Goal: Communication & Community: Ask a question

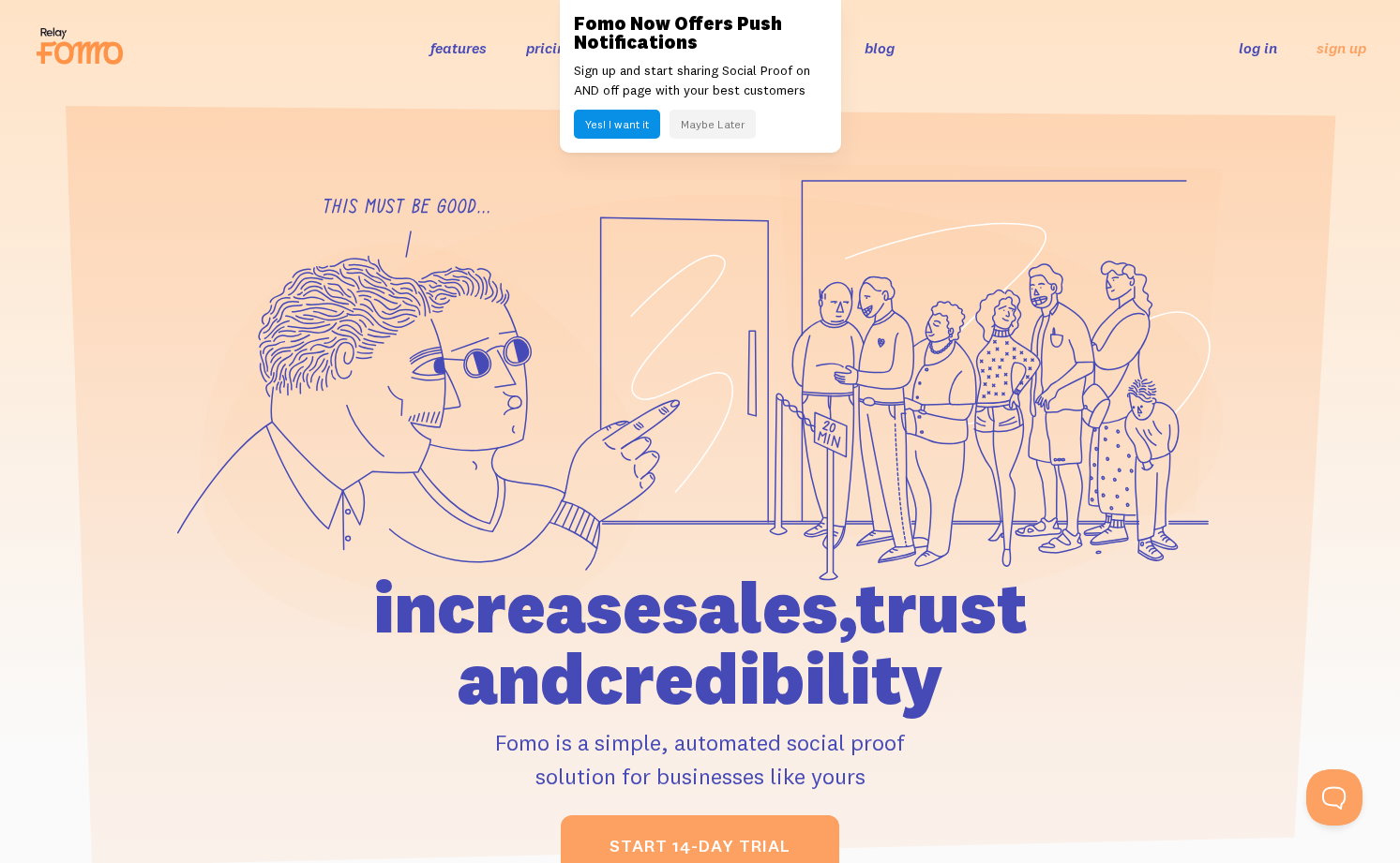
click at [1261, 45] on link "log in" at bounding box center [1258, 48] width 38 height 19
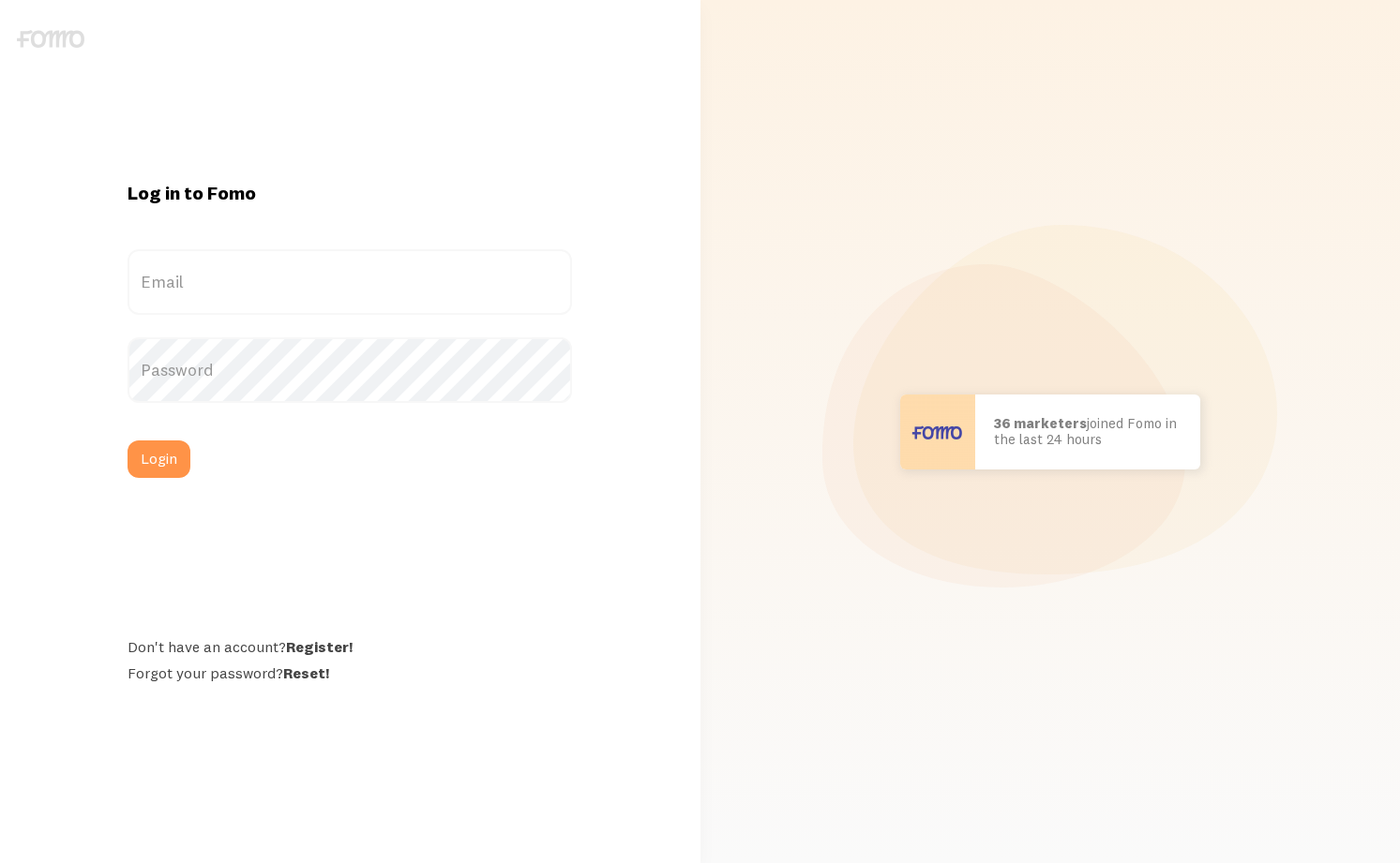
click at [572, 249] on div "Email" at bounding box center [350, 282] width 444 height 66
click at [583, 180] on div "Log in to Fomo Email Password Login Don't have an account? Register! Forgot you…" at bounding box center [350, 432] width 467 height 502
type input "info@ericwal.com"
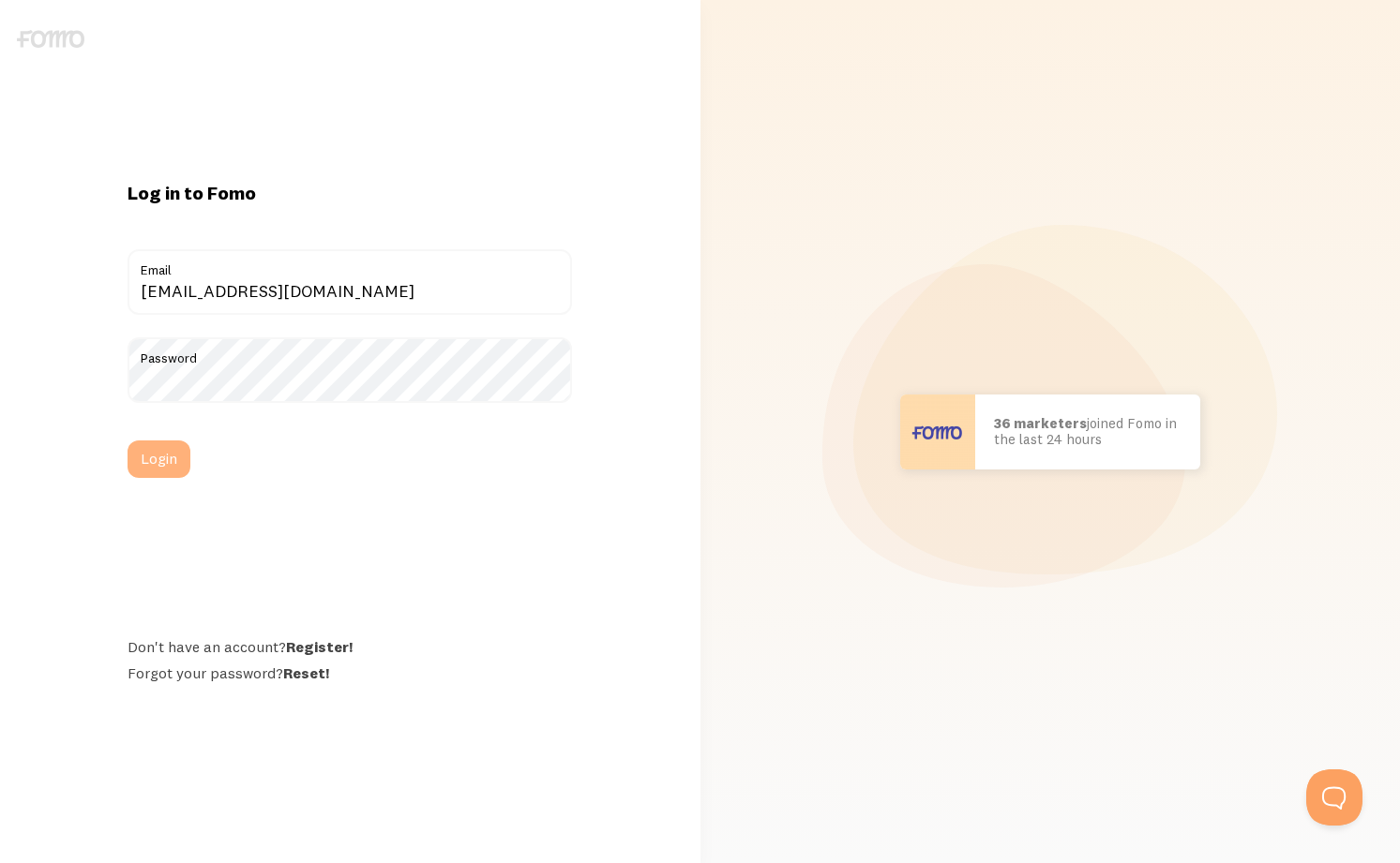
click at [176, 459] on button "Login" at bounding box center [159, 458] width 63 height 37
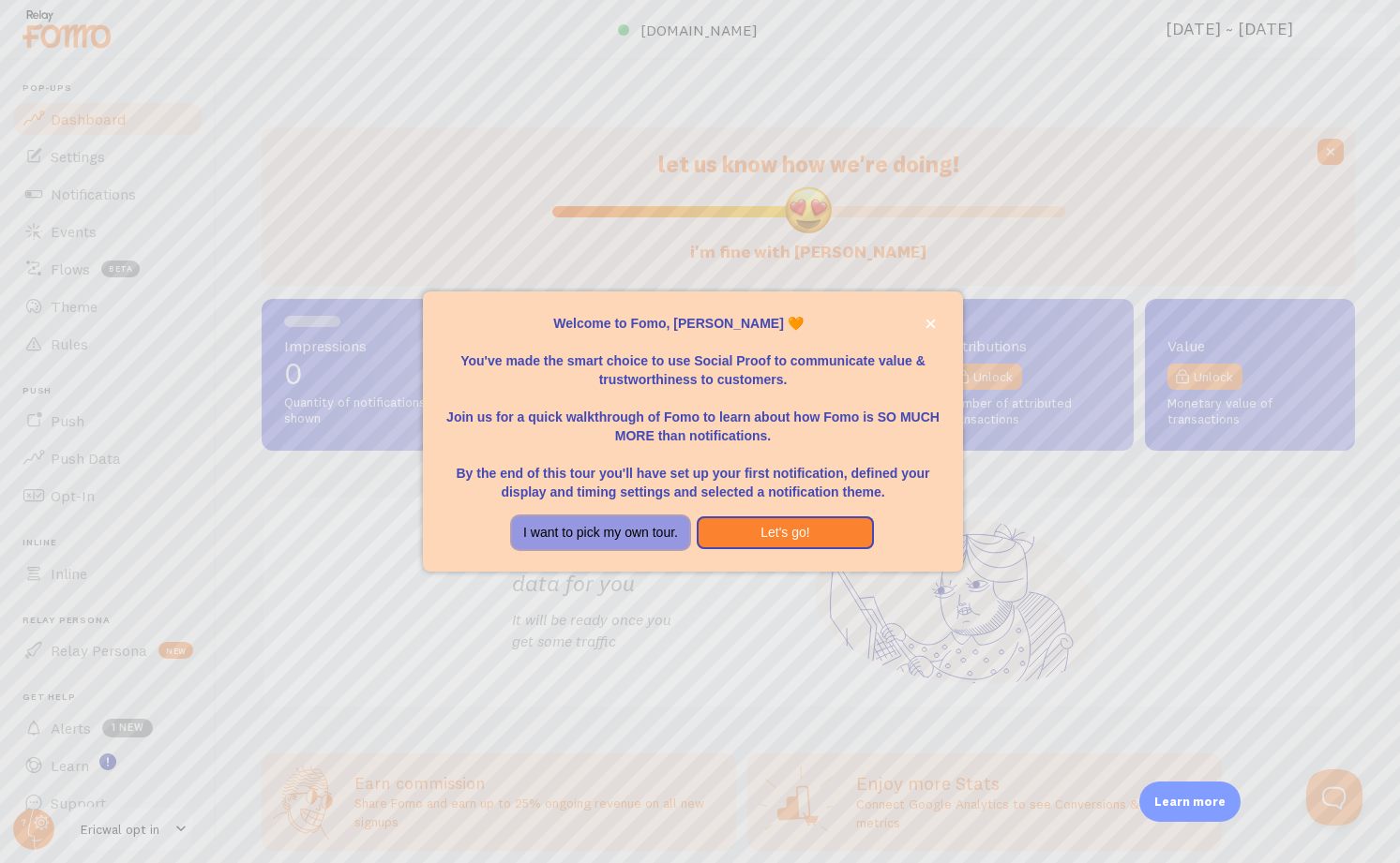
click at [571, 537] on button "I want to pick my own tour." at bounding box center [601, 533] width 178 height 33
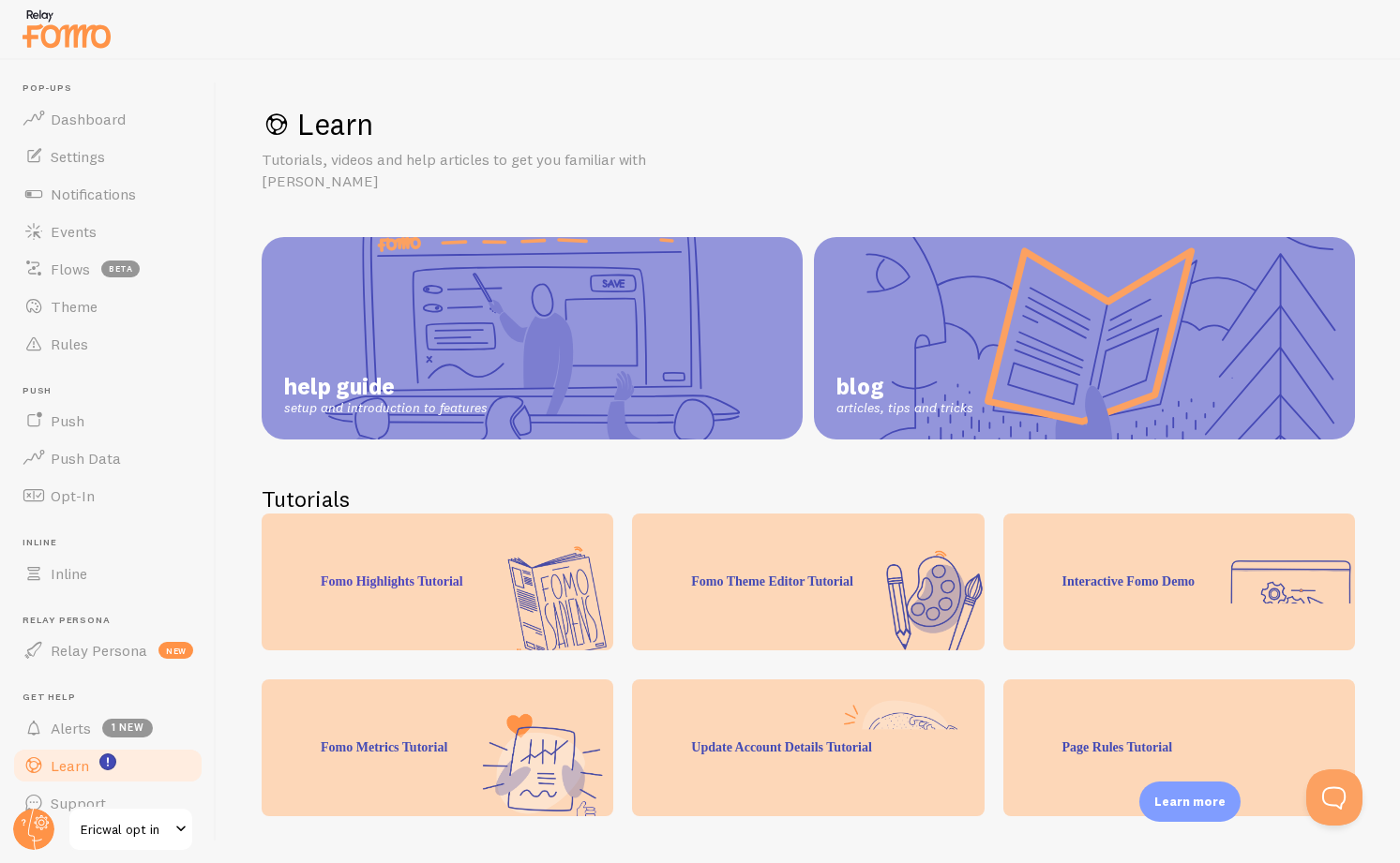
scroll to position [26, 0]
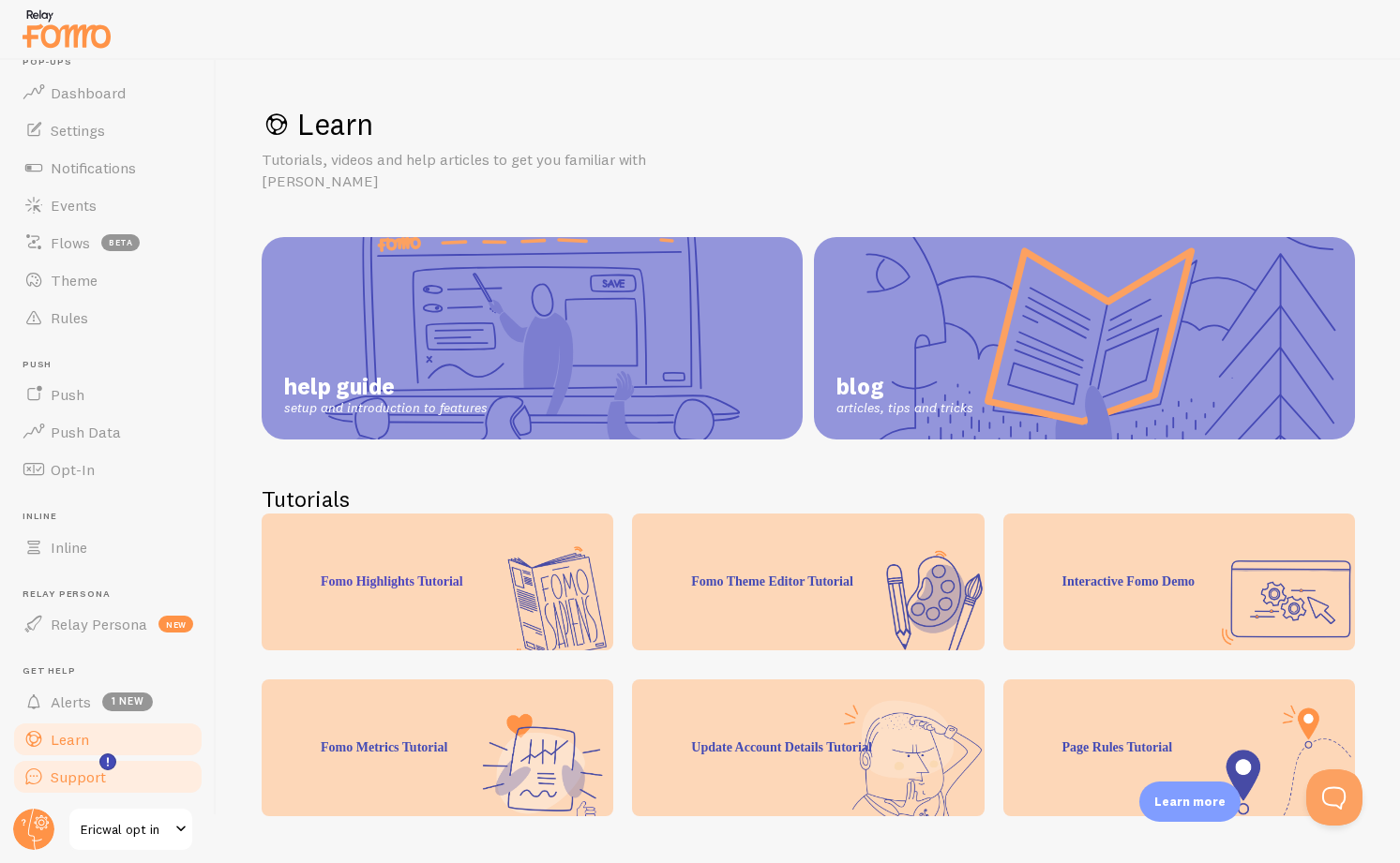
click at [82, 773] on span "Support" at bounding box center [78, 777] width 55 height 19
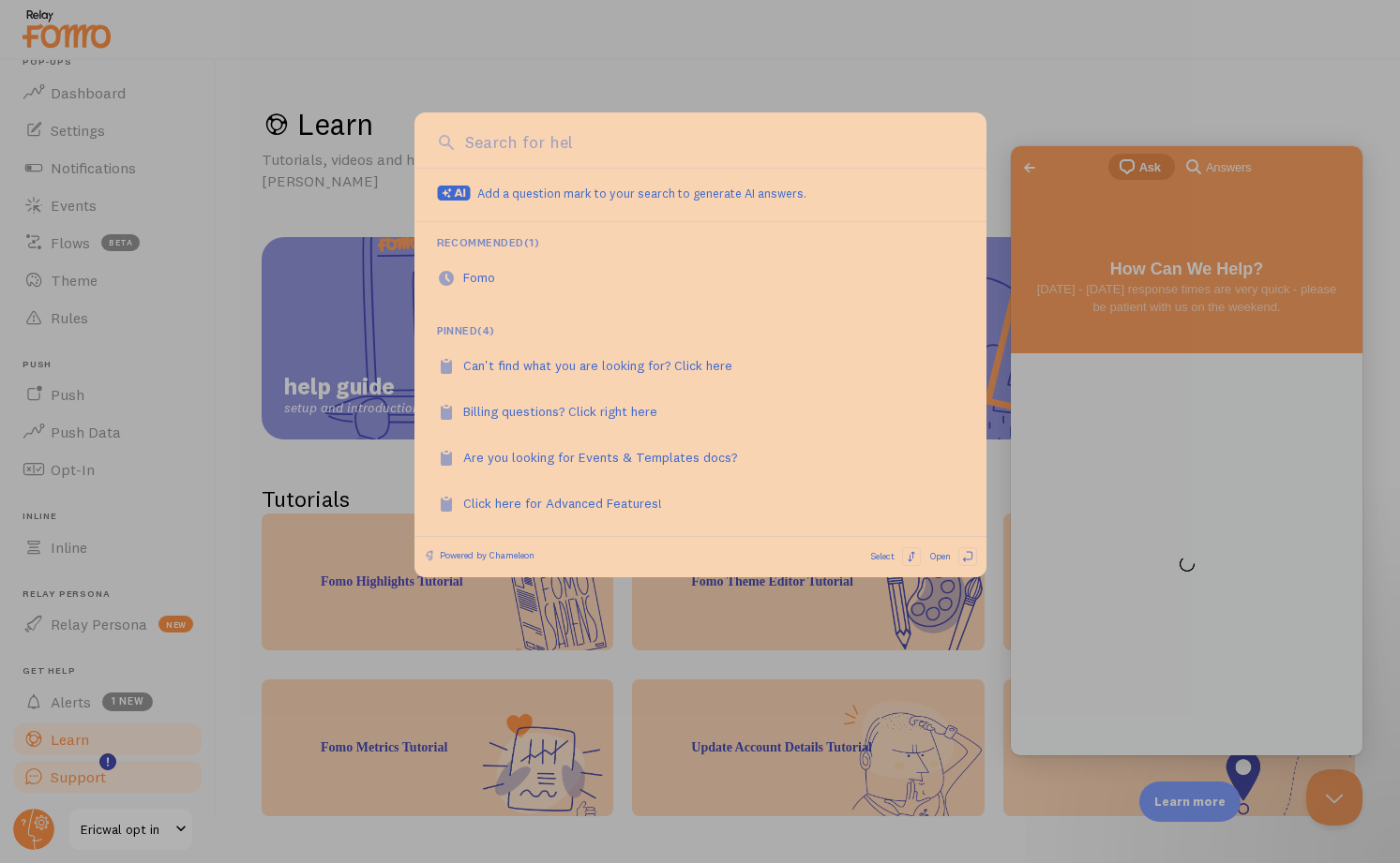
scroll to position [0, 0]
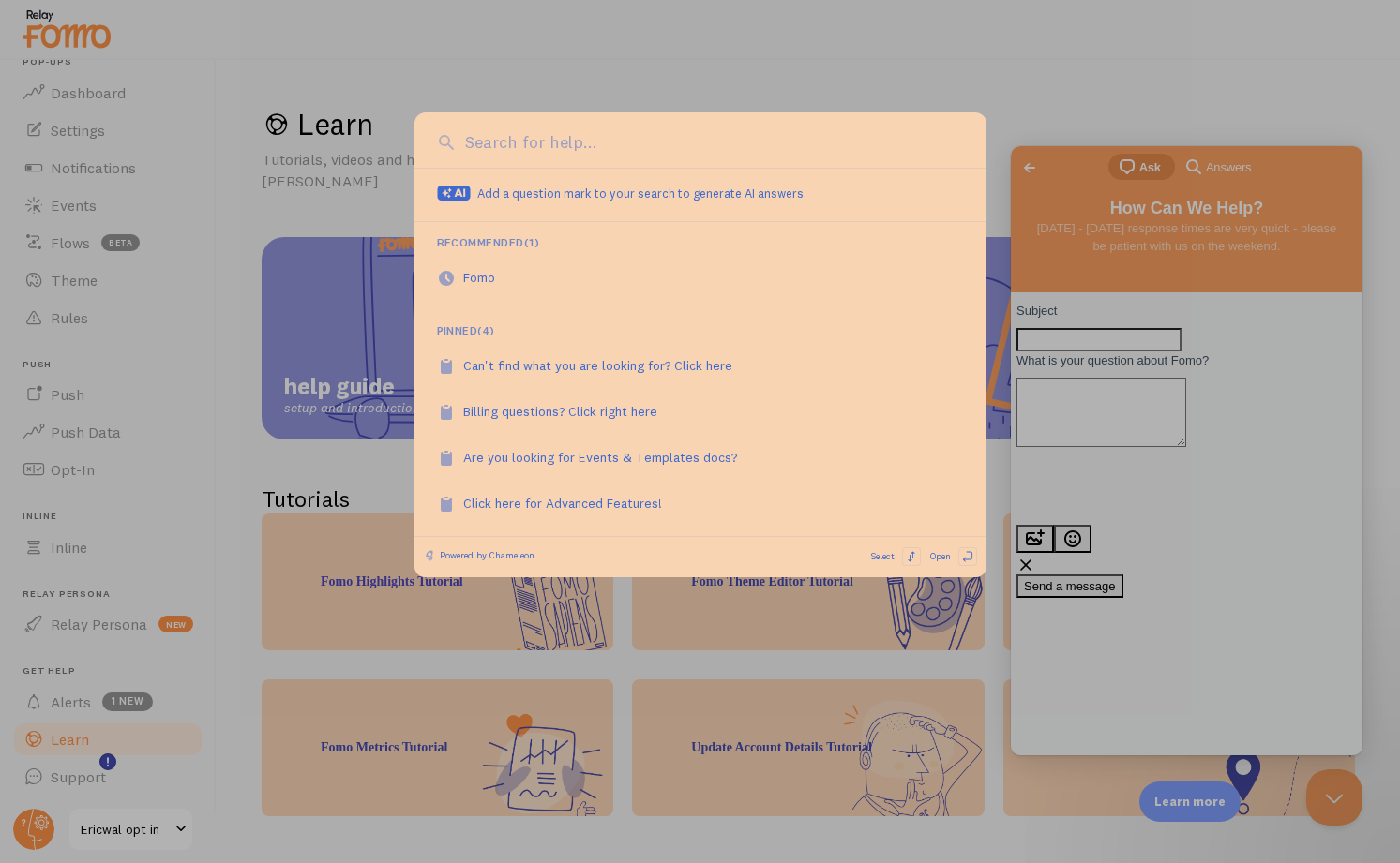
click at [647, 72] on div at bounding box center [700, 432] width 1400 height 863
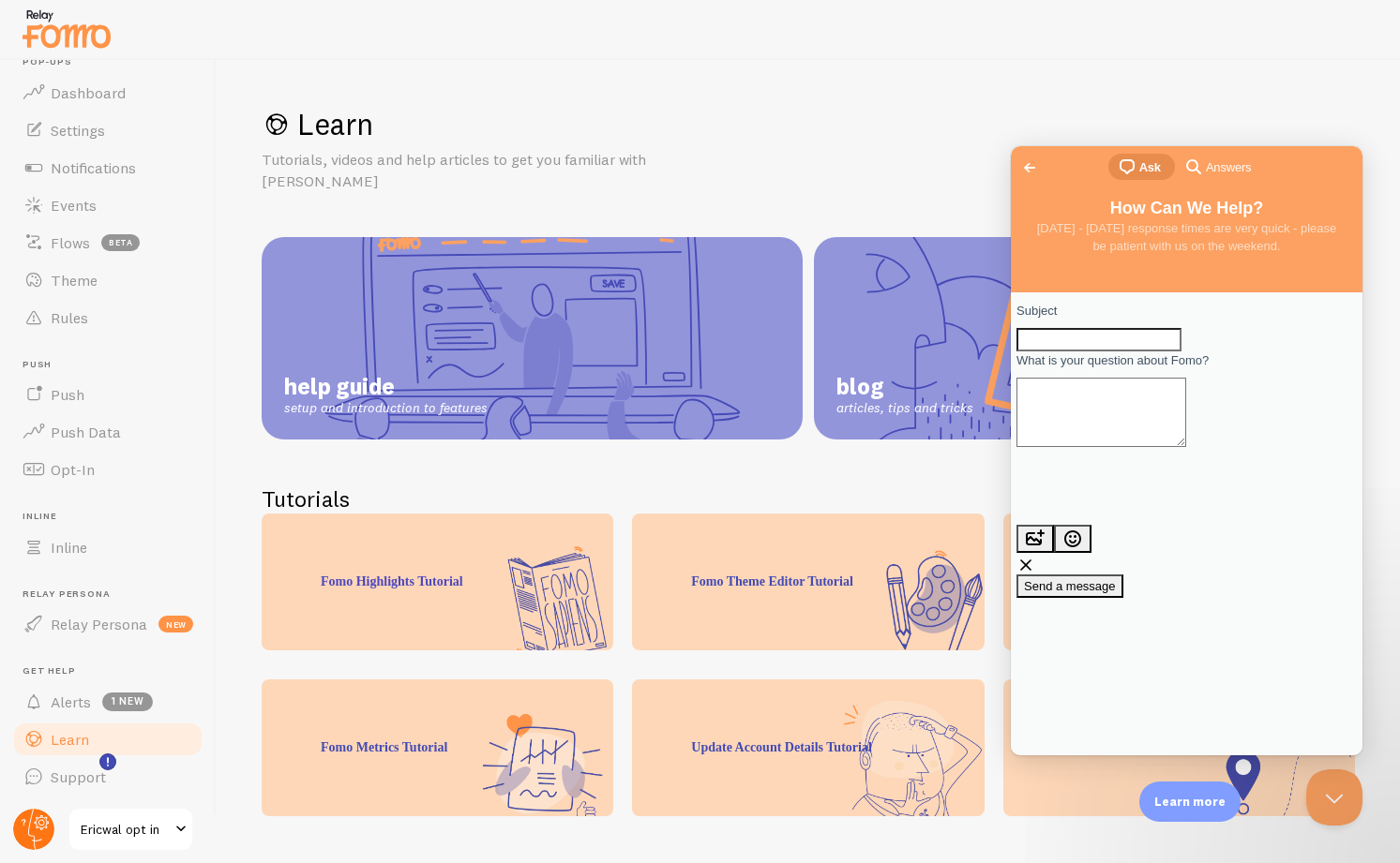
click at [42, 831] on circle at bounding box center [33, 829] width 41 height 41
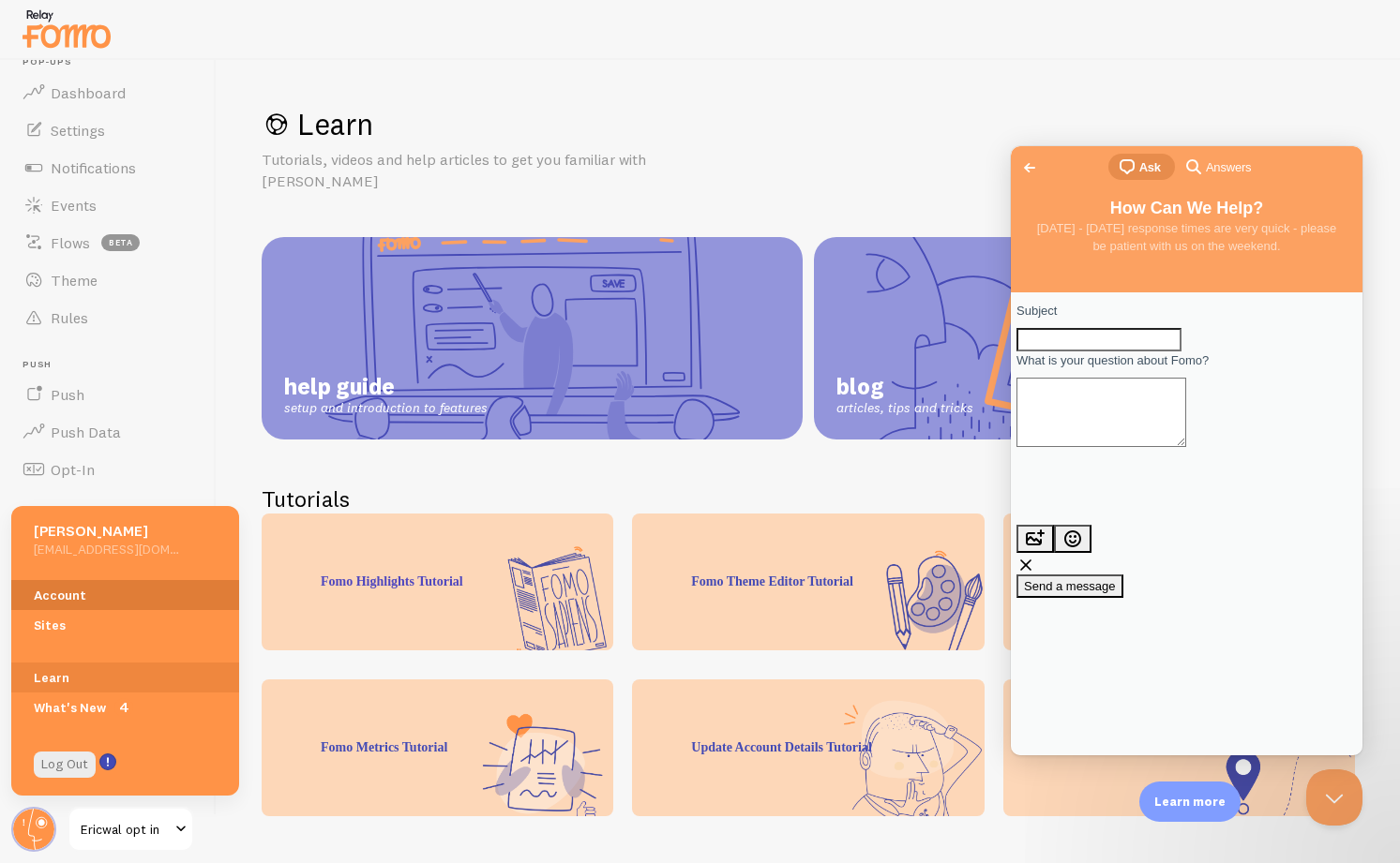
click at [97, 598] on link "Account" at bounding box center [125, 595] width 228 height 30
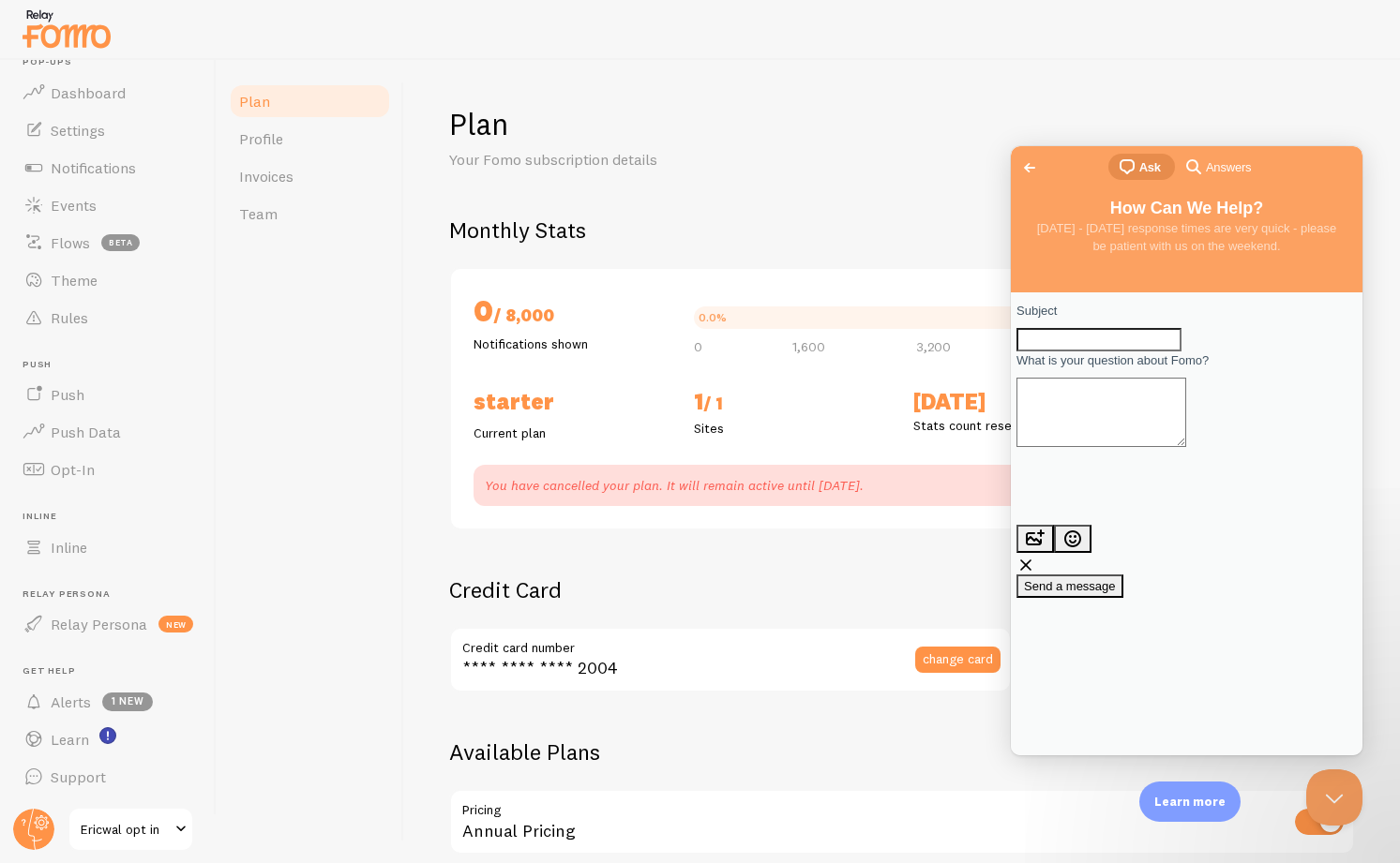
click at [1028, 161] on span "Go back" at bounding box center [1029, 168] width 23 height 23
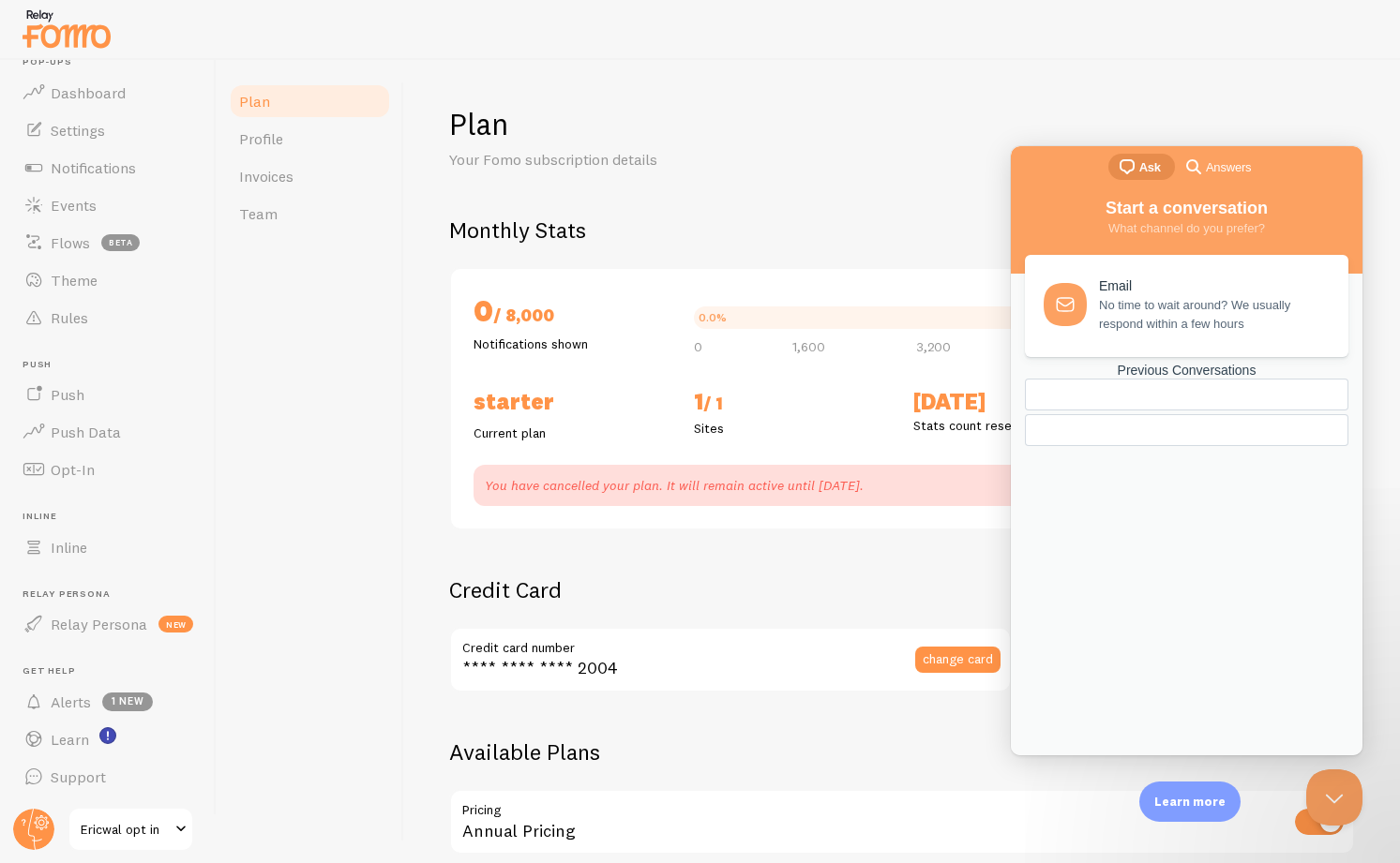
click at [921, 160] on div "Plan Your Fomo subscription details" at bounding box center [902, 137] width 905 height 66
click at [757, 594] on h2 "Credit Card" at bounding box center [730, 590] width 562 height 29
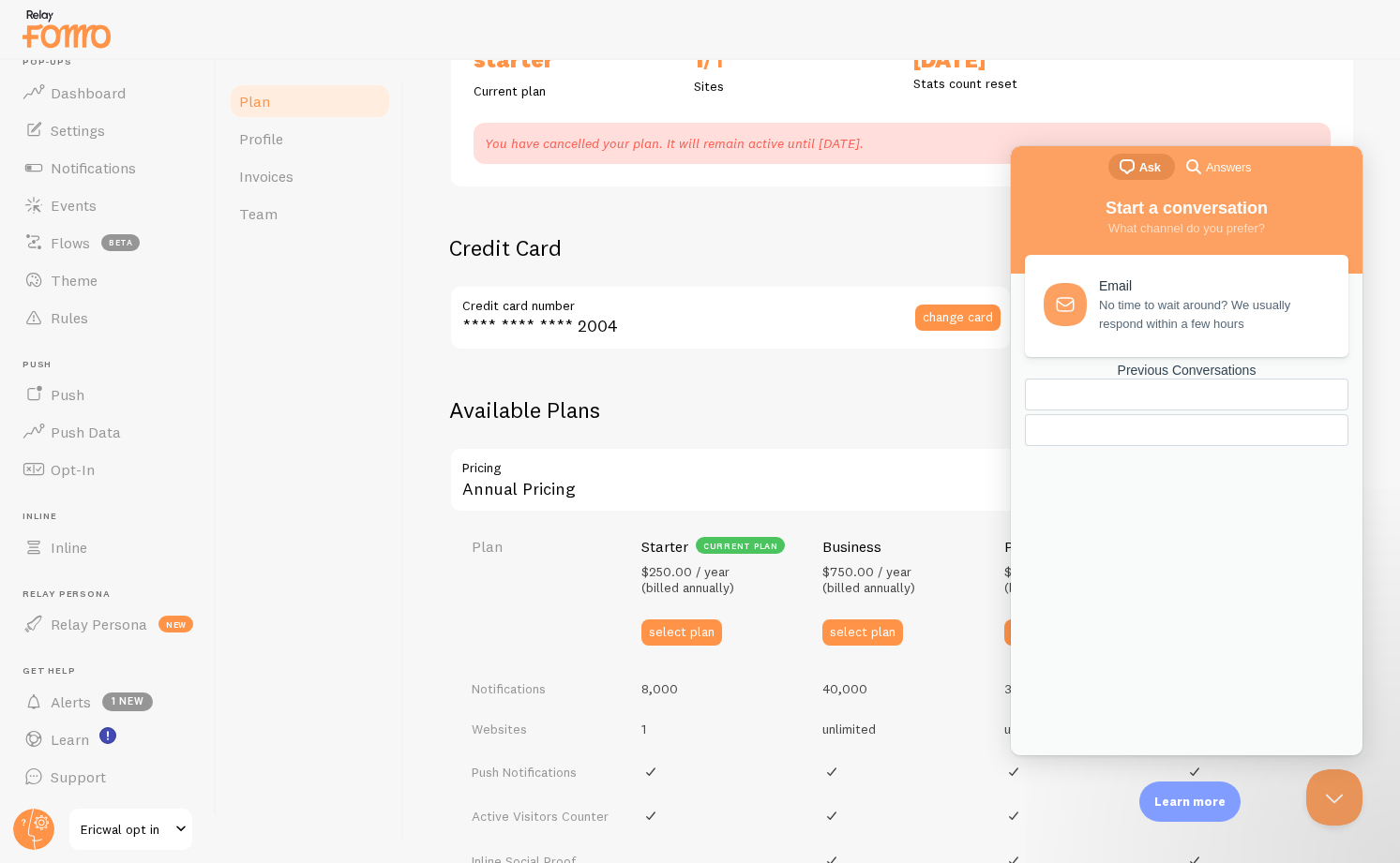
scroll to position [419, 0]
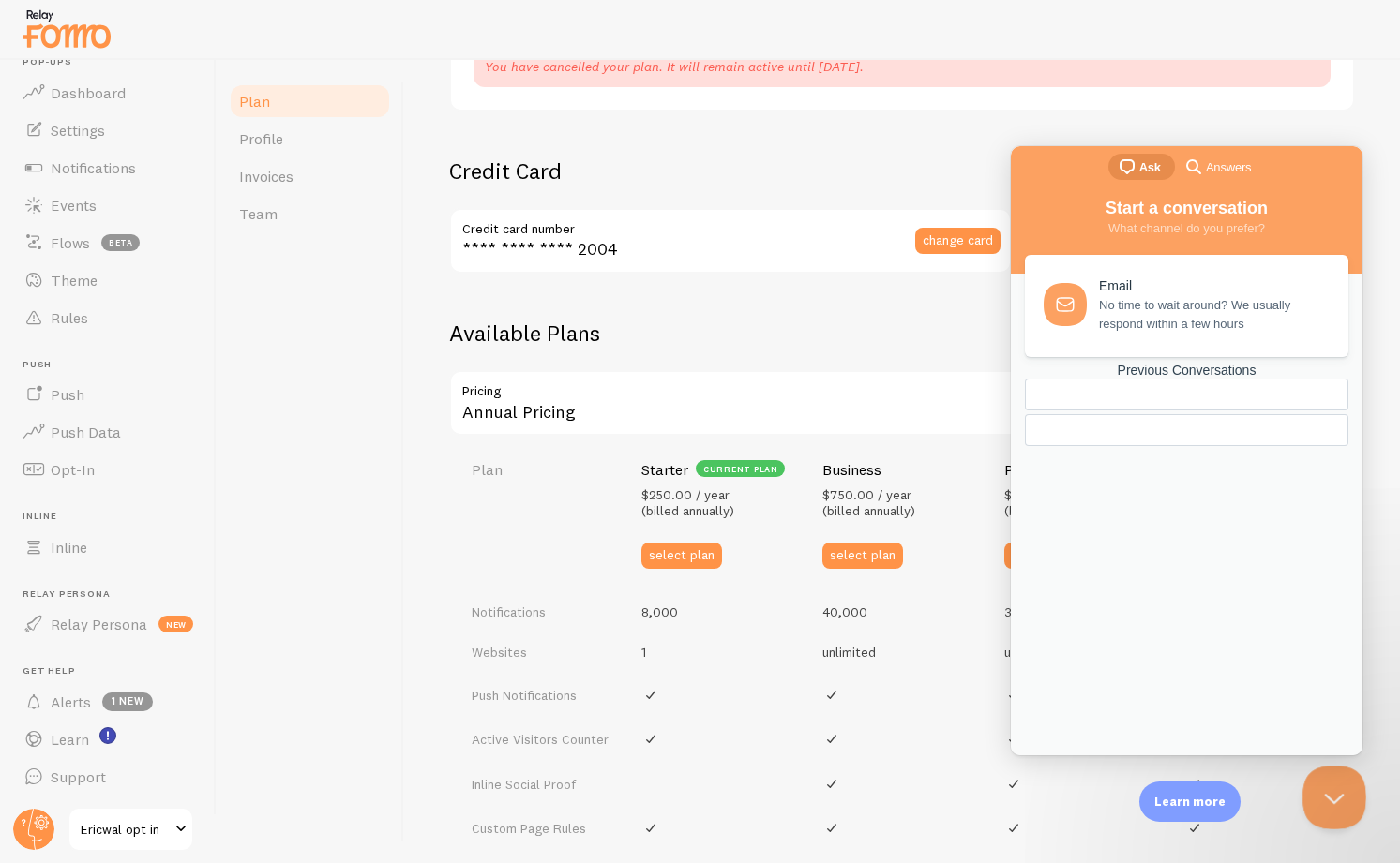
click at [1344, 779] on button "Close Beacon popover" at bounding box center [1330, 793] width 56 height 56
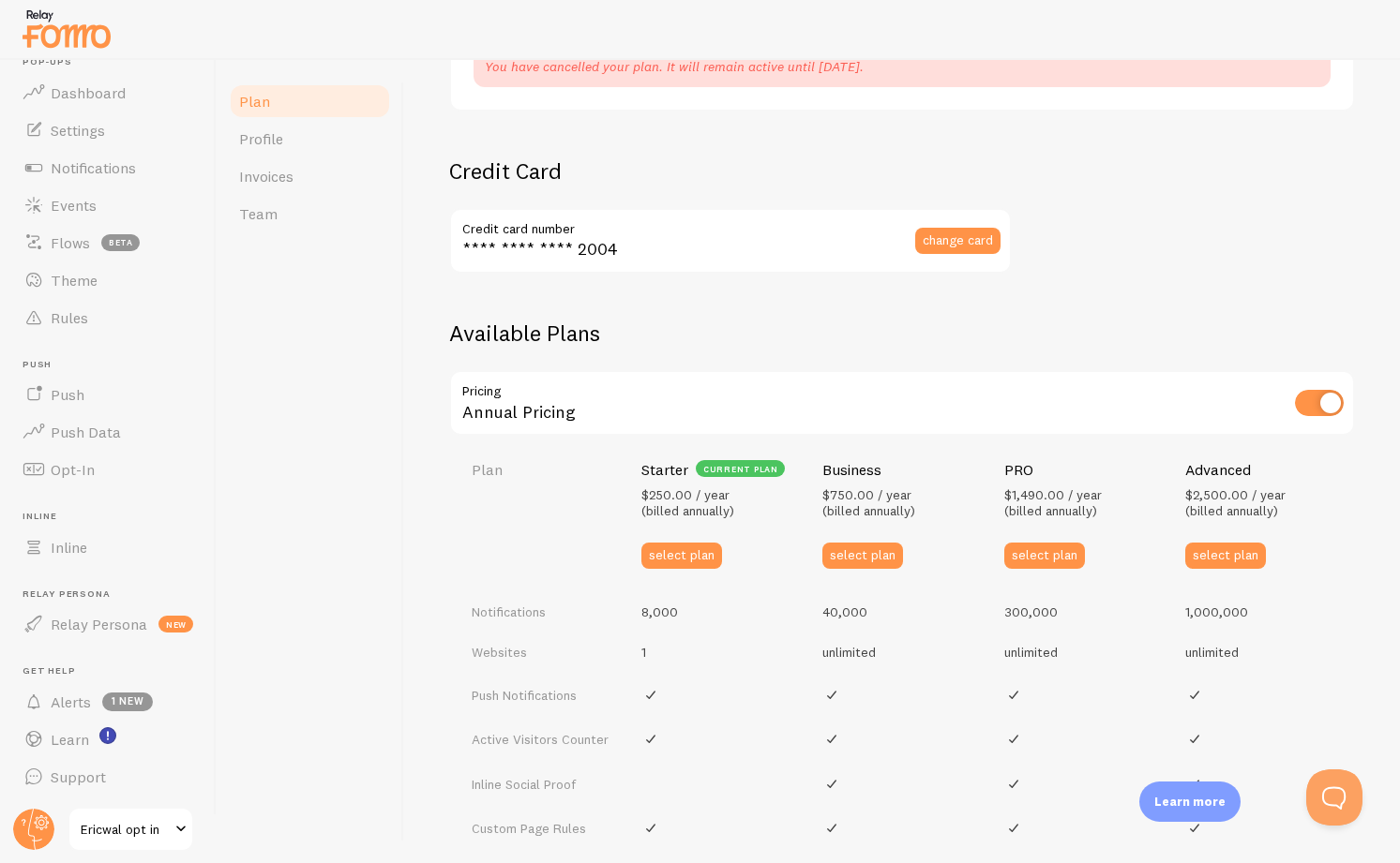
click at [1305, 408] on input "checkbox" at bounding box center [1319, 402] width 49 height 26
checkbox input "false"
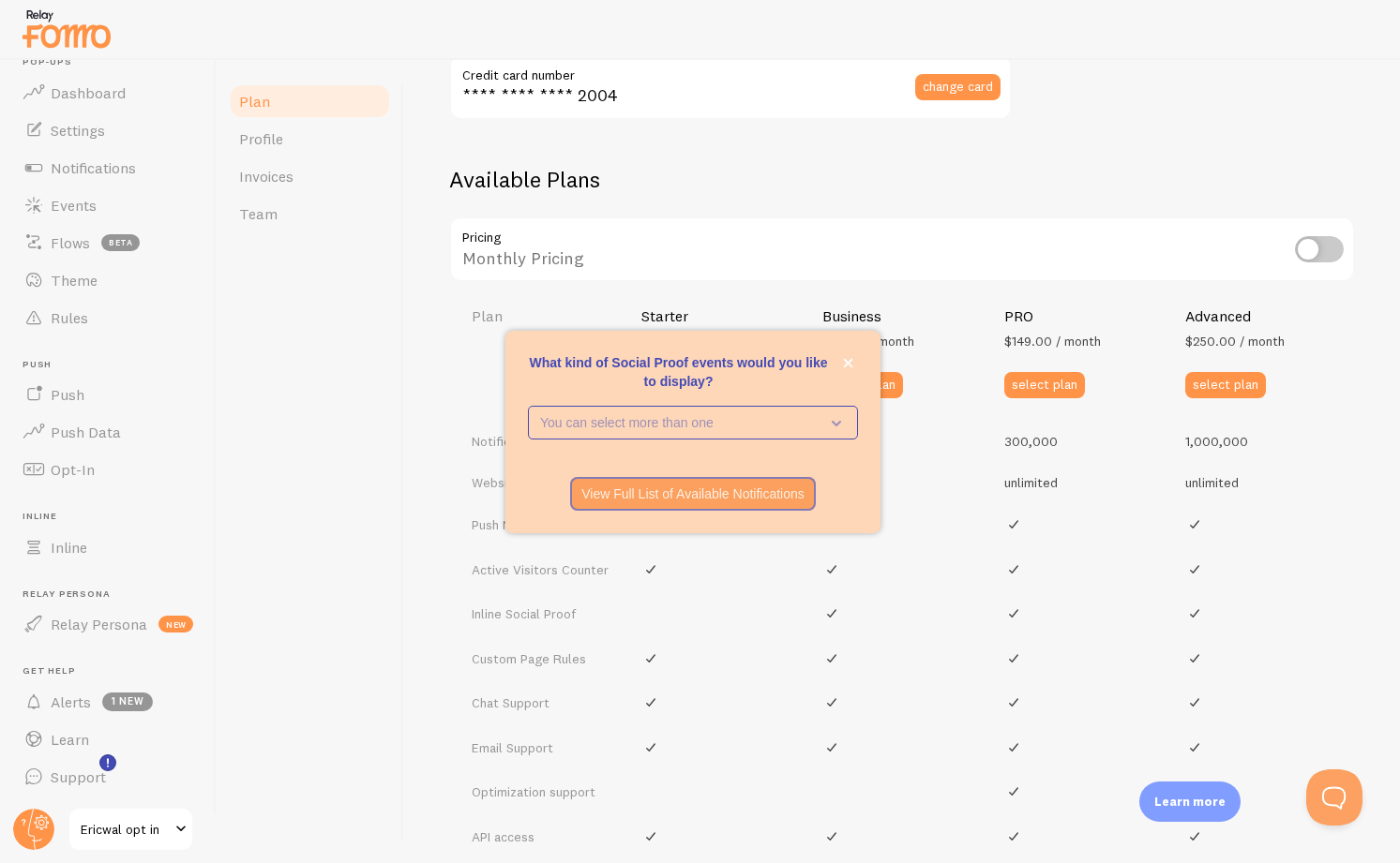
scroll to position [0, 0]
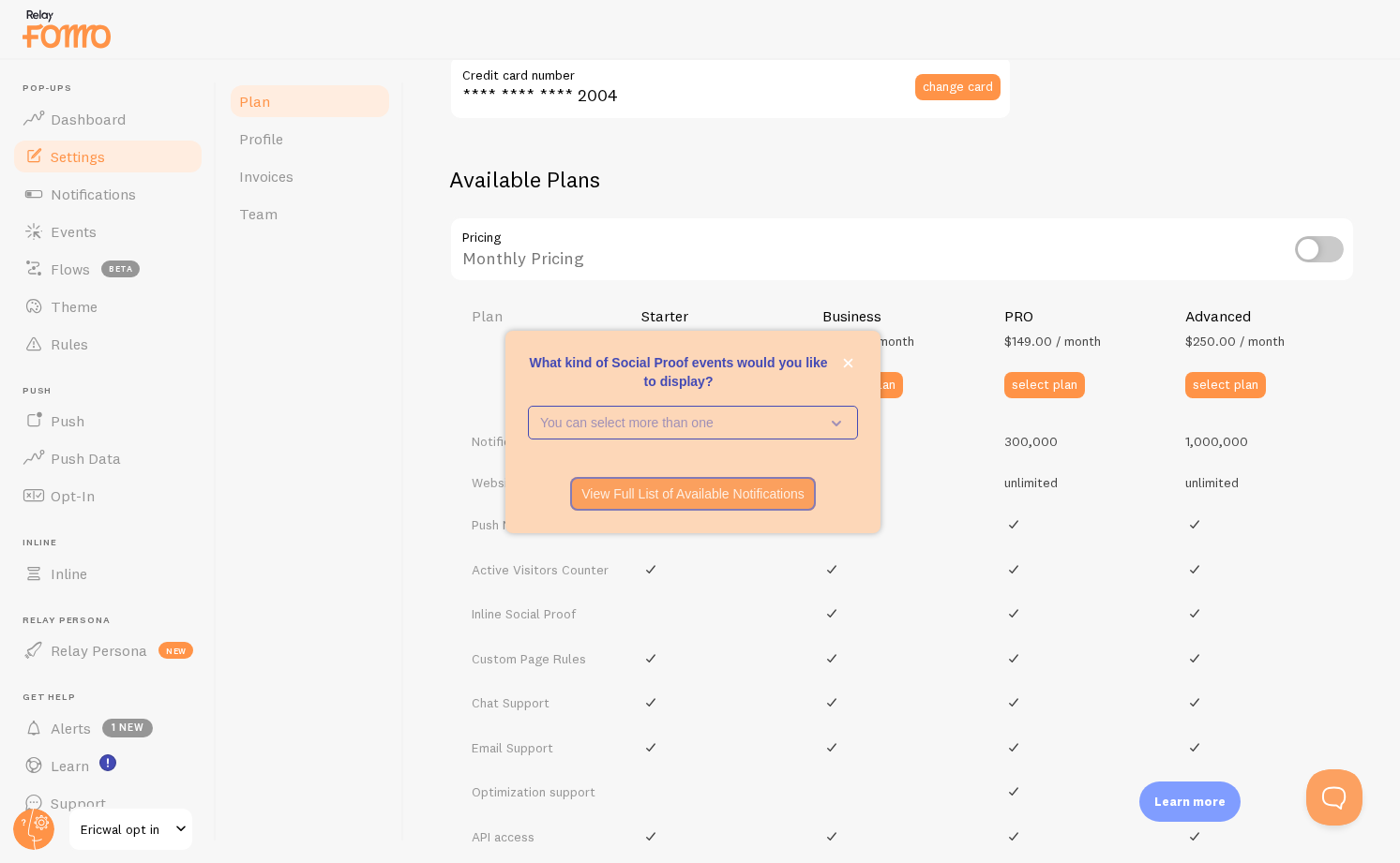
click at [75, 149] on span "Settings" at bounding box center [77, 157] width 54 height 19
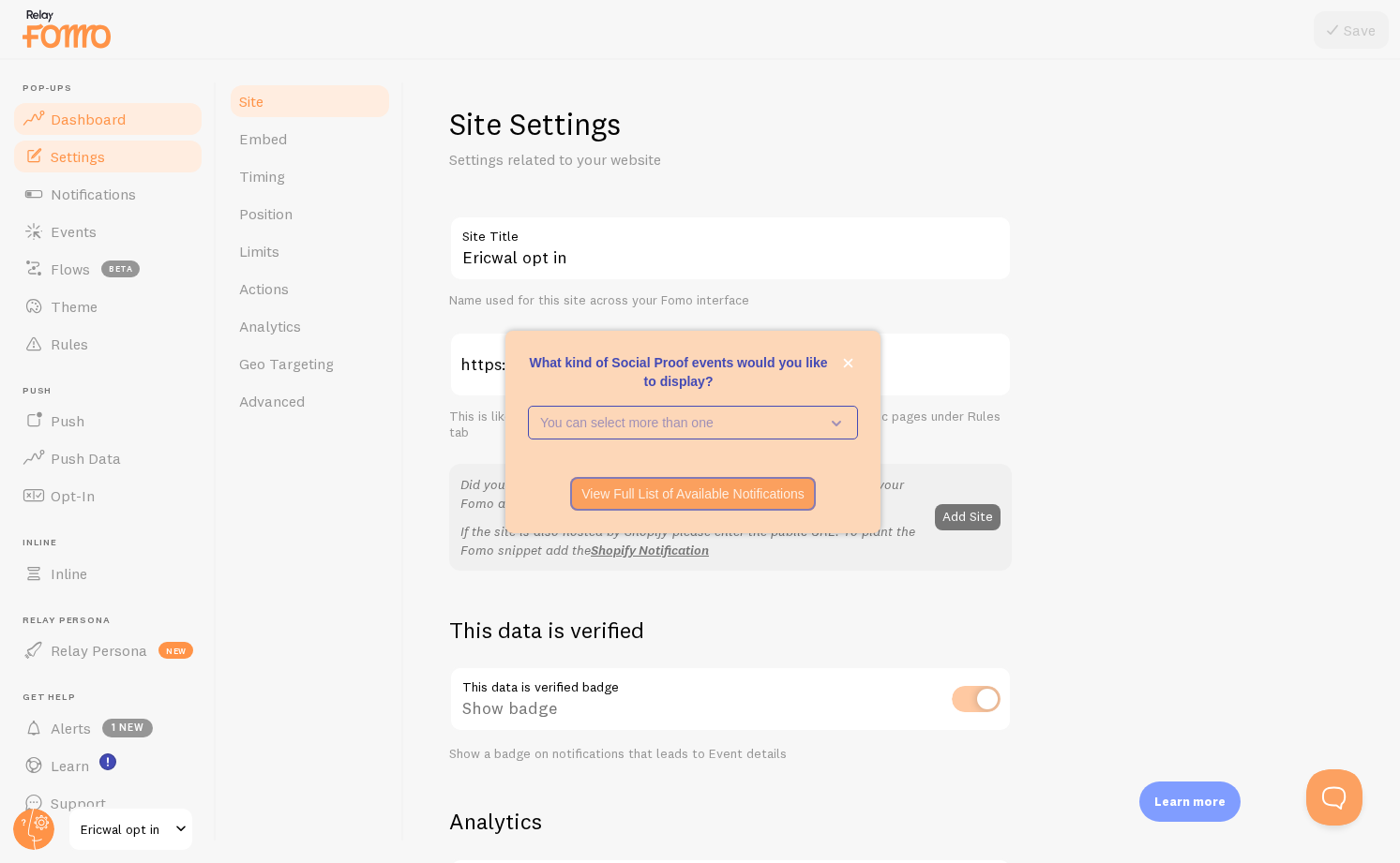
click at [105, 112] on span "Dashboard" at bounding box center [88, 119] width 75 height 19
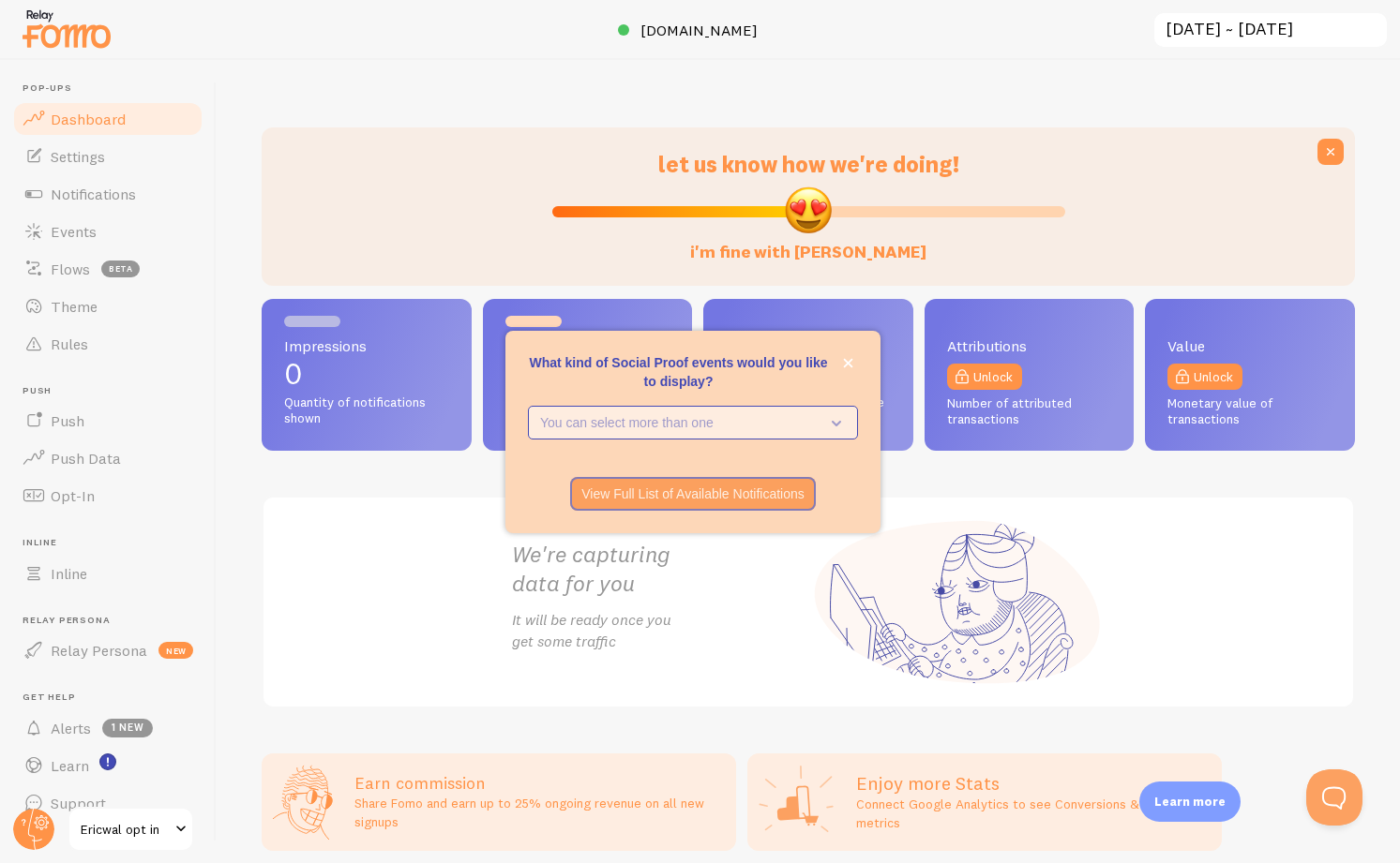
click at [765, 424] on p "You can select more than one" at bounding box center [680, 423] width 280 height 19
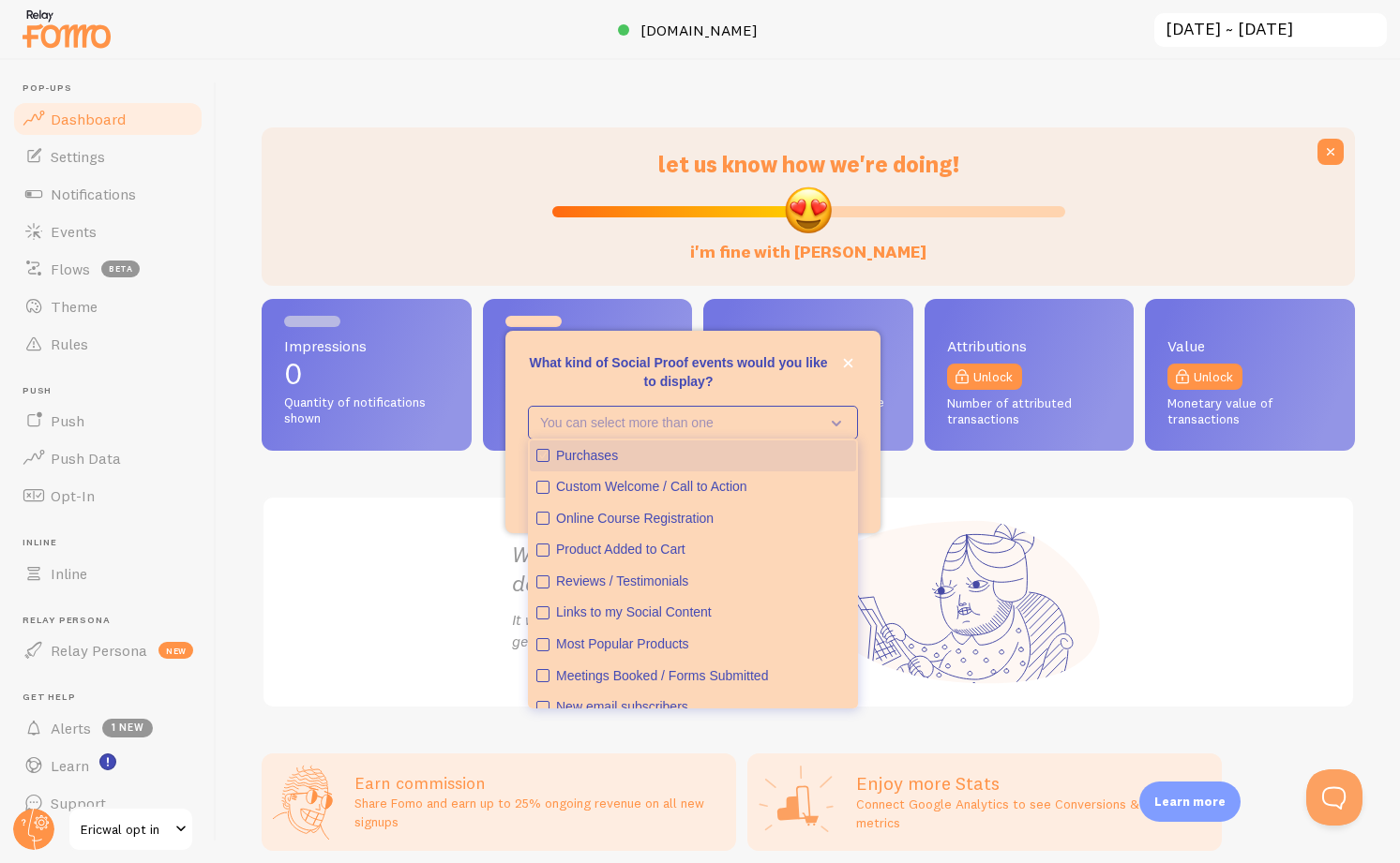
click at [720, 452] on div "Purchases" at bounding box center [702, 456] width 293 height 19
click at [845, 364] on icon "close," at bounding box center [848, 363] width 11 height 11
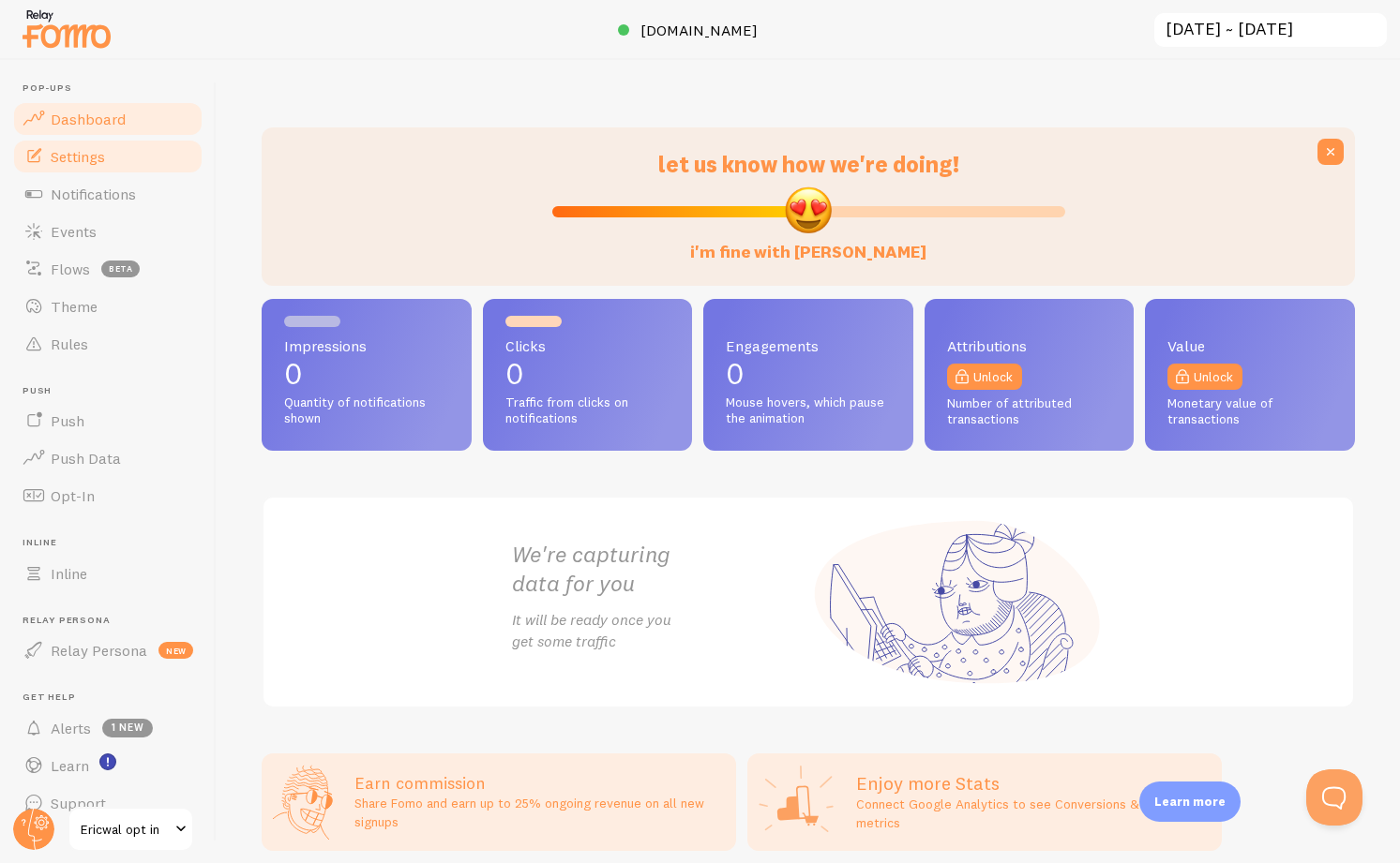
click at [100, 156] on span "Settings" at bounding box center [77, 157] width 54 height 19
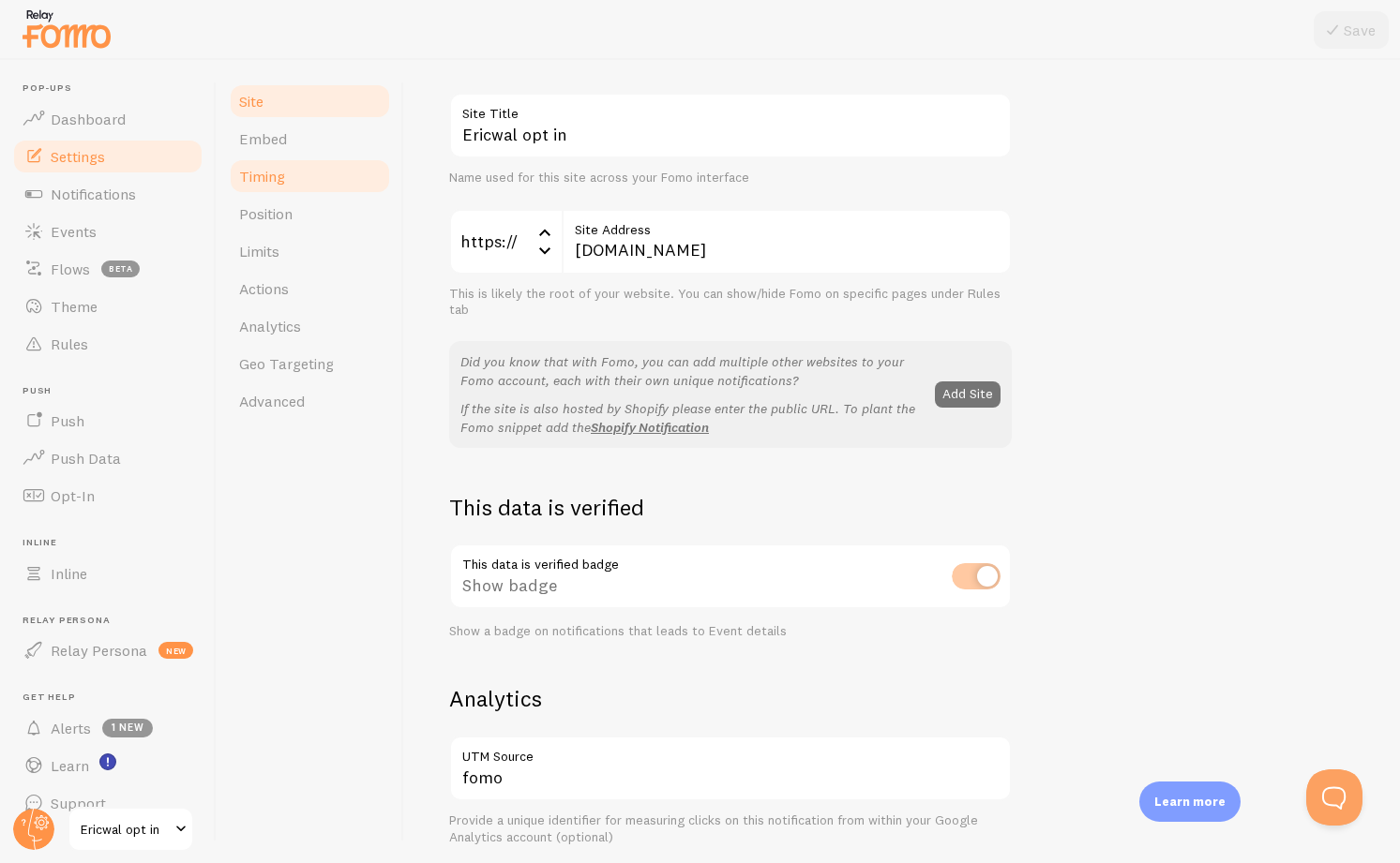
scroll to position [52, 0]
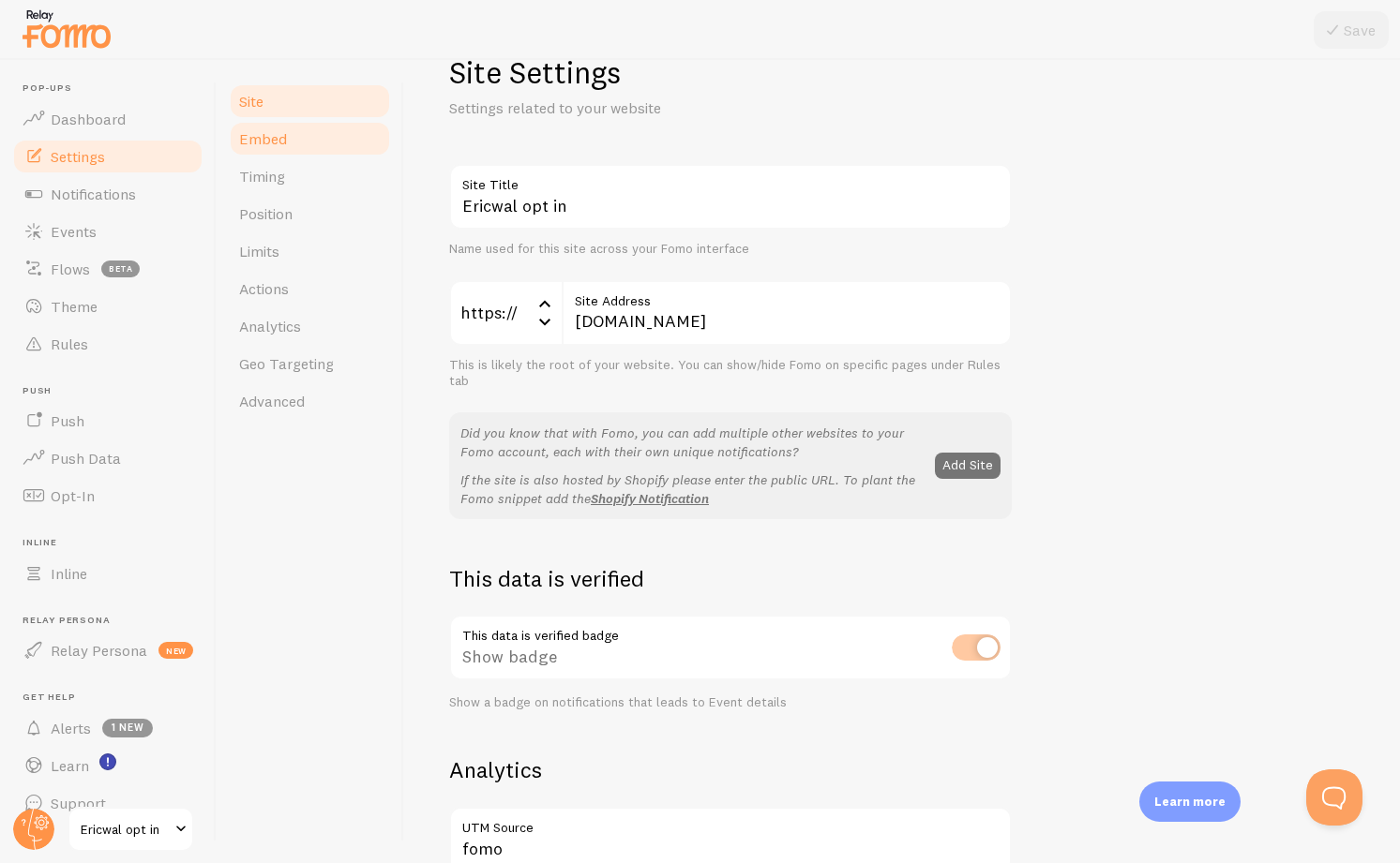
click at [275, 137] on span "Embed" at bounding box center [263, 138] width 48 height 19
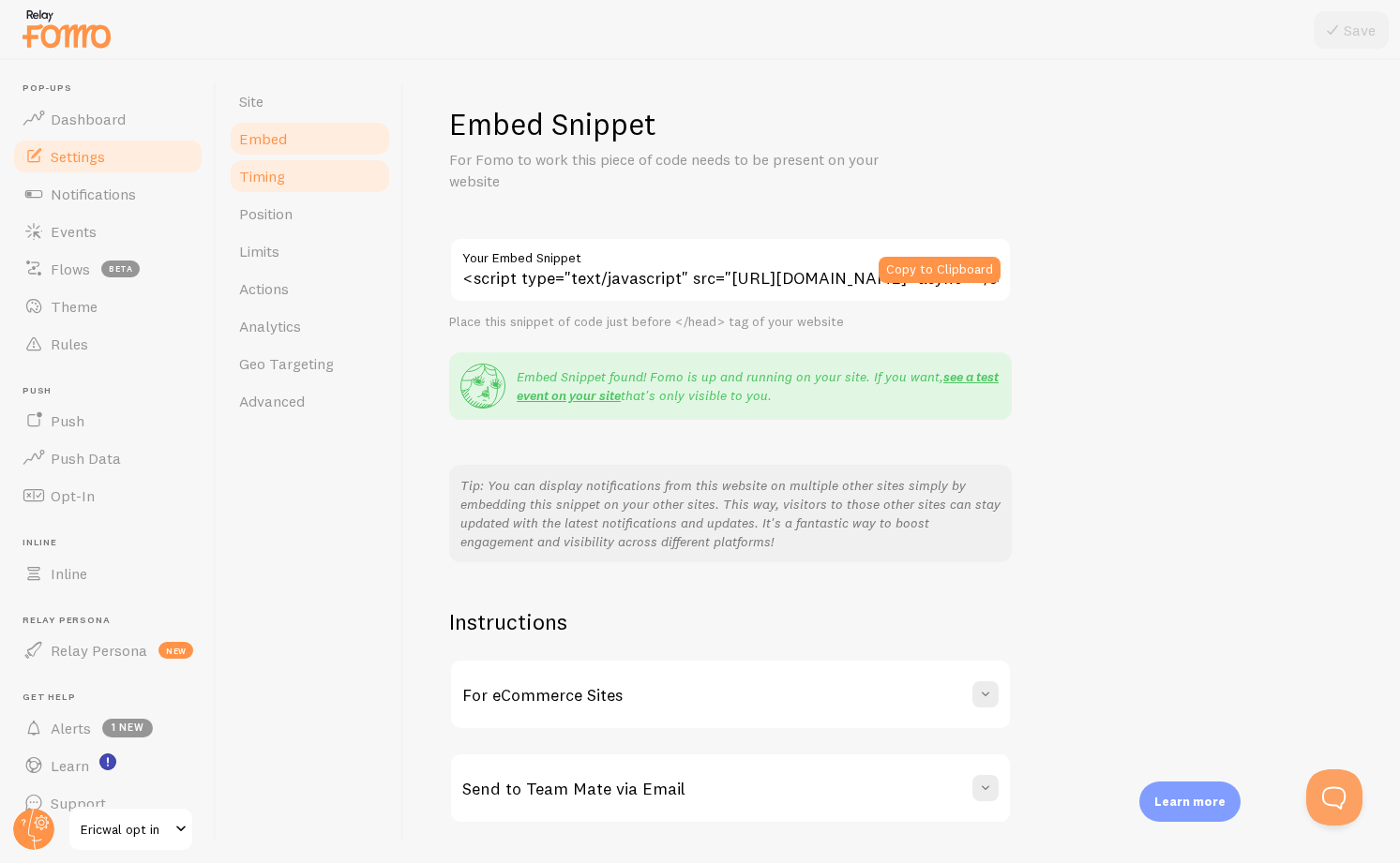
click at [280, 164] on link "Timing" at bounding box center [310, 176] width 164 height 37
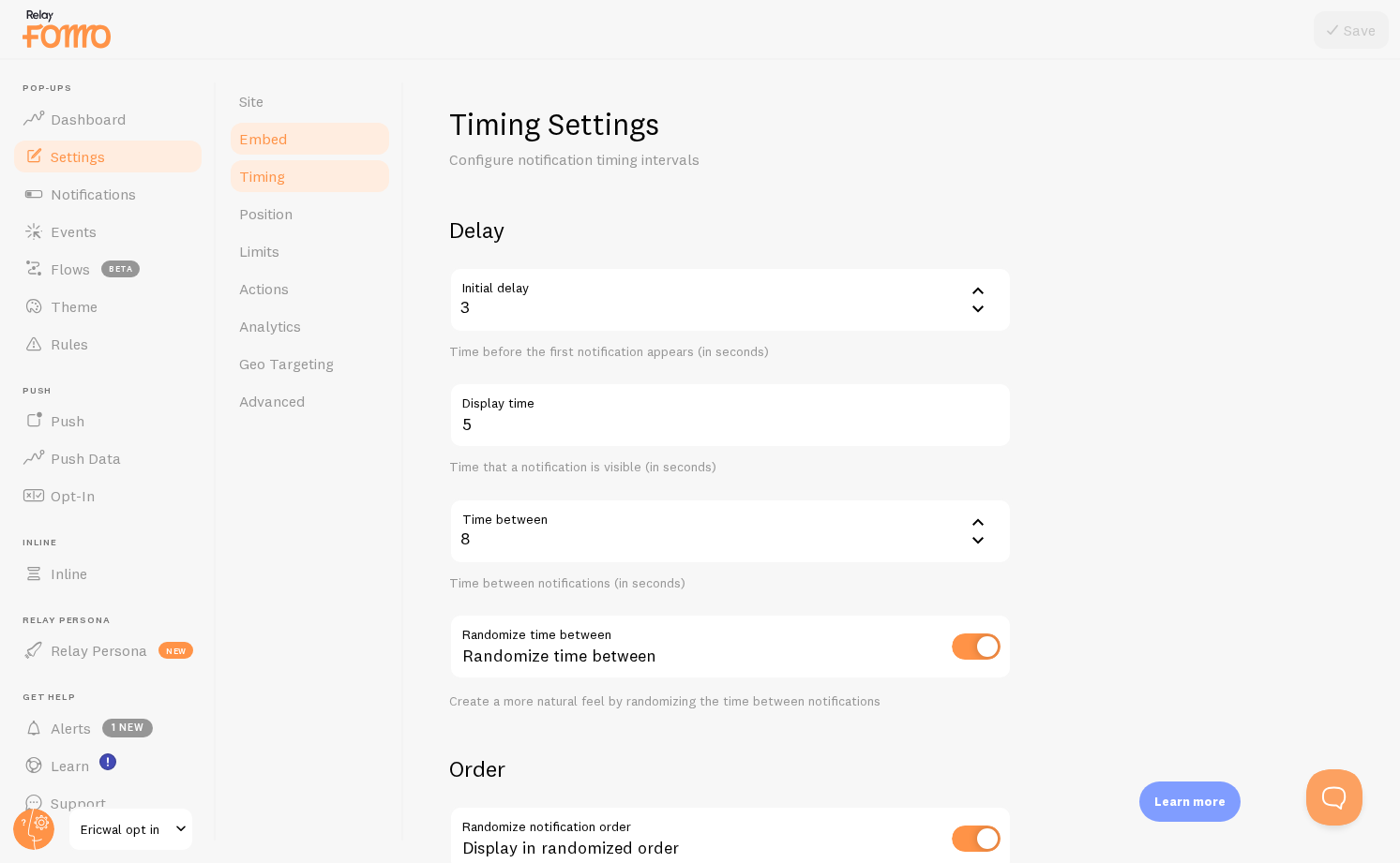
click at [269, 142] on span "Embed" at bounding box center [263, 138] width 48 height 19
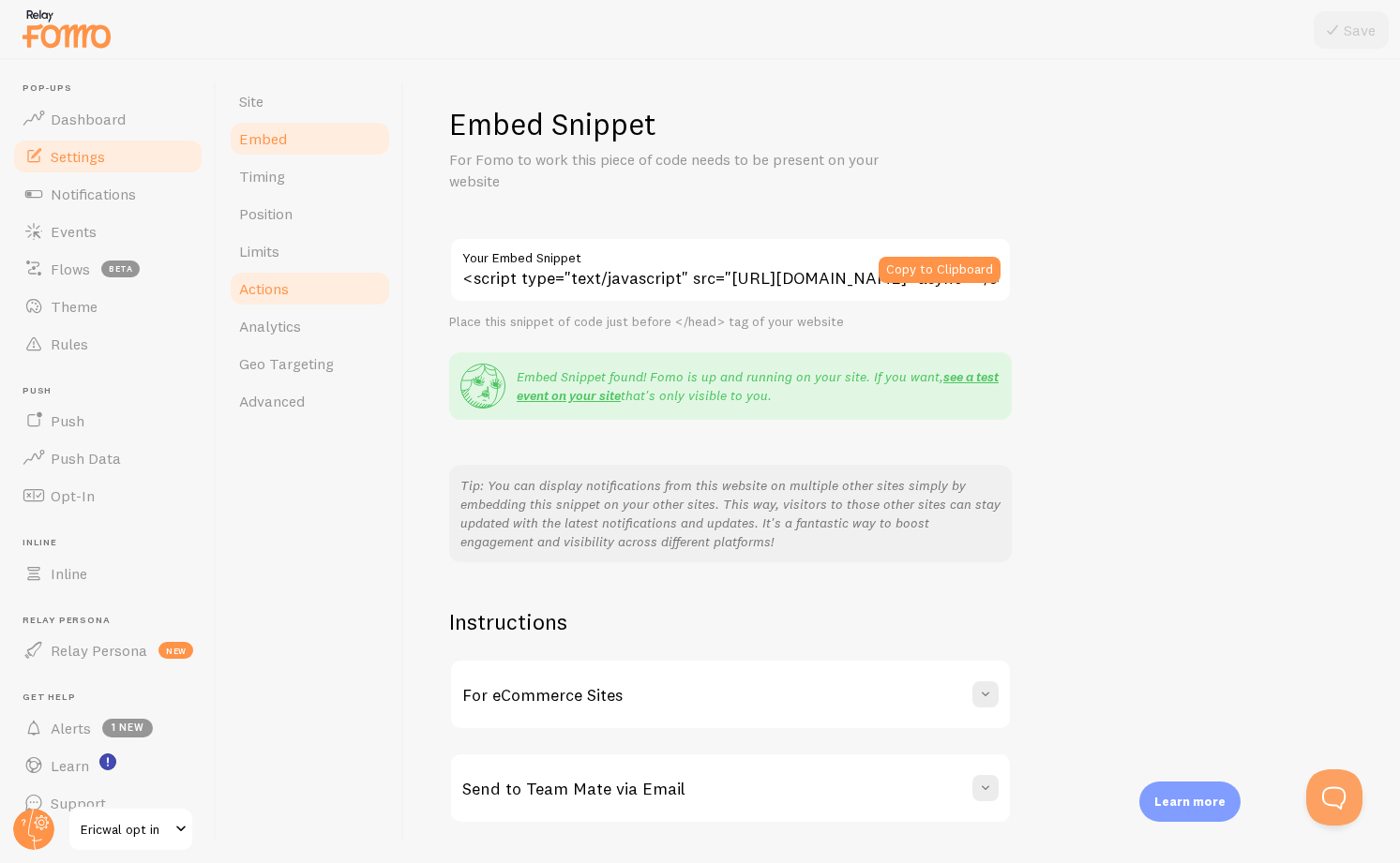
click at [272, 293] on span "Actions" at bounding box center [264, 289] width 50 height 19
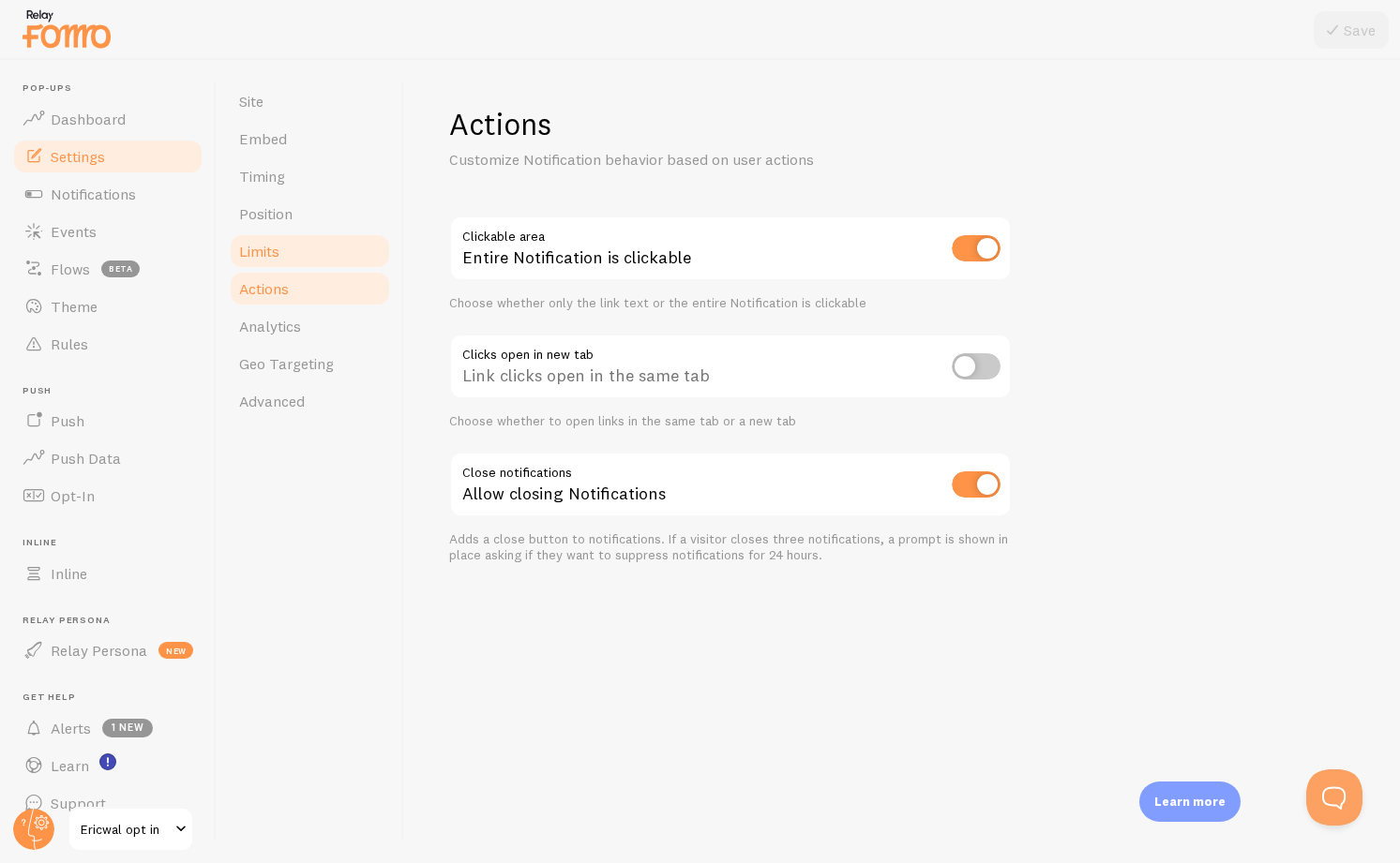
click at [267, 266] on link "Limits" at bounding box center [310, 250] width 164 height 37
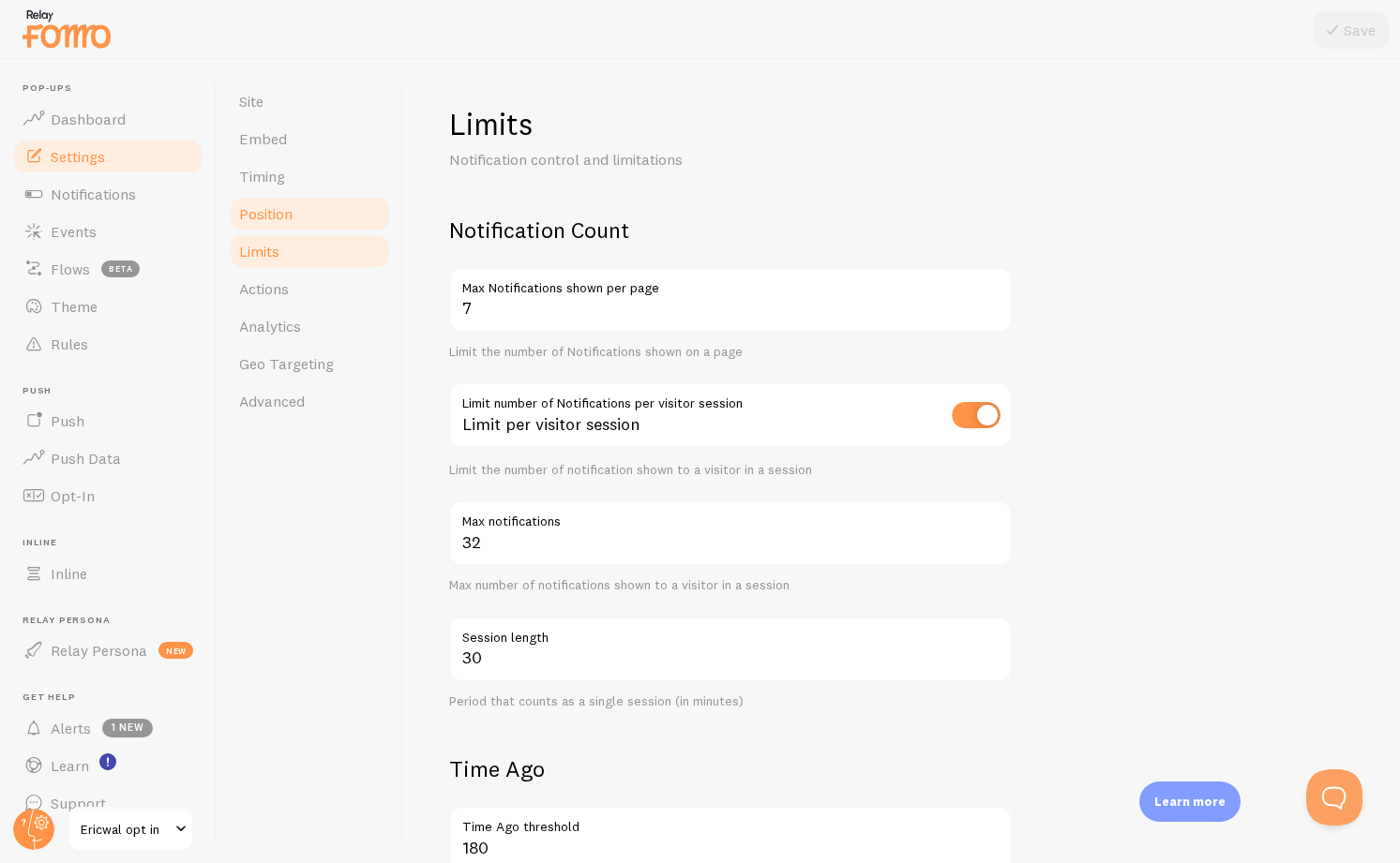
click at [271, 223] on link "Position" at bounding box center [310, 213] width 164 height 37
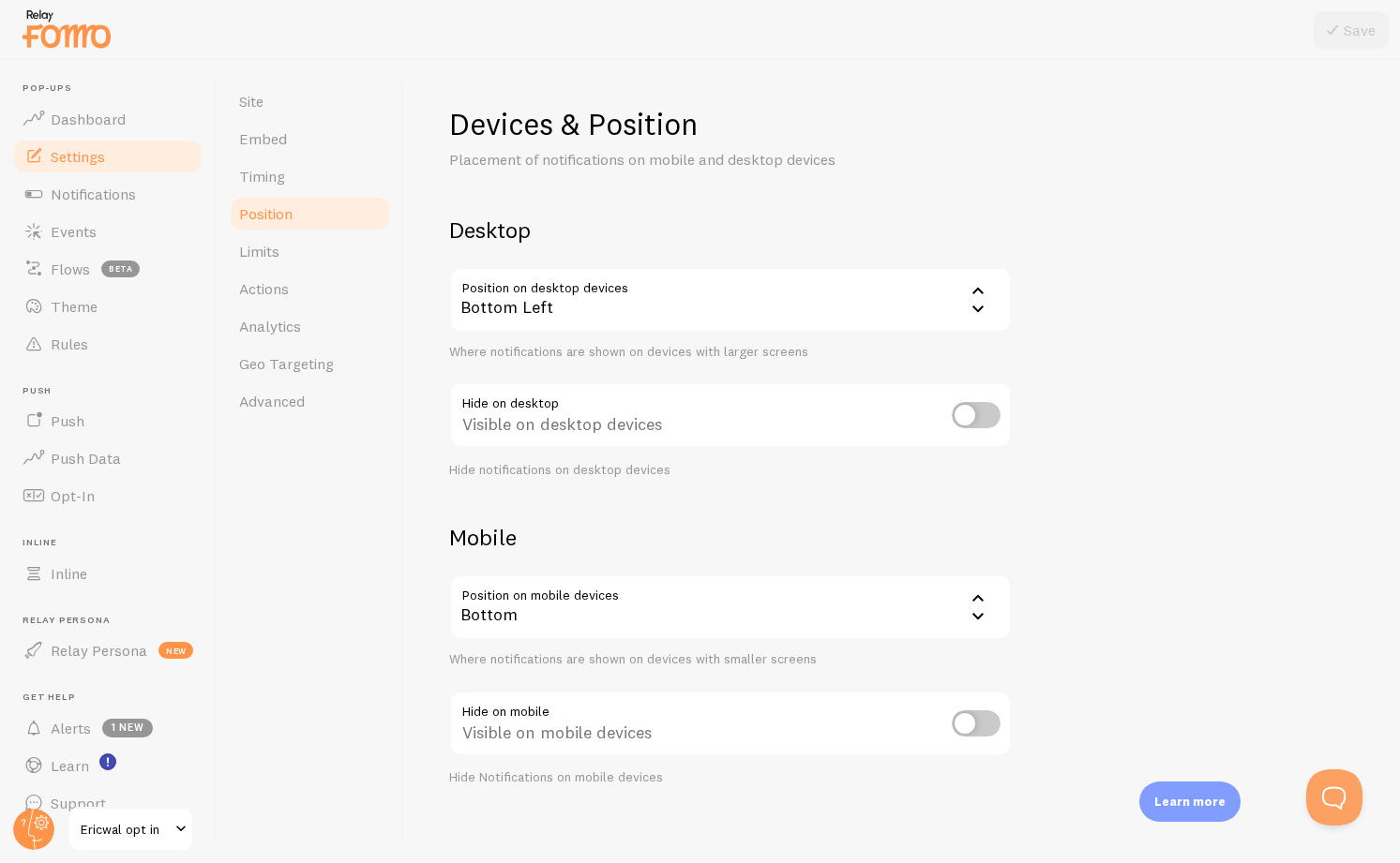
click at [493, 305] on div "Bottom Left" at bounding box center [730, 300] width 562 height 66
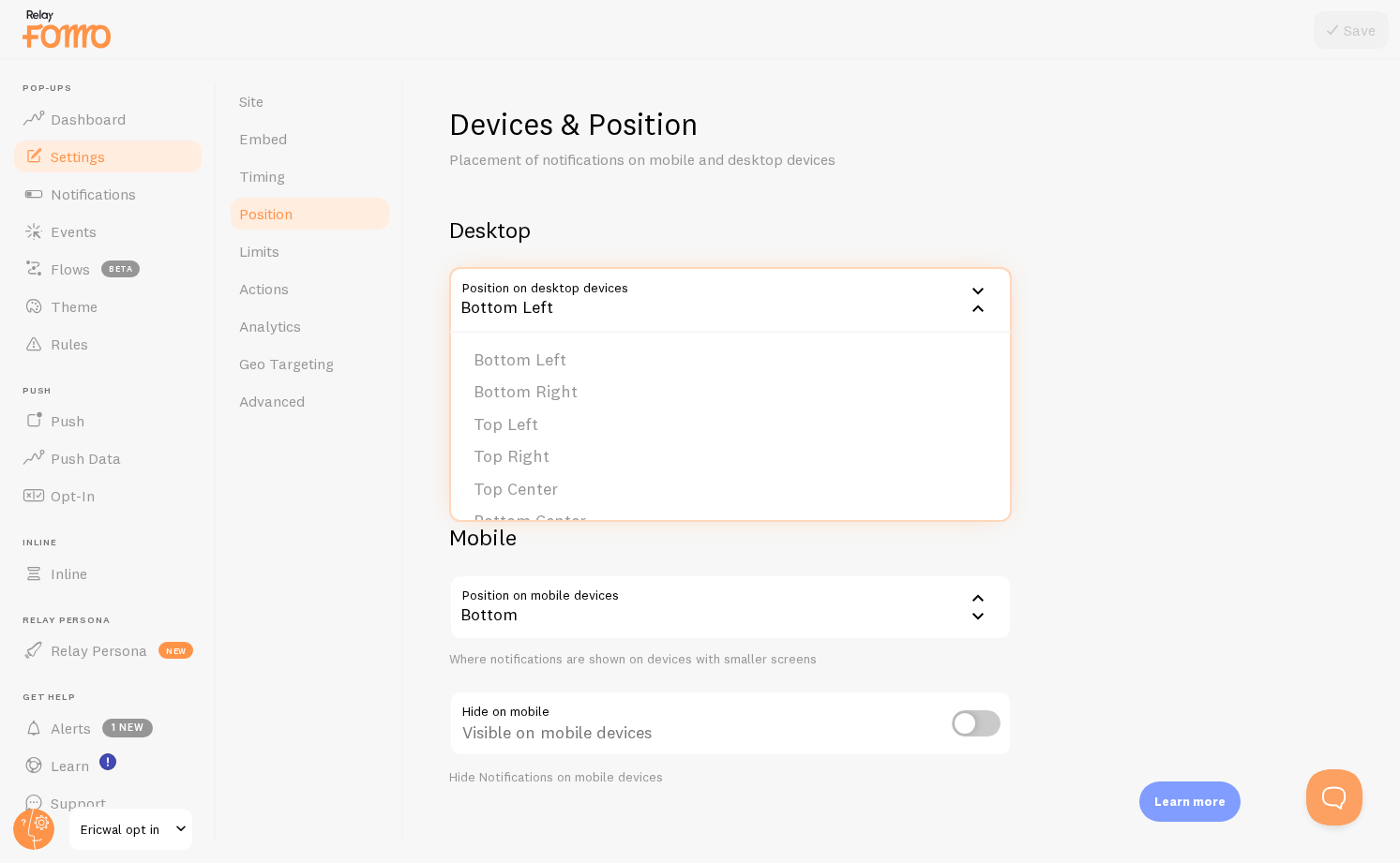
click at [493, 305] on div "Bottom Left" at bounding box center [730, 300] width 562 height 66
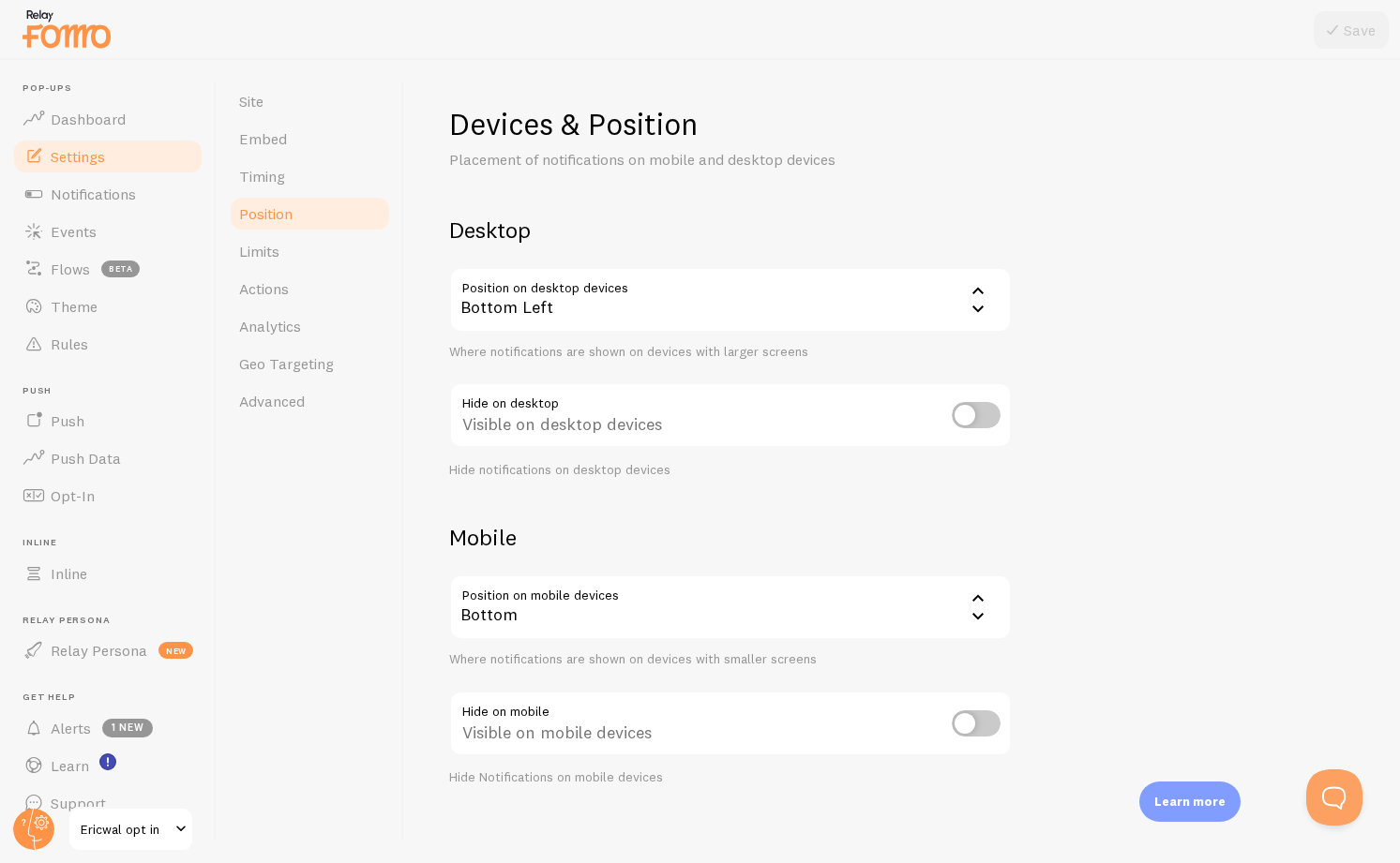
click at [988, 410] on input "checkbox" at bounding box center [976, 414] width 49 height 26
click at [982, 414] on input "checkbox" at bounding box center [976, 414] width 49 height 26
checkbox input "false"
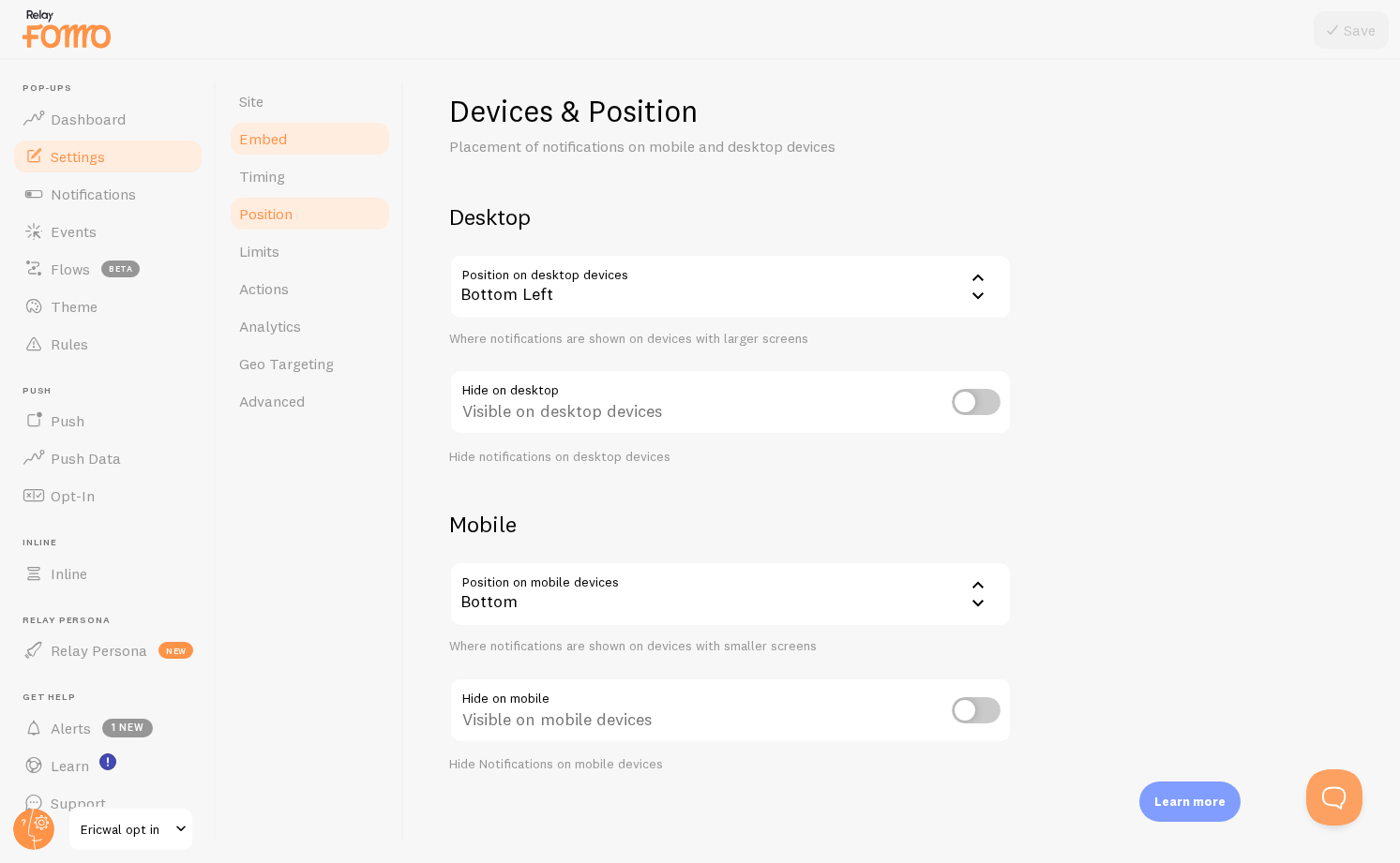
click at [252, 141] on span "Embed" at bounding box center [263, 138] width 48 height 19
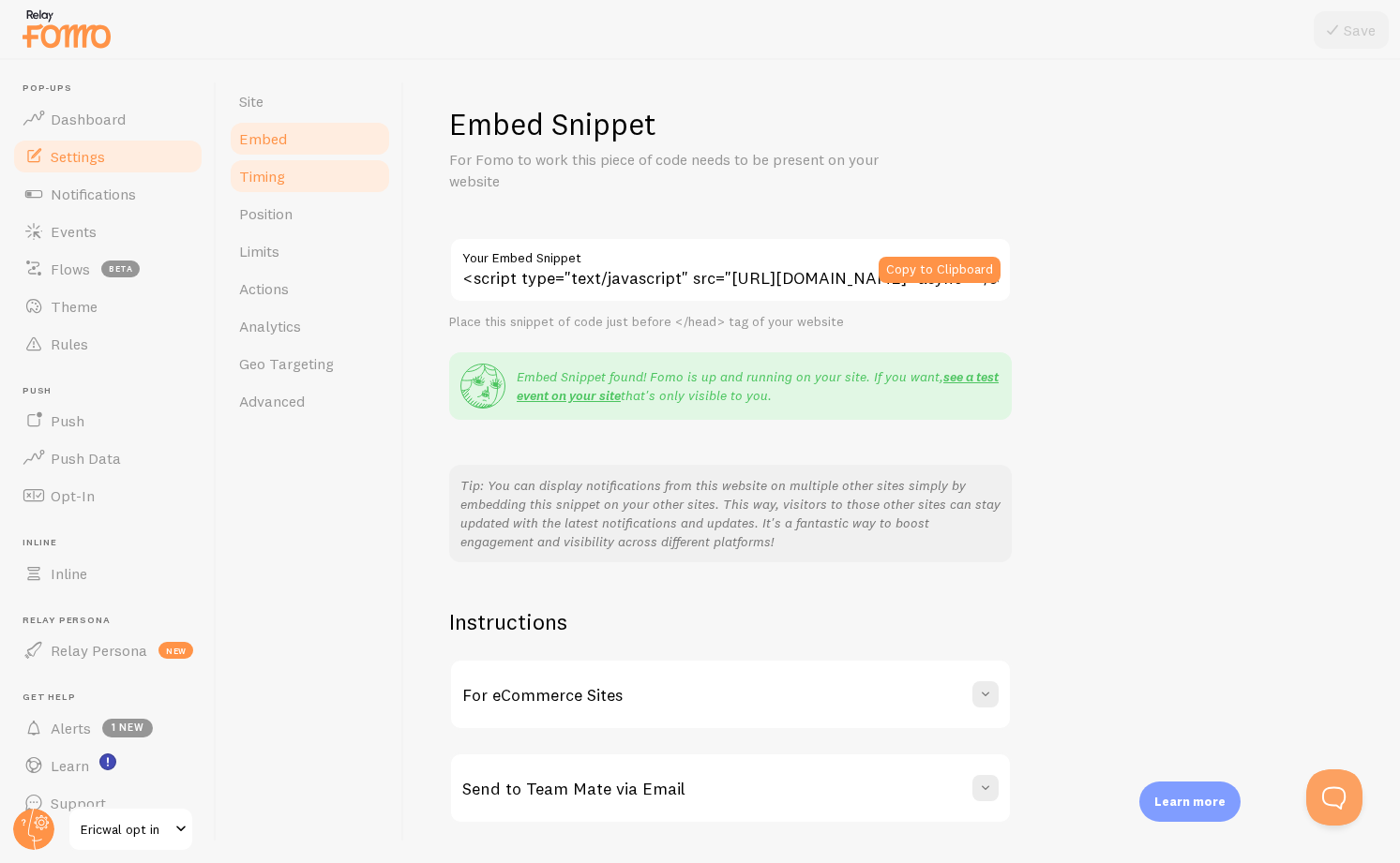
click at [264, 172] on span "Timing" at bounding box center [262, 177] width 46 height 19
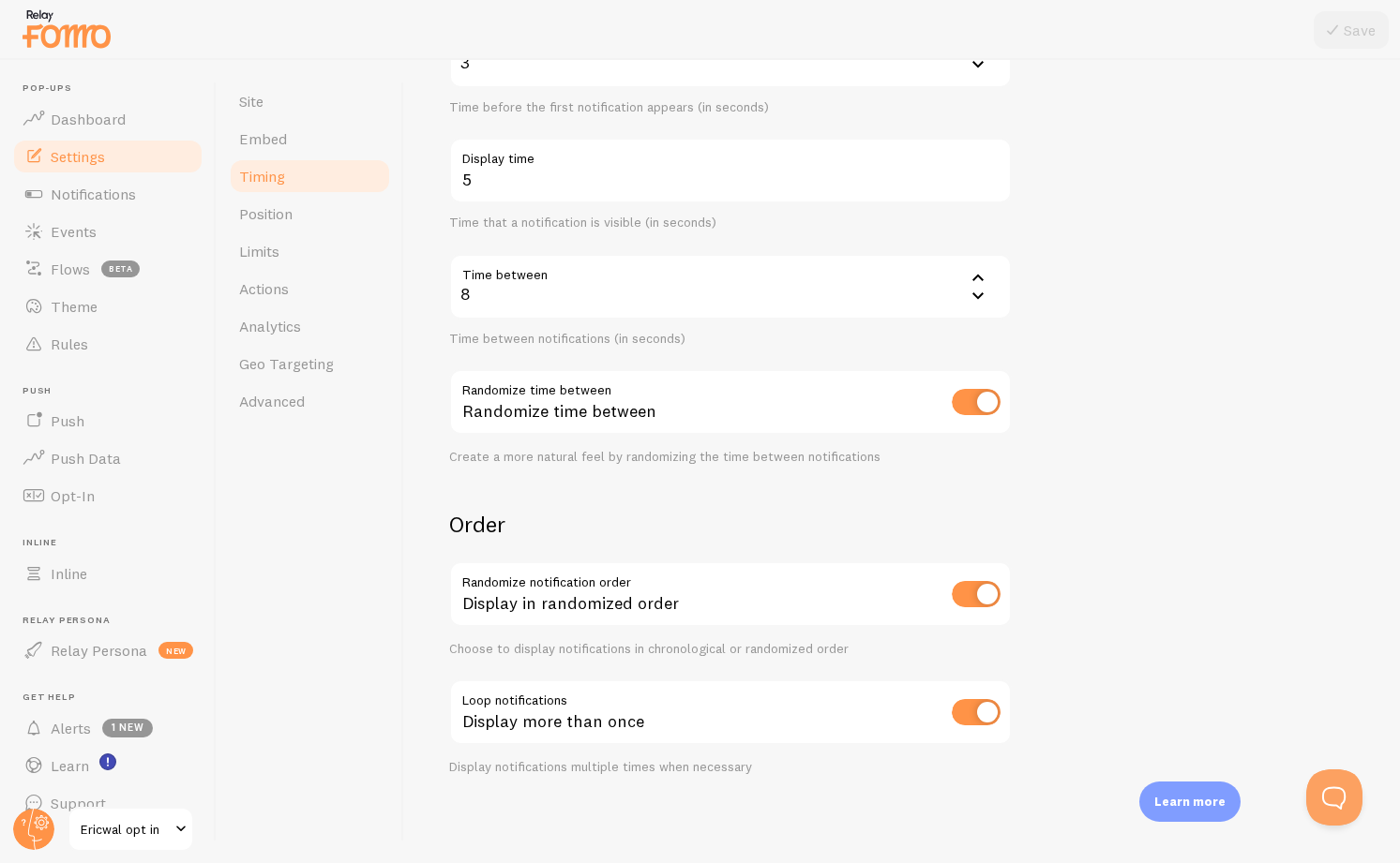
scroll to position [246, 0]
click at [263, 219] on span "Position" at bounding box center [265, 214] width 53 height 19
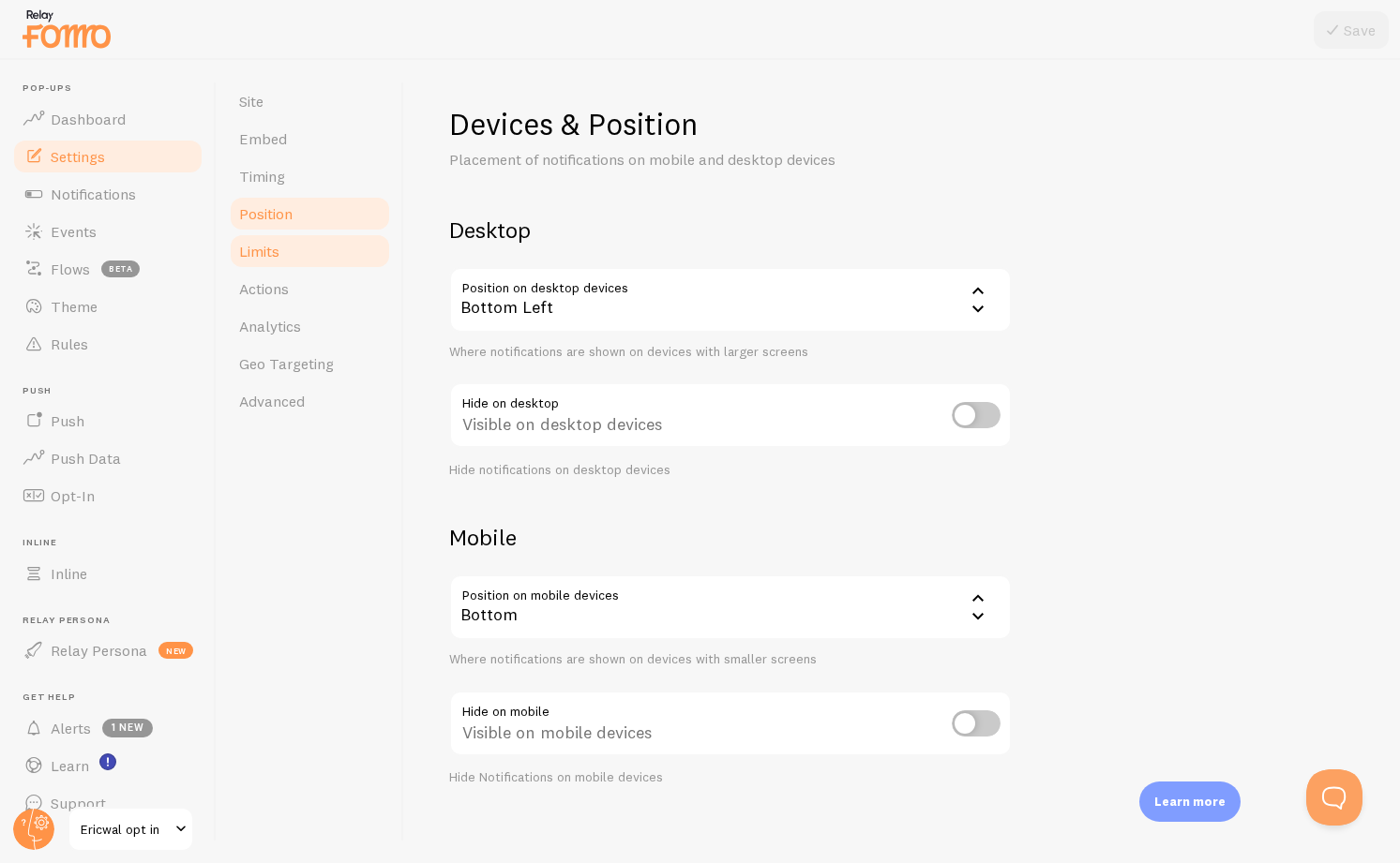
click at [271, 256] on span "Limits" at bounding box center [259, 251] width 40 height 19
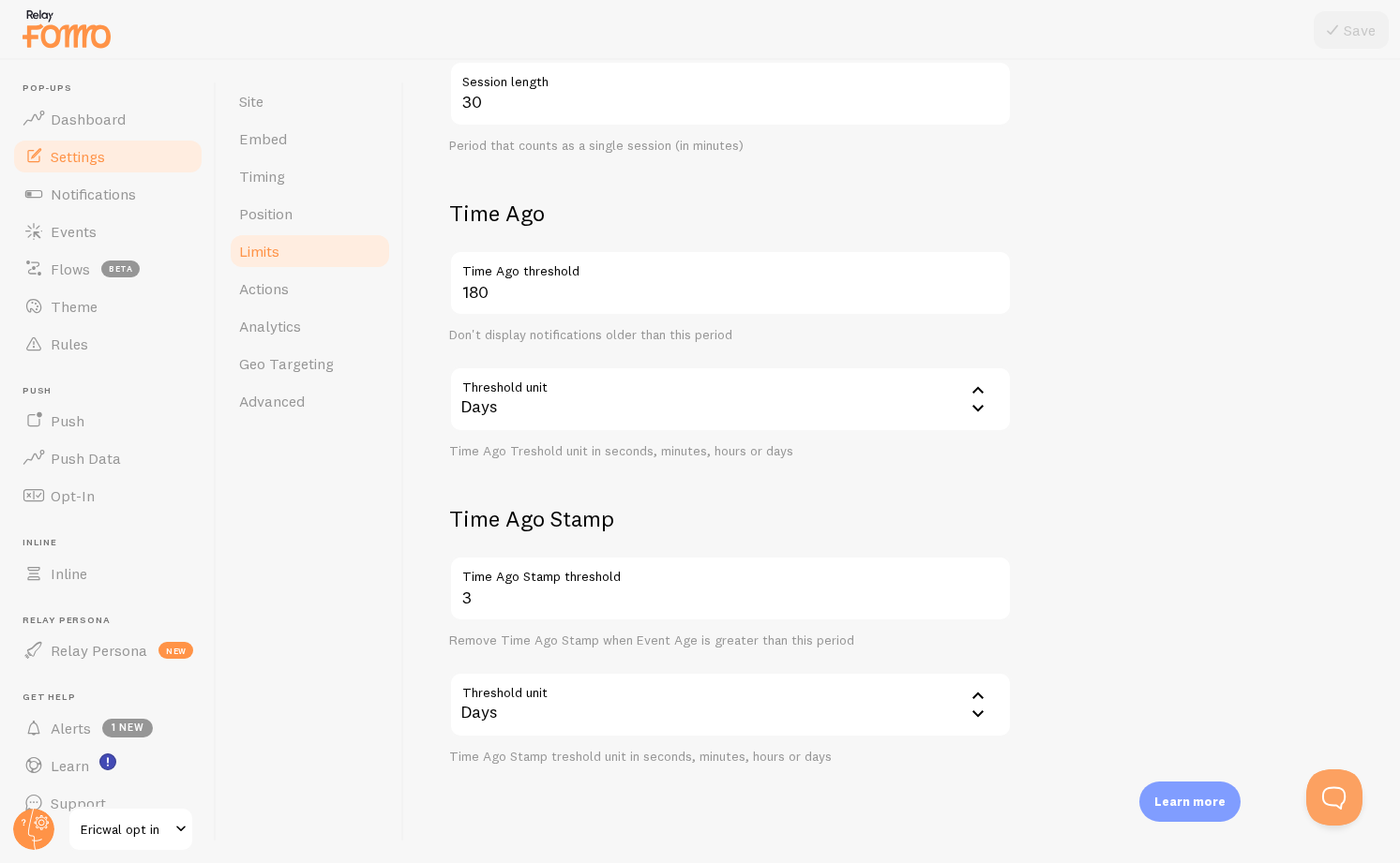
scroll to position [584, 0]
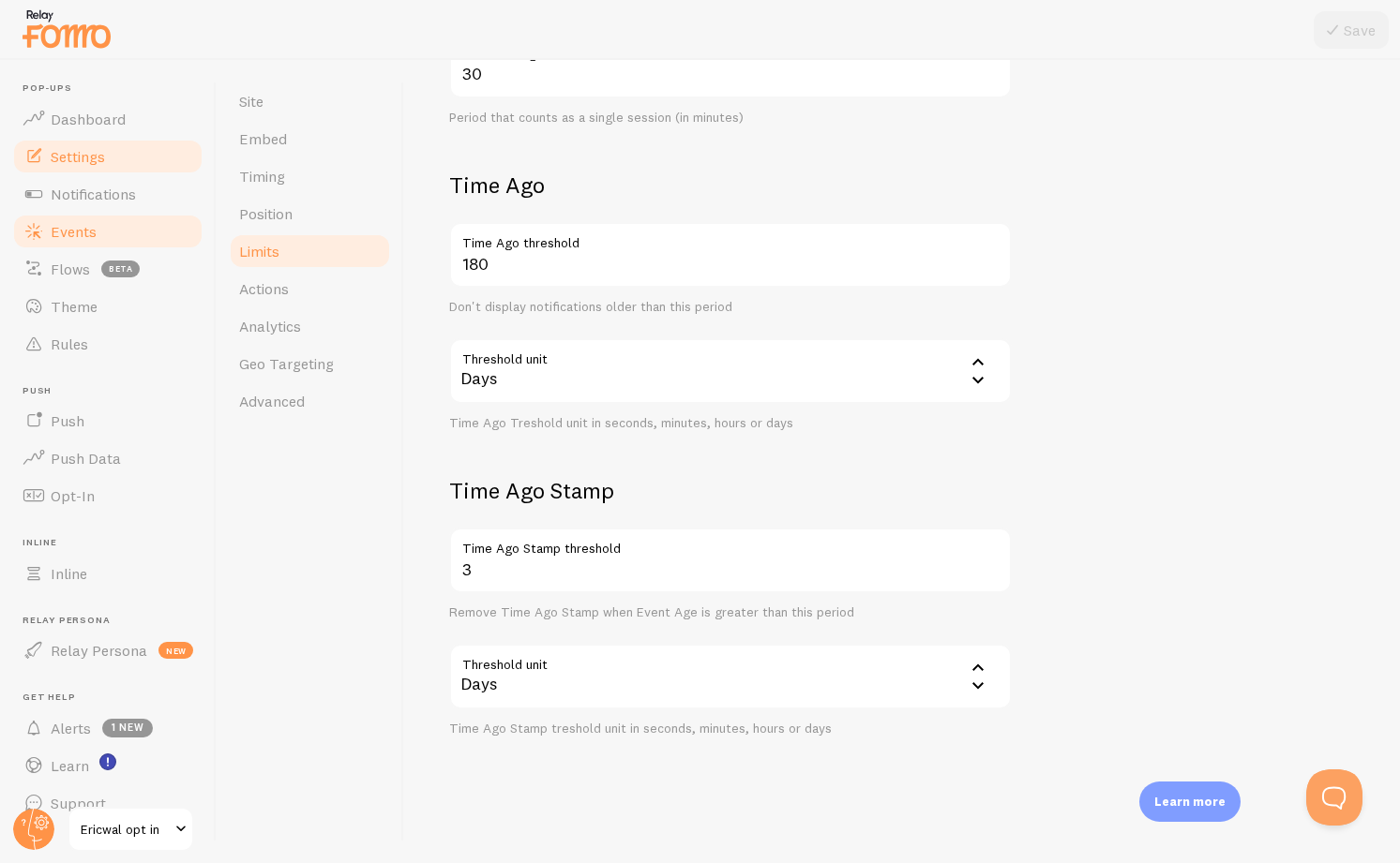
click at [74, 226] on span "Events" at bounding box center [74, 232] width 46 height 19
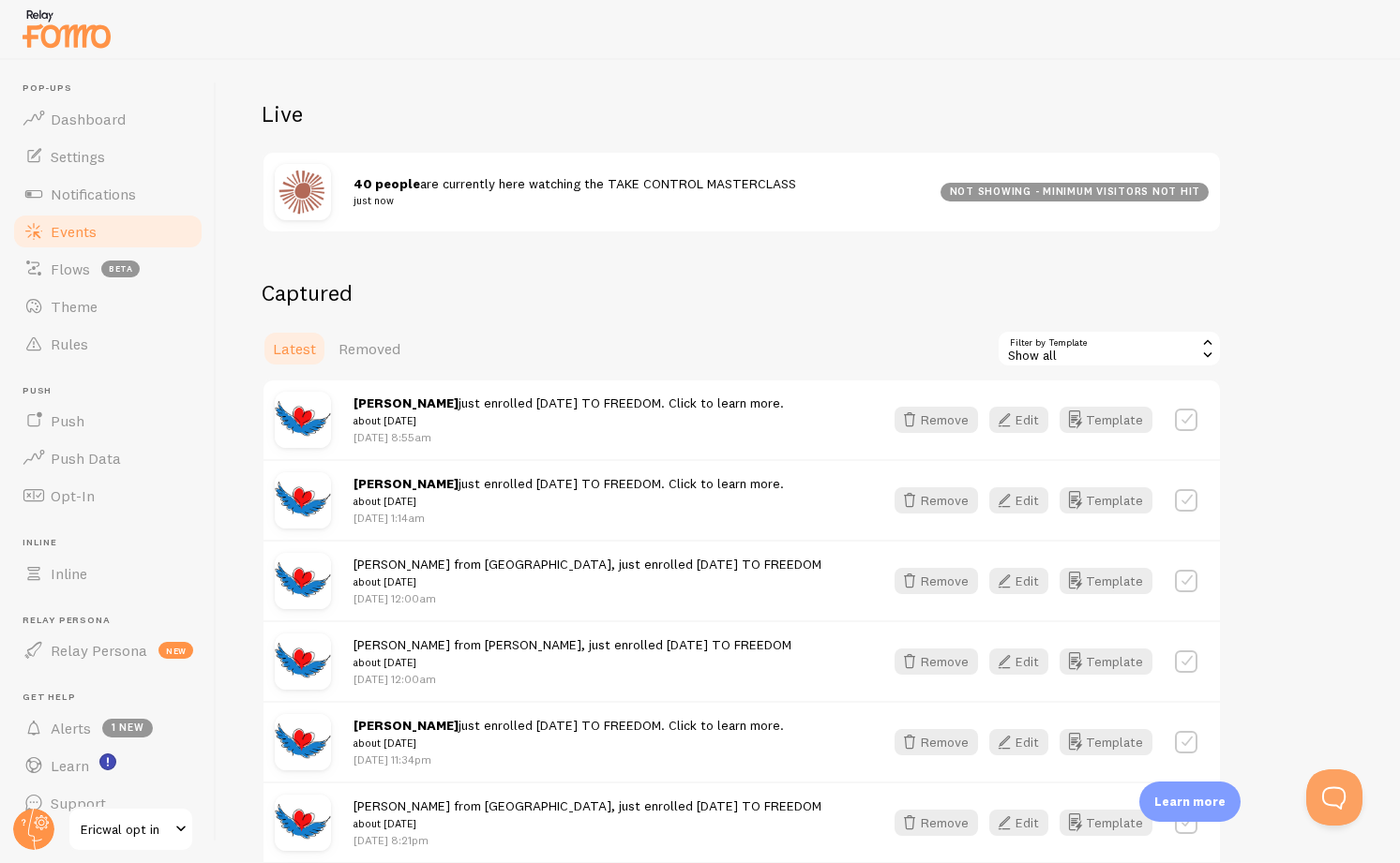
scroll to position [213, 0]
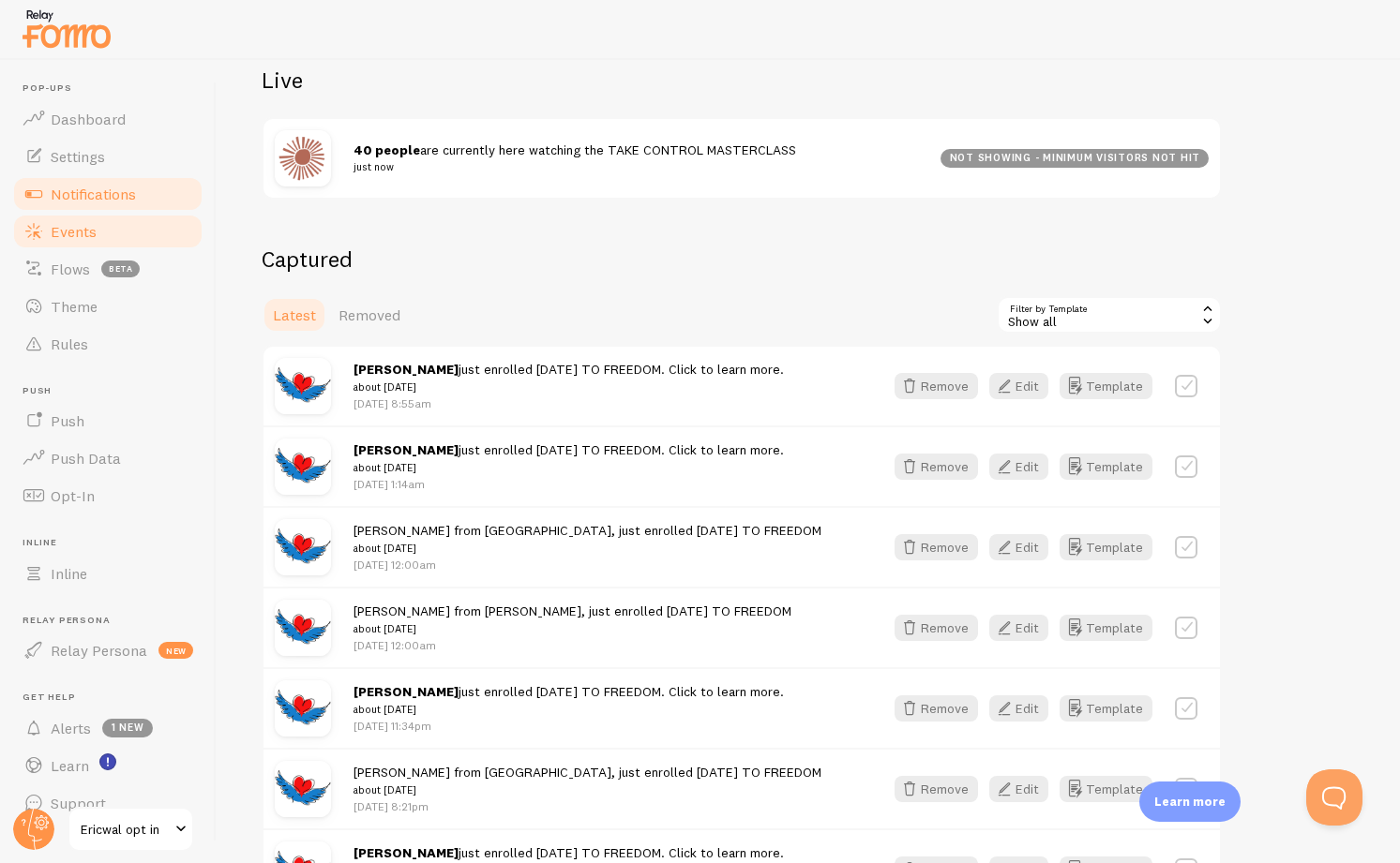
click at [93, 199] on span "Notifications" at bounding box center [93, 194] width 85 height 19
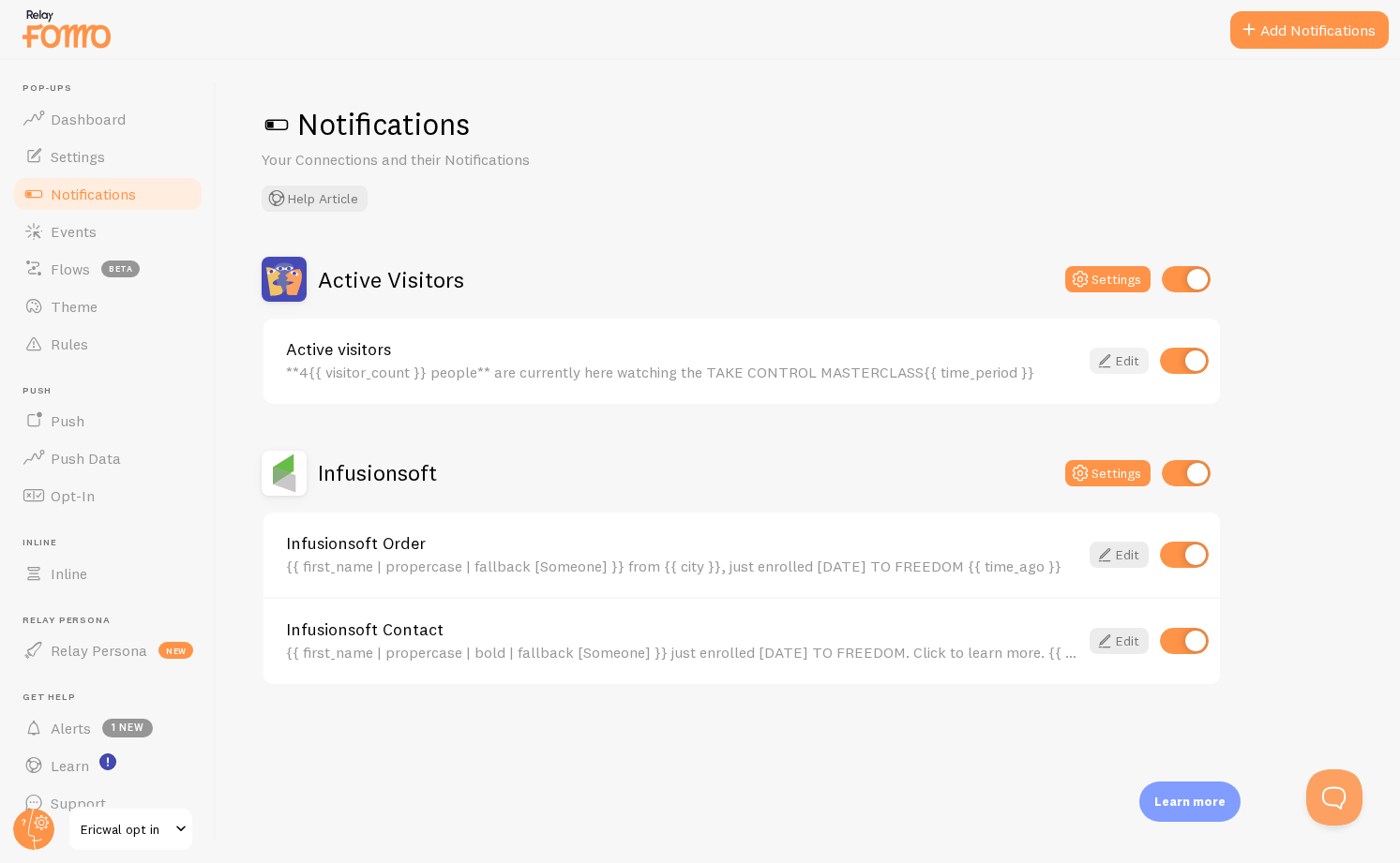
click at [1099, 360] on icon at bounding box center [1105, 361] width 23 height 23
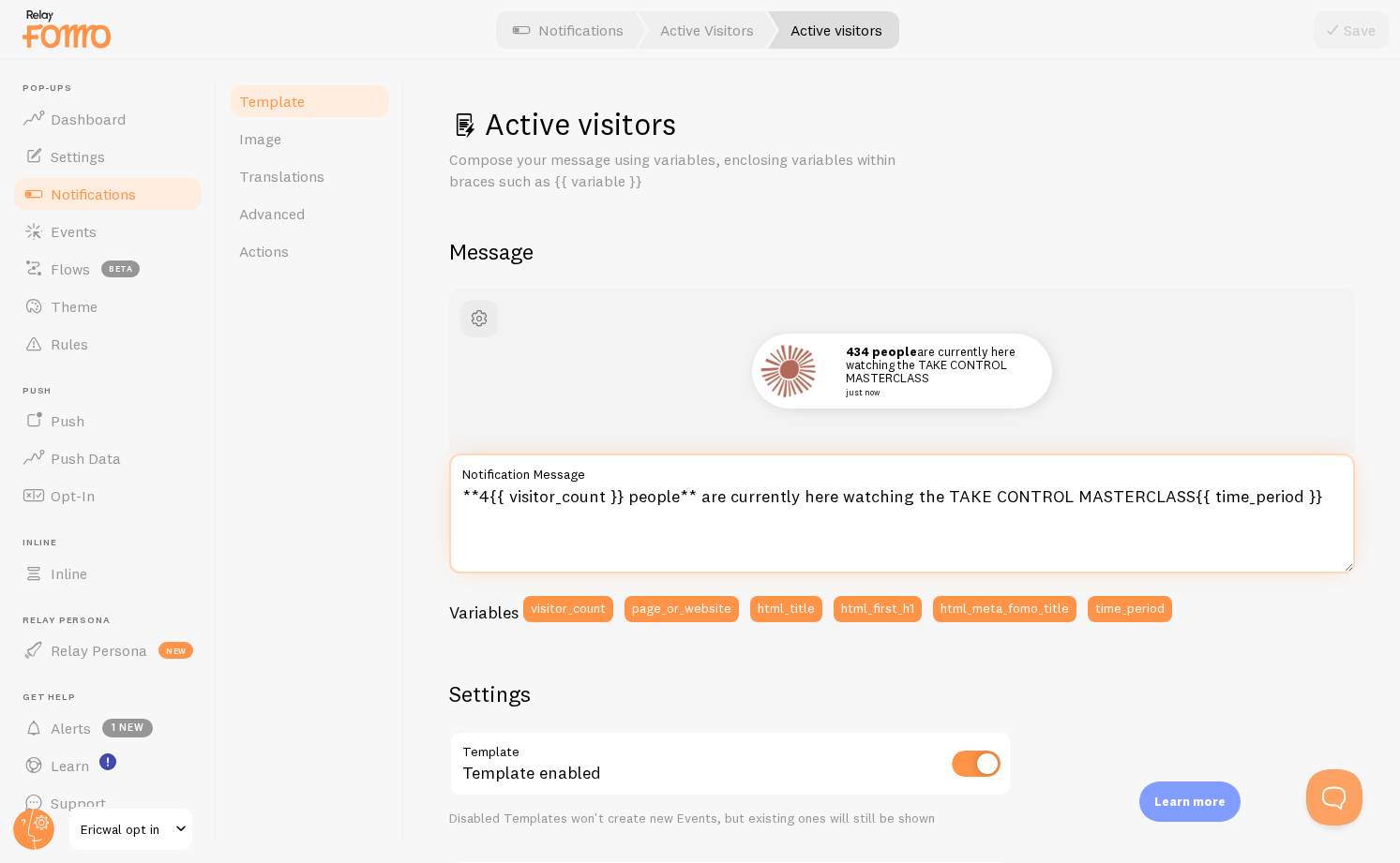
drag, startPoint x: 497, startPoint y: 496, endPoint x: 514, endPoint y: 500, distance: 17.5
click at [498, 496] on textarea "**4{{ visitor_count }} people** are currently here watching the TAKE CONTROL MA…" at bounding box center [902, 514] width 905 height 120
click at [949, 496] on textarea "**4{{visitor_count }} people** are currently here watching the TAKE CONTROL MAS…" at bounding box center [902, 514] width 905 height 120
drag, startPoint x: 950, startPoint y: 496, endPoint x: 1104, endPoint y: 498, distance: 154.0
click at [1104, 498] on textarea "**4{{visitor_count }} people** are currently here watching the TAKE CONTROL MAS…" at bounding box center [902, 514] width 905 height 120
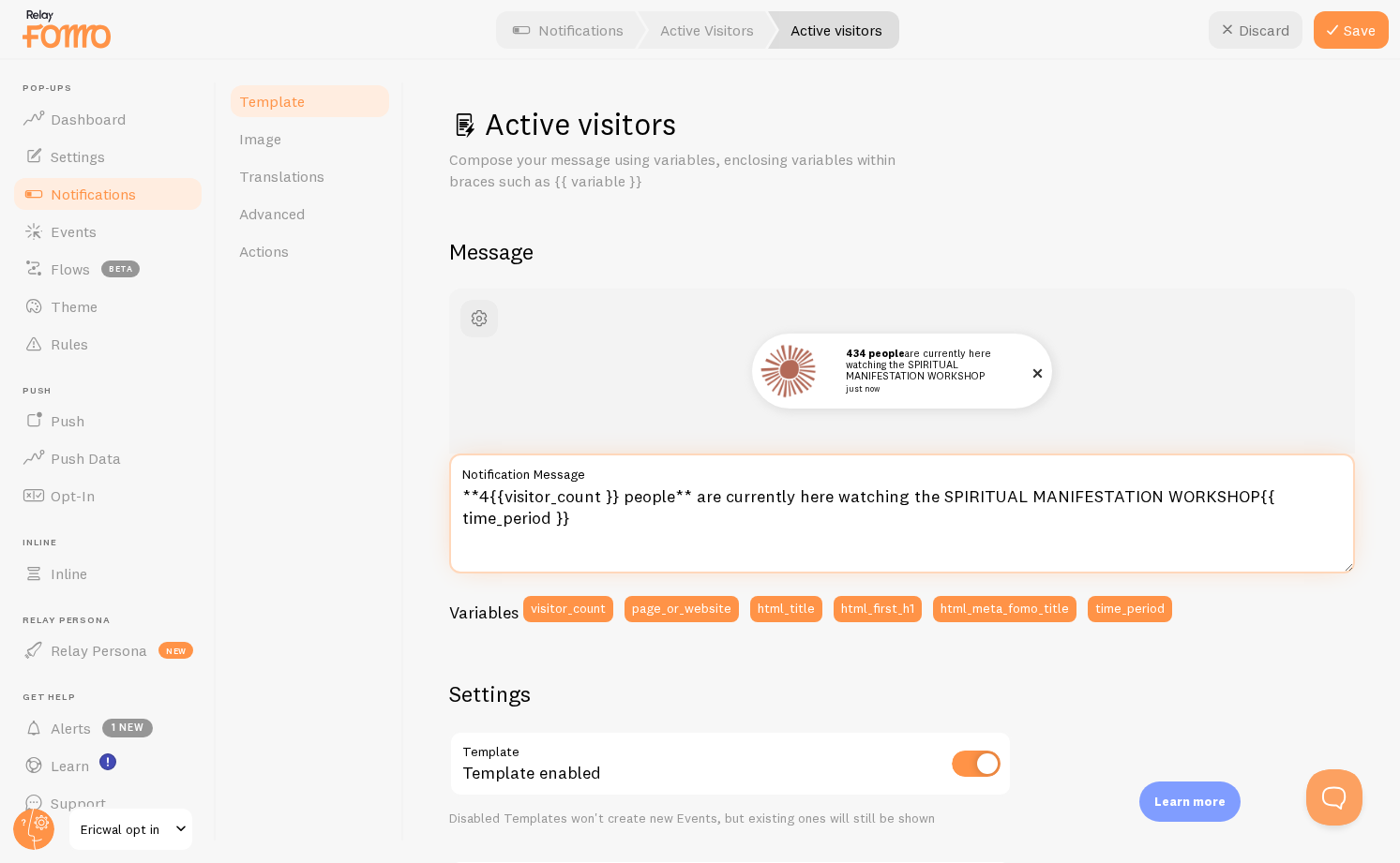
type textarea "**4{{visitor_count }} people** are currently here watching the SPIRITUAL MANIFE…"
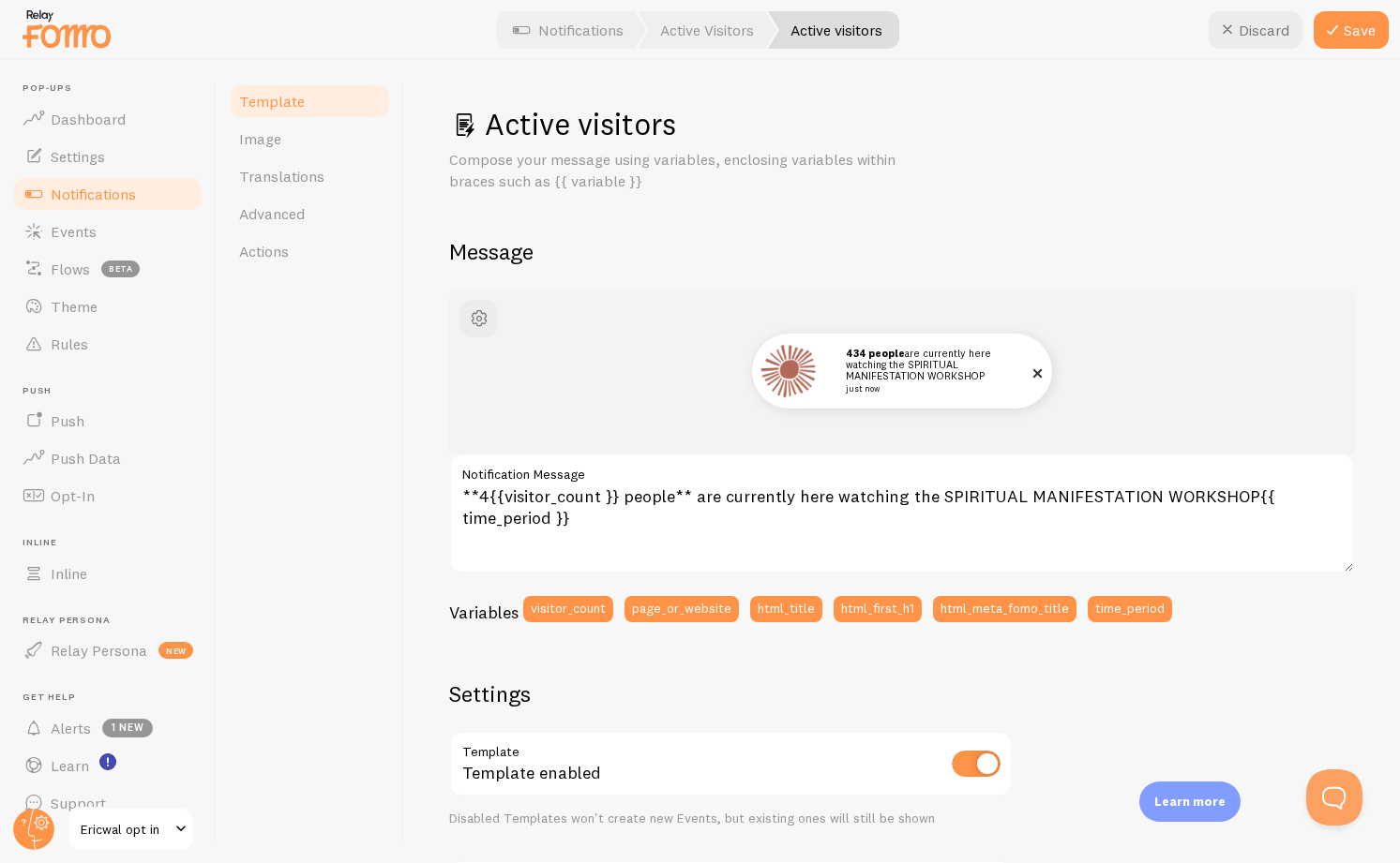
click at [800, 359] on img at bounding box center [789, 370] width 68 height 68
click at [482, 308] on span "button" at bounding box center [479, 319] width 23 height 23
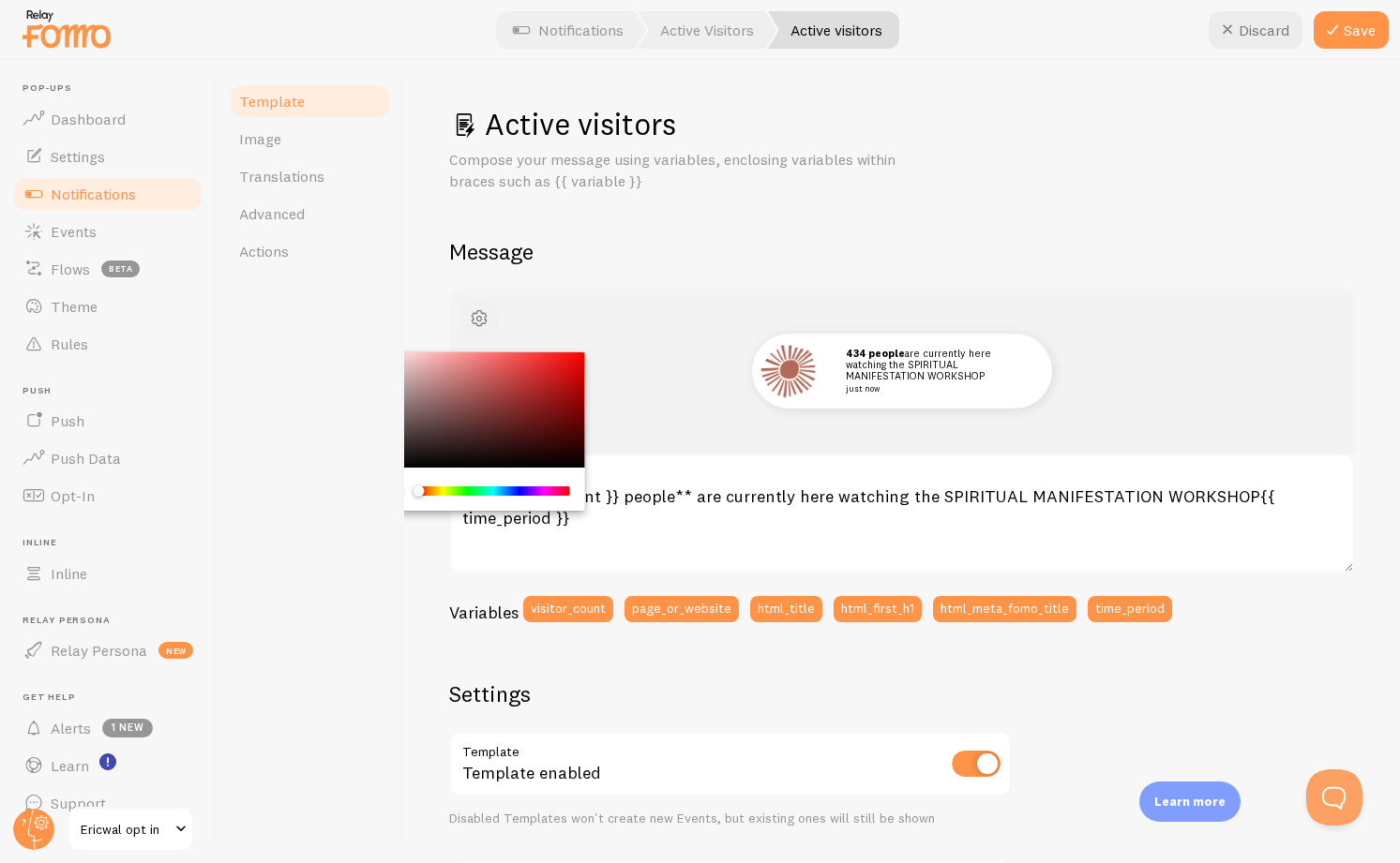
click at [483, 309] on span "button" at bounding box center [479, 319] width 23 height 23
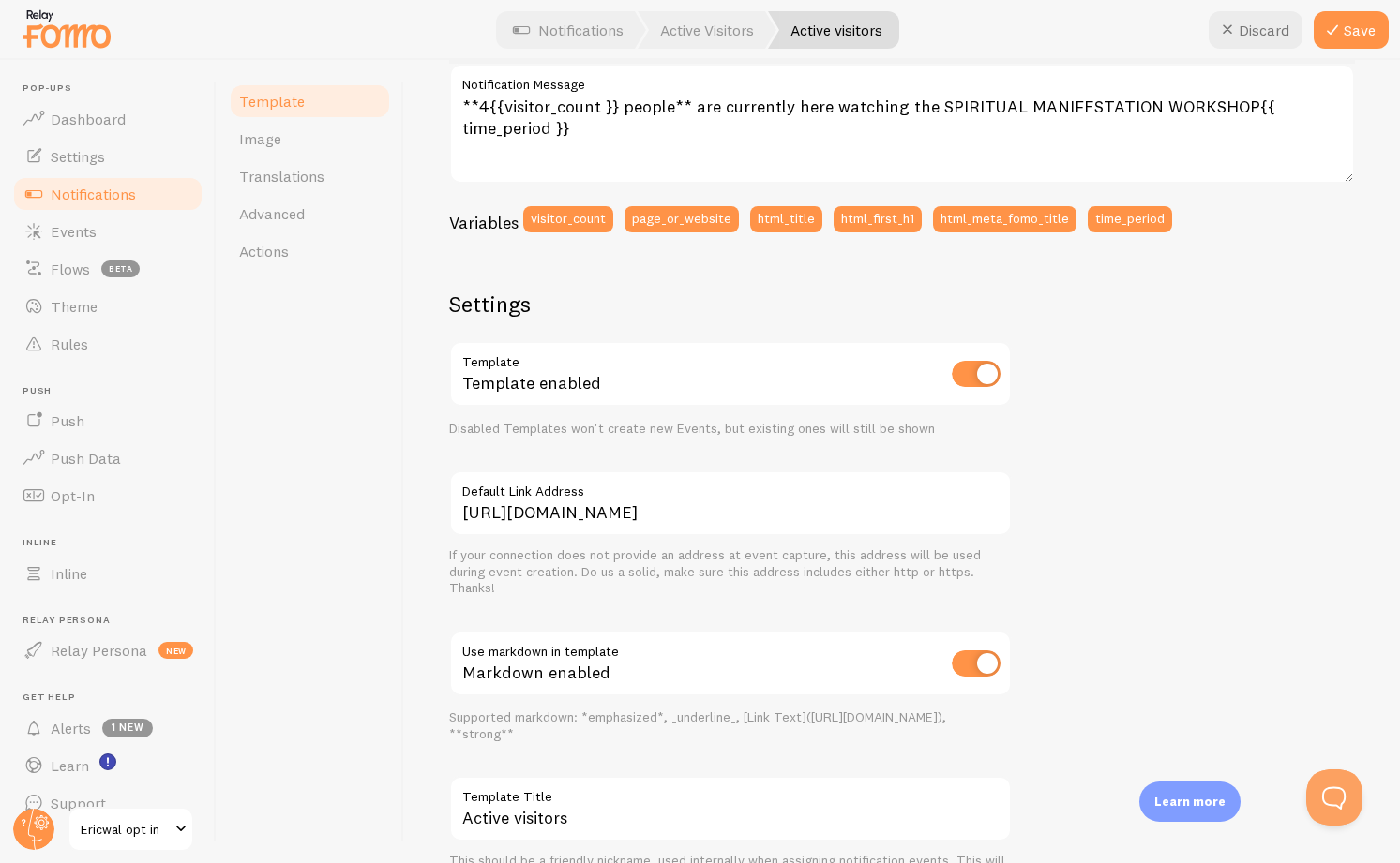
scroll to position [399, 0]
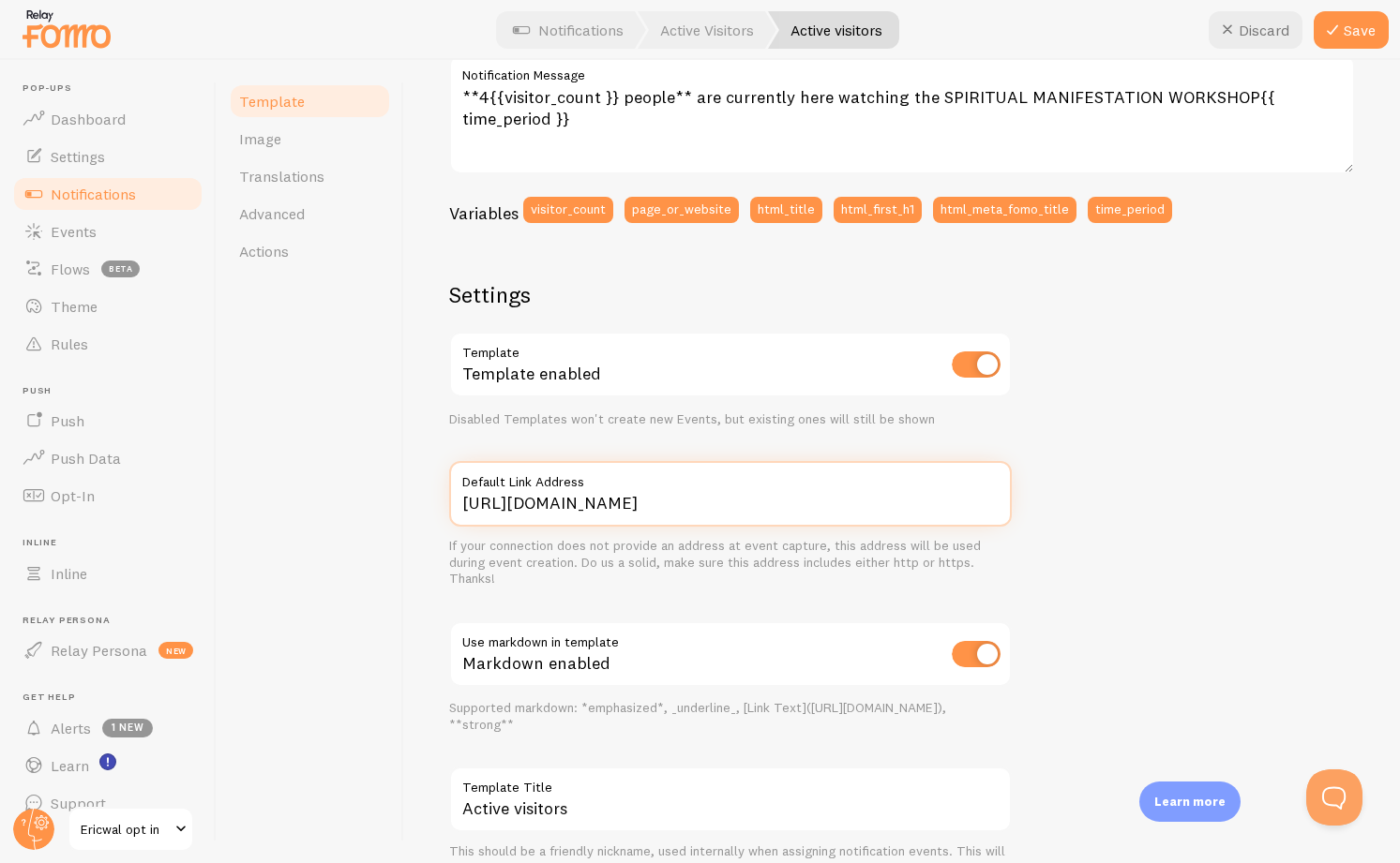
click at [654, 502] on input "https://www.ericwal.com/tce-masterclass" at bounding box center [730, 494] width 562 height 66
drag, startPoint x: 654, startPoint y: 502, endPoint x: 788, endPoint y: 508, distance: 134.1
click at [788, 508] on input "https://www.ericwal.com/tce-masterclass" at bounding box center [730, 494] width 562 height 66
type input "[URL][DOMAIN_NAME]"
click at [772, 547] on div "If your connection does not provide an address at event capture, this address w…" at bounding box center [730, 563] width 562 height 50
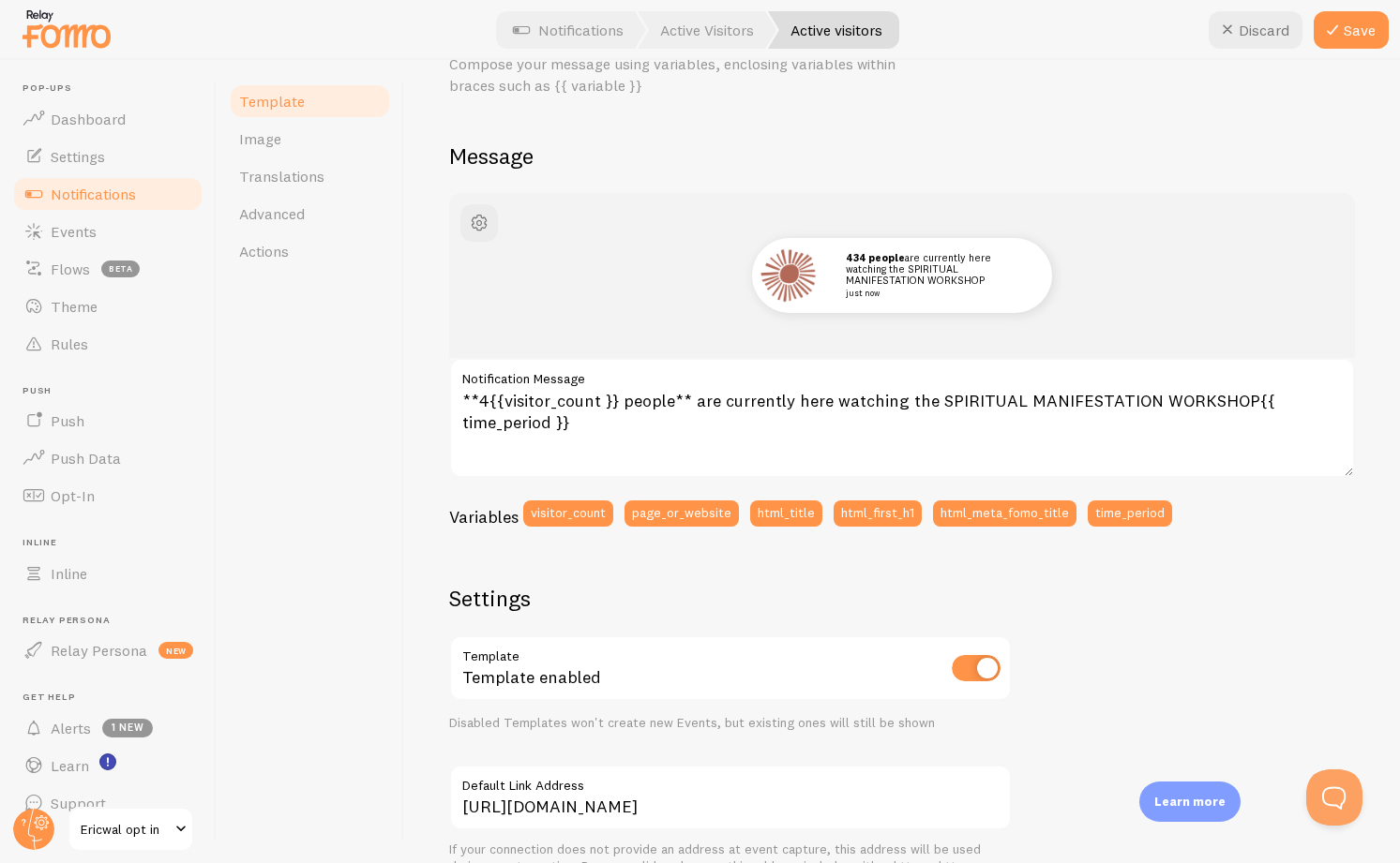
scroll to position [0, 0]
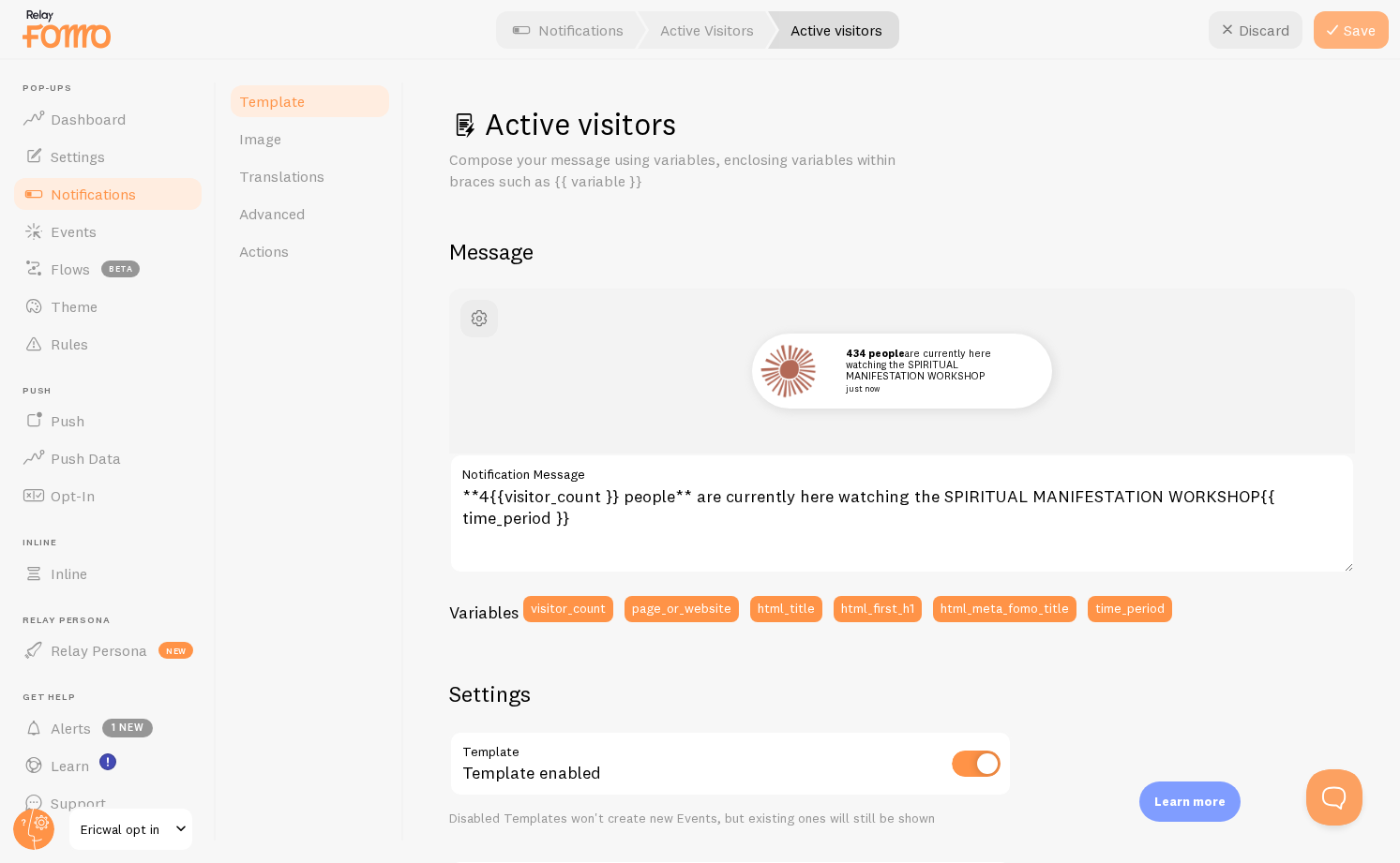
click at [1342, 23] on icon at bounding box center [1332, 31] width 23 height 23
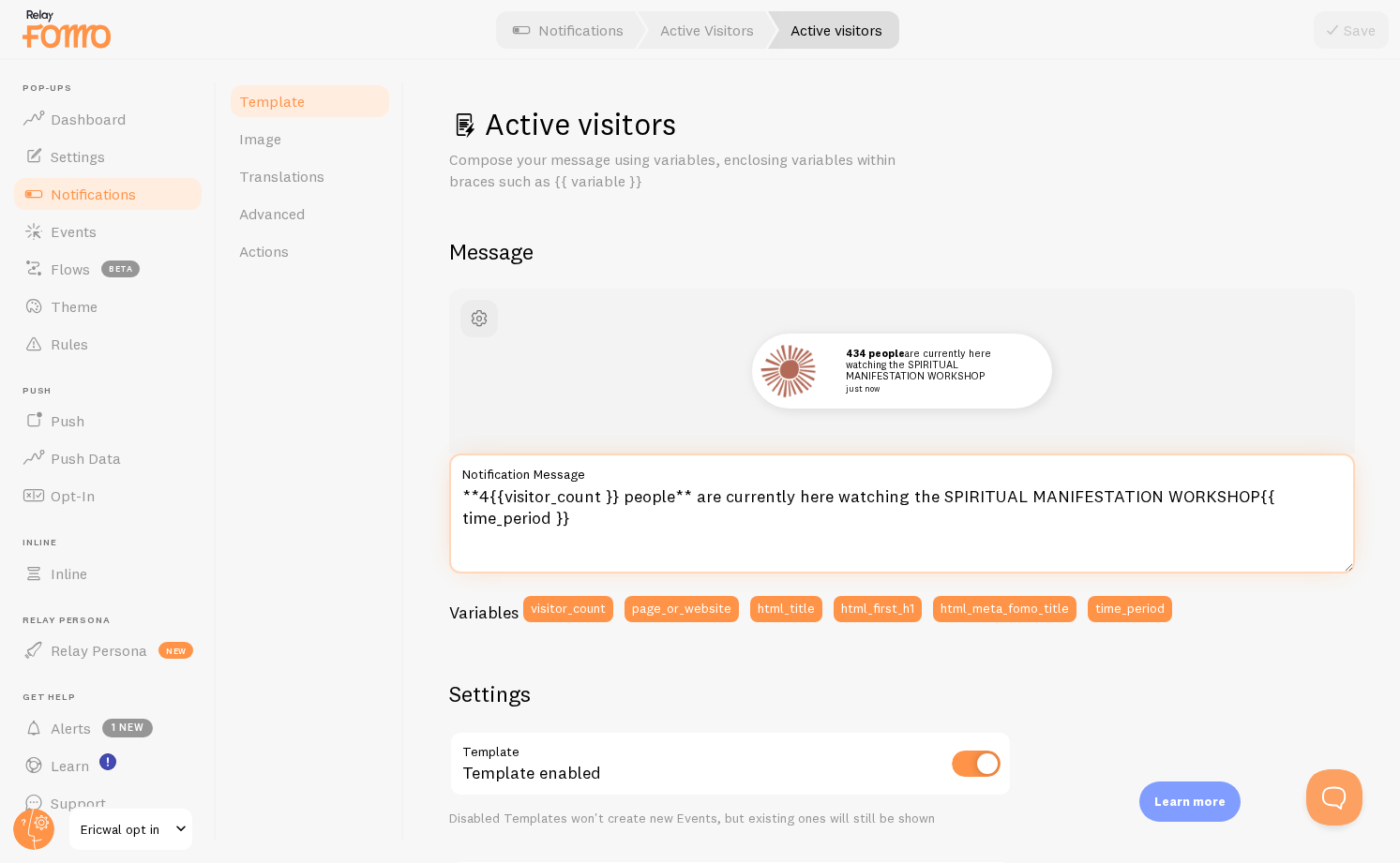
click at [484, 495] on textarea "**4{{visitor_count }} people** are currently here watching the SPIRITUAL MANIFE…" at bounding box center [902, 514] width 905 height 120
type textarea "**7{{visitor_count }} people** are currently here watching the SPIRITUAL MANIFE…"
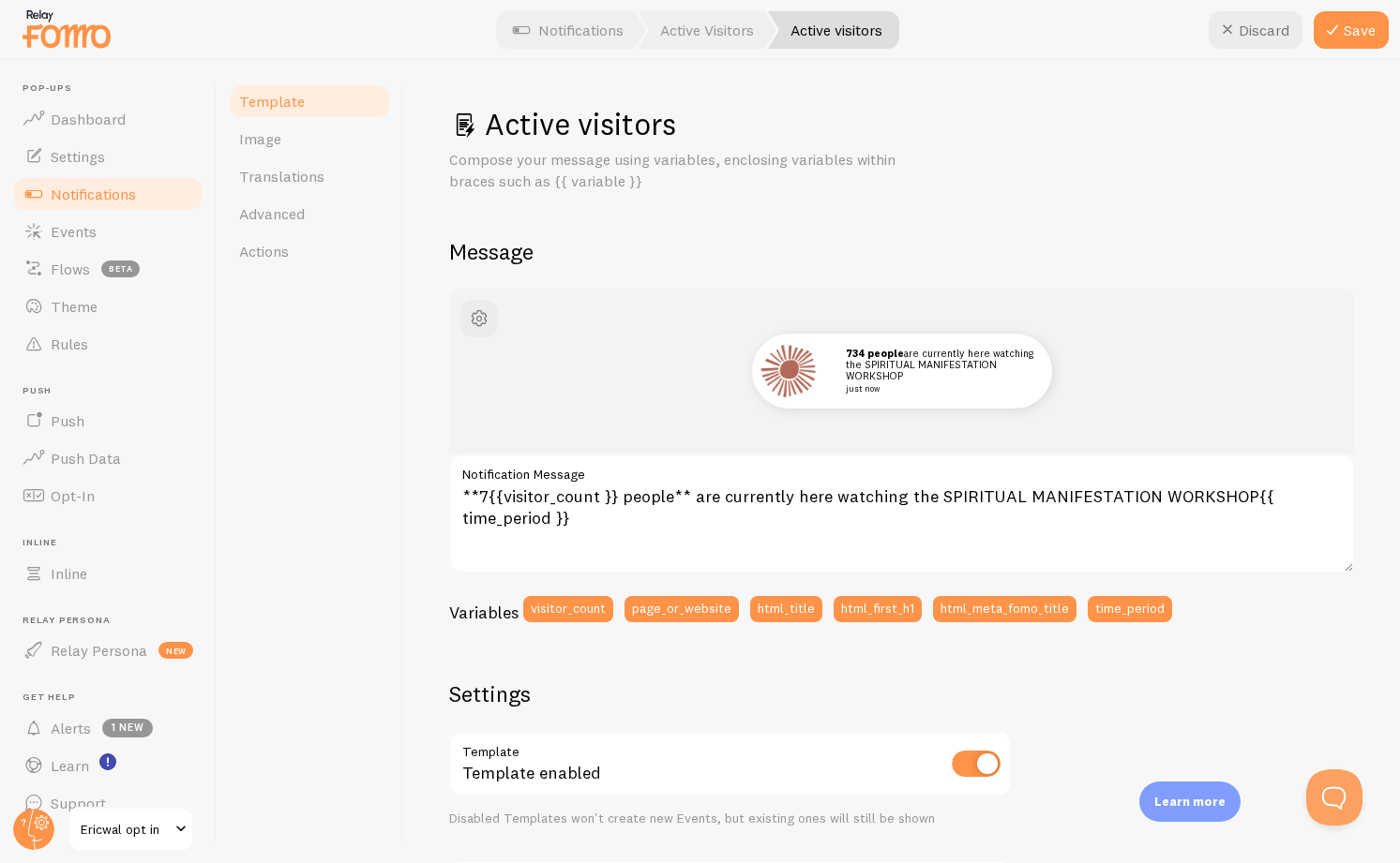
click at [553, 373] on div "734 people are currently here watching the SPIRITUAL MANIFESTATION WORKSHOP jus…" at bounding box center [902, 371] width 816 height 75
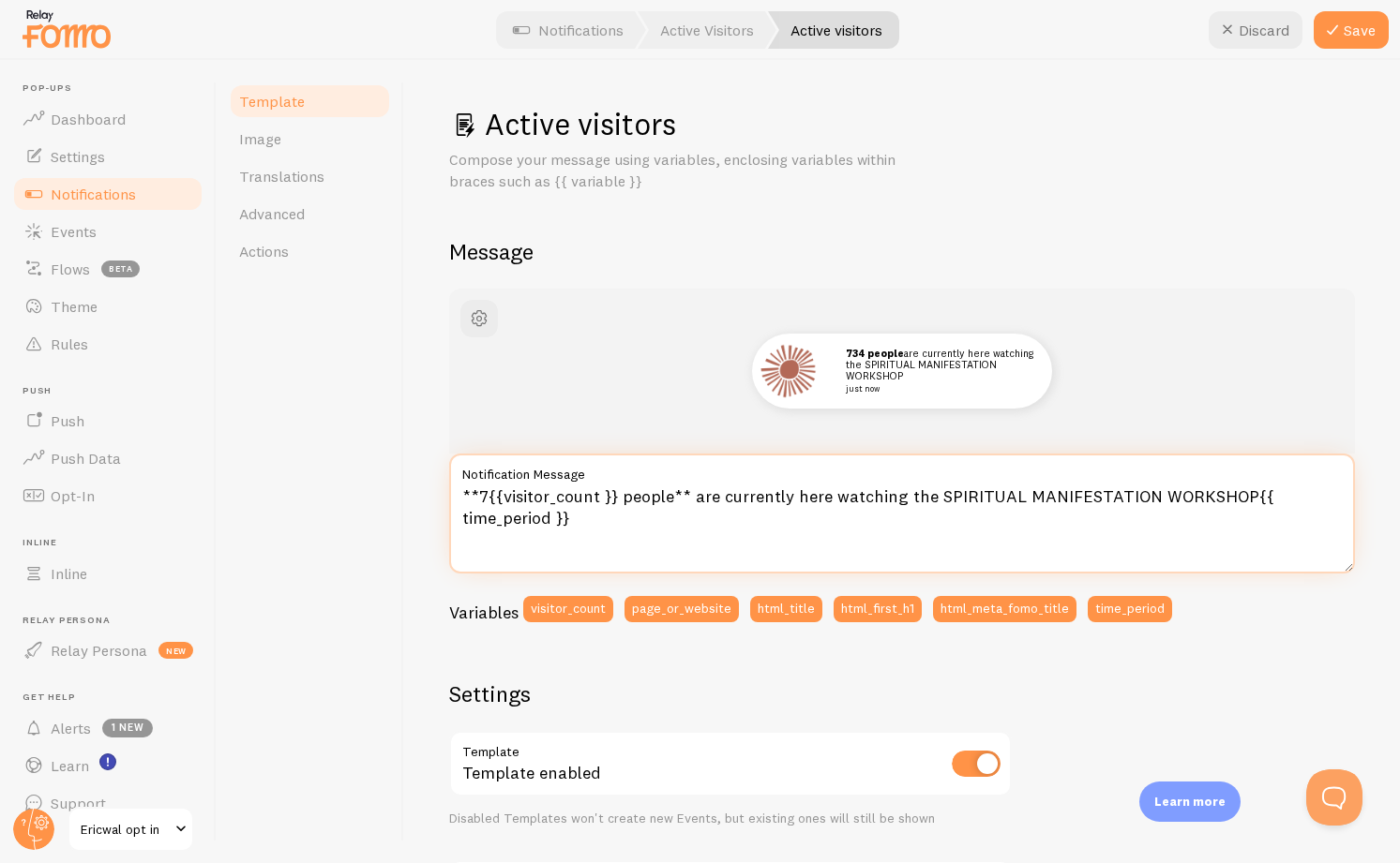
click at [711, 539] on textarea "**7{{visitor_count }} people** are currently here watching the SPIRITUAL MANIFE…" at bounding box center [902, 514] width 905 height 120
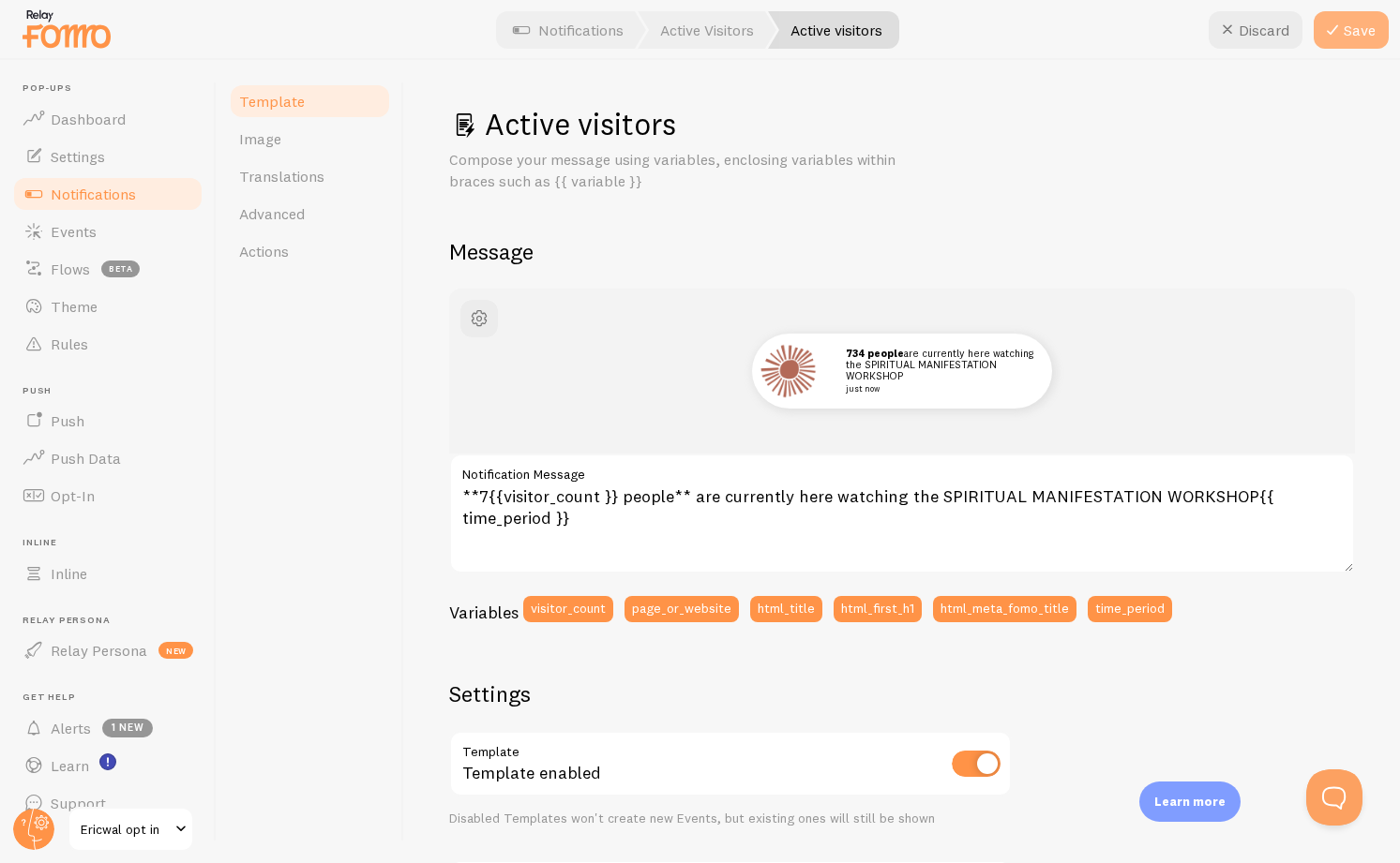
click at [1342, 38] on icon at bounding box center [1332, 31] width 23 height 23
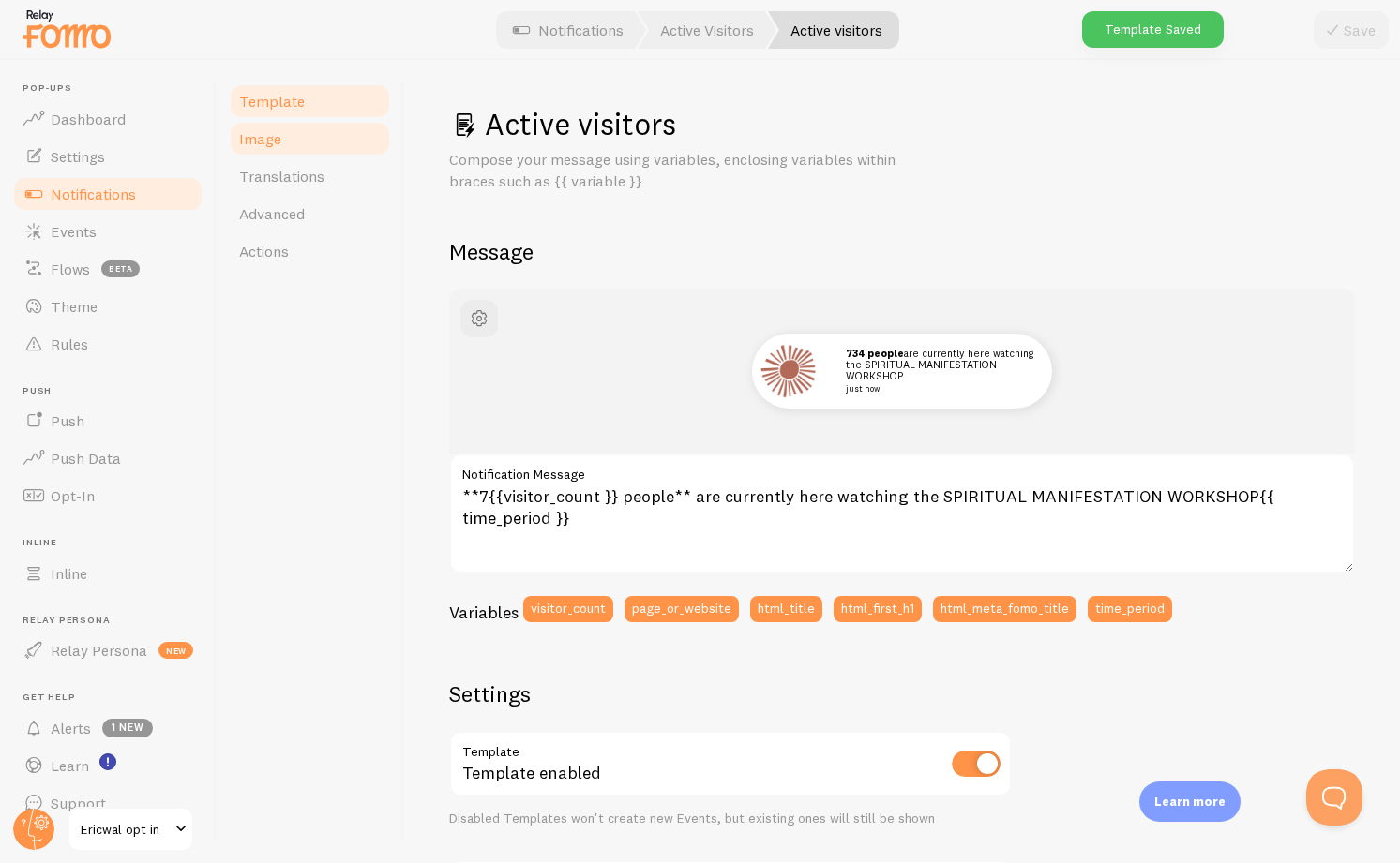
click at [258, 137] on span "Image" at bounding box center [260, 138] width 42 height 19
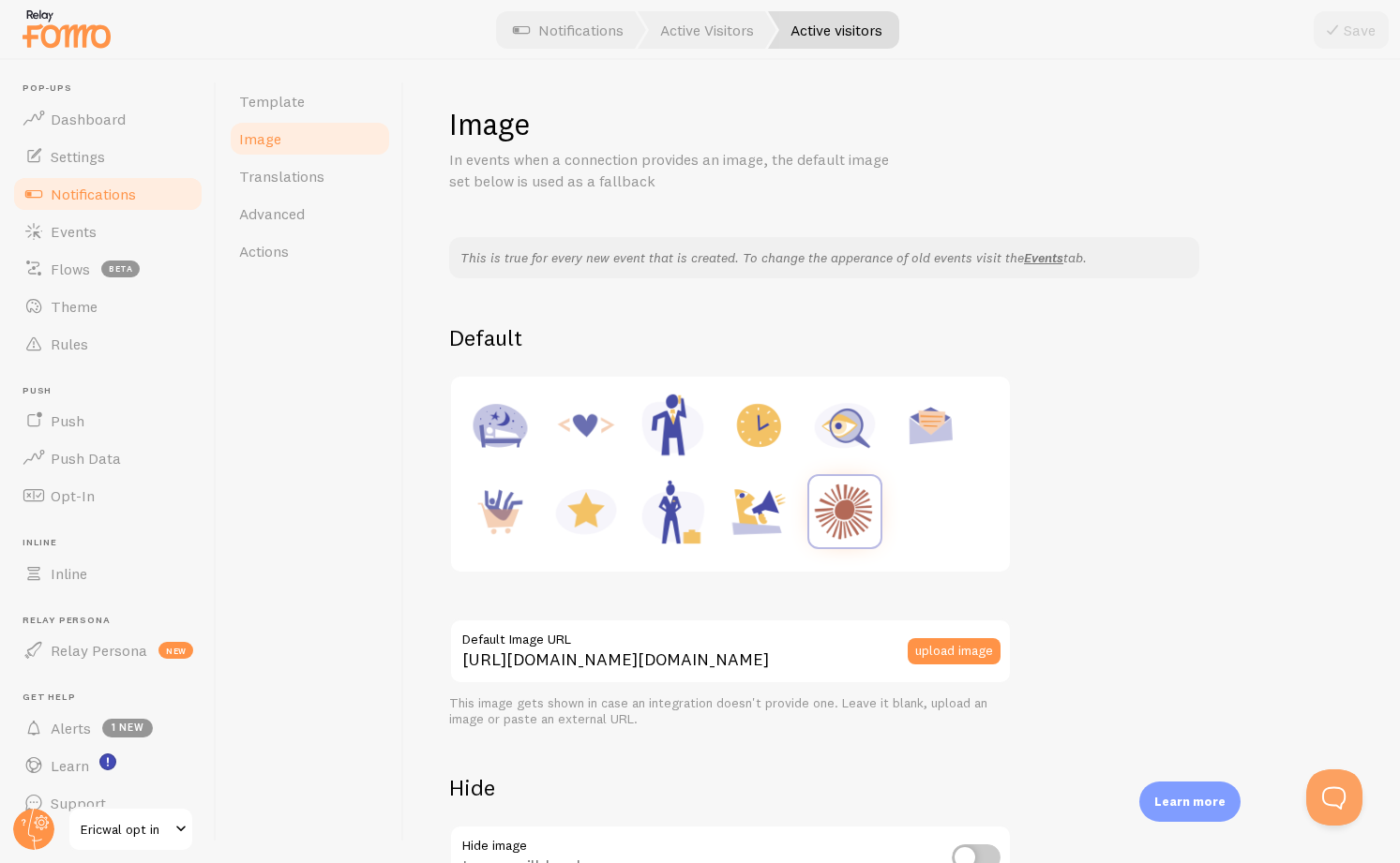
click at [111, 185] on span "Notifications" at bounding box center [93, 194] width 85 height 19
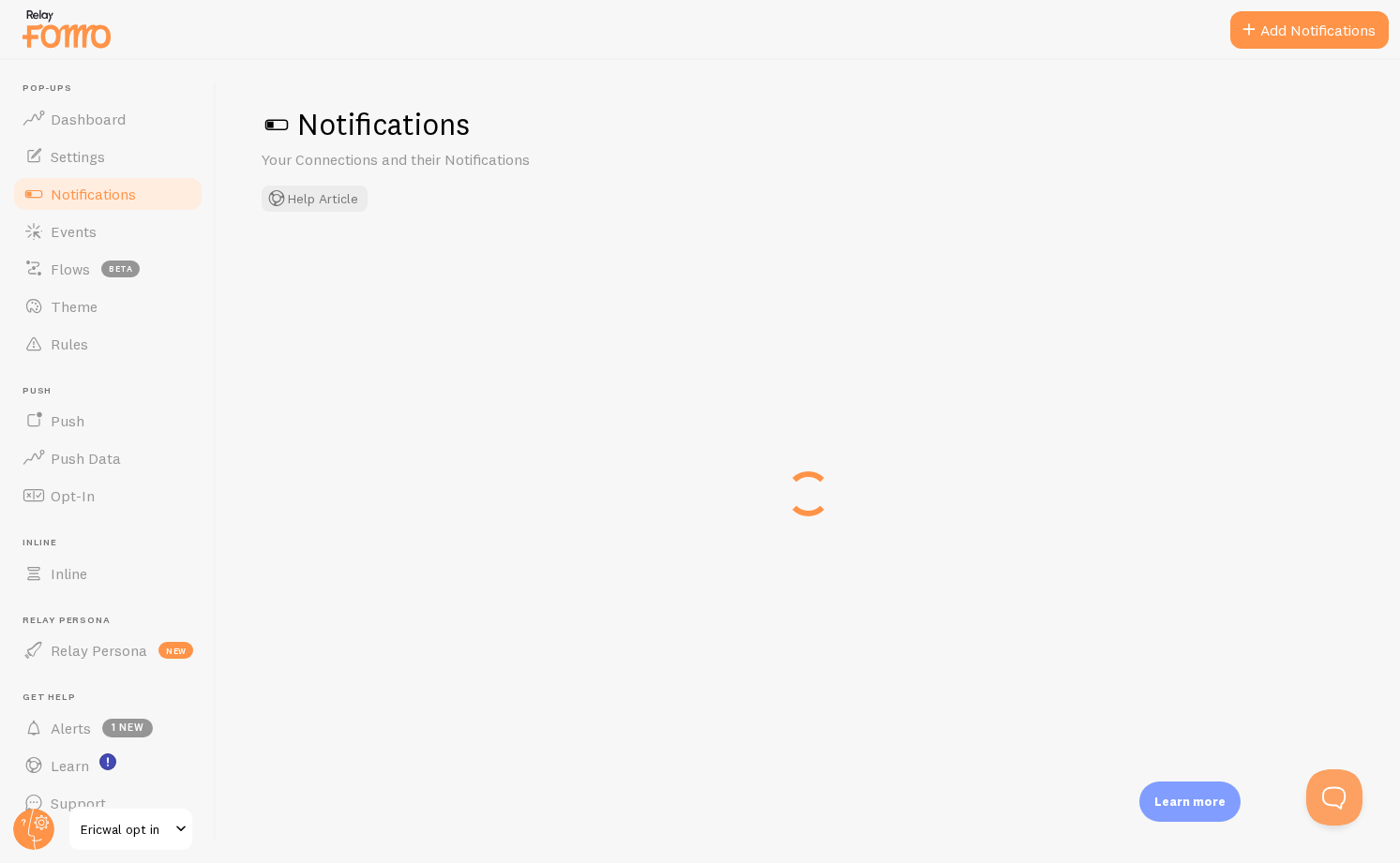
scroll to position [1, 0]
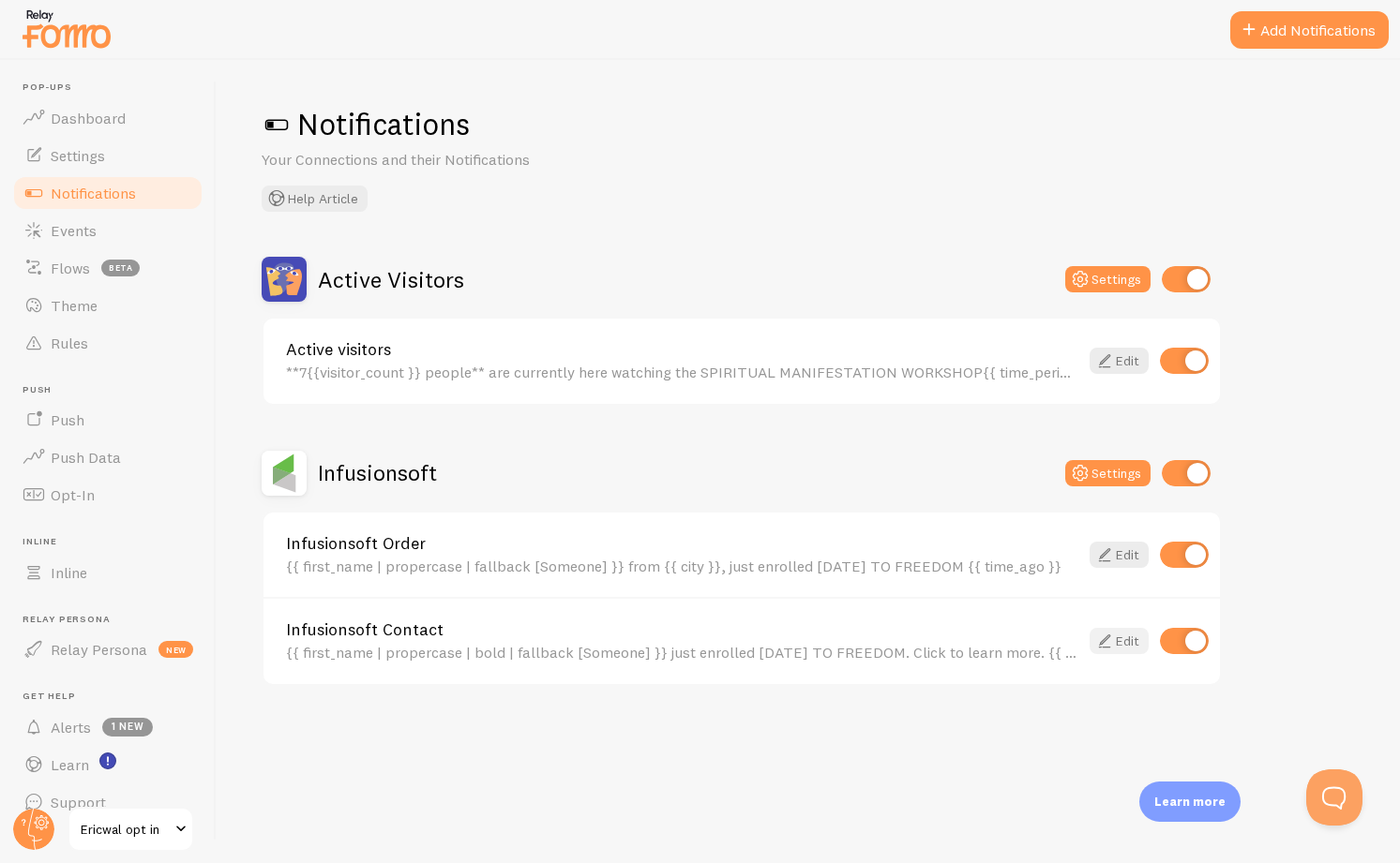
click at [1115, 642] on link "Edit" at bounding box center [1119, 641] width 59 height 26
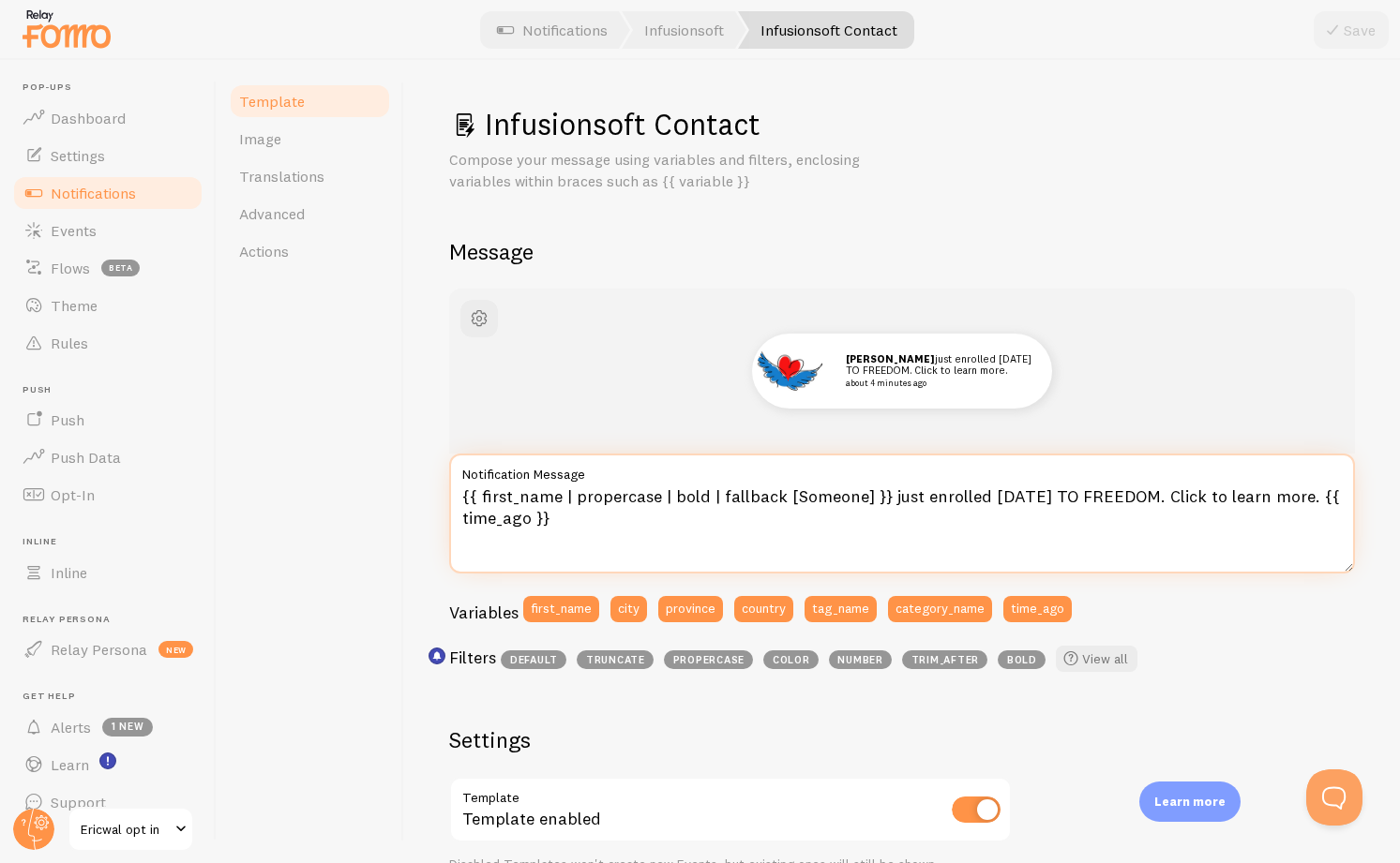
click at [940, 495] on textarea "{{ first_name | propercase | bold | fallback [Someone] }} just enrolled in FOUR…" at bounding box center [902, 514] width 905 height 120
drag, startPoint x: 940, startPoint y: 495, endPoint x: 966, endPoint y: 495, distance: 26.0
click at [966, 495] on textarea "{{ first_name | propercase | bold | fallback [Someone] }} just enrolled in FOUR…" at bounding box center [902, 514] width 905 height 120
click at [1285, 495] on textarea "{{ first_name | propercase | bold | fallback [Someone] }} just joined the SACRE…" at bounding box center [902, 514] width 905 height 120
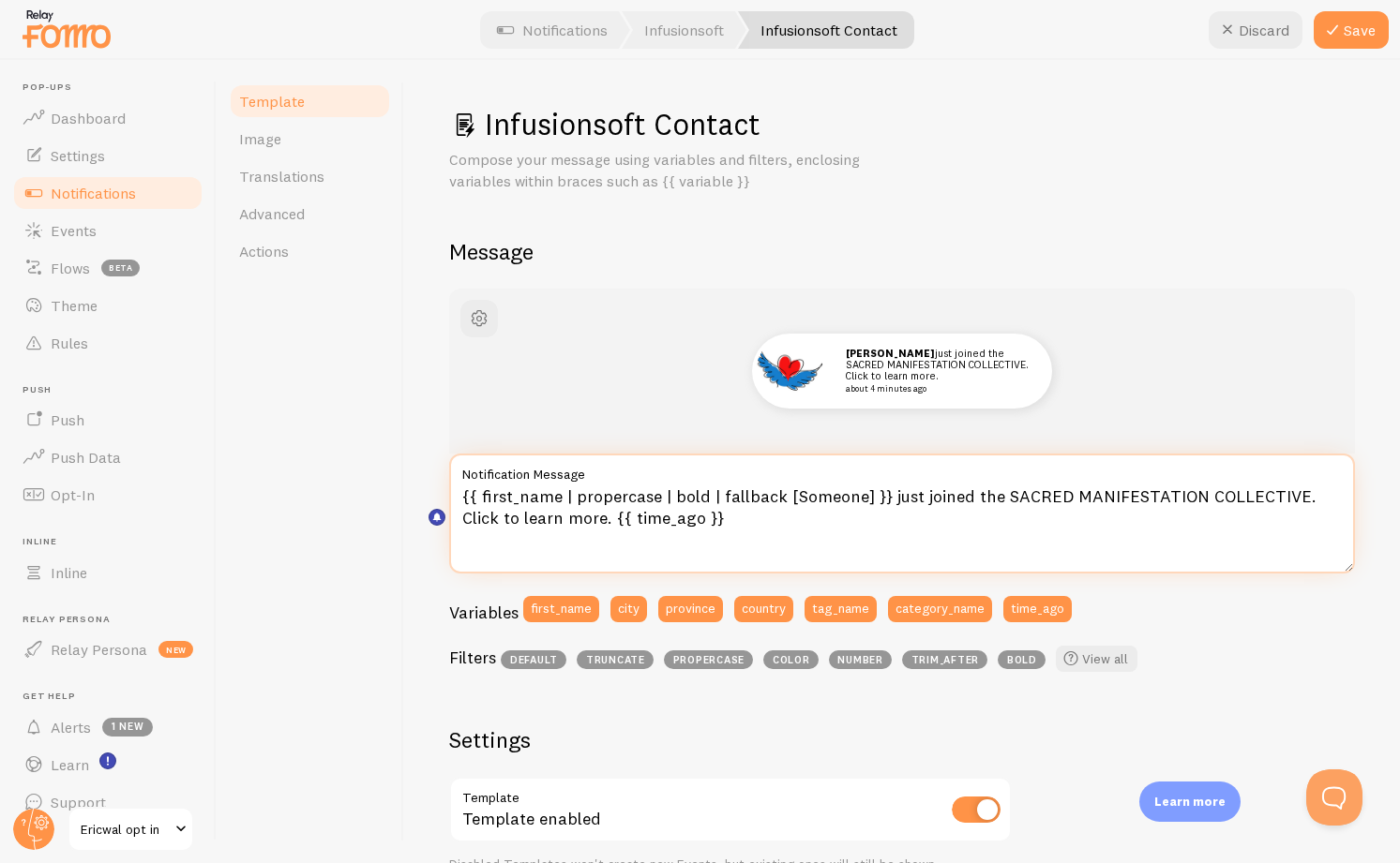
scroll to position [537, 0]
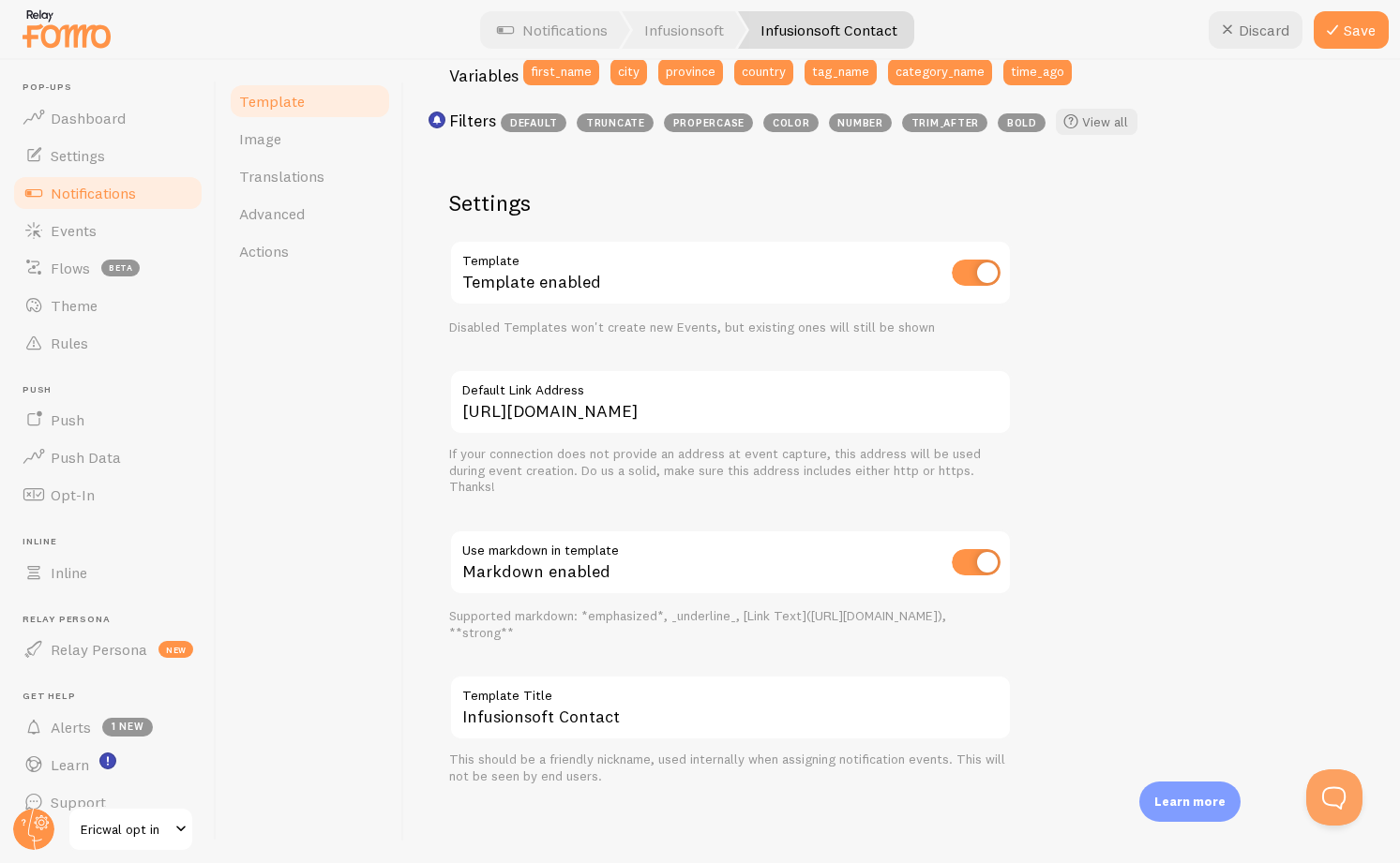
type textarea "{{ first_name | propercase | bold | fallback [Someone] }} just joined the SACRE…"
drag, startPoint x: 655, startPoint y: 410, endPoint x: 748, endPoint y: 419, distance: 93.4
click at [748, 419] on input "[URL][DOMAIN_NAME]" at bounding box center [730, 402] width 562 height 66
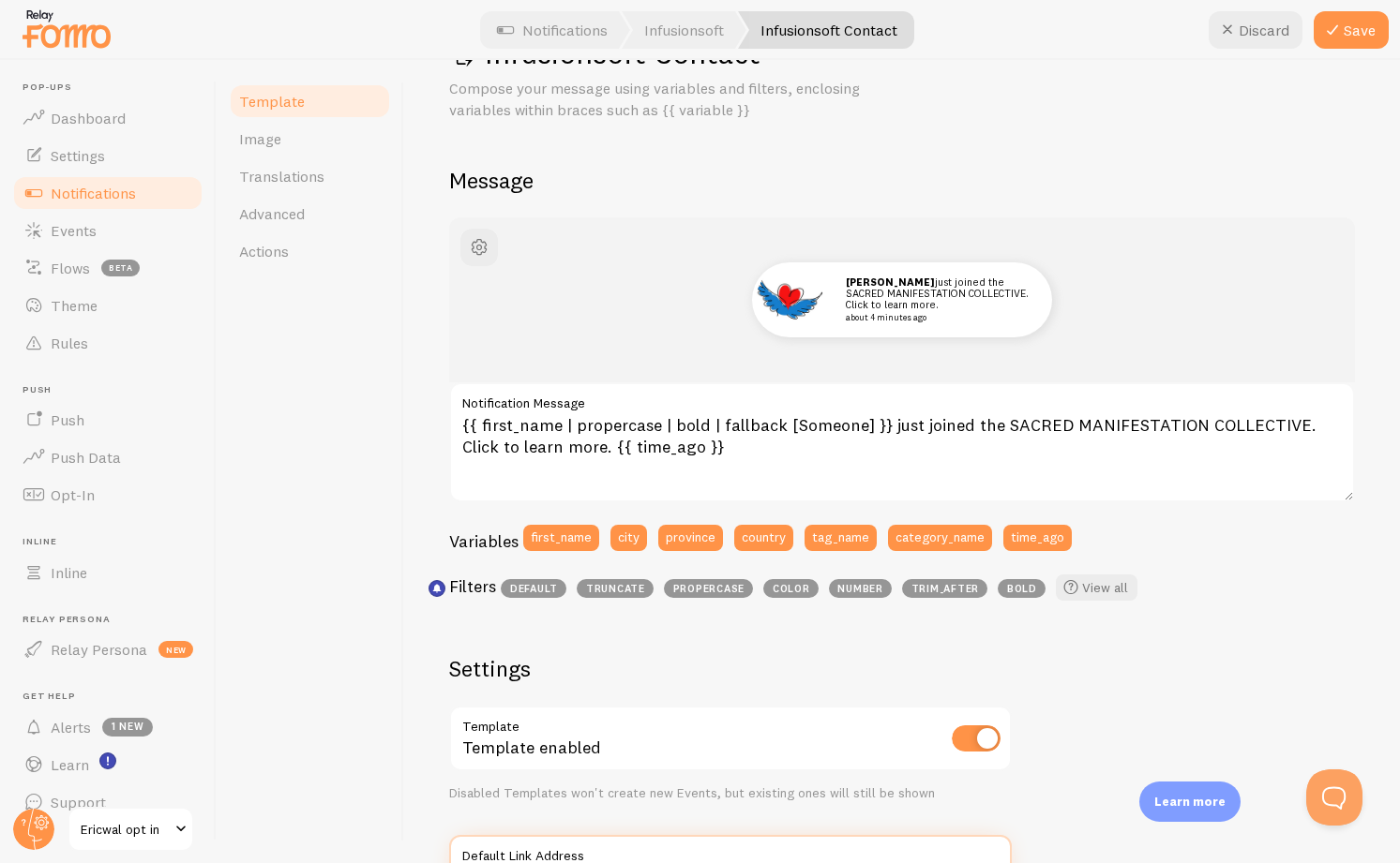
scroll to position [69, 0]
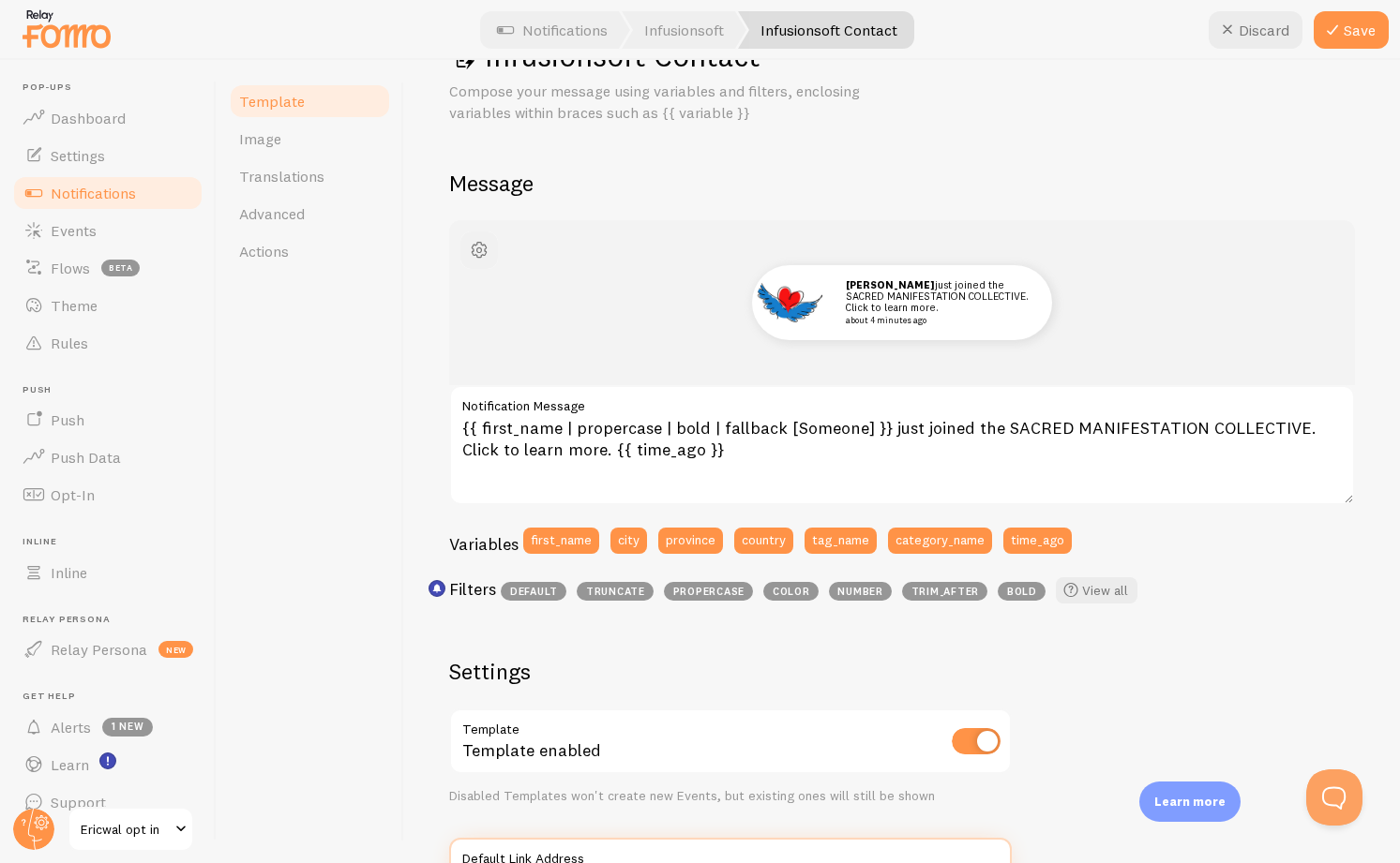
type input "[URL][DOMAIN_NAME]"
click at [487, 249] on span "button" at bounding box center [479, 250] width 23 height 23
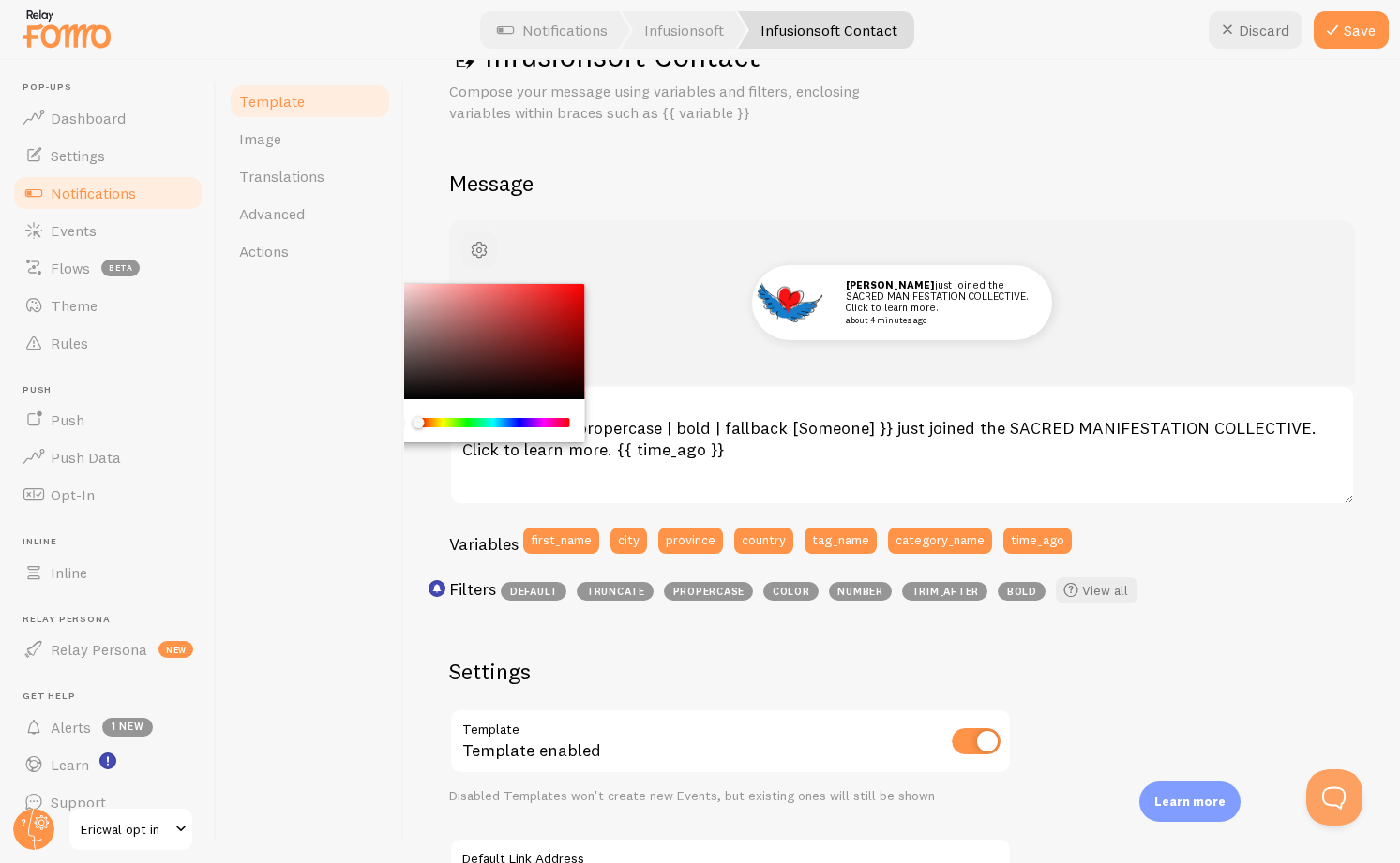
click at [484, 249] on span "button" at bounding box center [479, 250] width 23 height 23
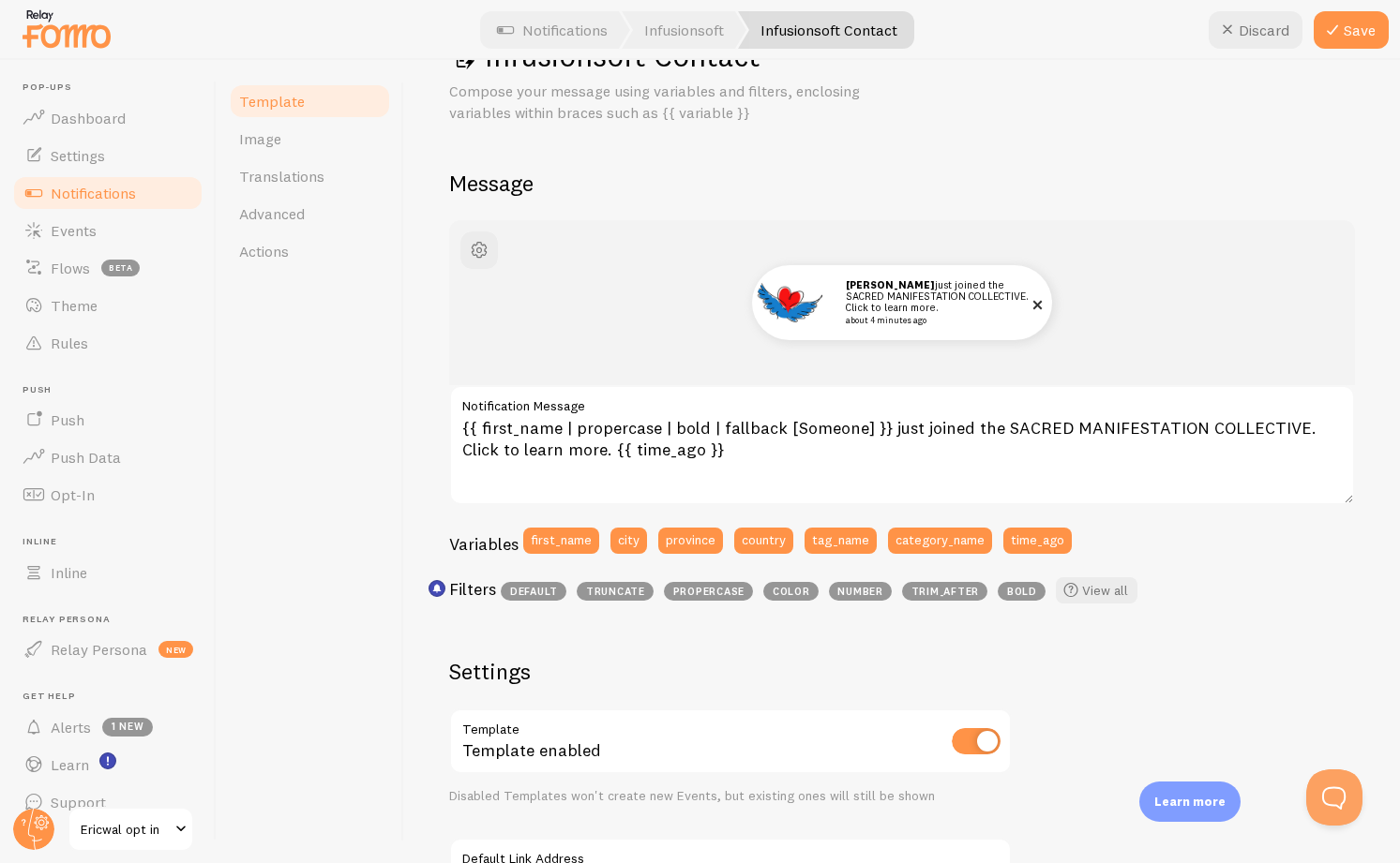
scroll to position [70, 0]
click at [1340, 32] on icon at bounding box center [1332, 31] width 23 height 23
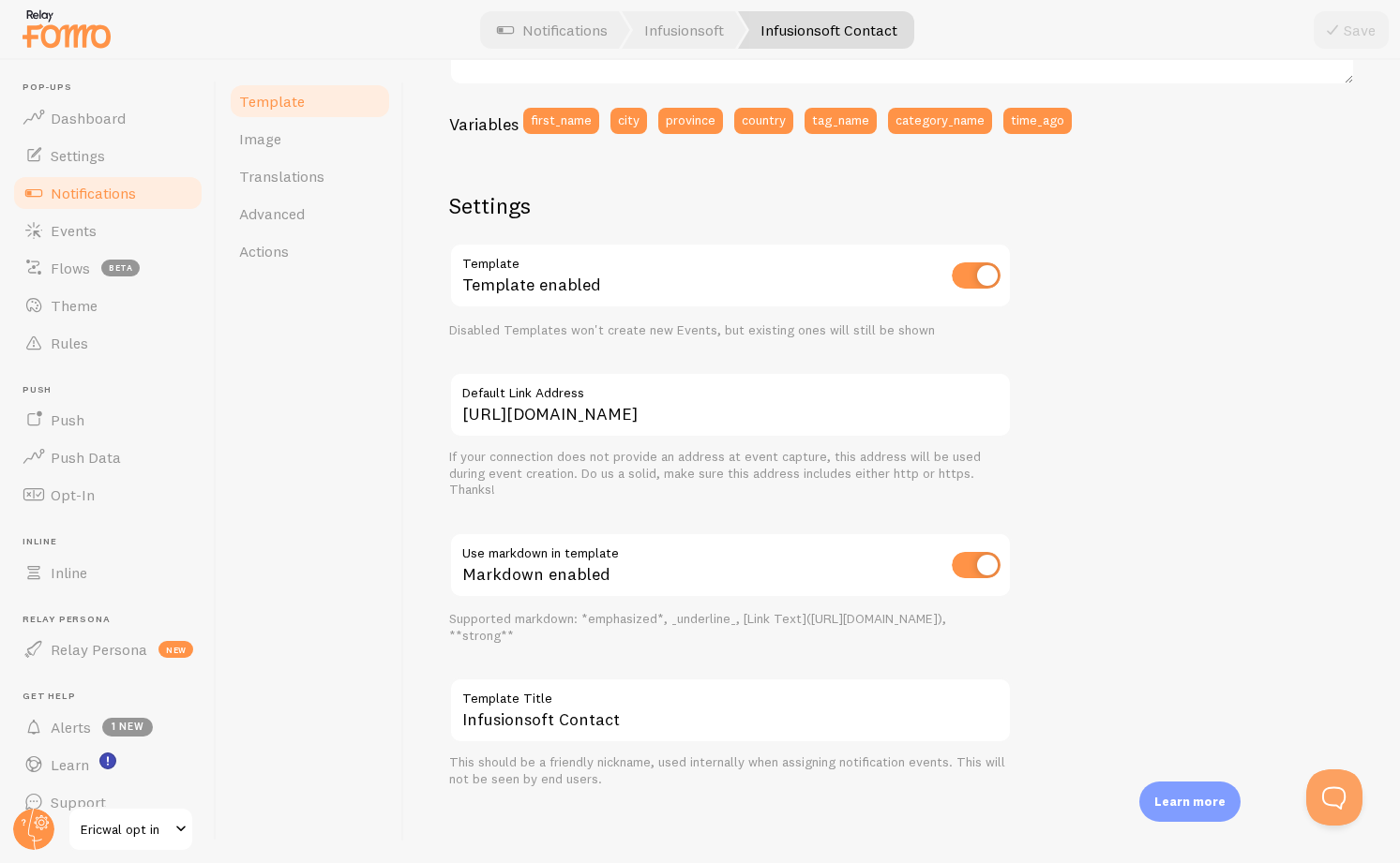
scroll to position [491, 0]
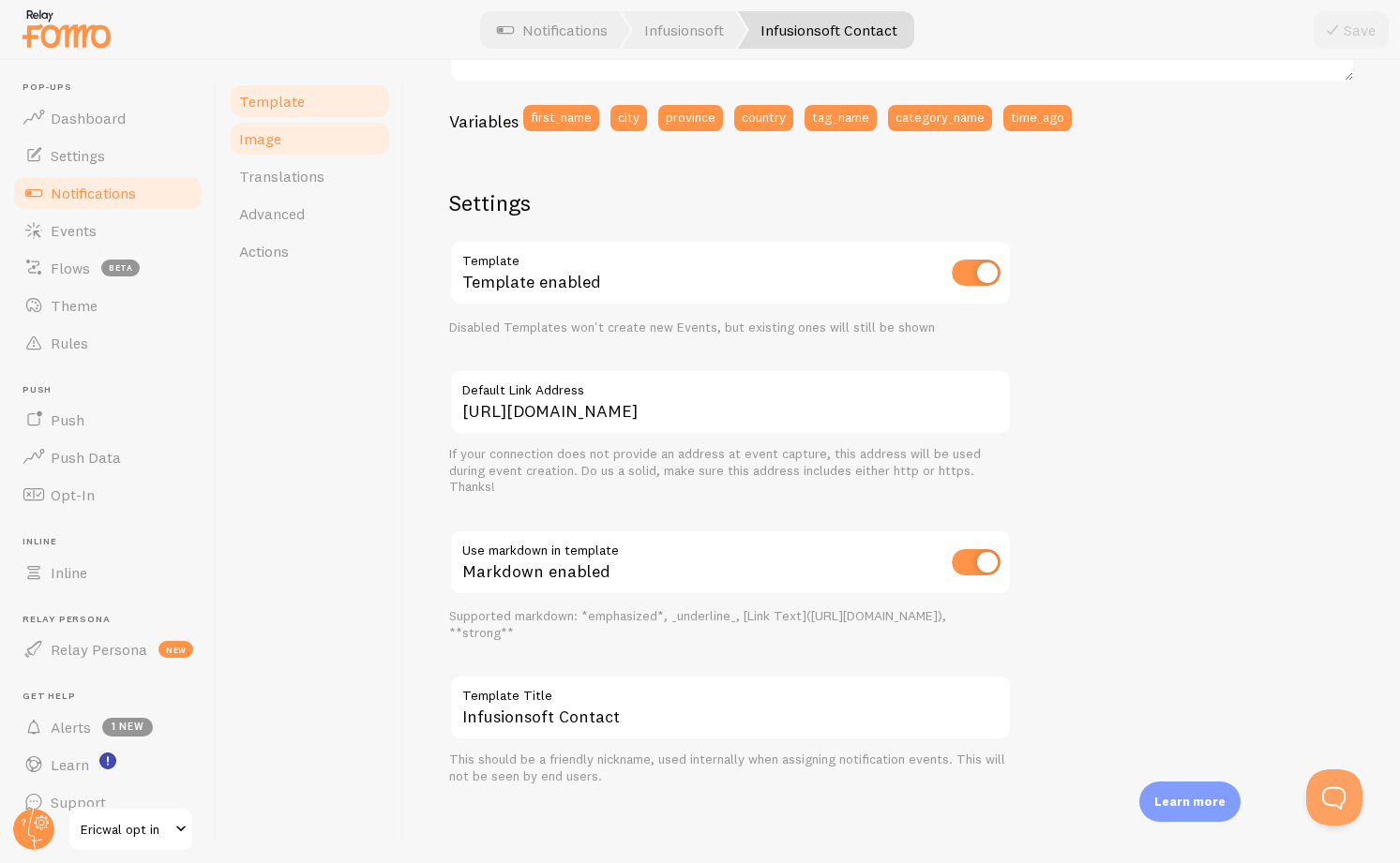
click at [255, 140] on span "Image" at bounding box center [260, 138] width 42 height 19
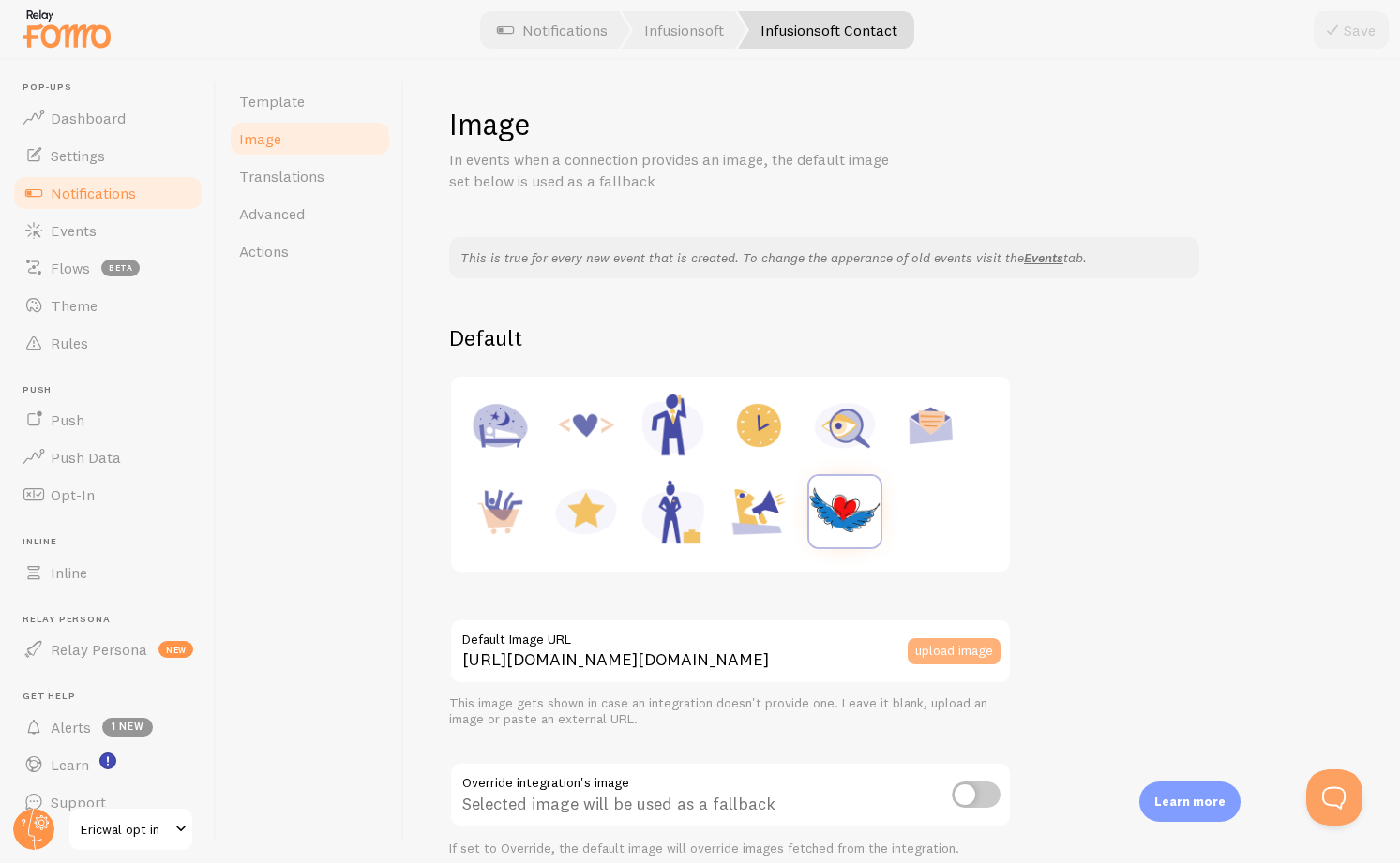
click at [956, 651] on button "upload image" at bounding box center [953, 651] width 93 height 26
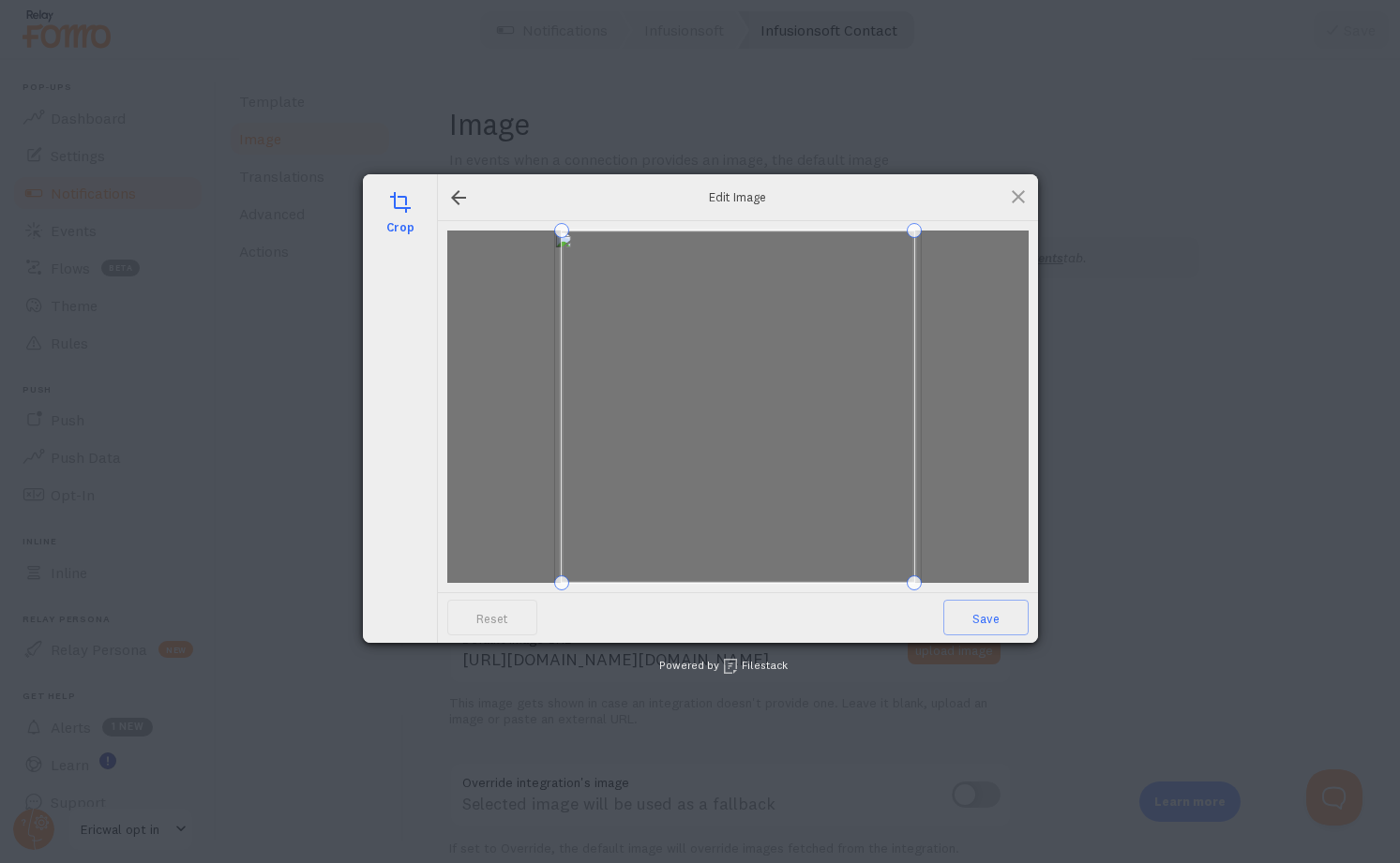
click at [941, 583] on div "Reset Save" at bounding box center [737, 407] width 582 height 352
click at [789, 457] on span at bounding box center [738, 407] width 352 height 352
click at [968, 617] on span "Save" at bounding box center [986, 617] width 85 height 35
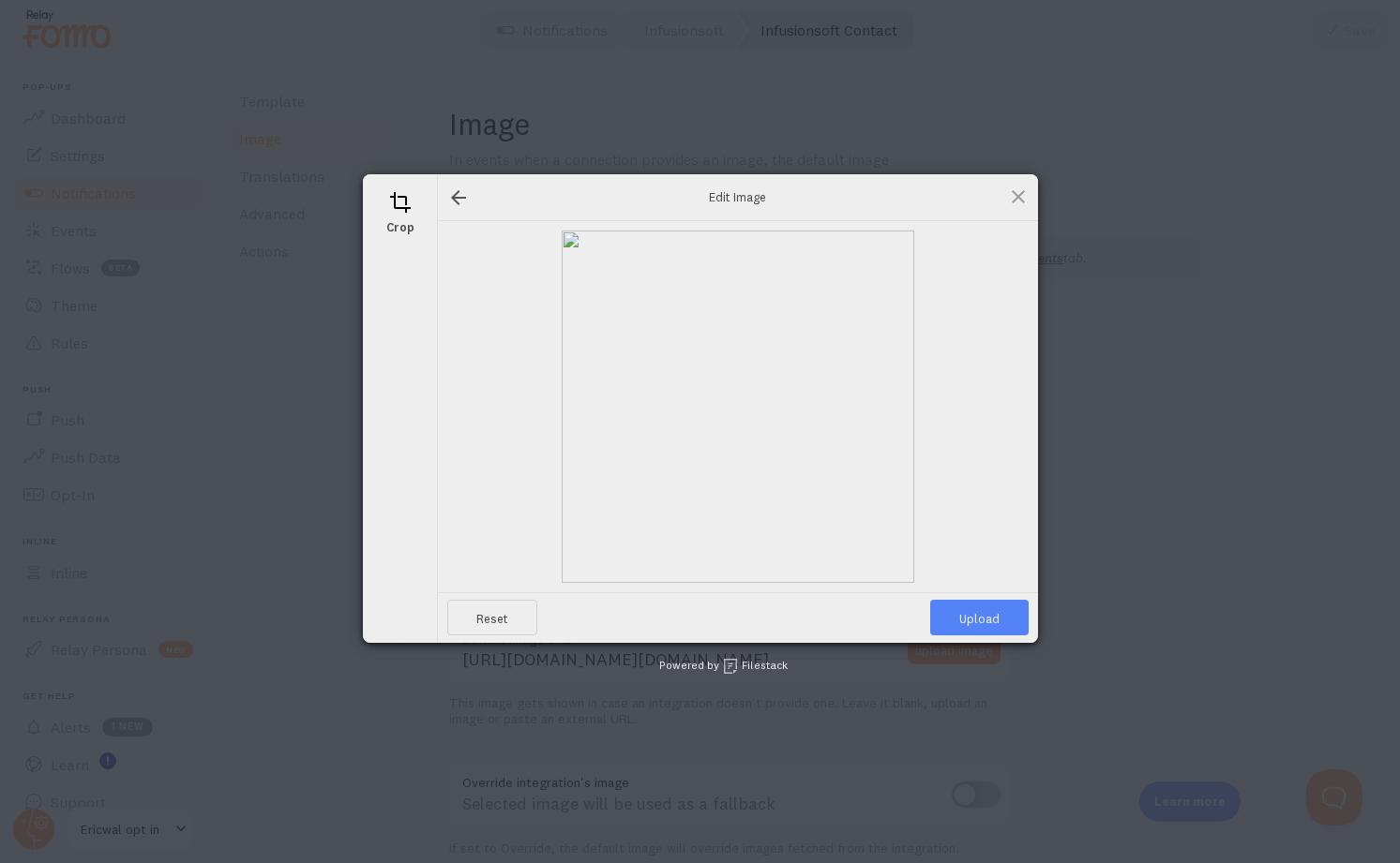
click at [968, 616] on span "Upload" at bounding box center [979, 617] width 98 height 35
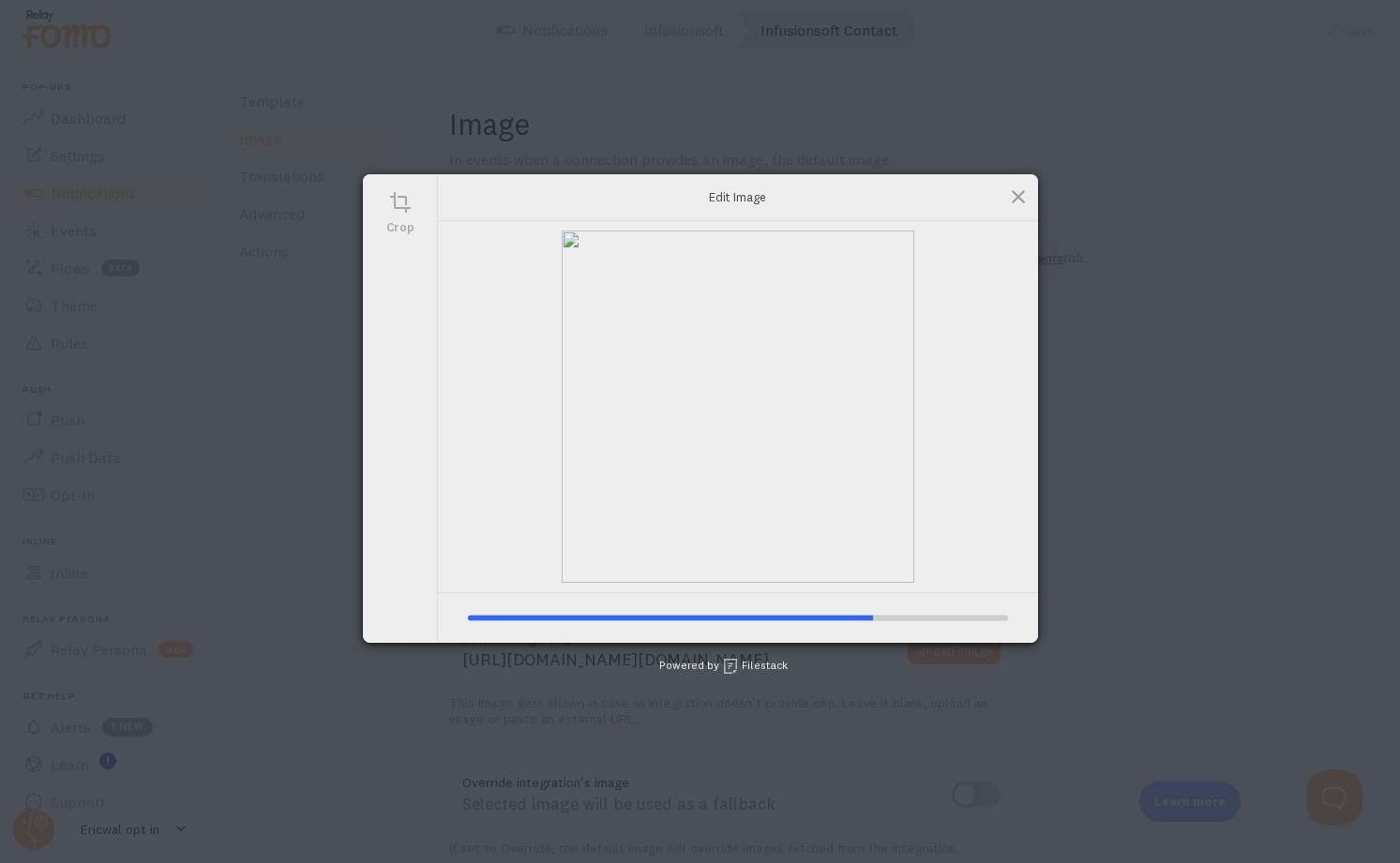
type input "https://process.filestackapi.com/ApqhzE1ldTzuKSj33adqez/resize=width:170,height…"
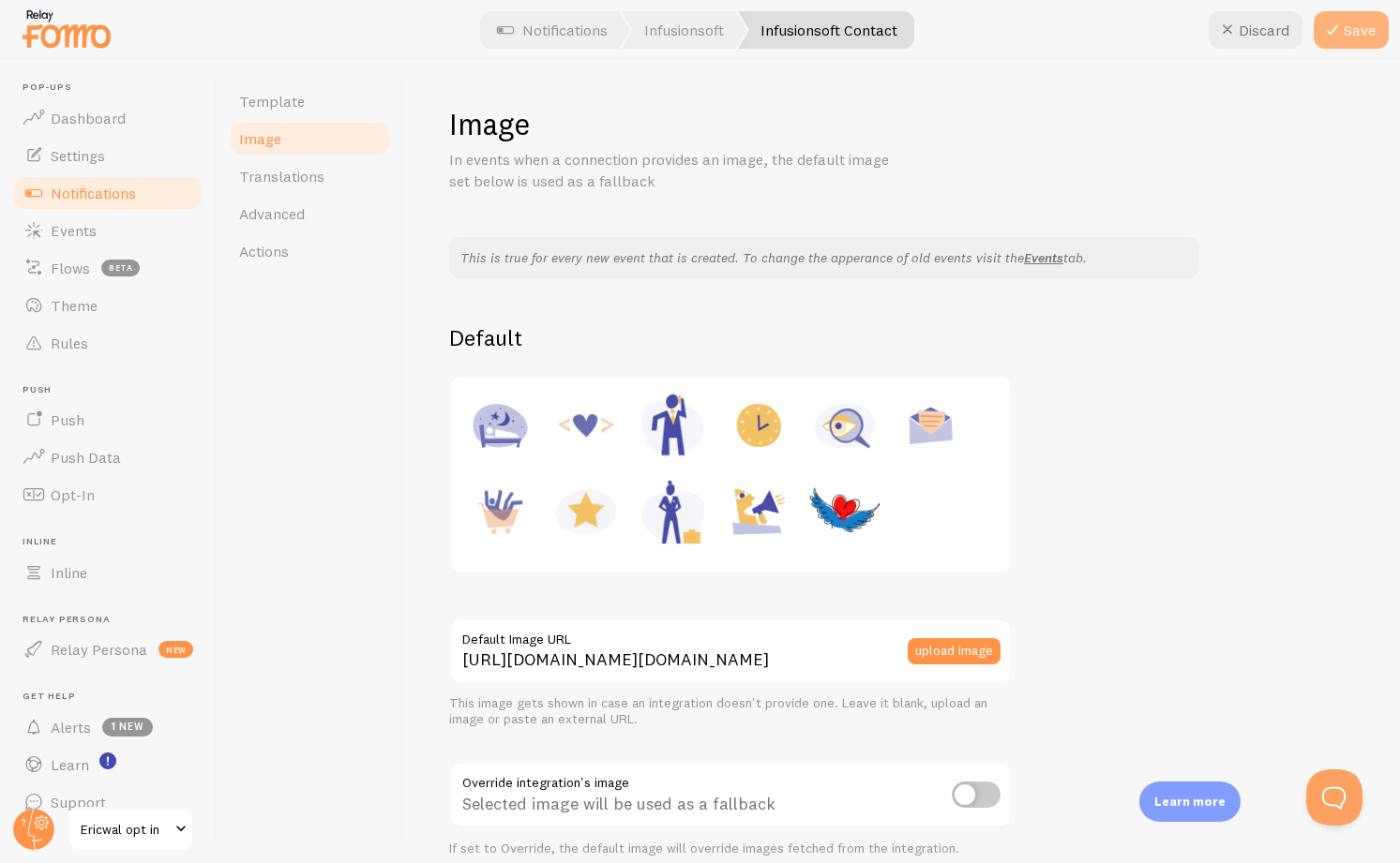
click at [1362, 26] on button "Save" at bounding box center [1351, 30] width 75 height 37
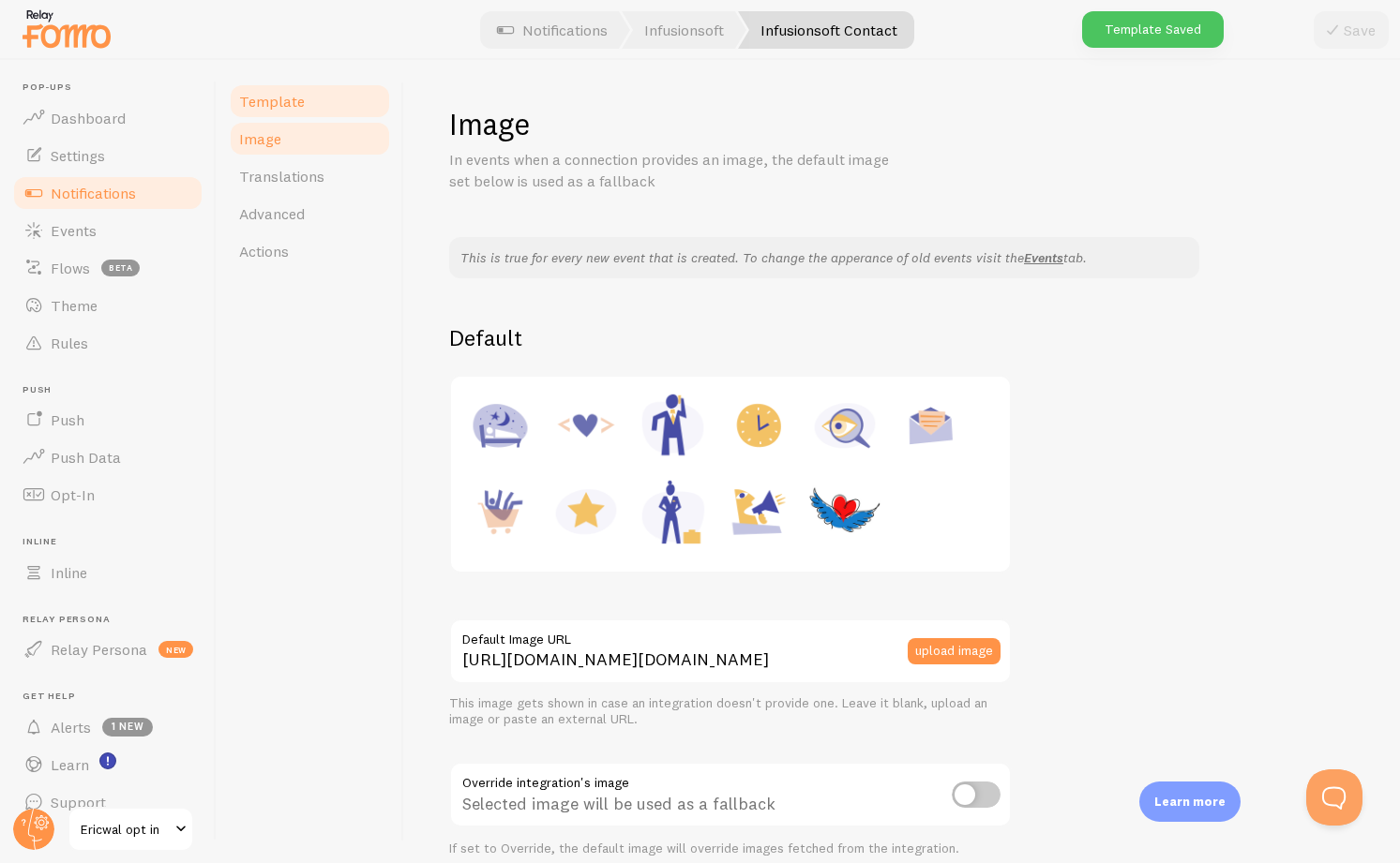
click at [292, 109] on span "Template" at bounding box center [271, 101] width 66 height 19
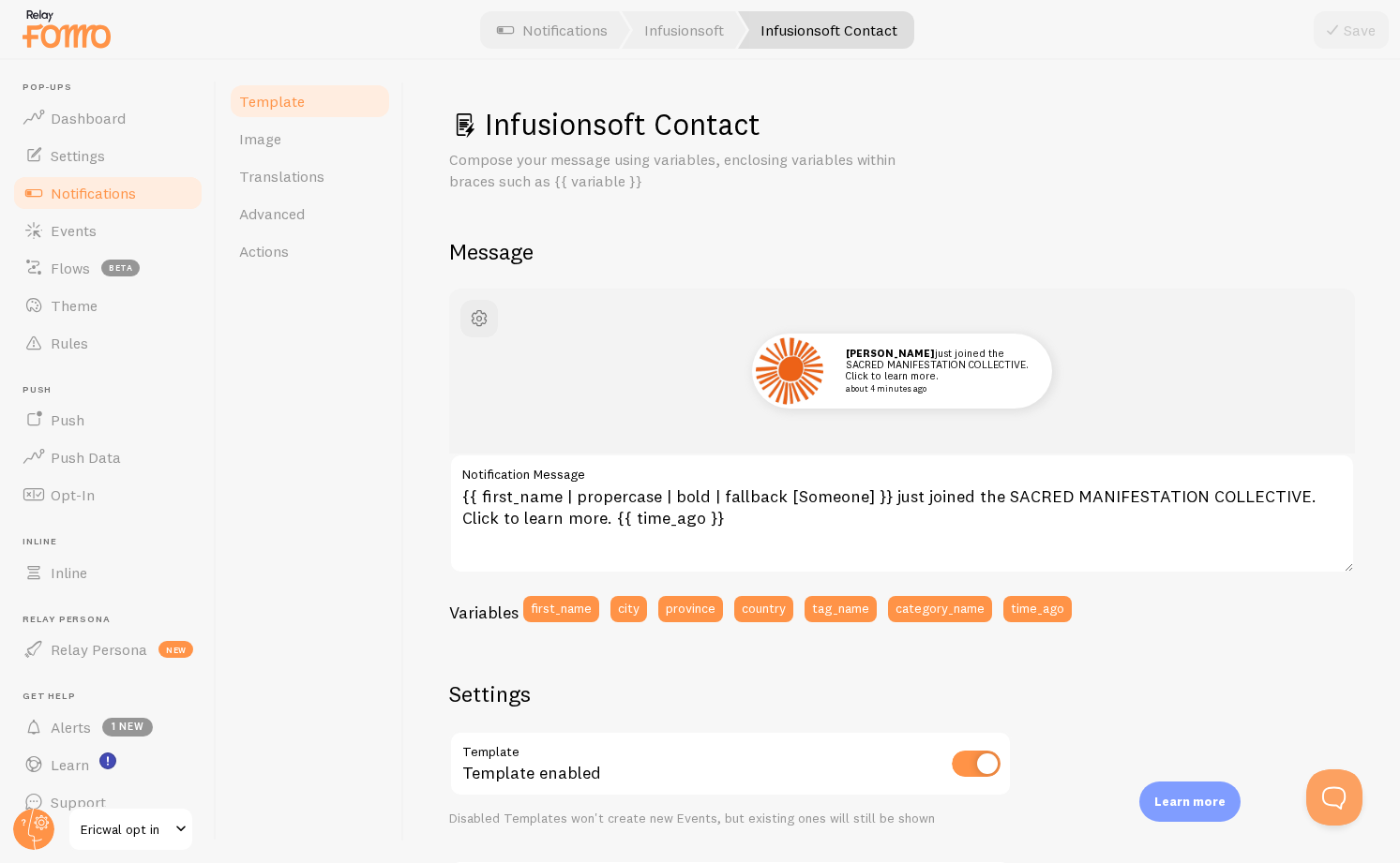
click at [106, 186] on span "Notifications" at bounding box center [93, 193] width 85 height 19
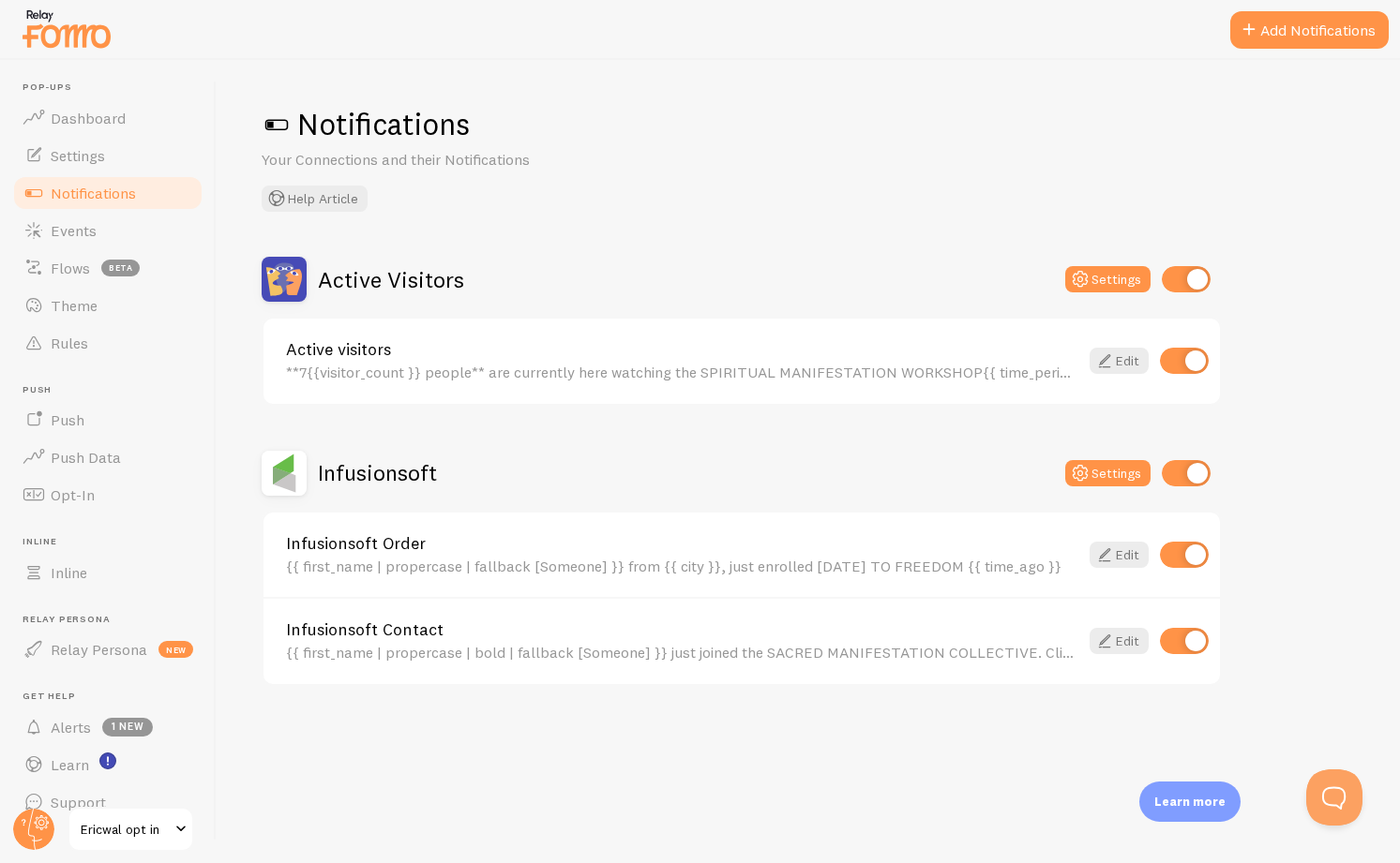
click at [404, 333] on div "Active visitors **7{{visitor_count }} people** are currently here watching the …" at bounding box center [741, 361] width 956 height 85
click at [1117, 281] on button "Settings" at bounding box center [1107, 279] width 85 height 26
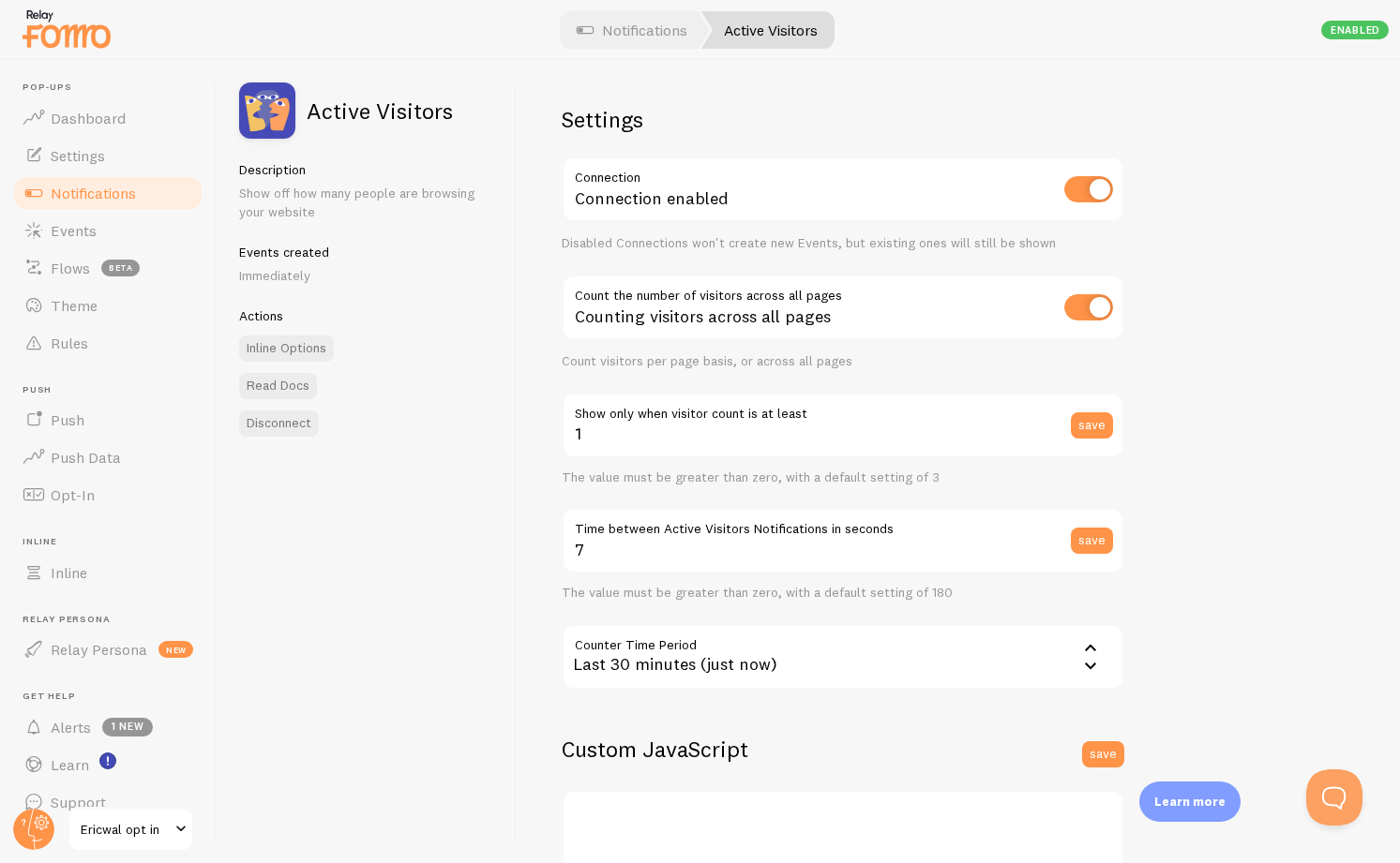
click at [652, 37] on link "Notifications" at bounding box center [631, 30] width 156 height 37
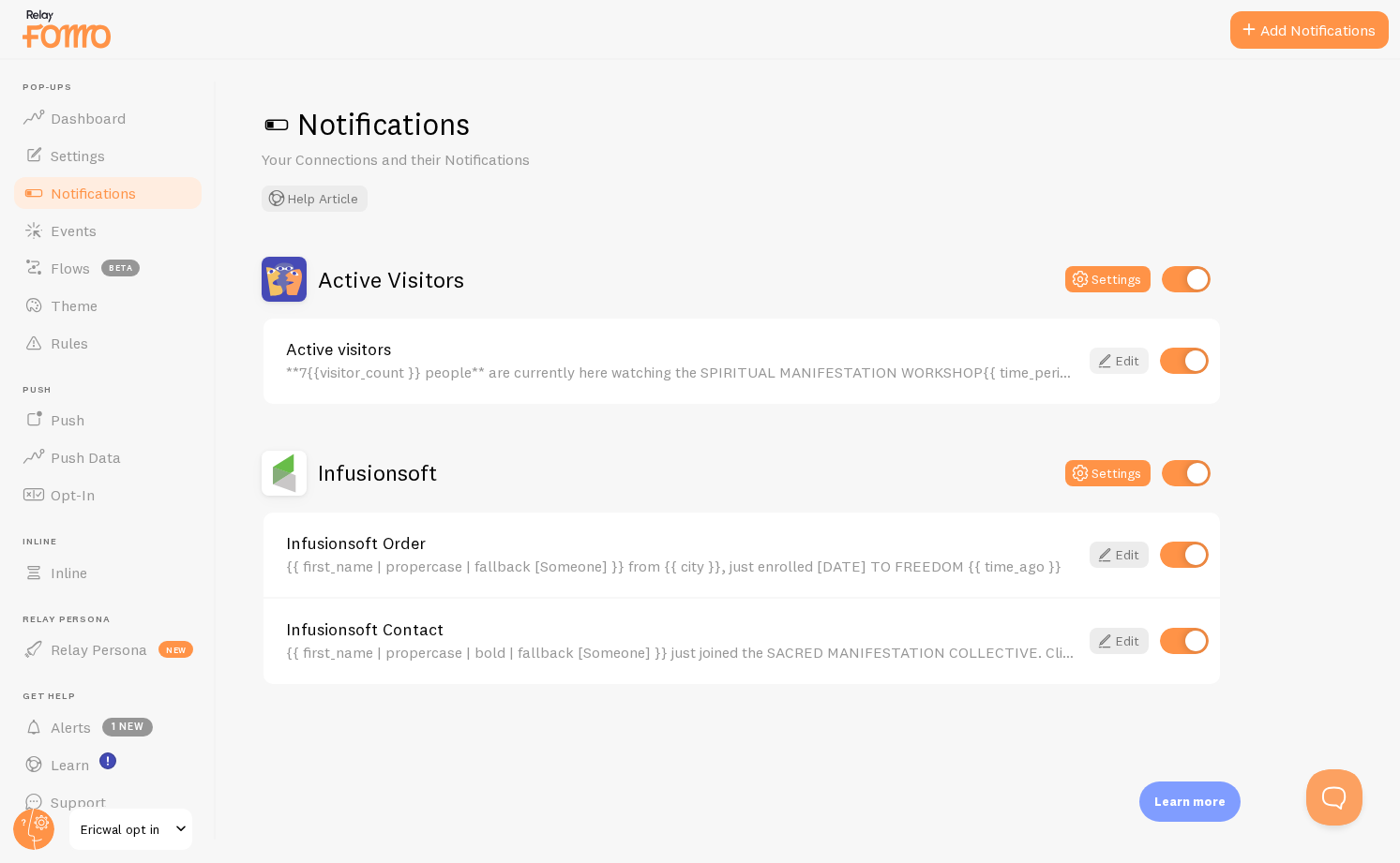
click at [1108, 360] on icon at bounding box center [1105, 361] width 23 height 23
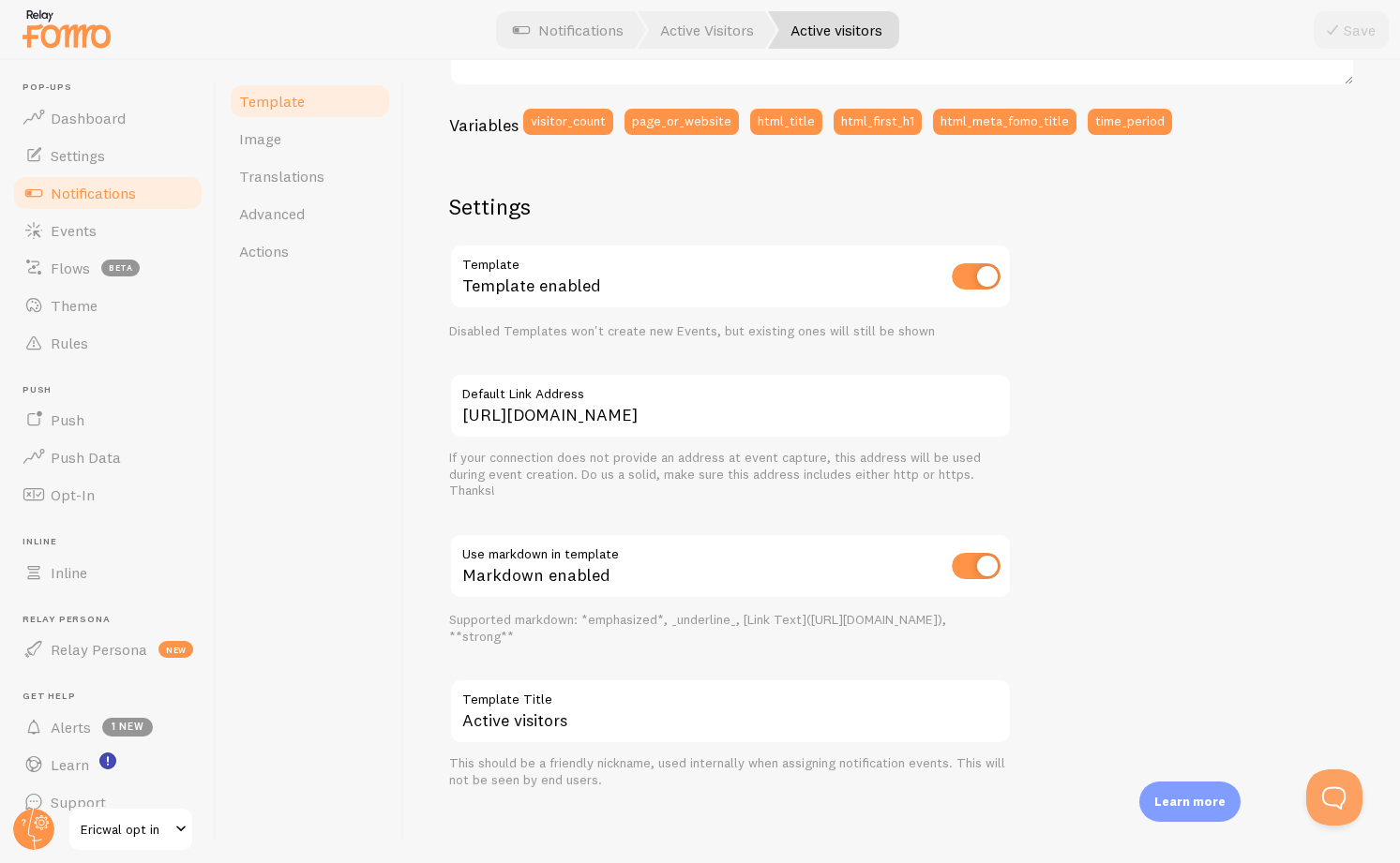
scroll to position [489, 0]
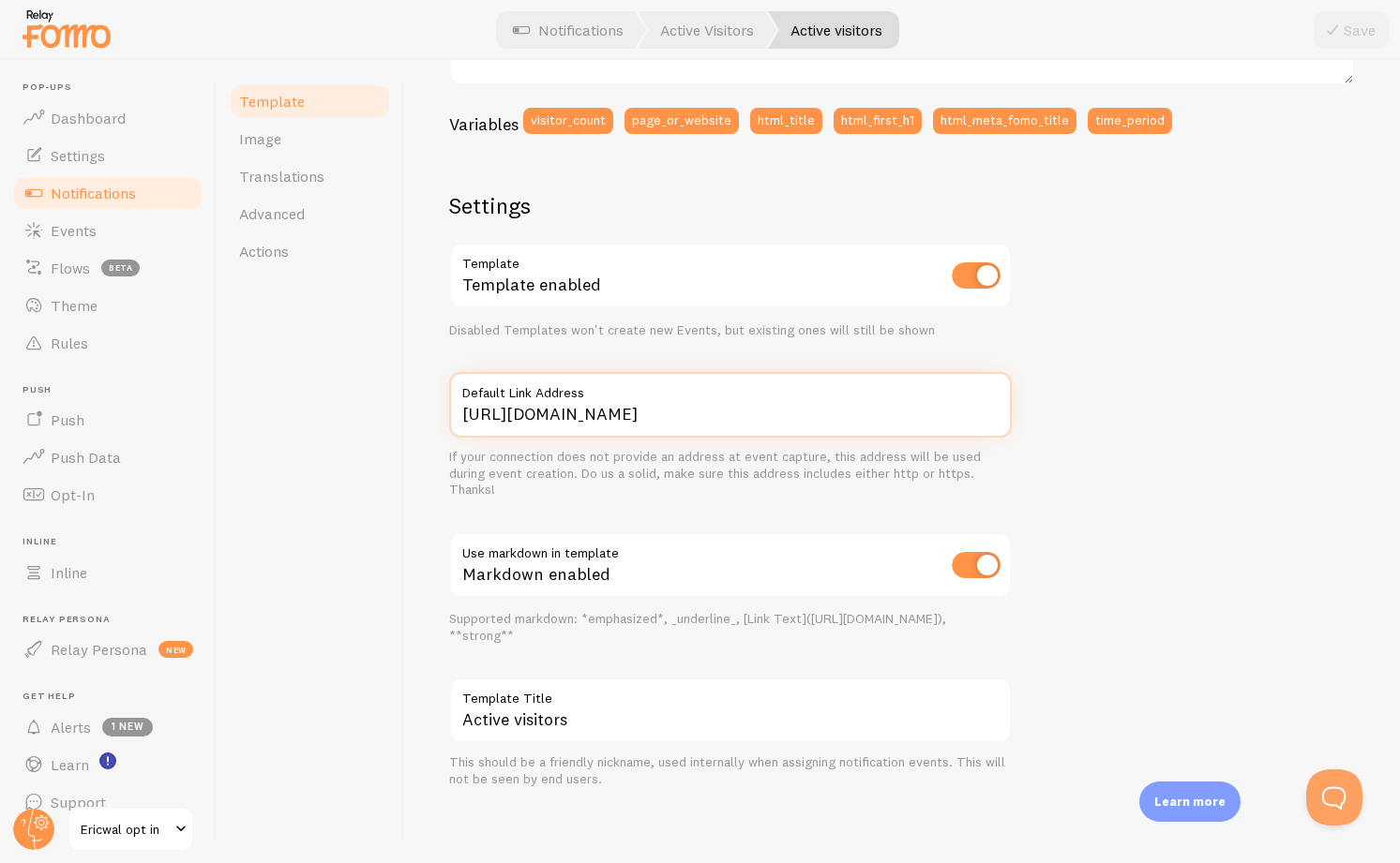
drag, startPoint x: 653, startPoint y: 412, endPoint x: 720, endPoint y: 419, distance: 67.4
click at [719, 419] on input "[URL][DOMAIN_NAME]" at bounding box center [730, 405] width 562 height 66
type input "https://www.ericwal.com/ssm-replay"
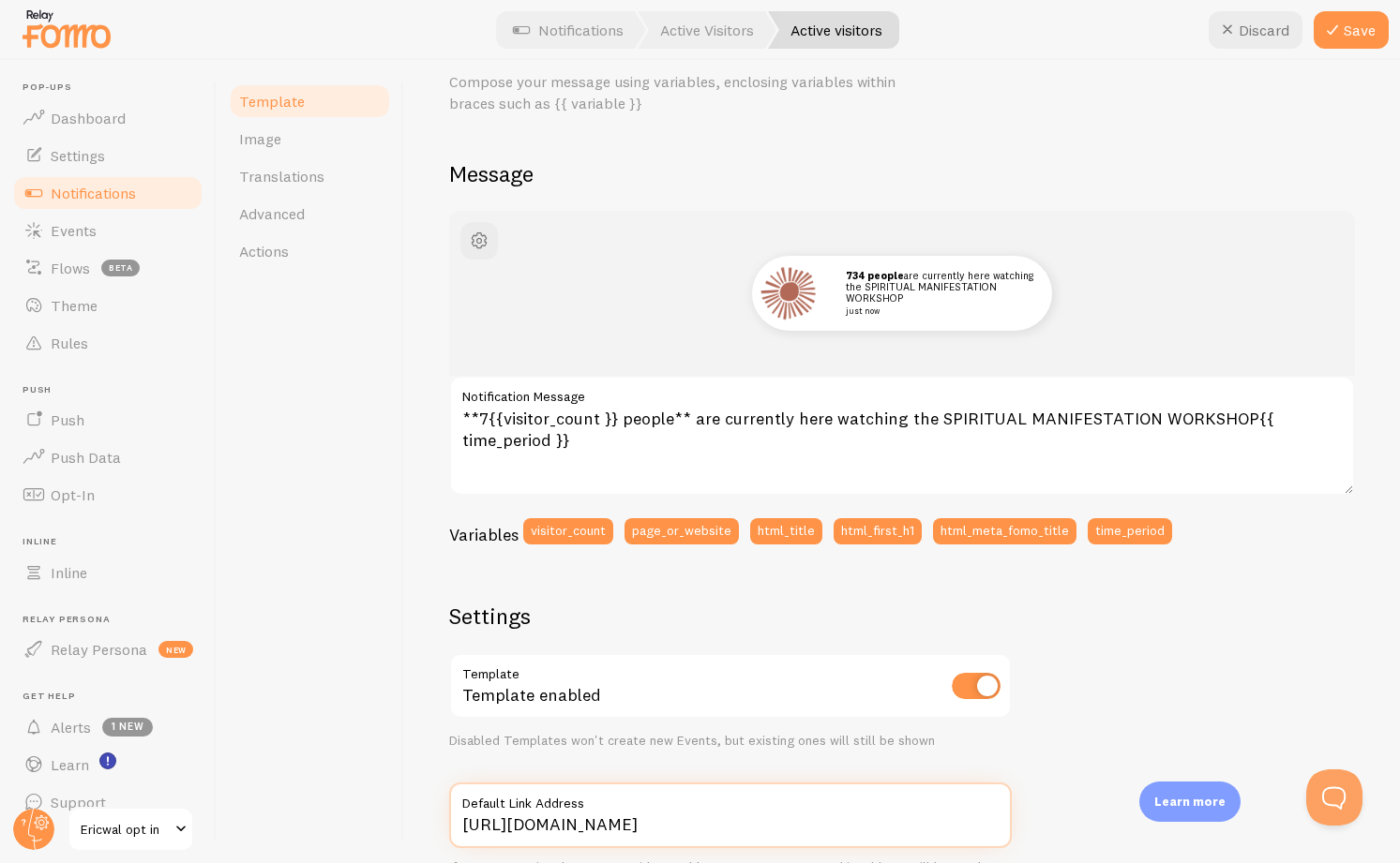
scroll to position [0, 0]
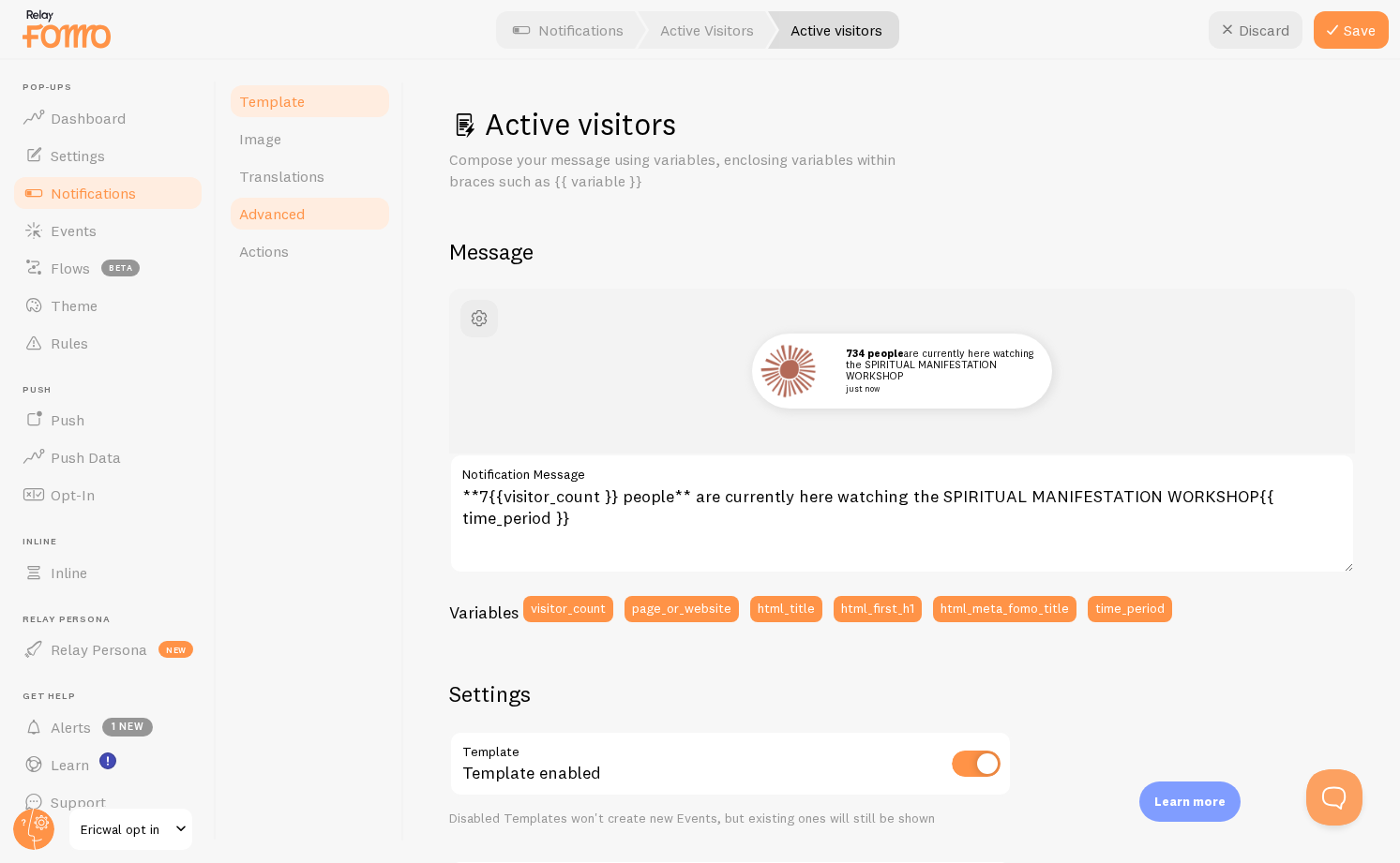
click at [268, 206] on span "Advanced" at bounding box center [271, 214] width 66 height 19
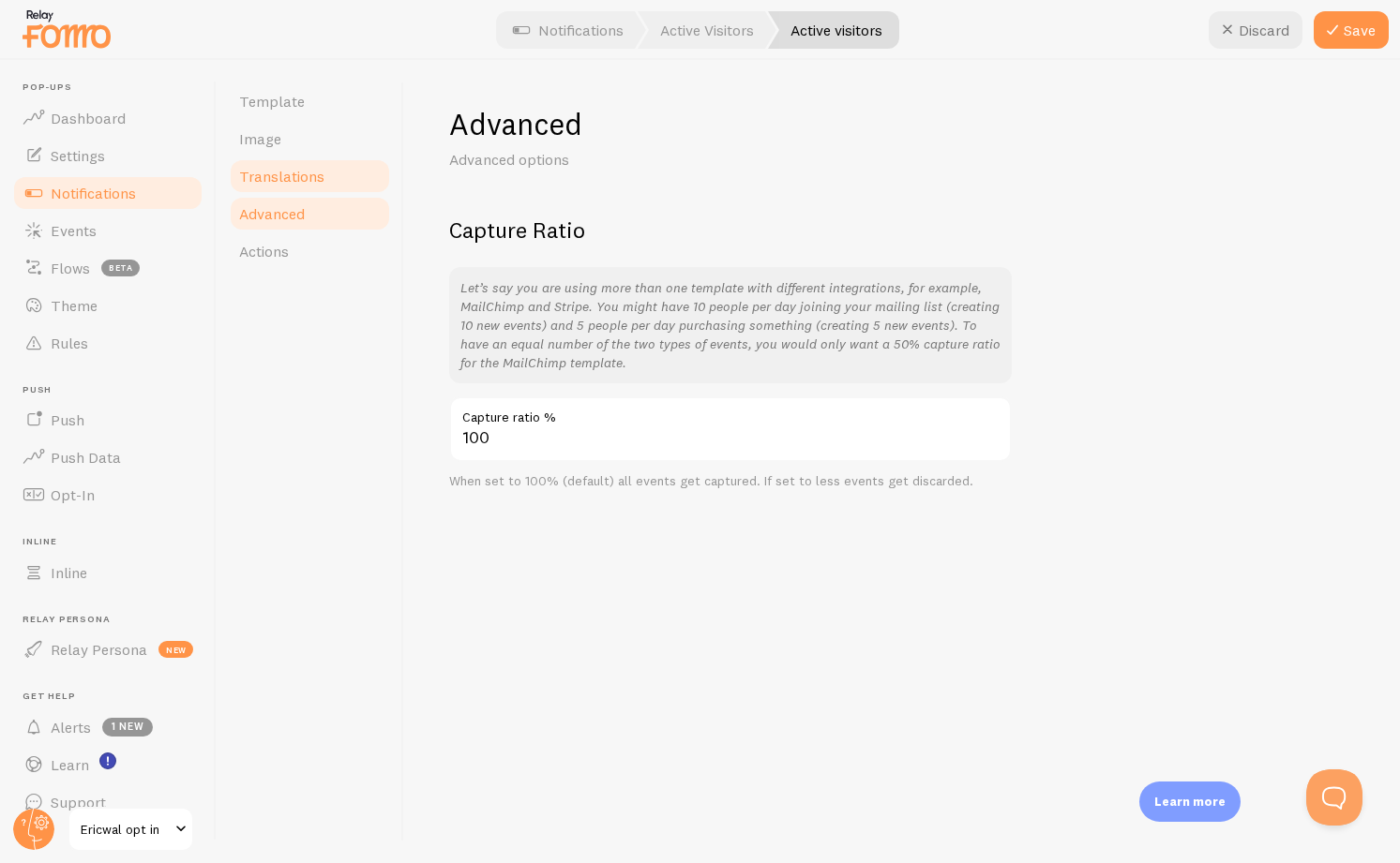
click at [270, 177] on span "Translations" at bounding box center [281, 177] width 85 height 19
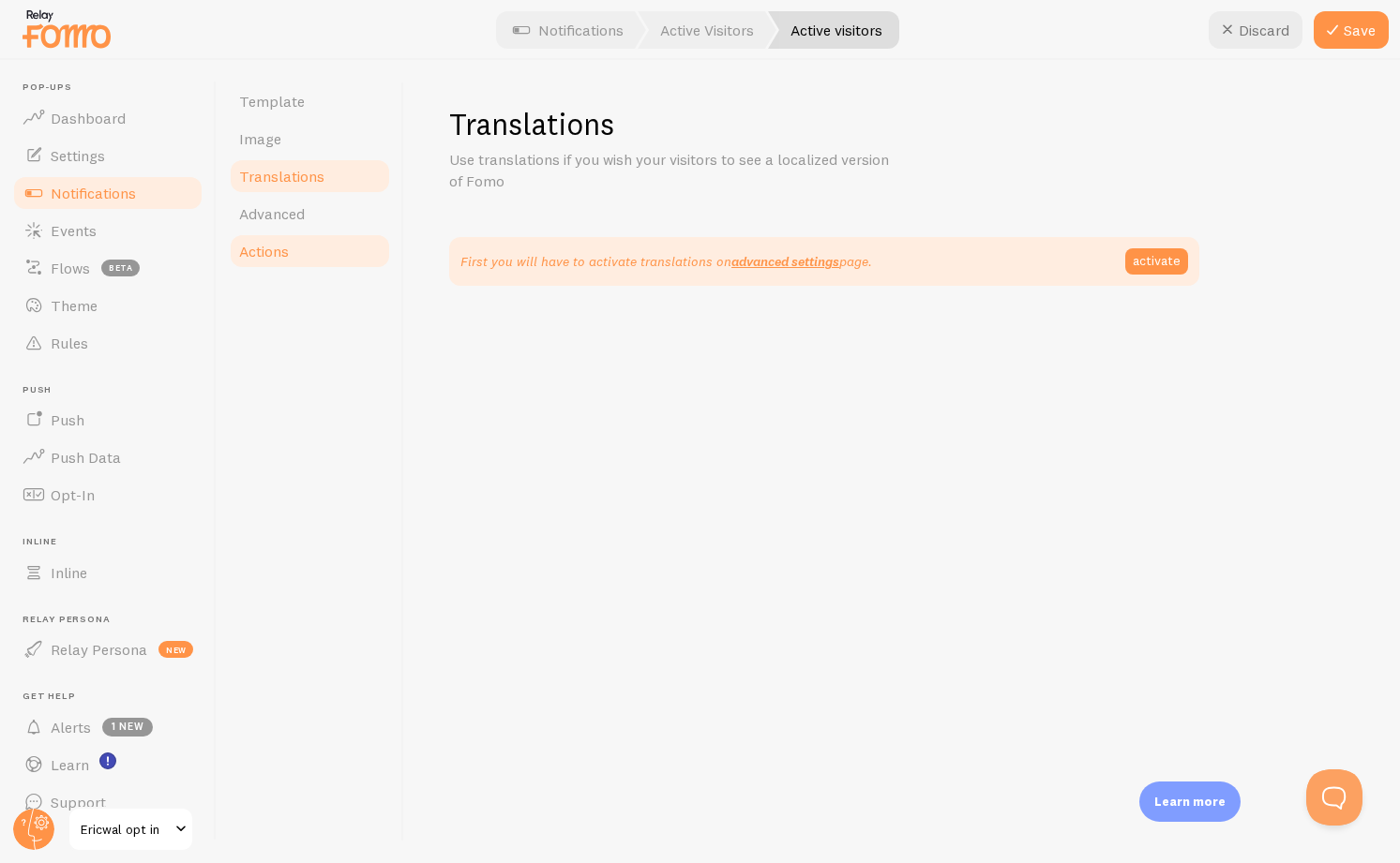
click at [254, 258] on span "Actions" at bounding box center [264, 251] width 50 height 19
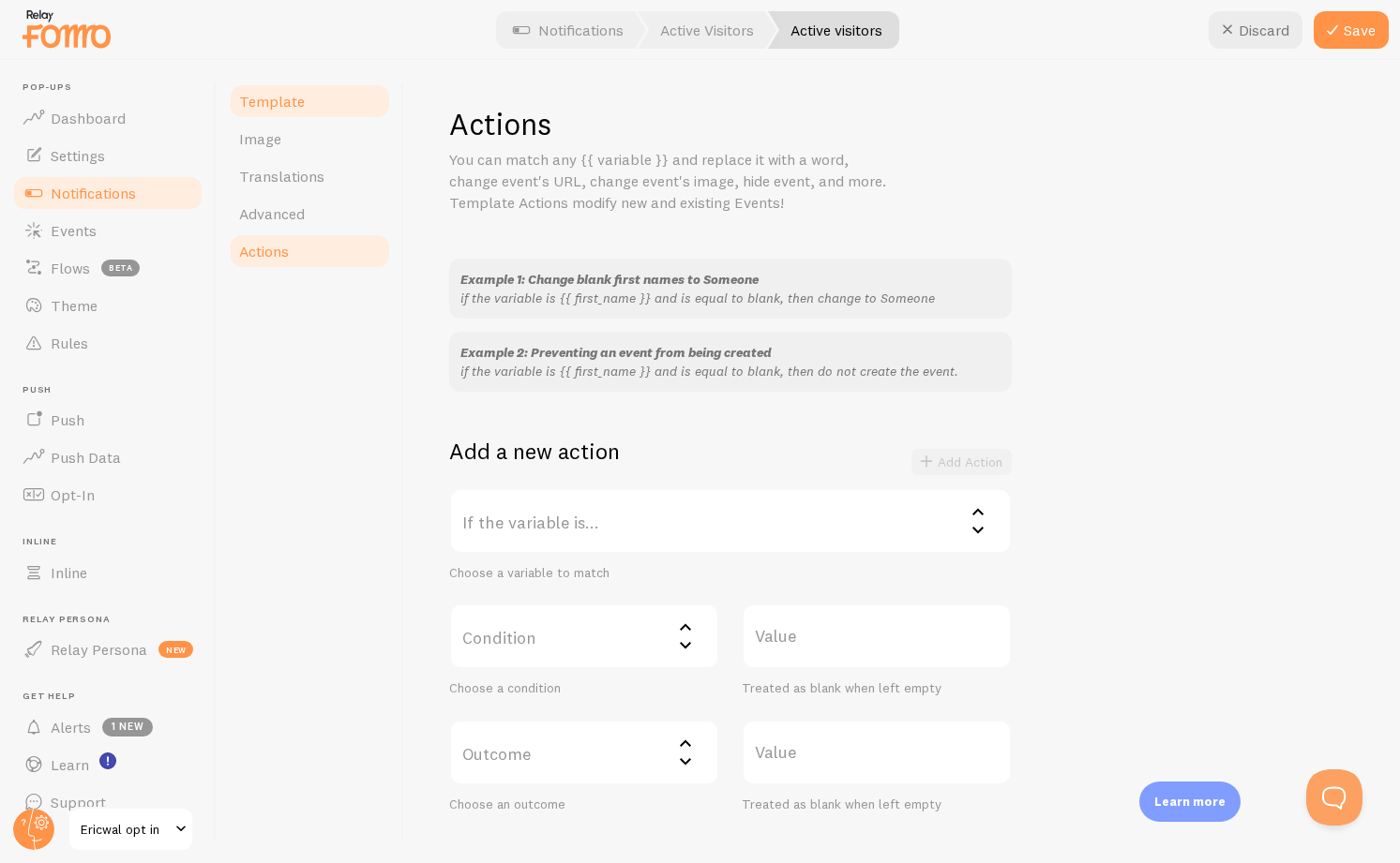
click at [268, 98] on span "Template" at bounding box center [271, 101] width 66 height 19
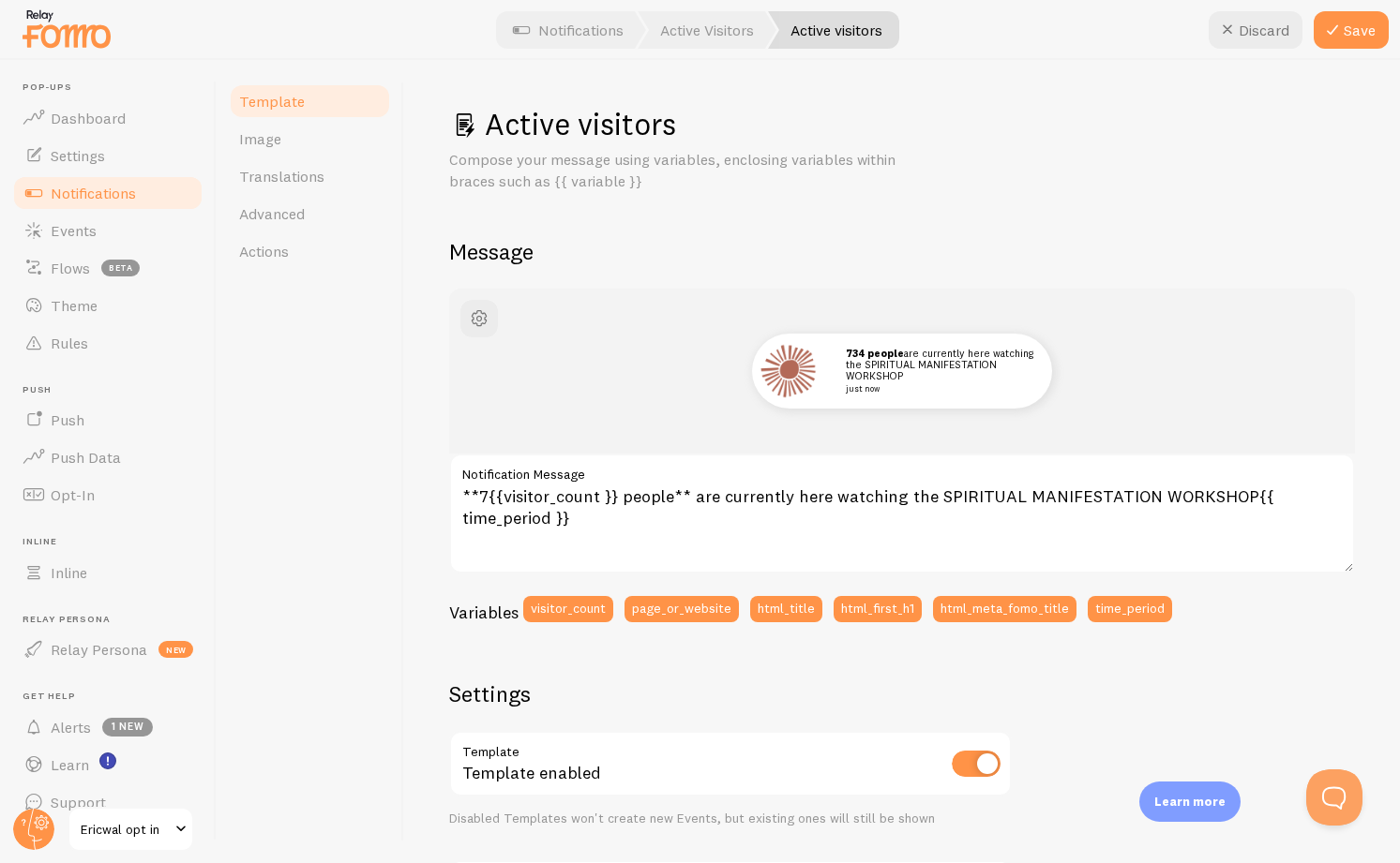
click at [138, 196] on link "Notifications" at bounding box center [108, 193] width 193 height 37
click at [1365, 26] on button "Save" at bounding box center [1351, 30] width 75 height 37
click at [58, 338] on span "Rules" at bounding box center [69, 344] width 37 height 19
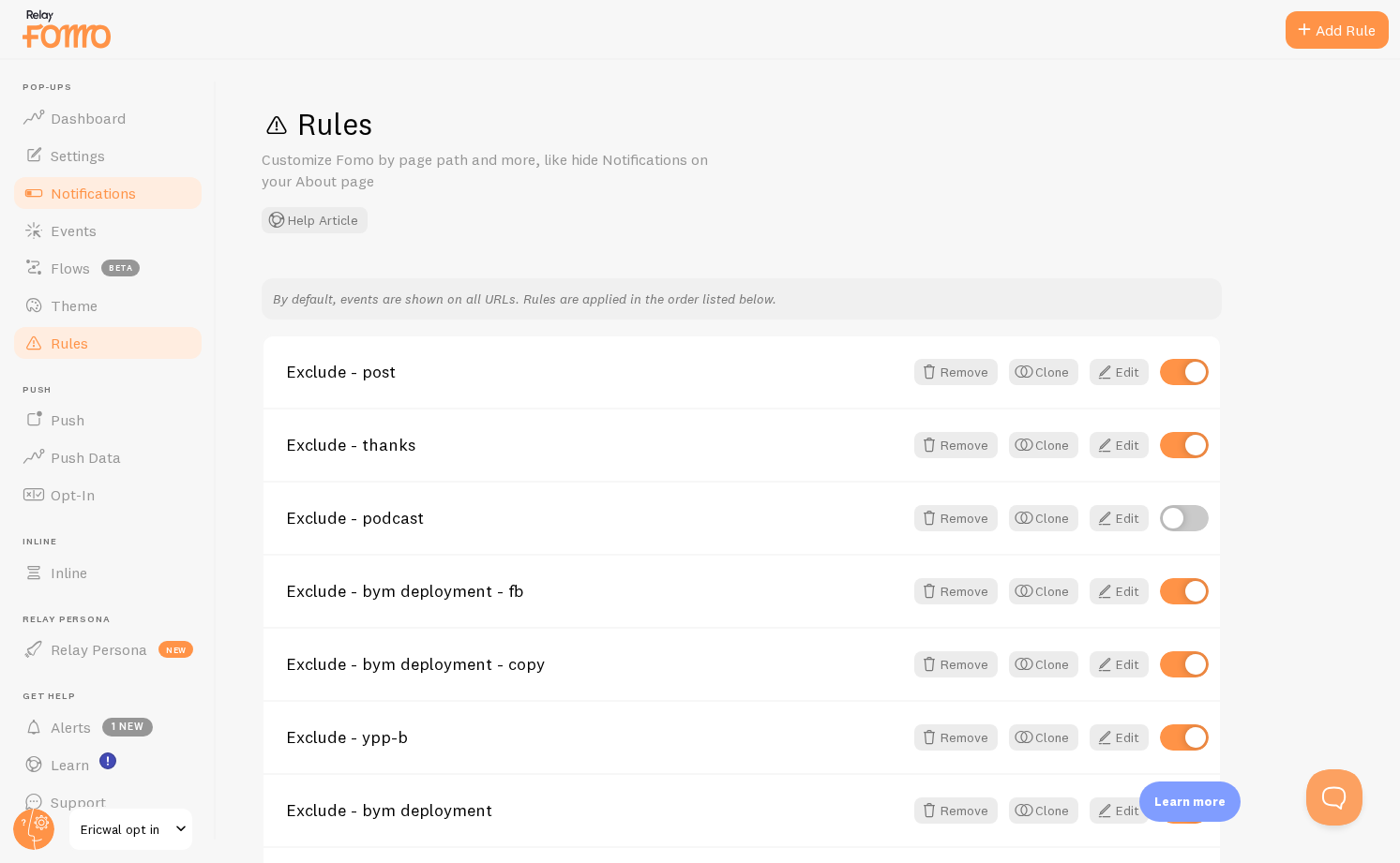
click at [143, 192] on link "Notifications" at bounding box center [108, 193] width 193 height 37
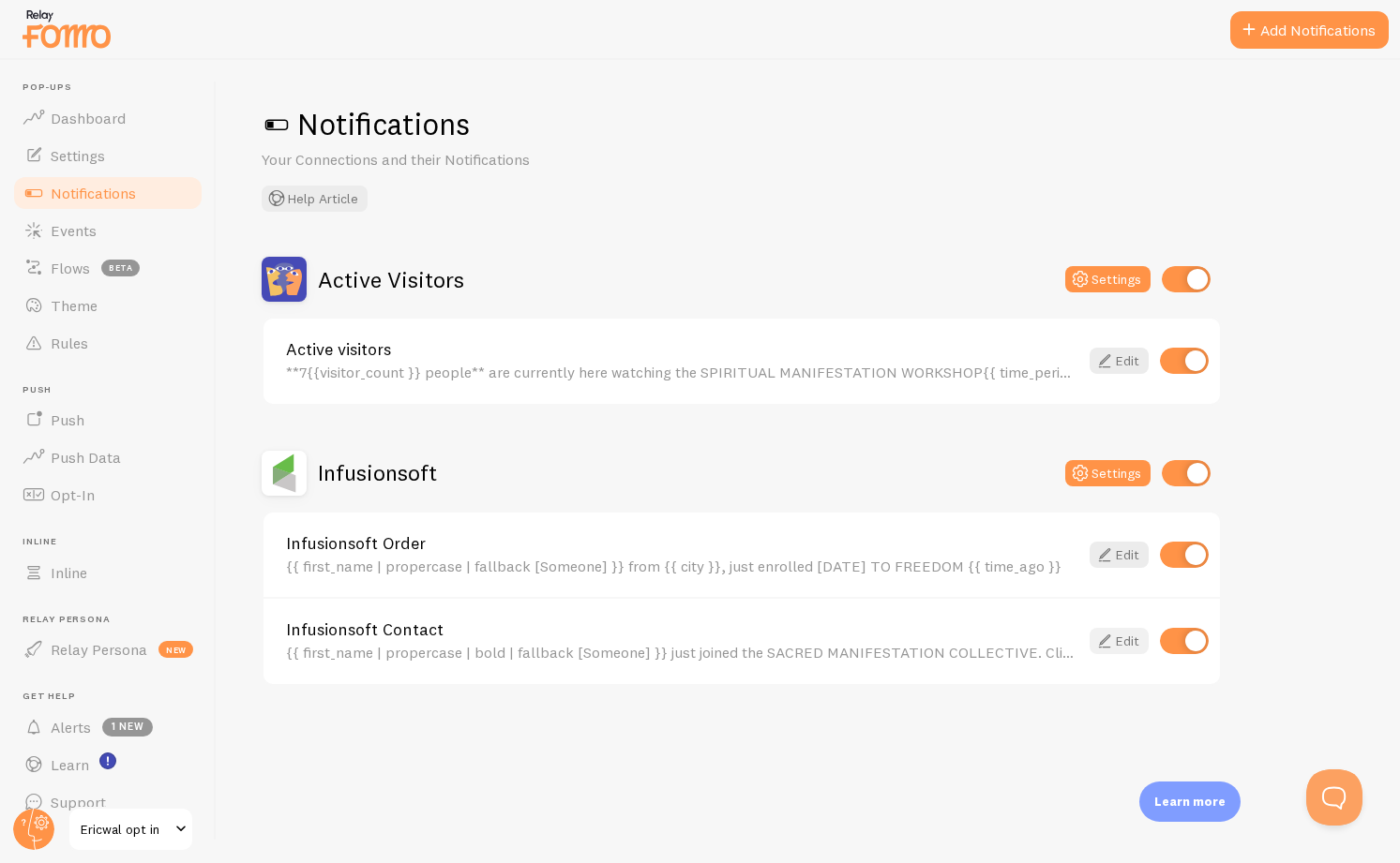
click at [1114, 633] on link "Edit" at bounding box center [1119, 641] width 59 height 26
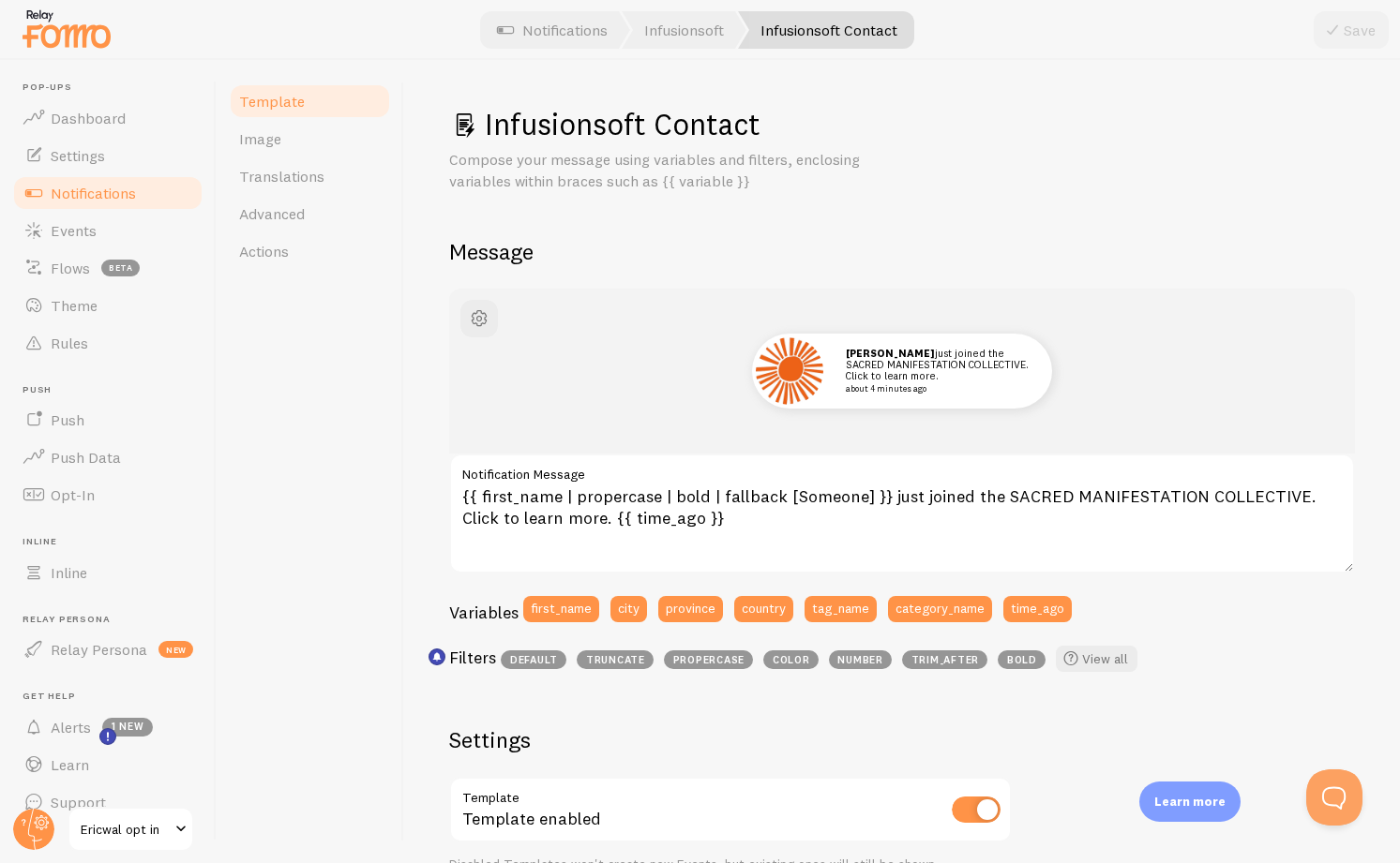
scroll to position [26, 0]
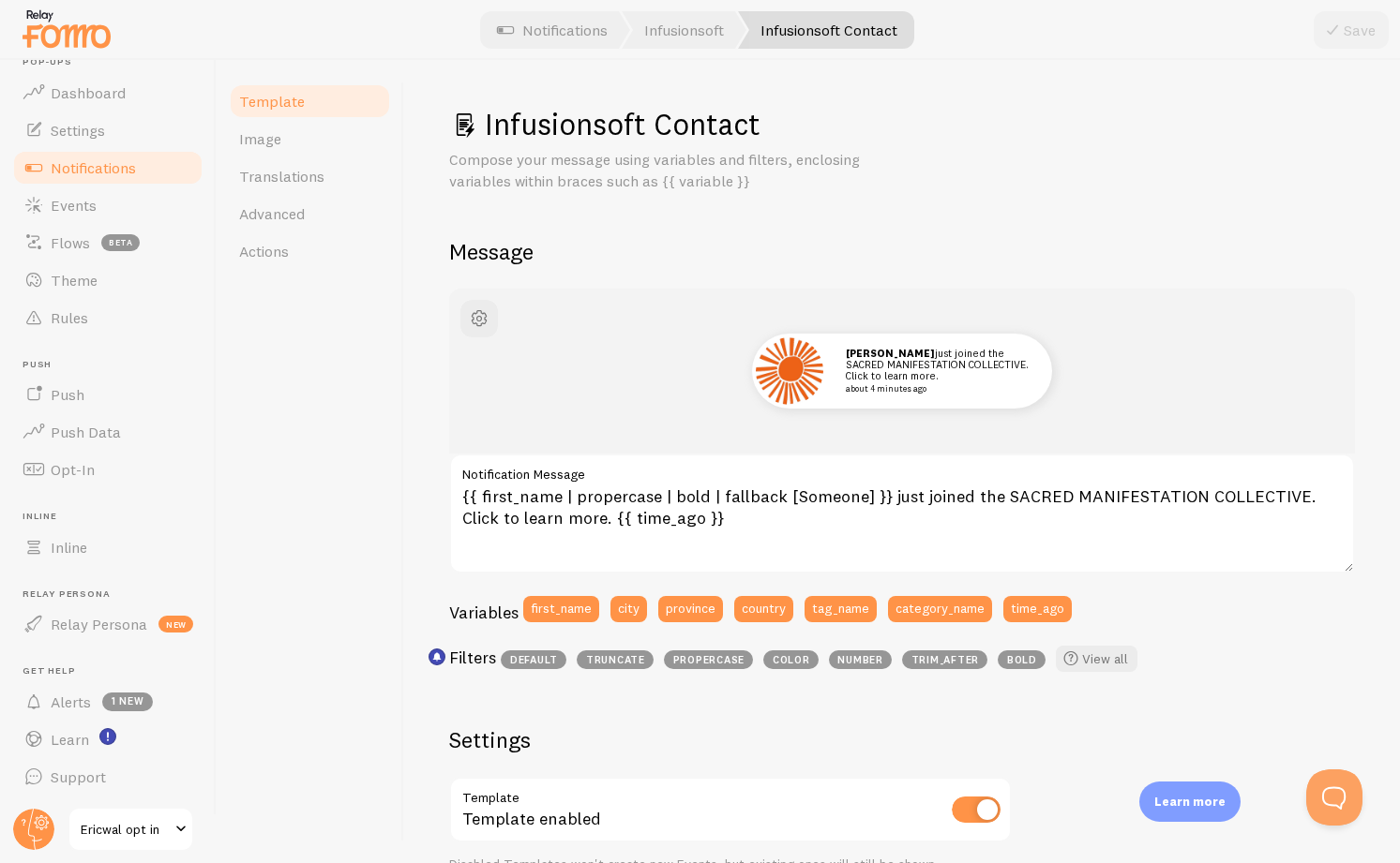
click at [120, 173] on span "Notifications" at bounding box center [93, 168] width 85 height 19
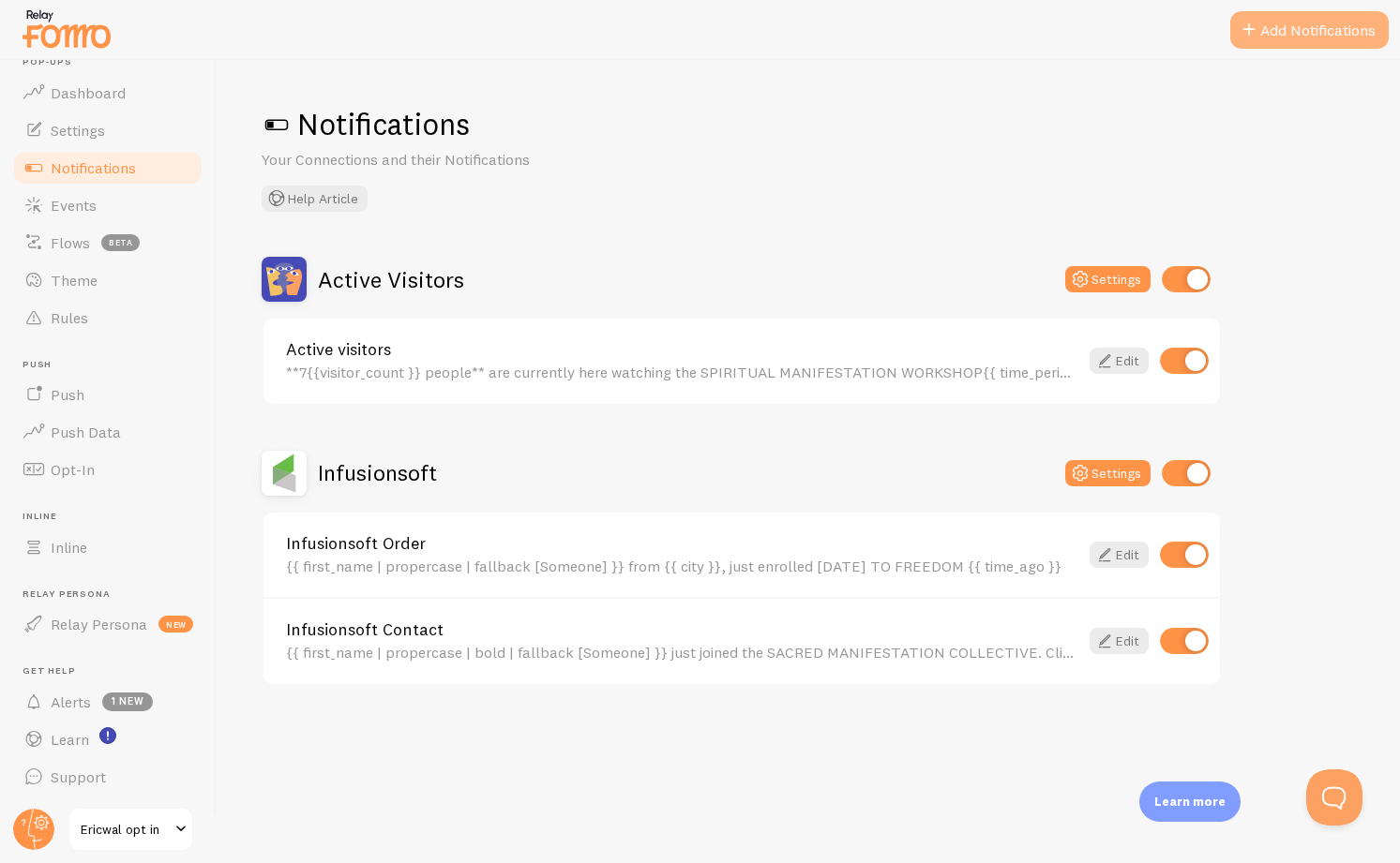
click at [1302, 26] on button "Add Notifications" at bounding box center [1309, 30] width 159 height 37
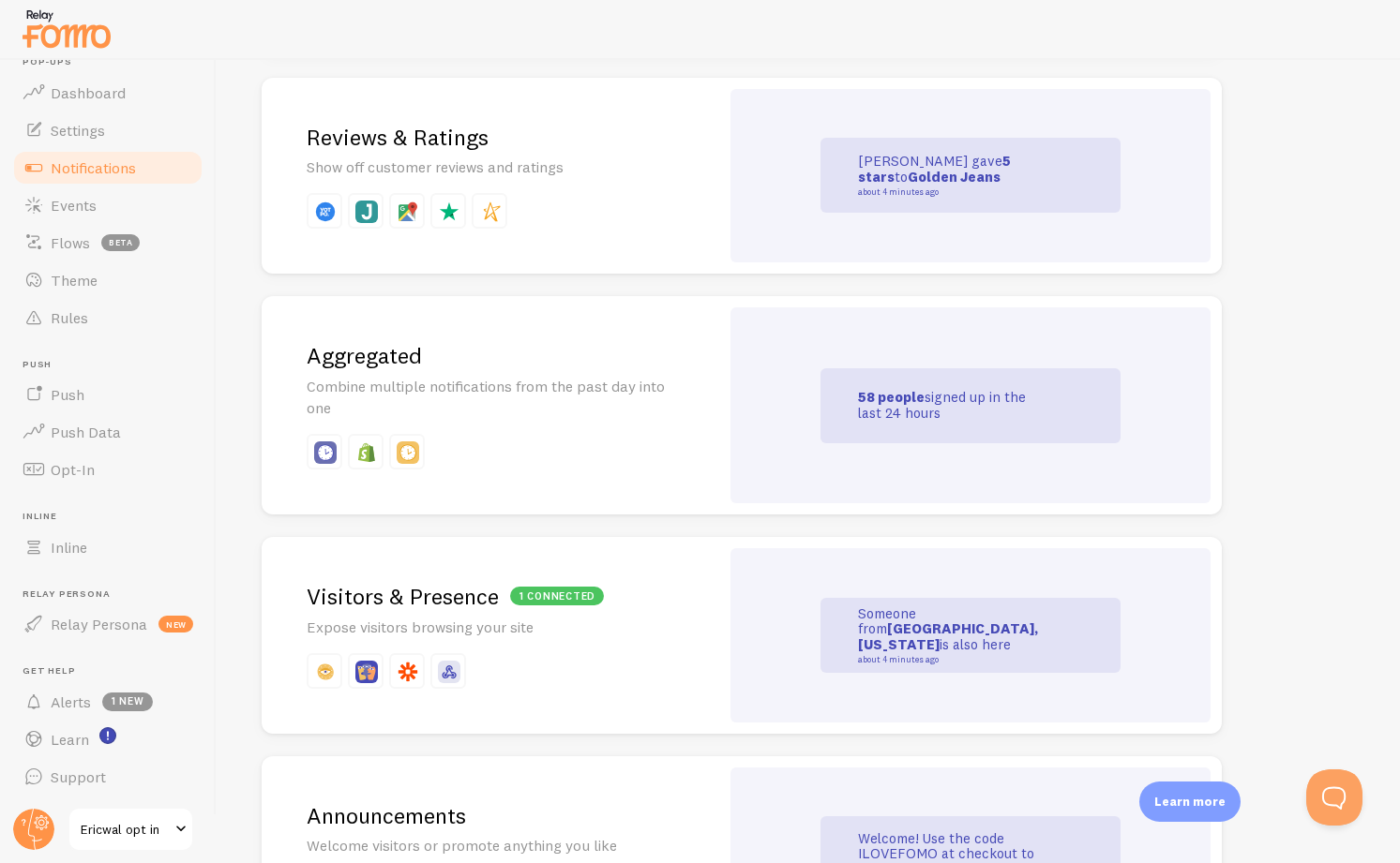
scroll to position [417, 0]
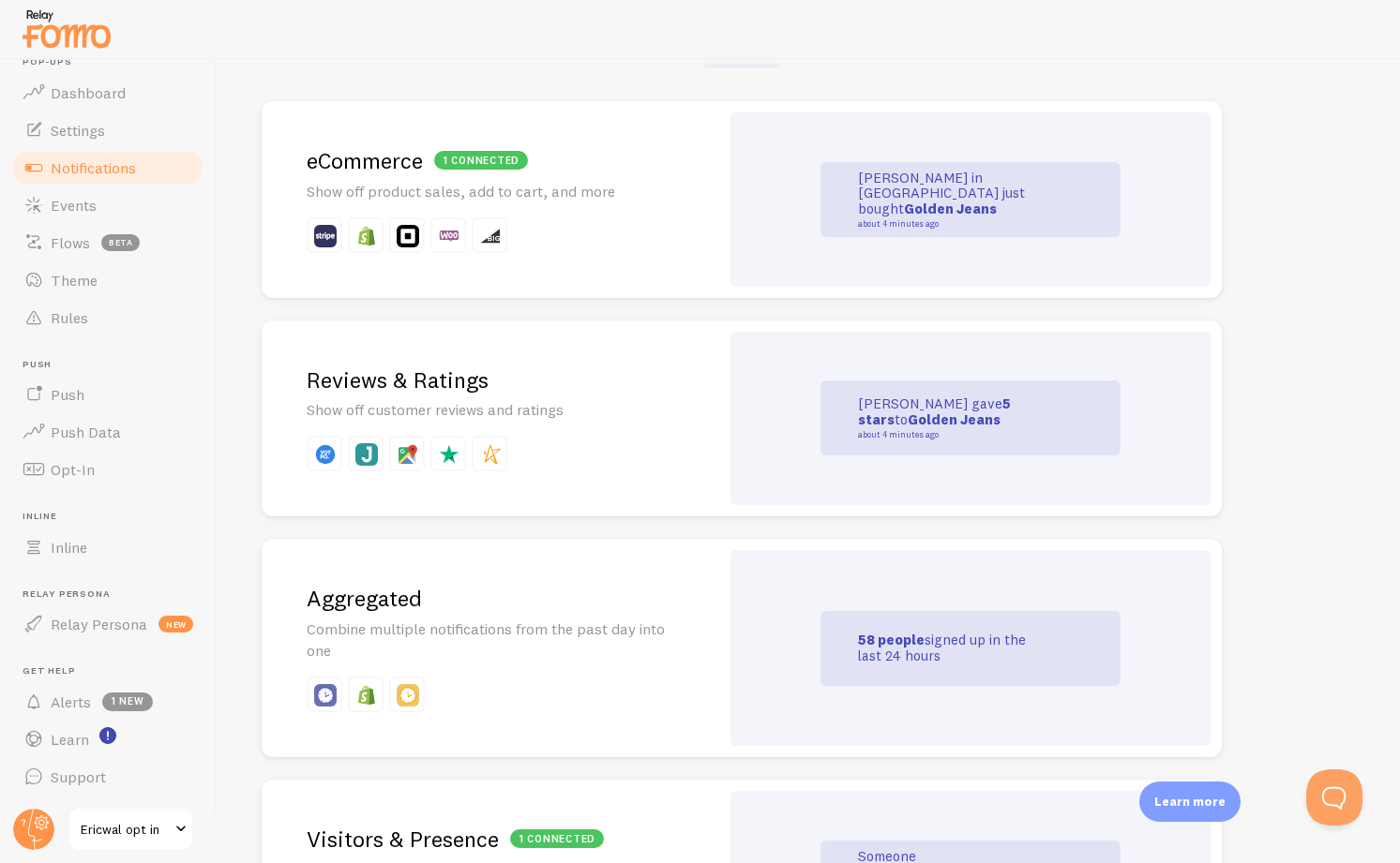
click at [677, 204] on div "1 connected eCommerce Show off product sales, add to cart, and more" at bounding box center [490, 200] width 457 height 197
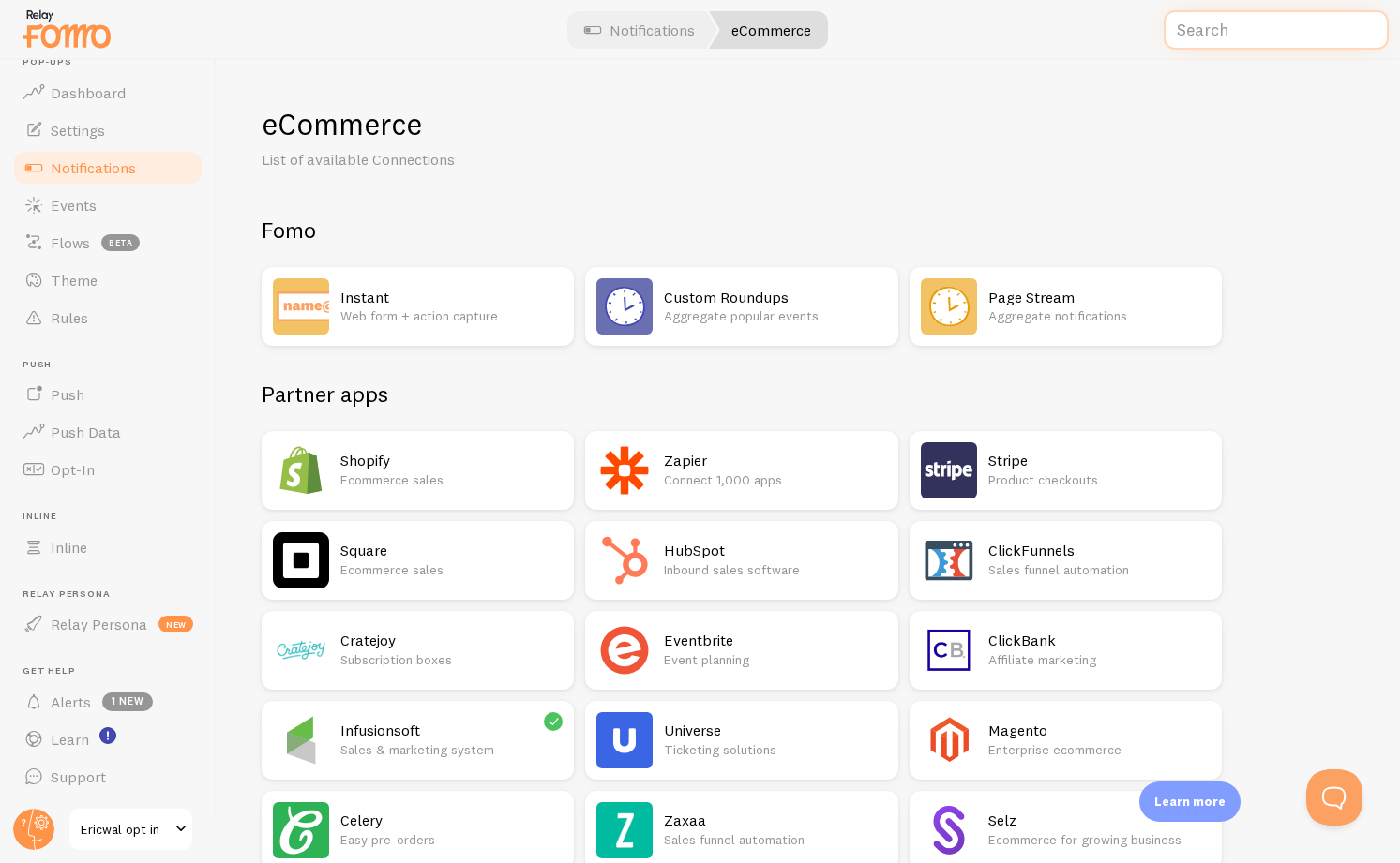
click at [1294, 38] on input "text" at bounding box center [1276, 31] width 225 height 40
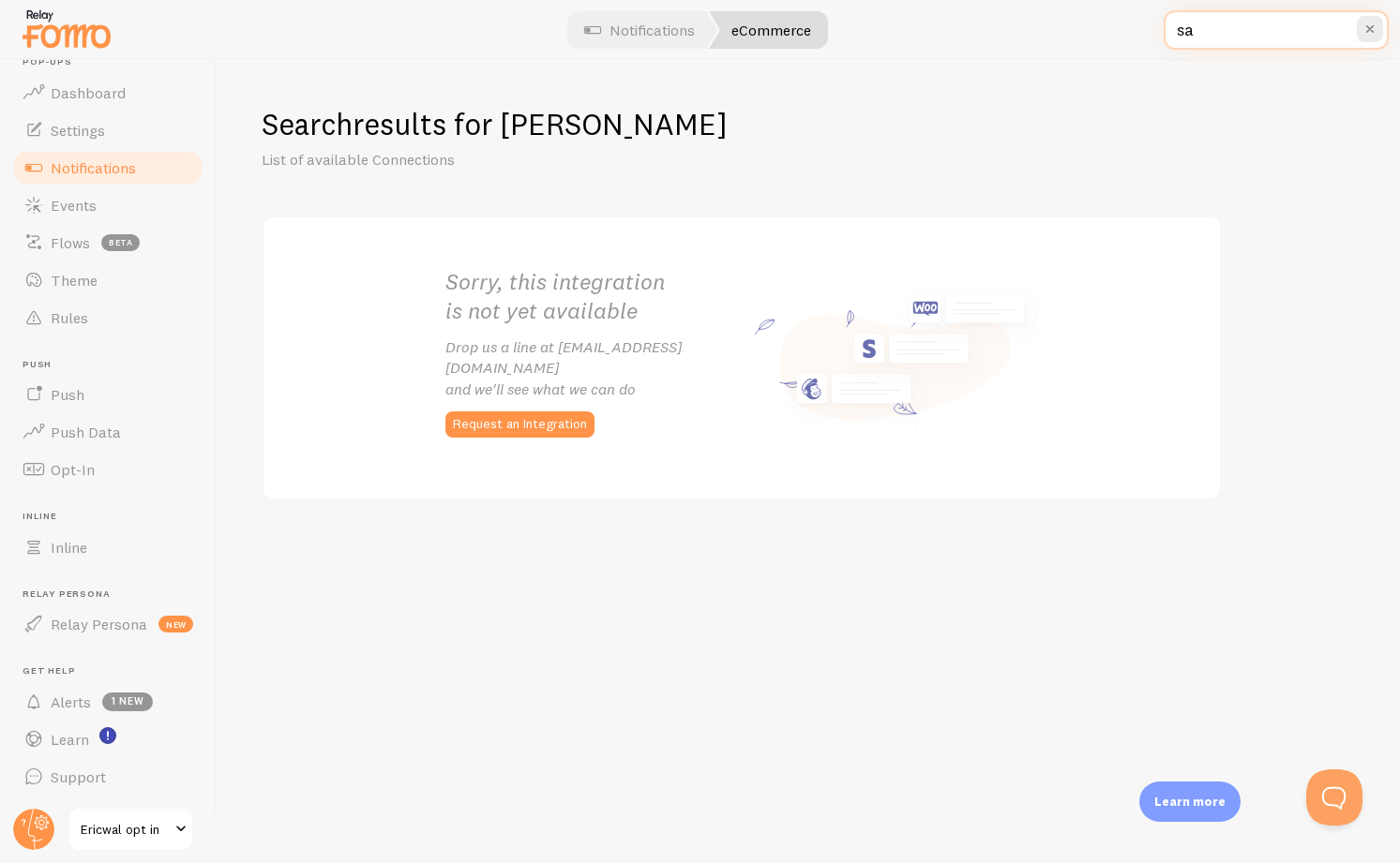
type input "s"
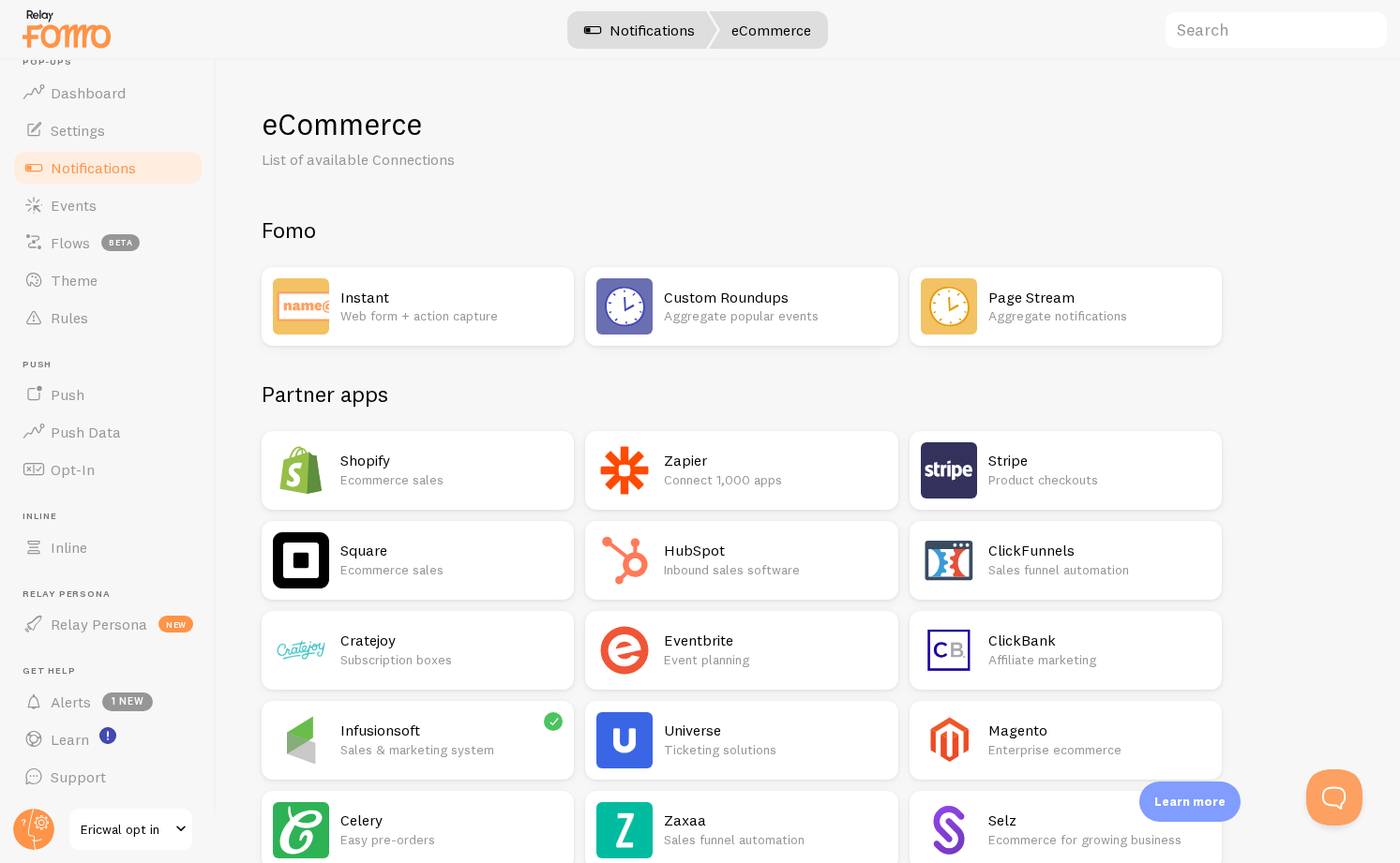
click at [658, 33] on link "Notifications" at bounding box center [639, 30] width 156 height 37
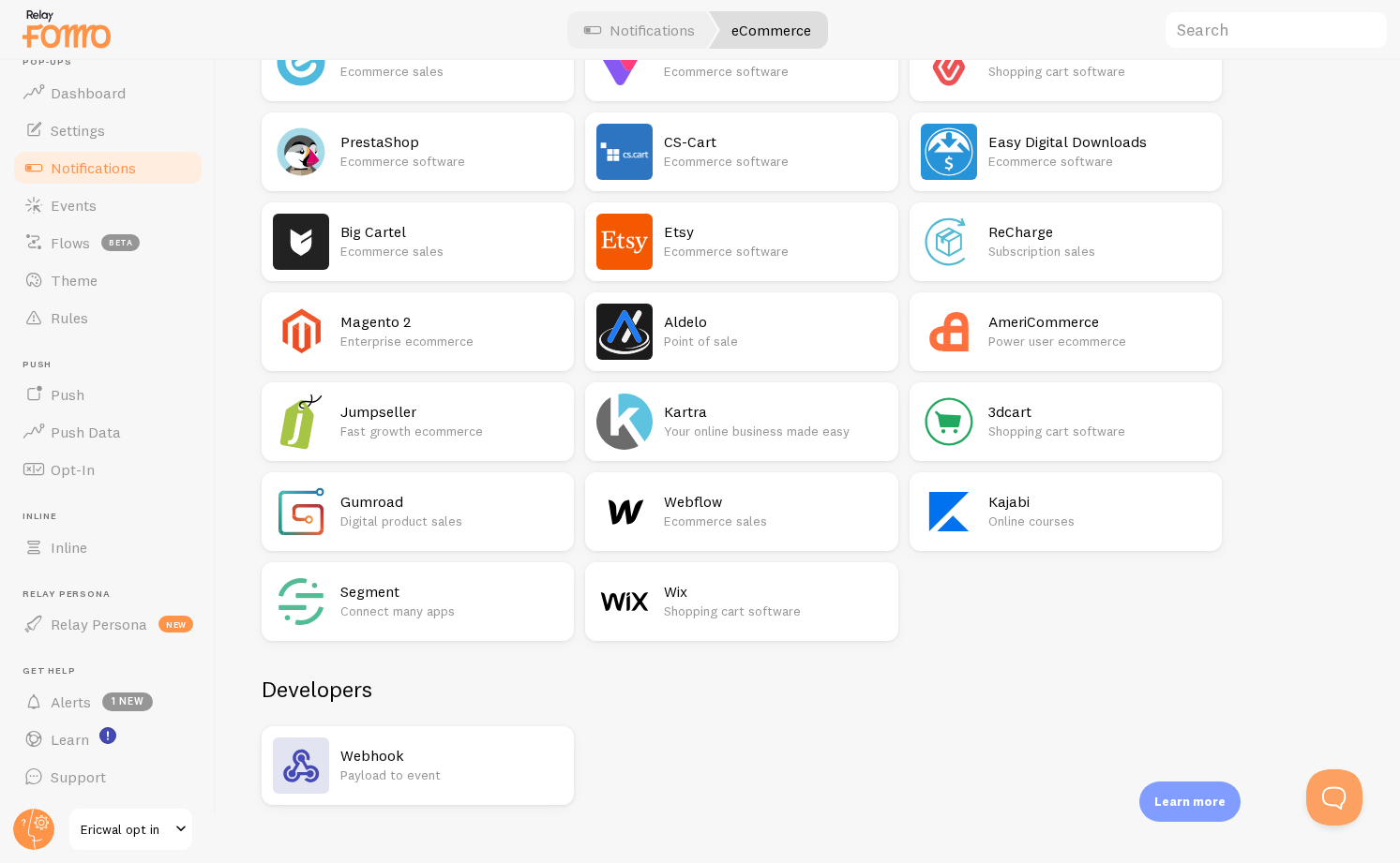
scroll to position [1070, 0]
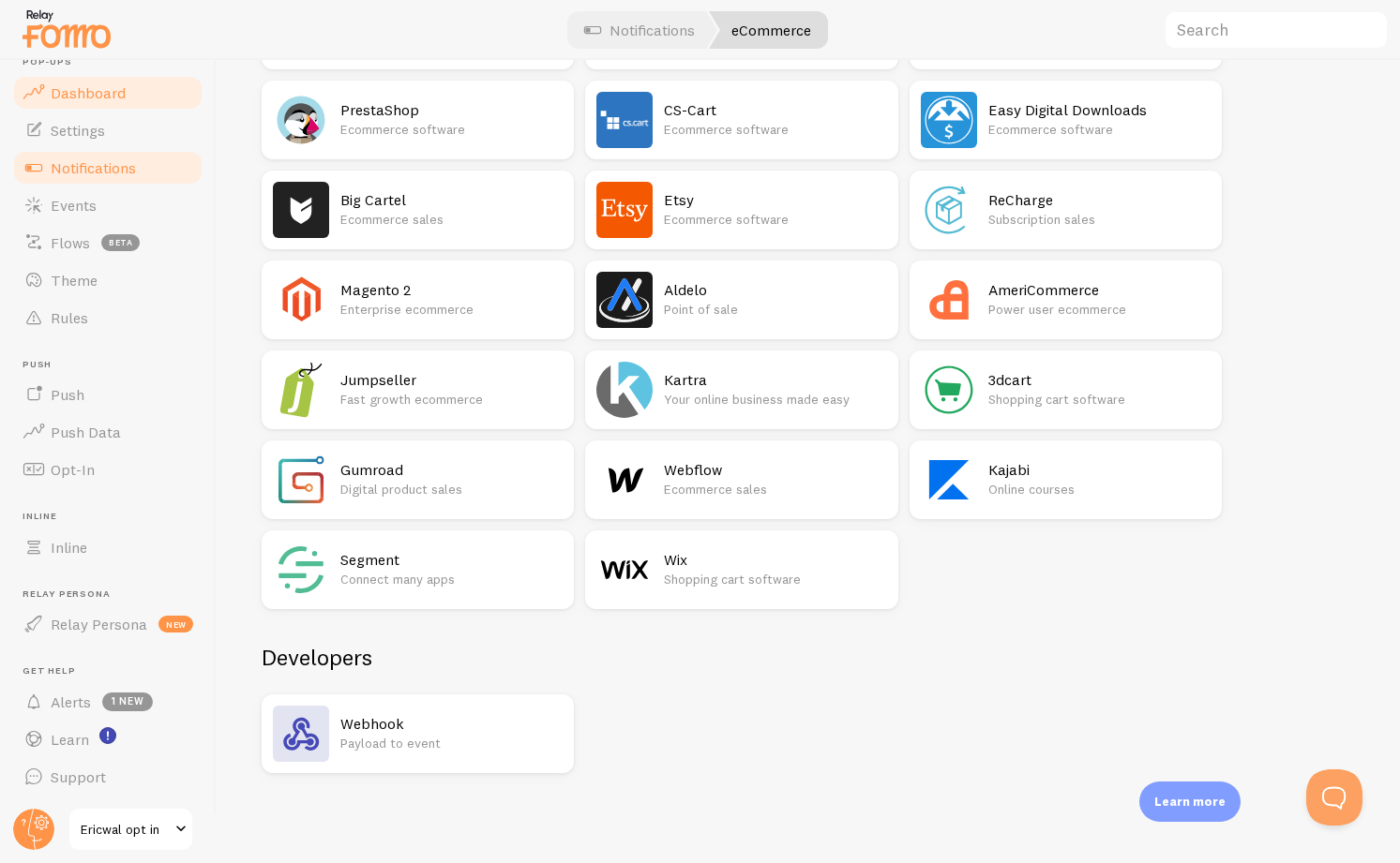
click at [66, 90] on span "Dashboard" at bounding box center [88, 93] width 75 height 19
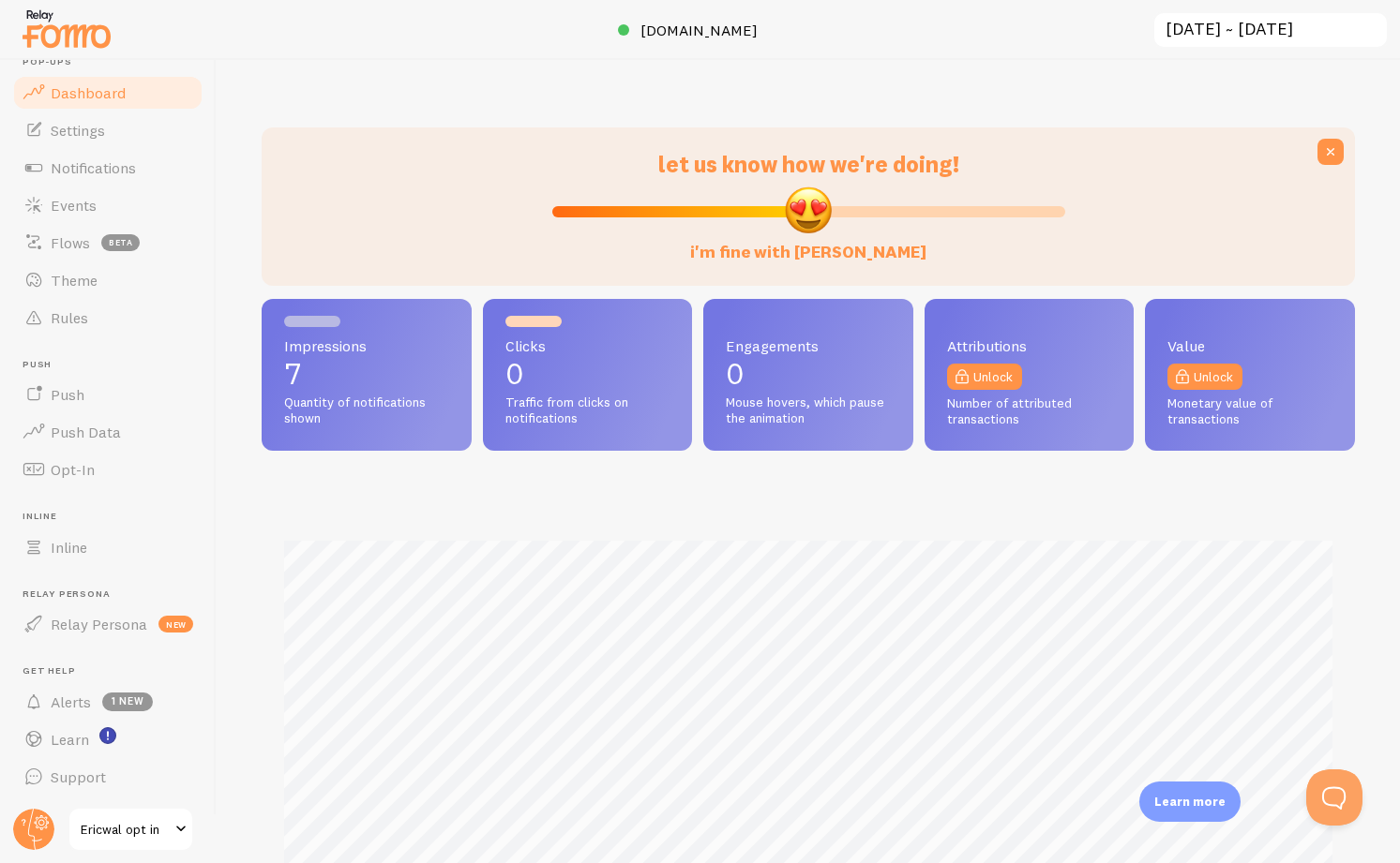
scroll to position [492, 1093]
click at [114, 129] on link "Settings" at bounding box center [108, 130] width 193 height 37
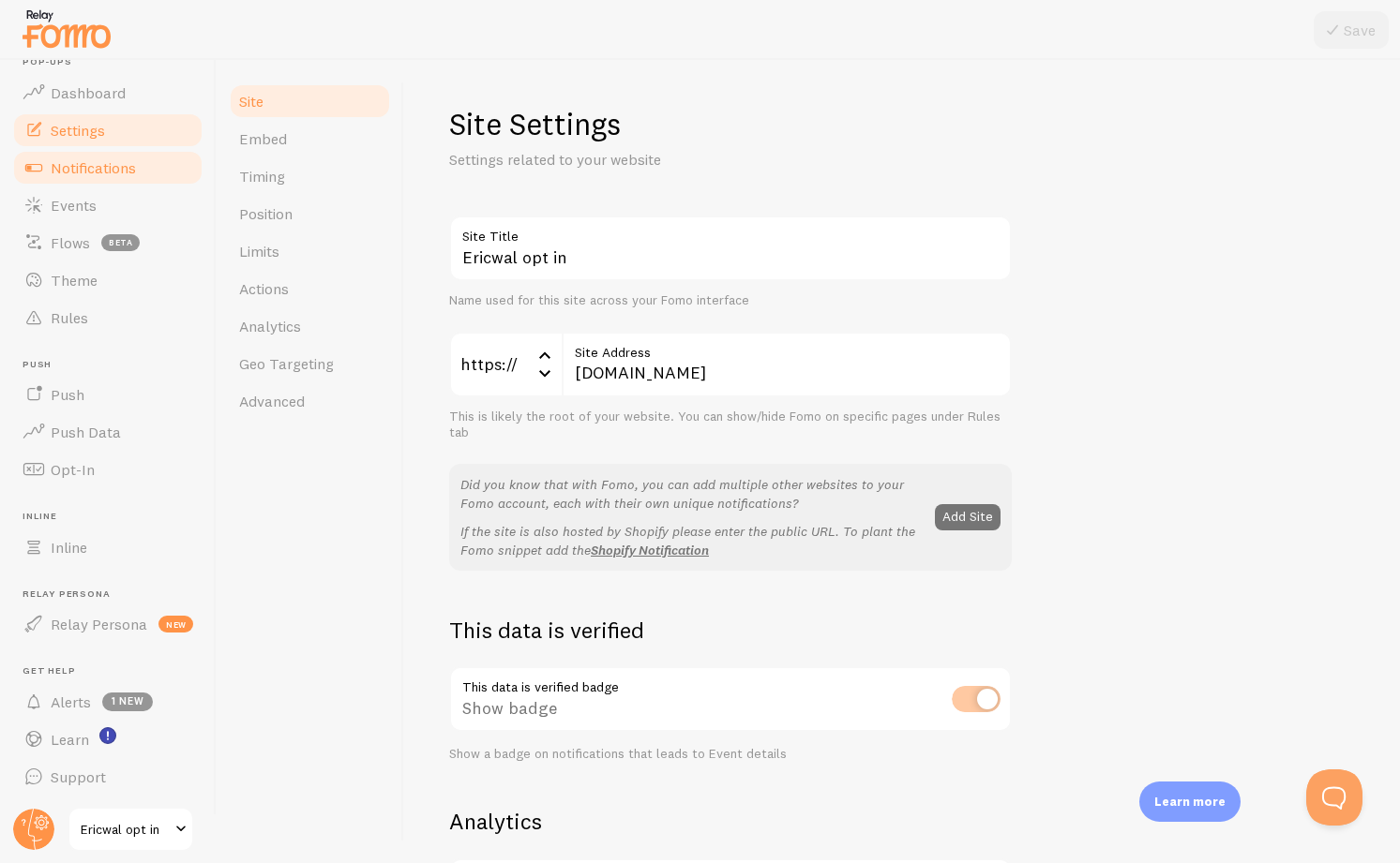
click at [114, 163] on span "Notifications" at bounding box center [93, 168] width 85 height 19
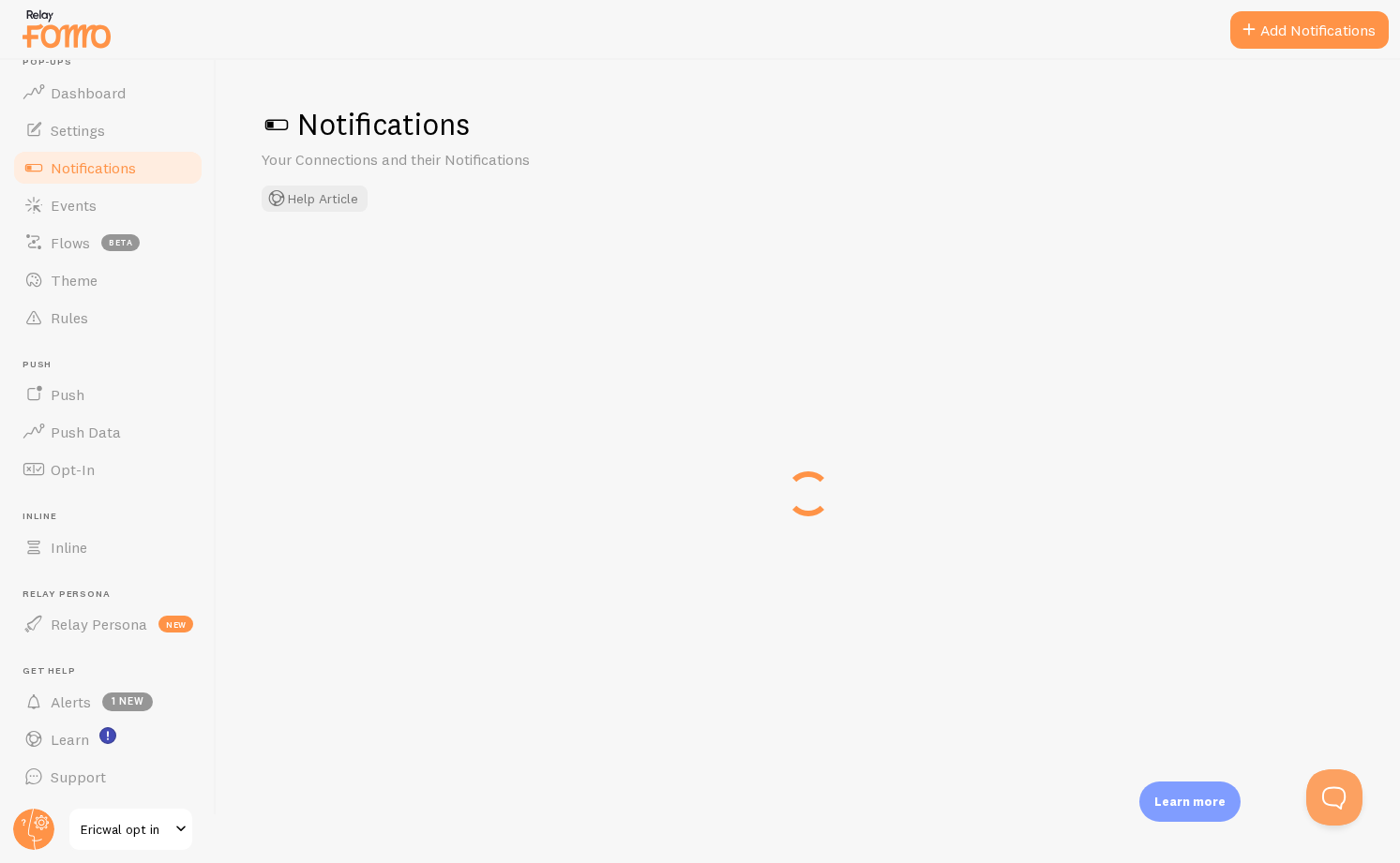
click at [91, 163] on span "Notifications" at bounding box center [93, 168] width 85 height 19
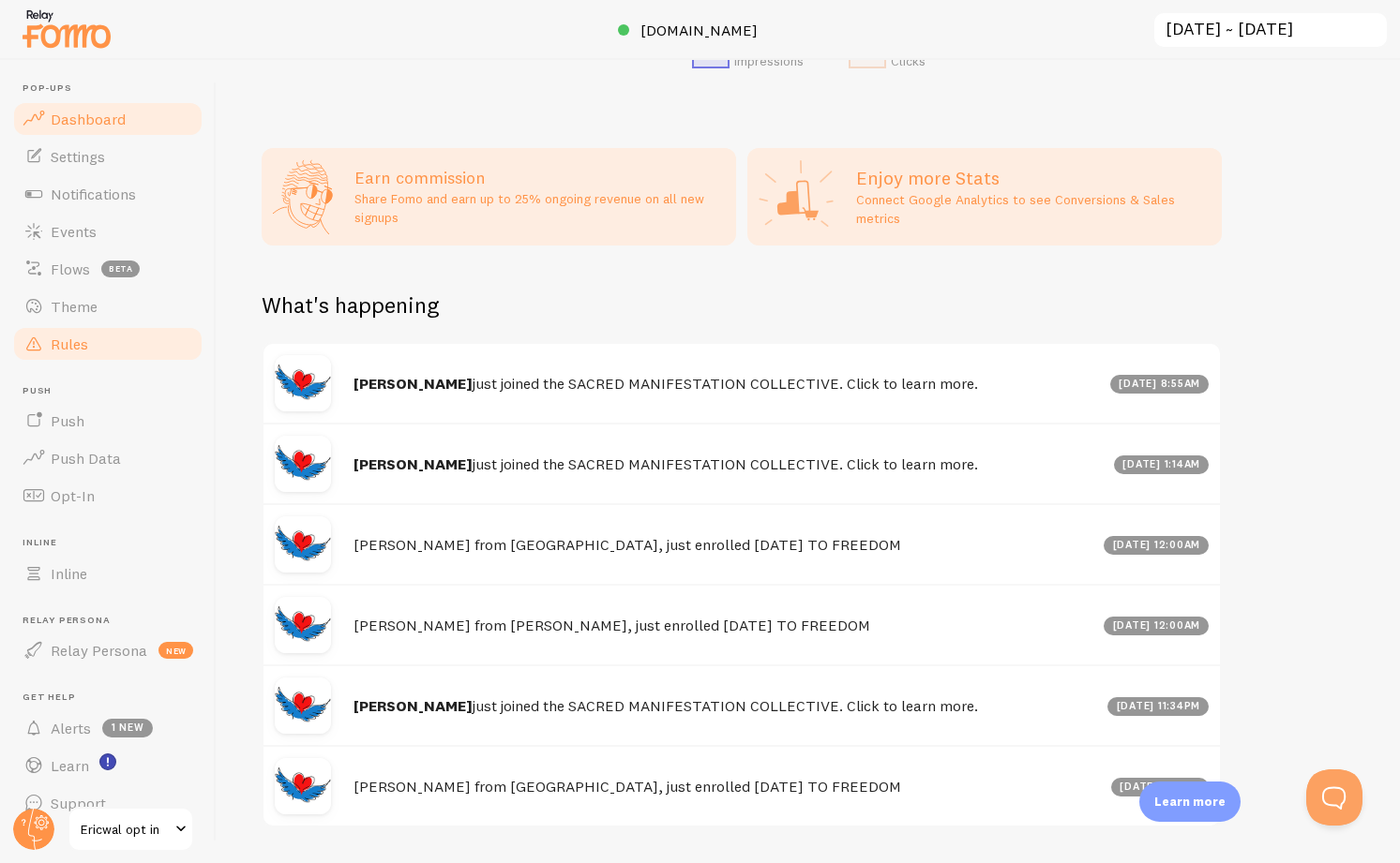
scroll to position [26, 0]
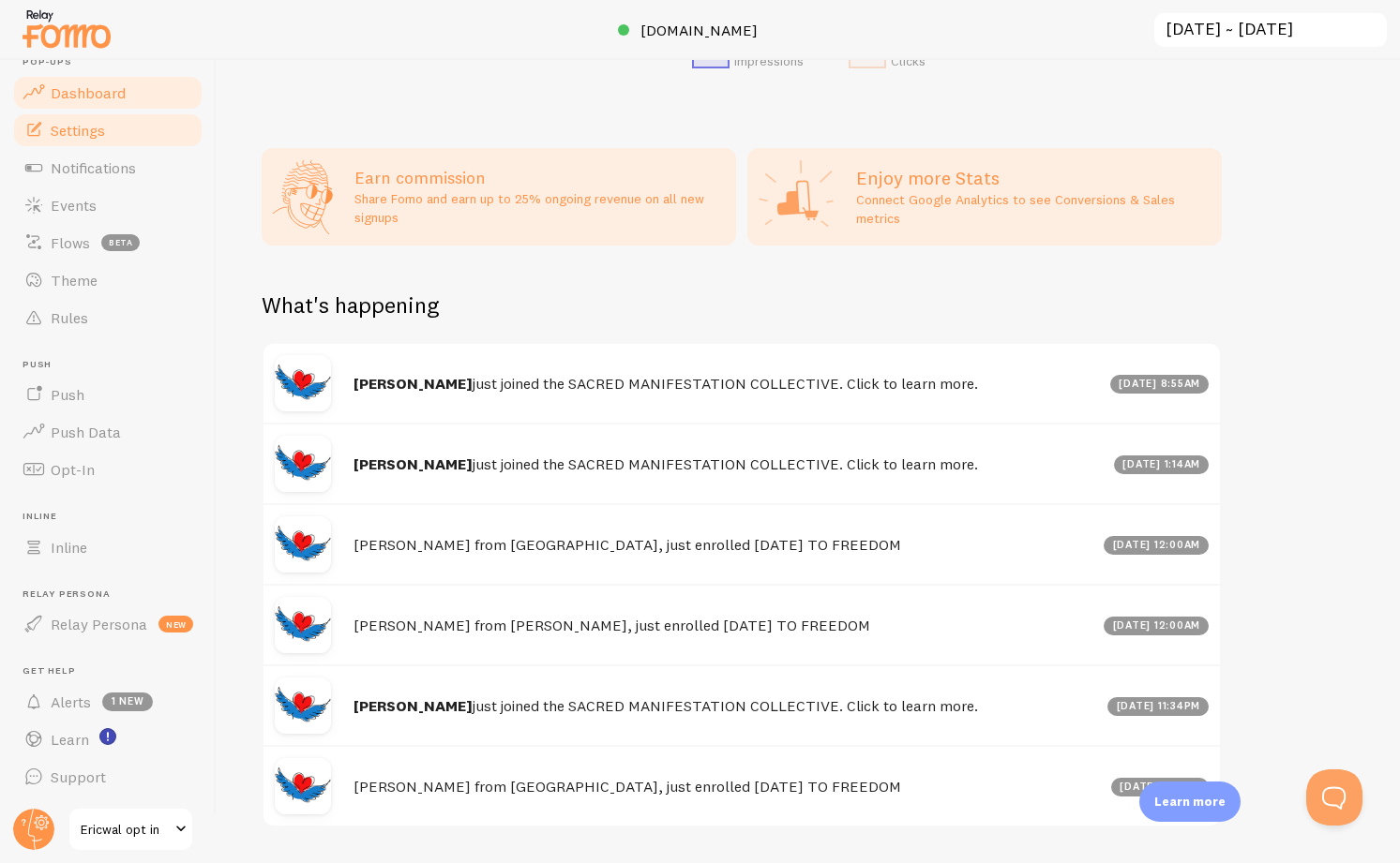
click at [77, 137] on span "Settings" at bounding box center [77, 131] width 54 height 19
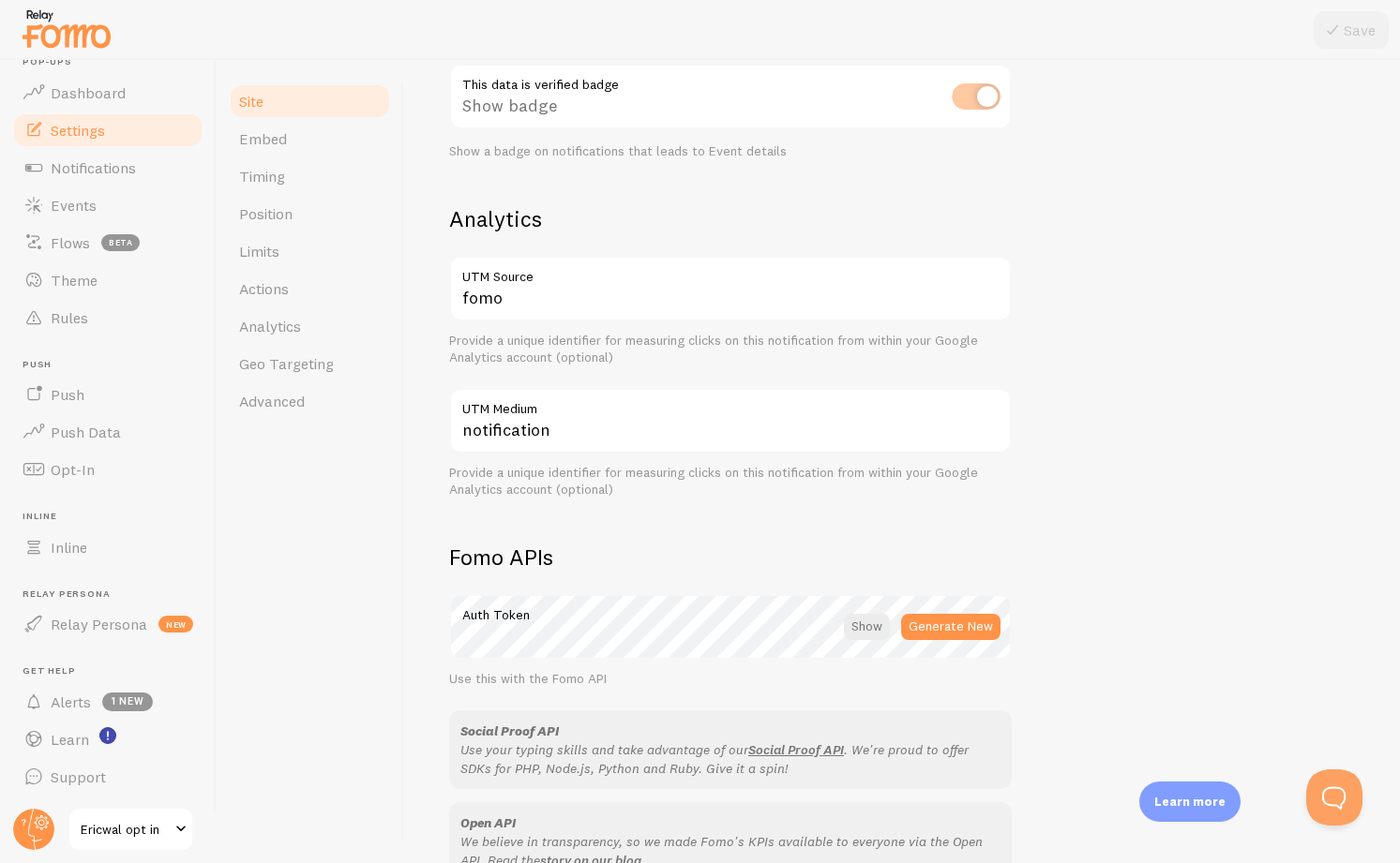
scroll to position [661, 0]
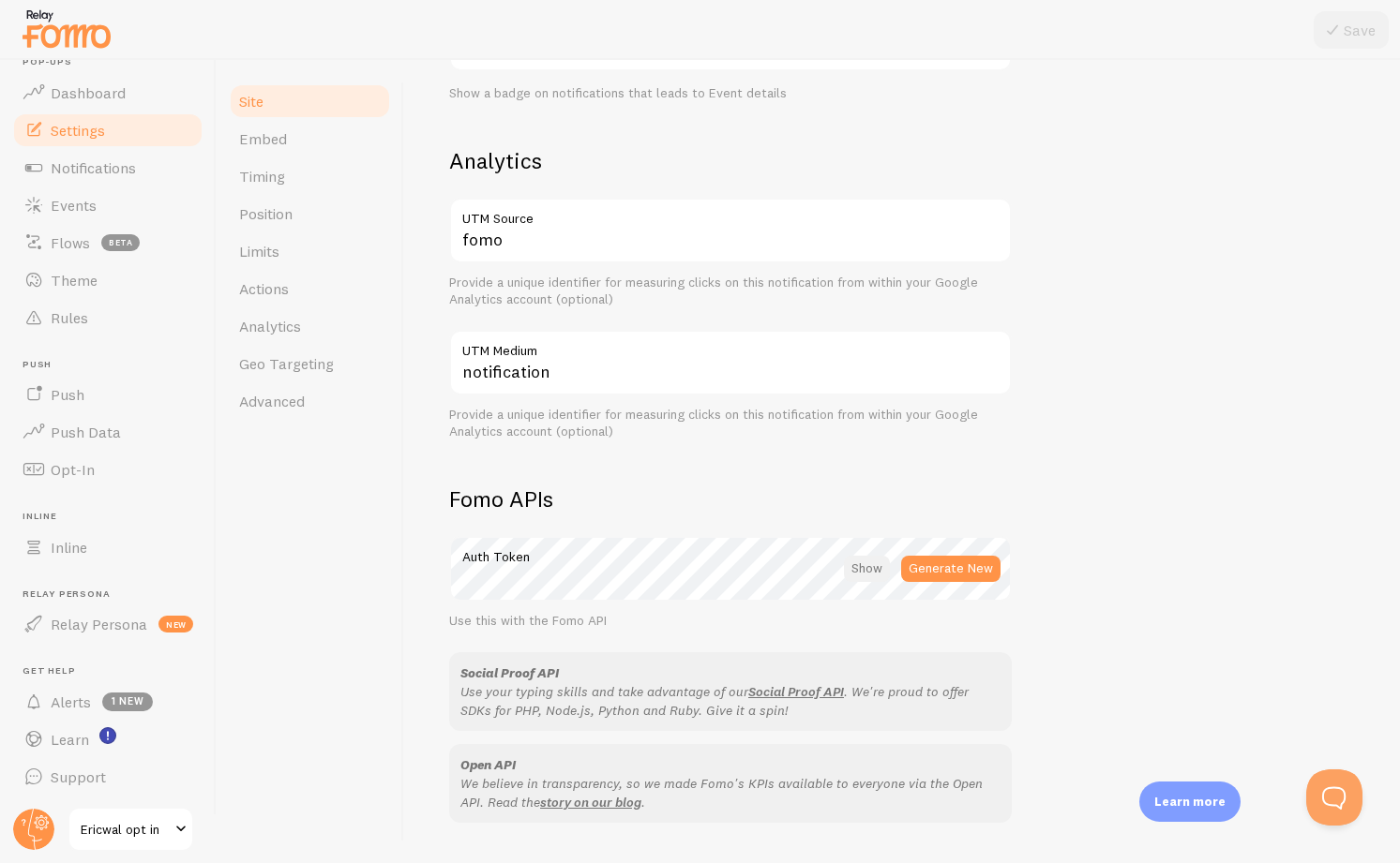
click at [864, 577] on div at bounding box center [867, 568] width 46 height 26
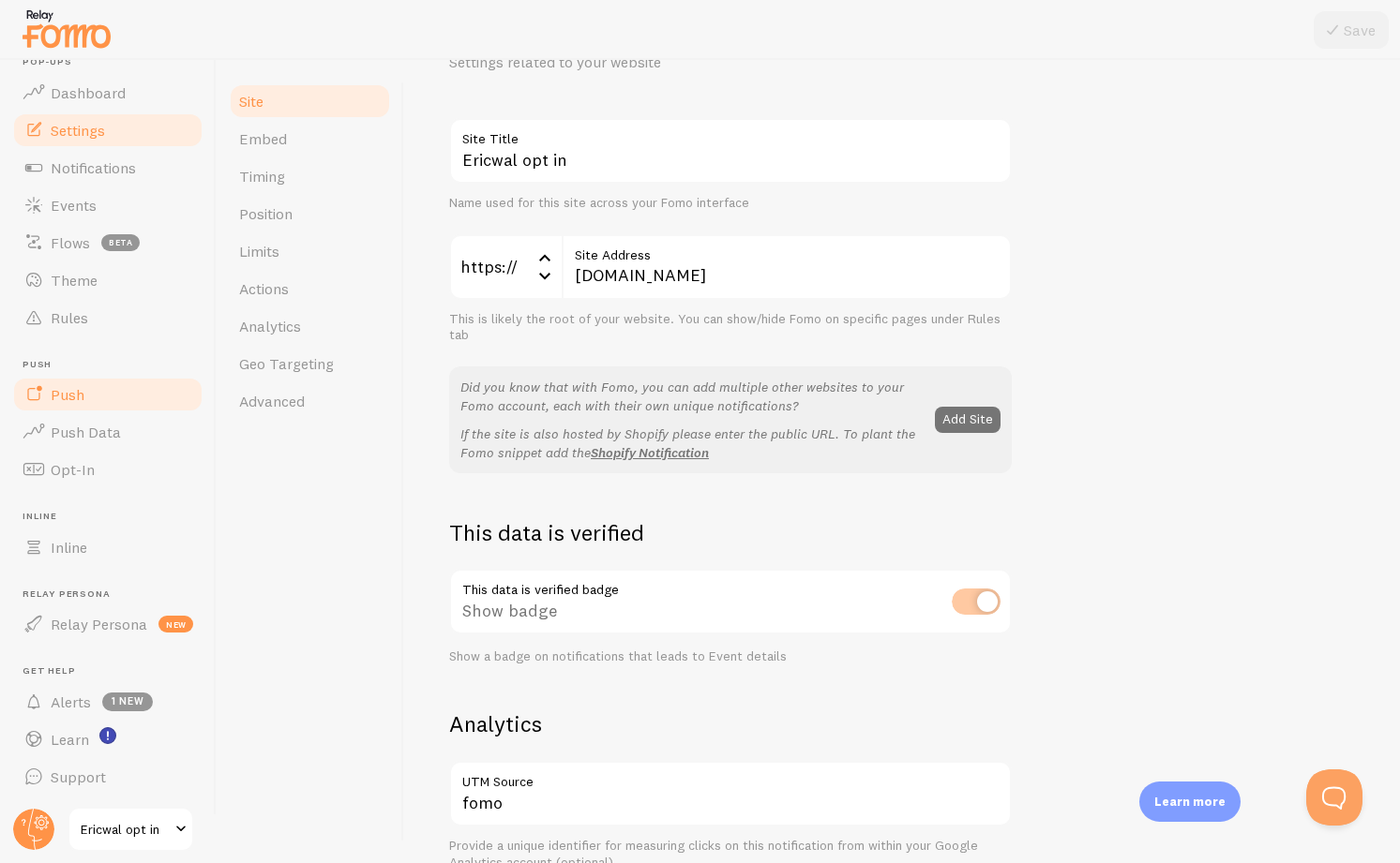
scroll to position [0, 0]
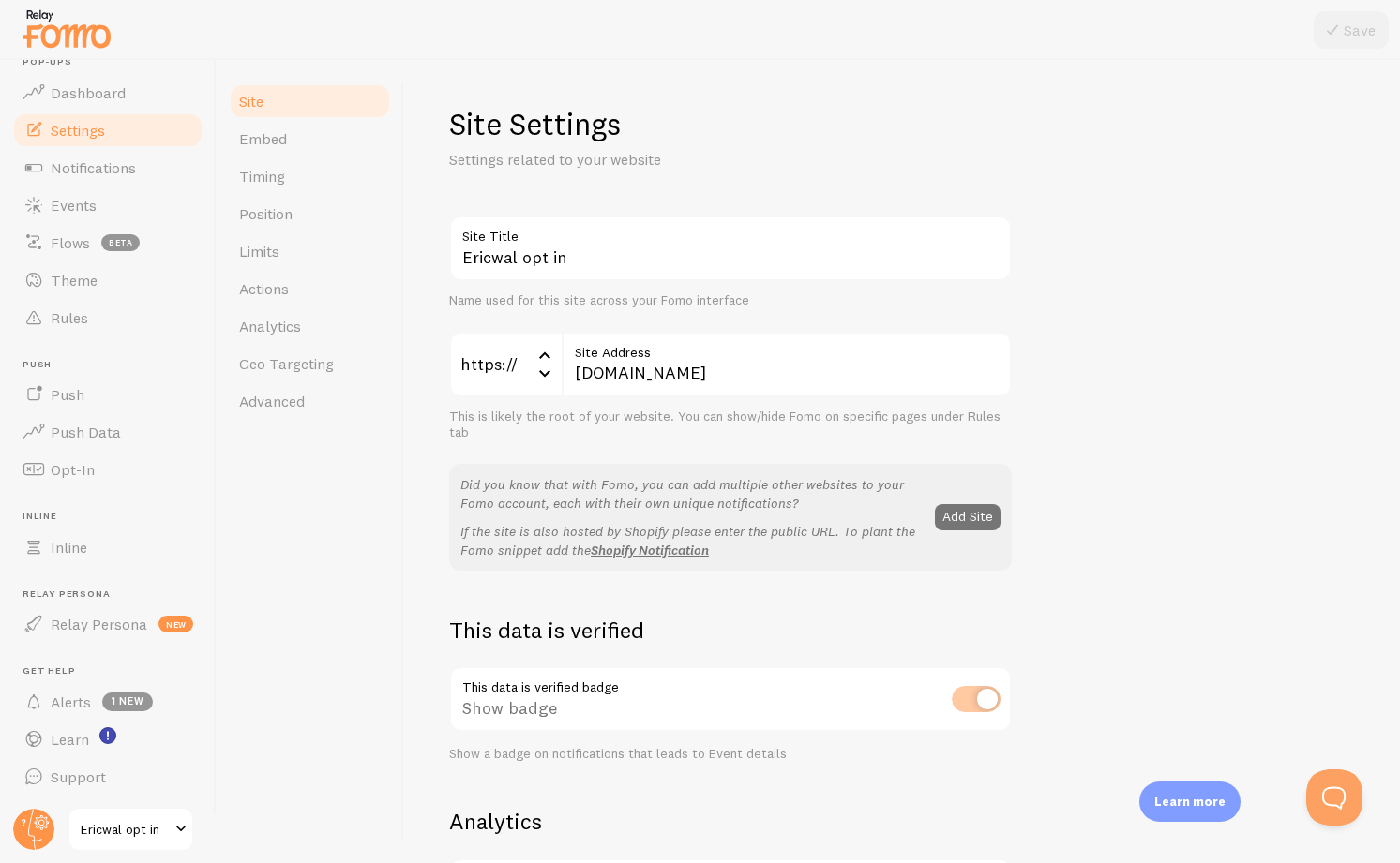
click at [96, 827] on span "Ericwal opt in" at bounding box center [124, 830] width 89 height 23
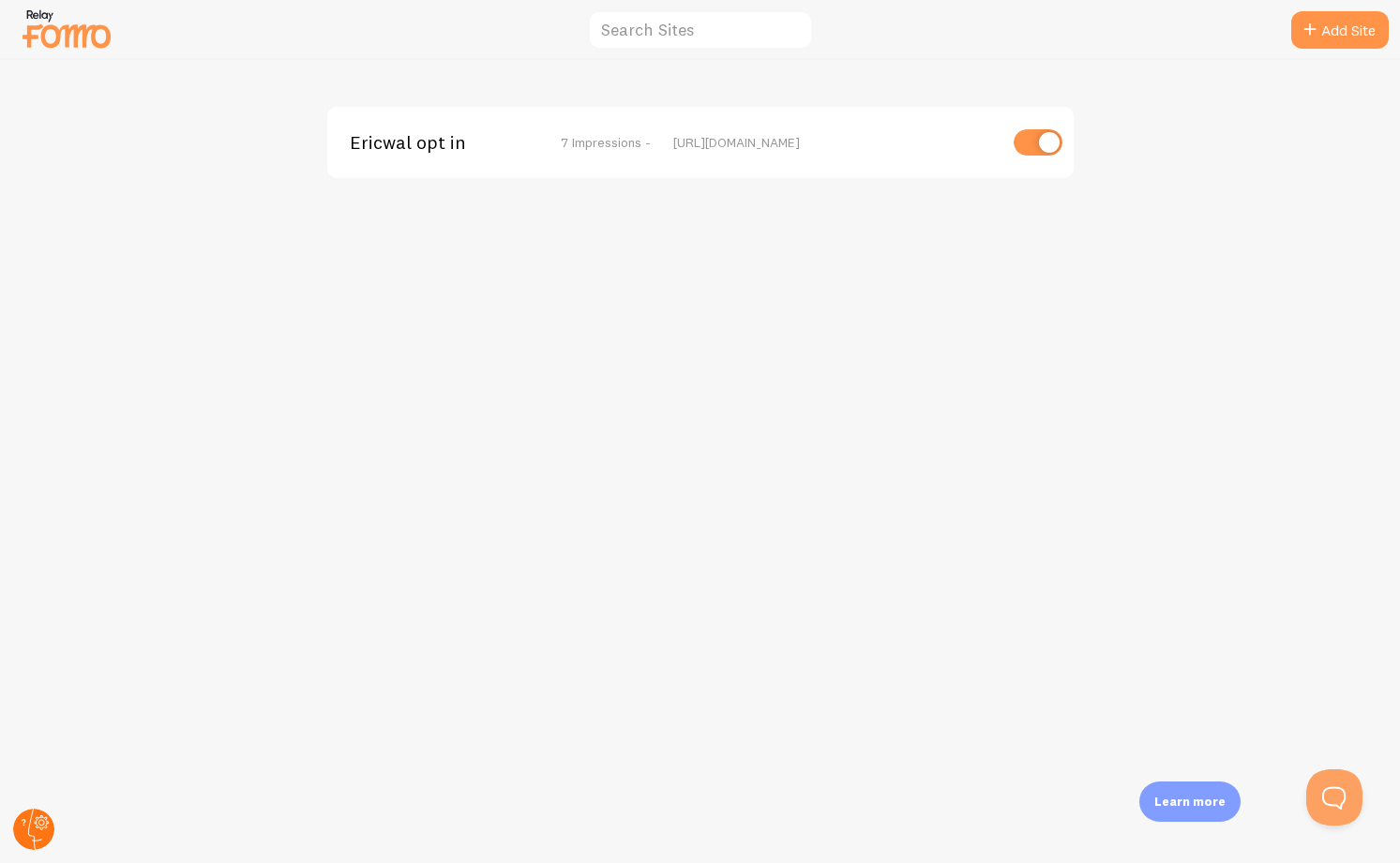
click at [33, 831] on circle at bounding box center [33, 829] width 41 height 41
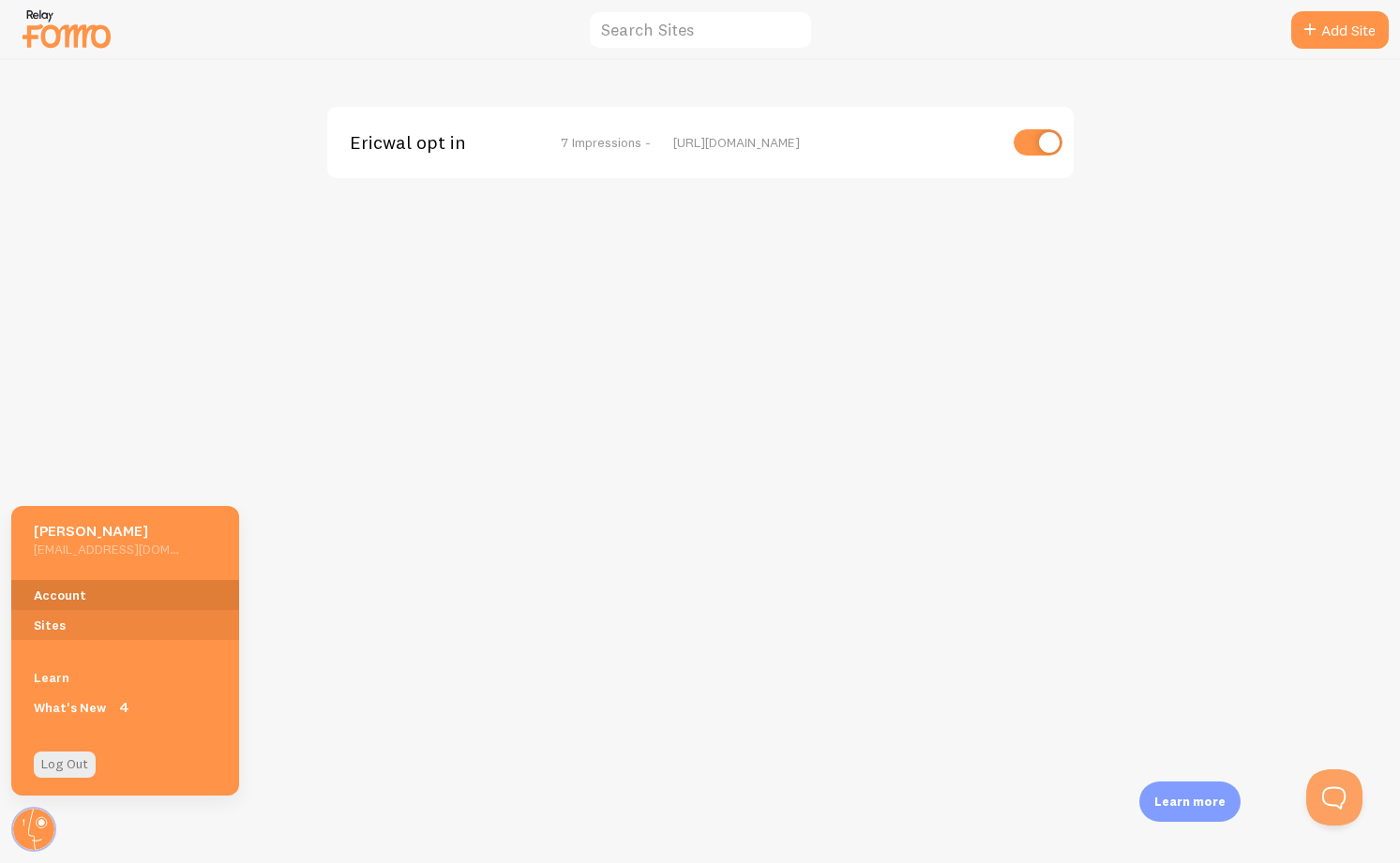
click at [74, 595] on link "Account" at bounding box center [125, 595] width 228 height 30
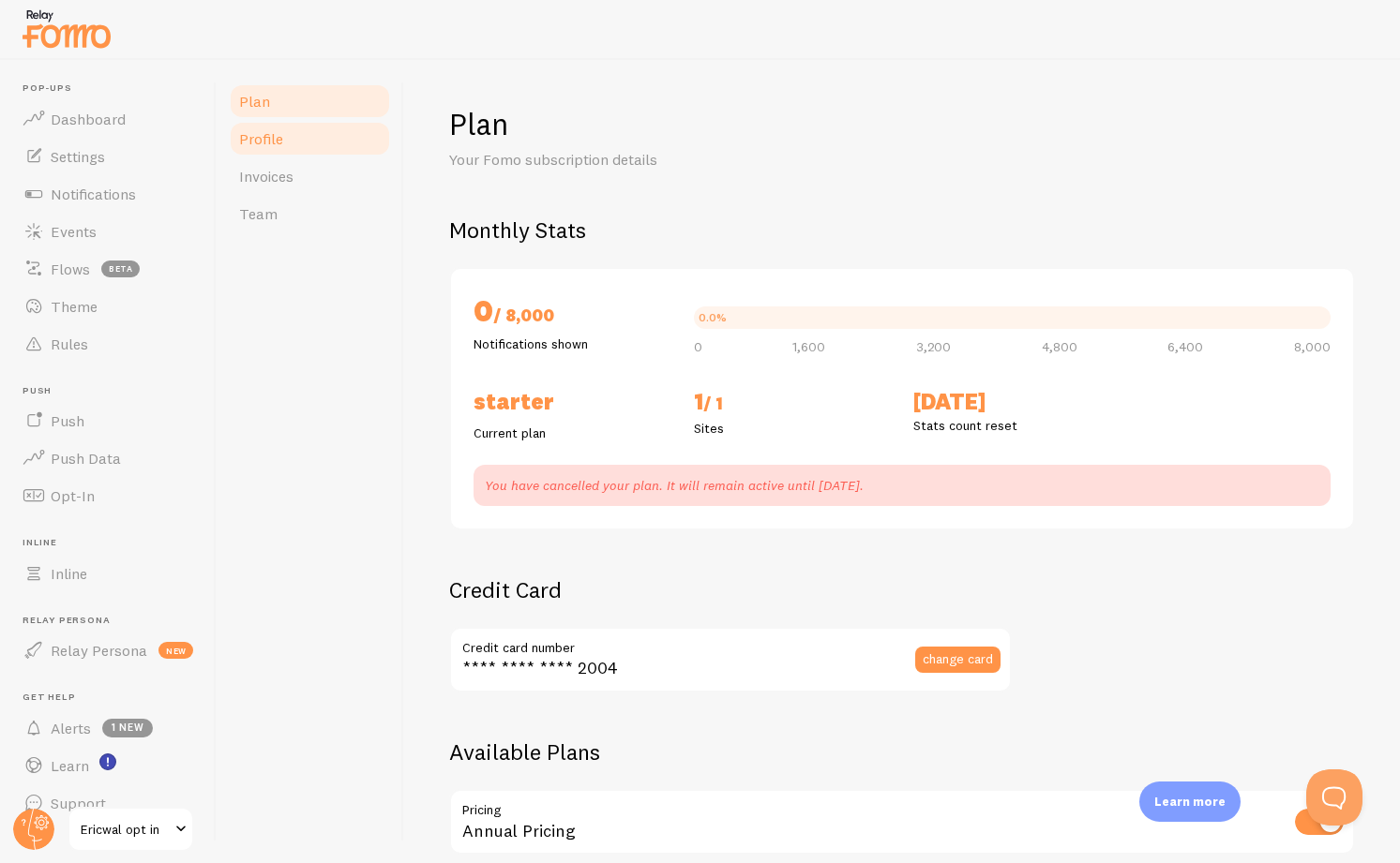
click at [257, 135] on span "Profile" at bounding box center [261, 138] width 44 height 19
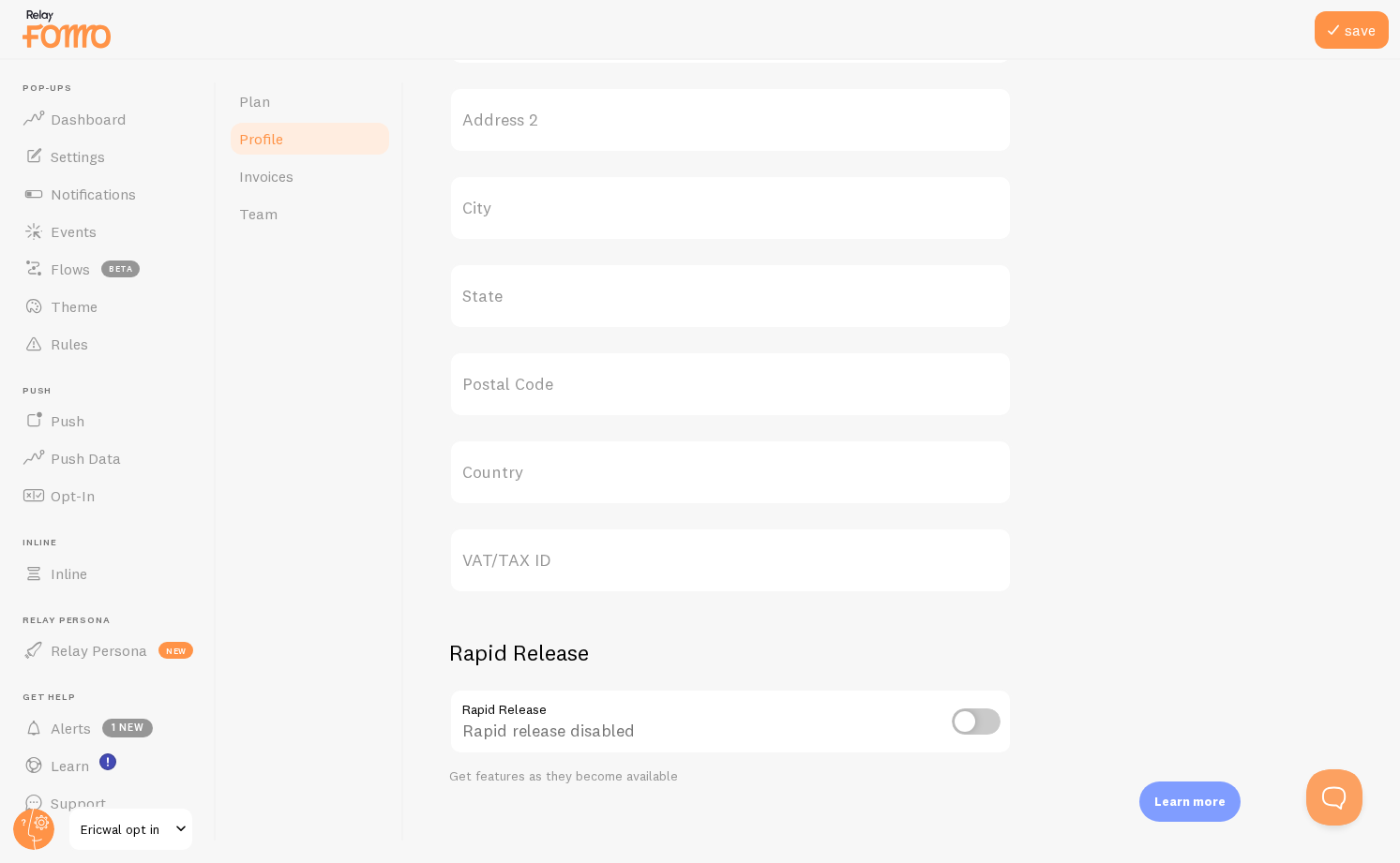
scroll to position [742, 0]
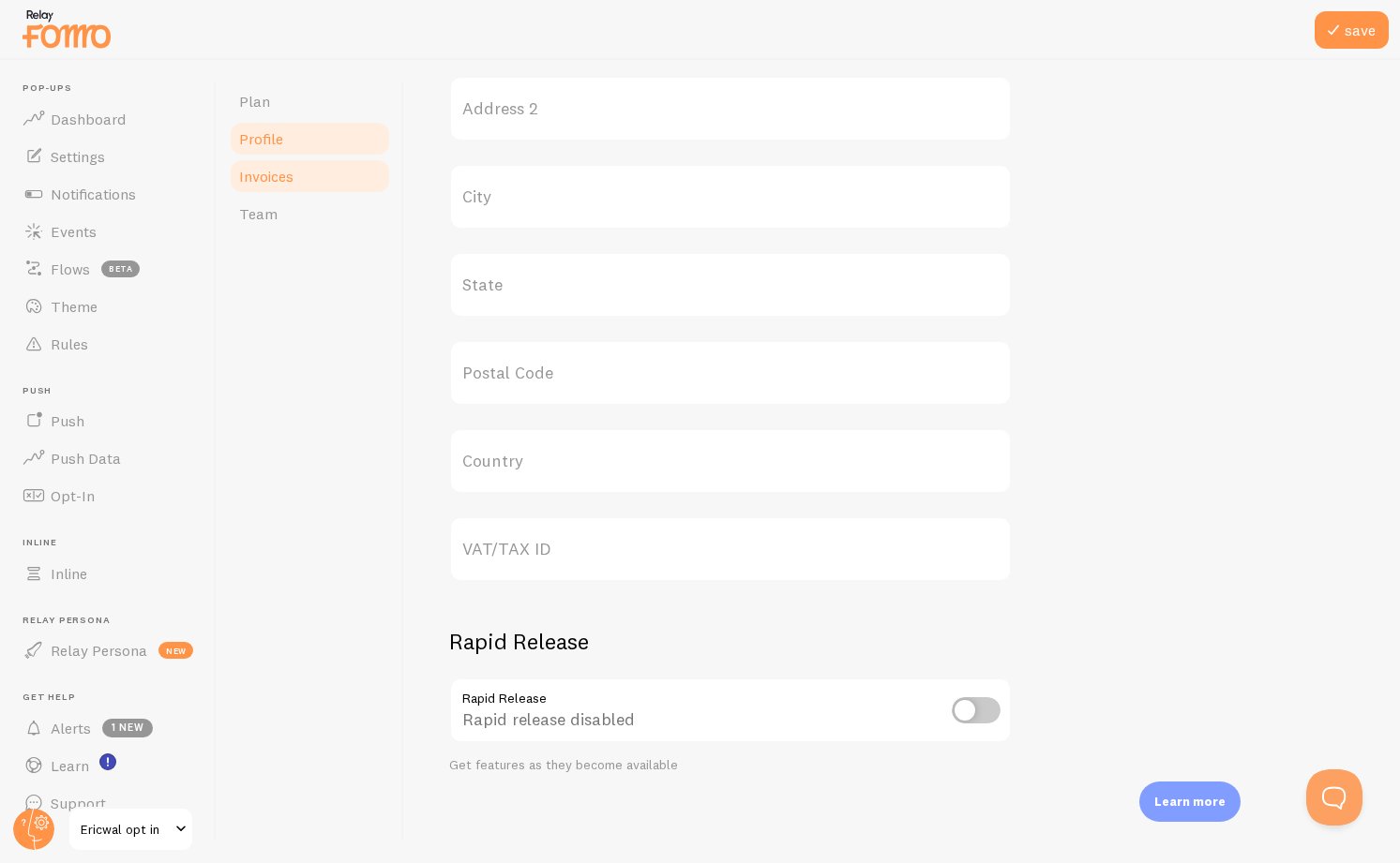
drag, startPoint x: 270, startPoint y: 217, endPoint x: 269, endPoint y: 192, distance: 25.0
click at [271, 216] on span "Team" at bounding box center [258, 214] width 38 height 19
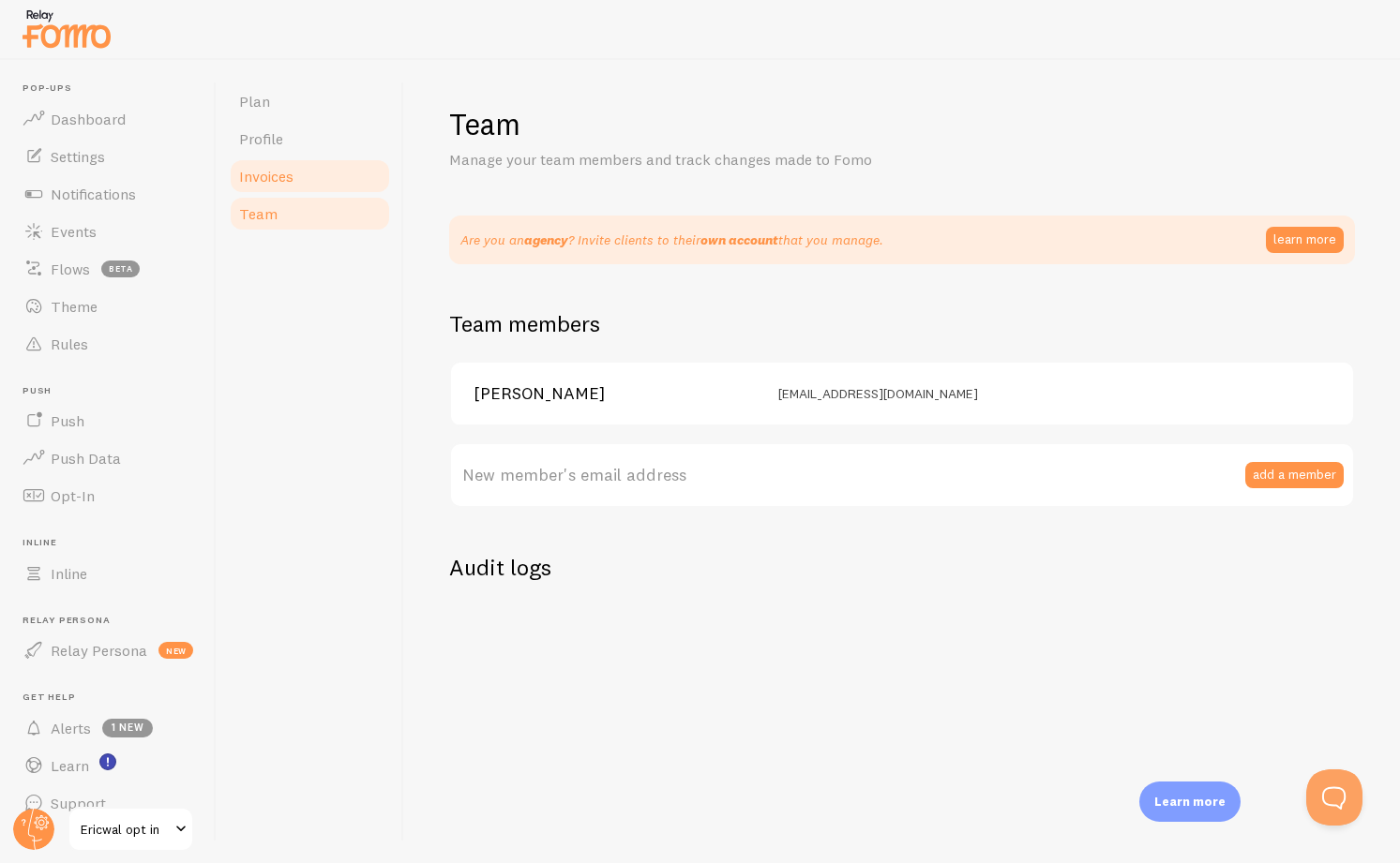
click at [268, 179] on span "Invoices" at bounding box center [265, 177] width 54 height 19
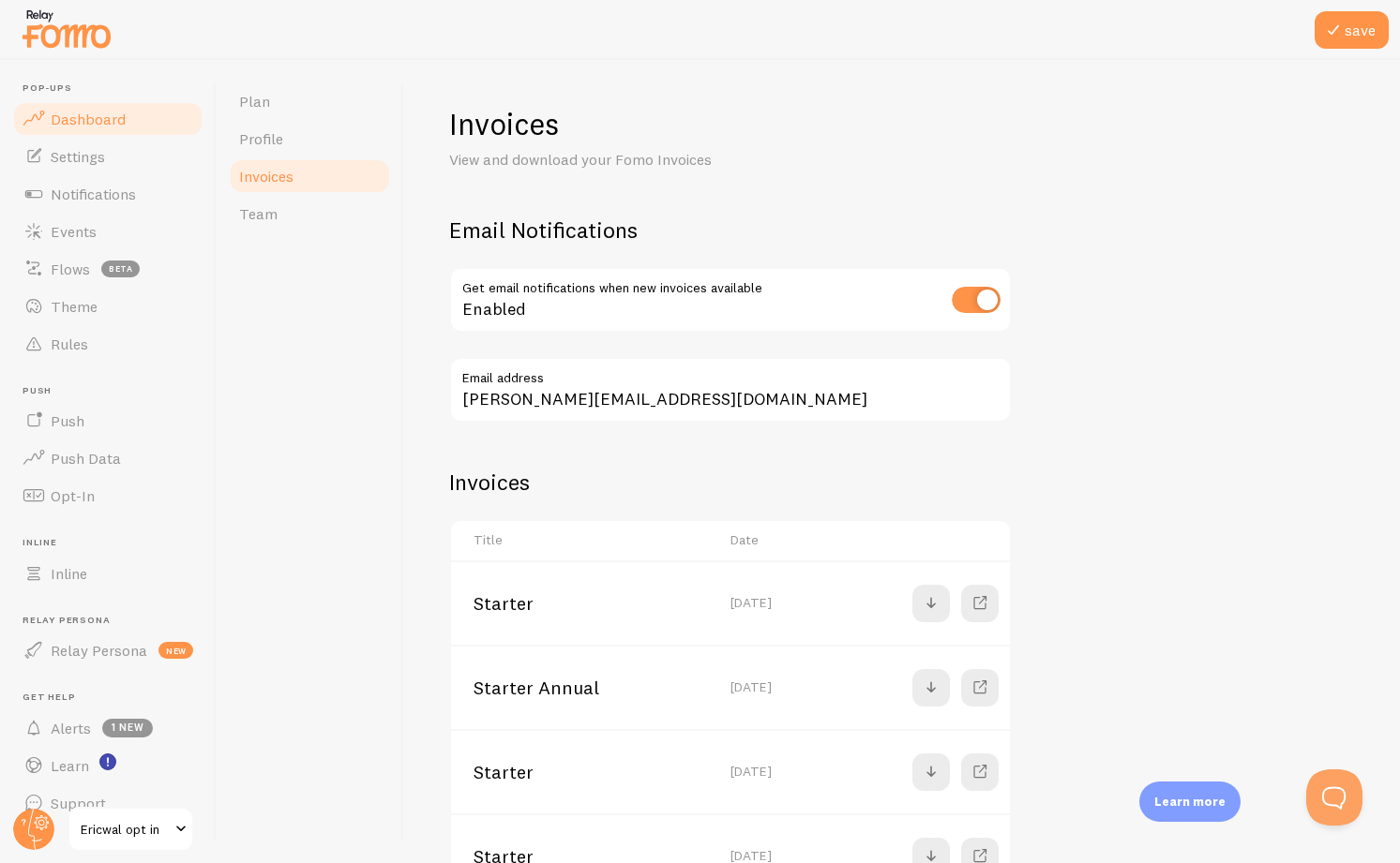
click at [109, 129] on link "Dashboard" at bounding box center [108, 118] width 193 height 37
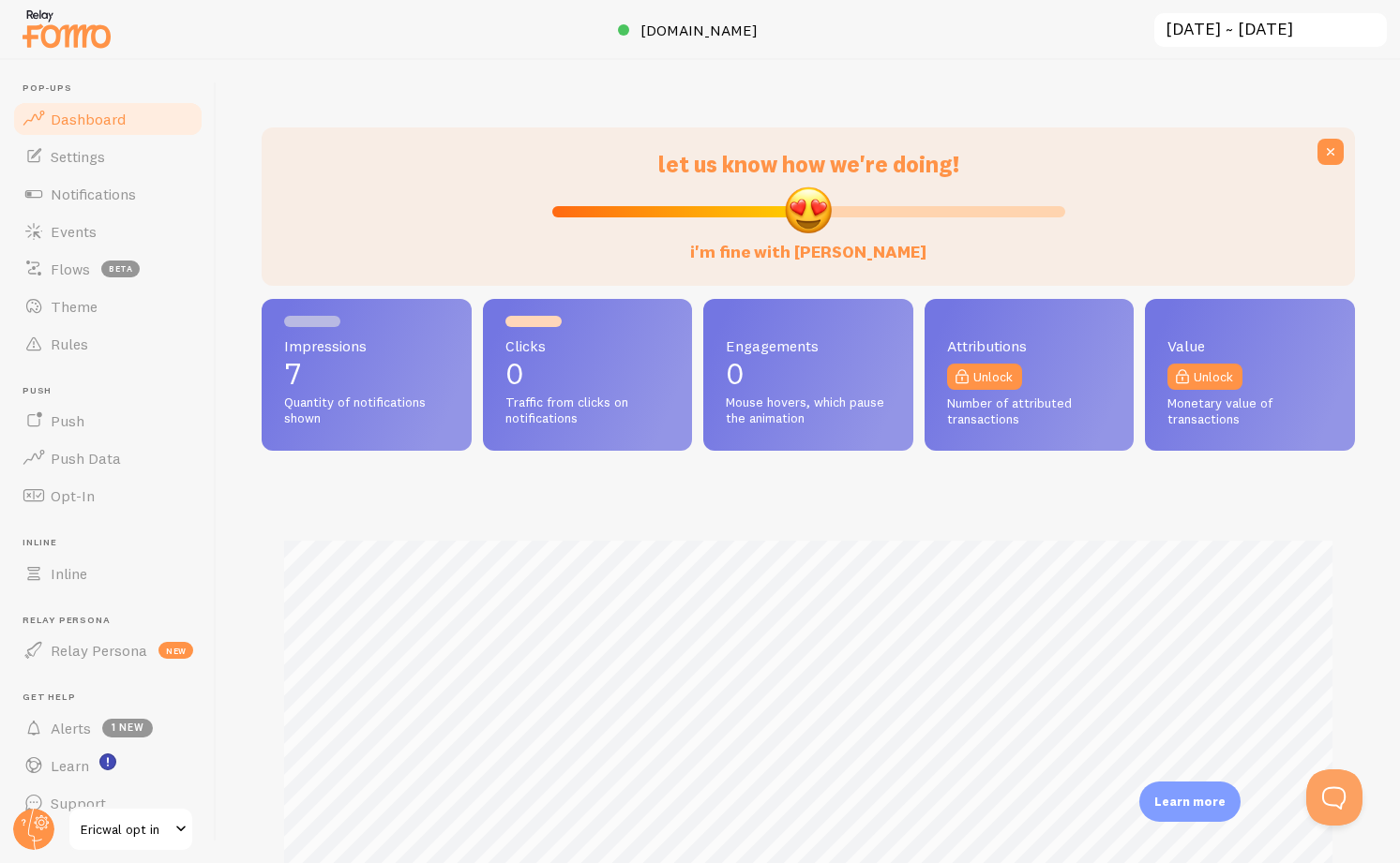
scroll to position [492, 1093]
click at [91, 115] on span "Dashboard" at bounding box center [88, 119] width 75 height 19
click at [77, 153] on span "Settings" at bounding box center [77, 157] width 54 height 19
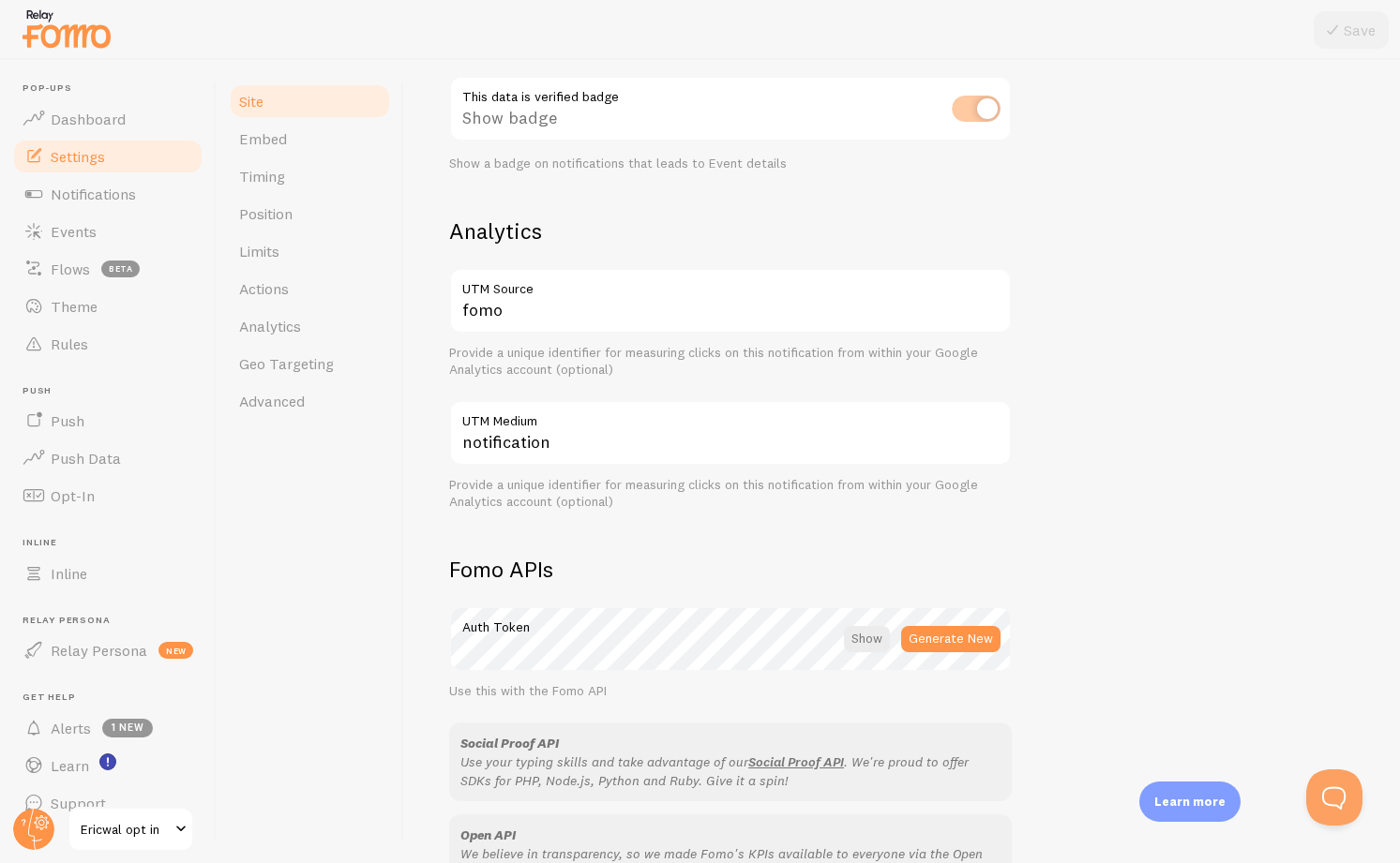
scroll to position [593, 0]
click at [79, 199] on span "Notifications" at bounding box center [93, 194] width 85 height 19
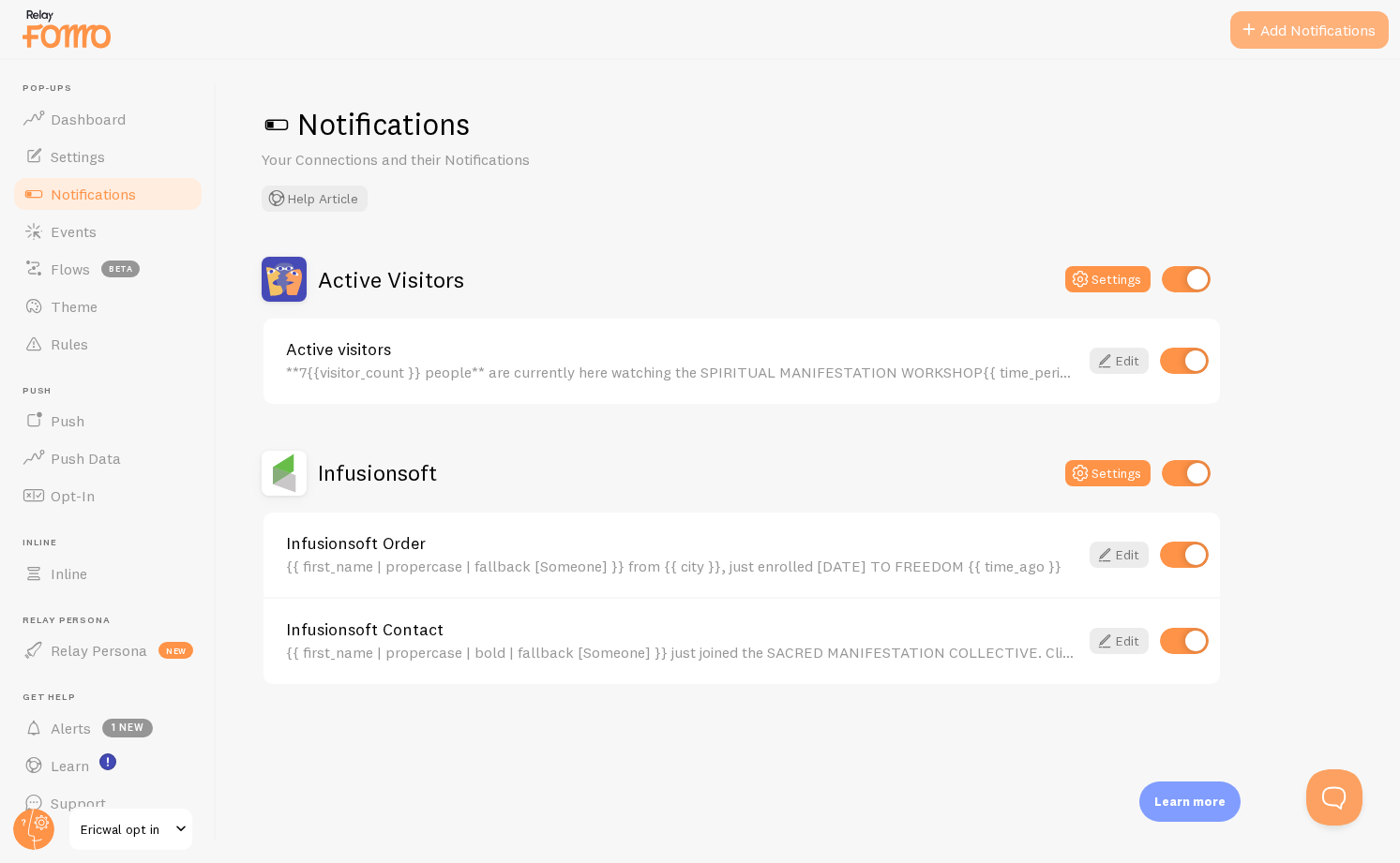
click at [1304, 33] on button "Add Notifications" at bounding box center [1309, 30] width 159 height 37
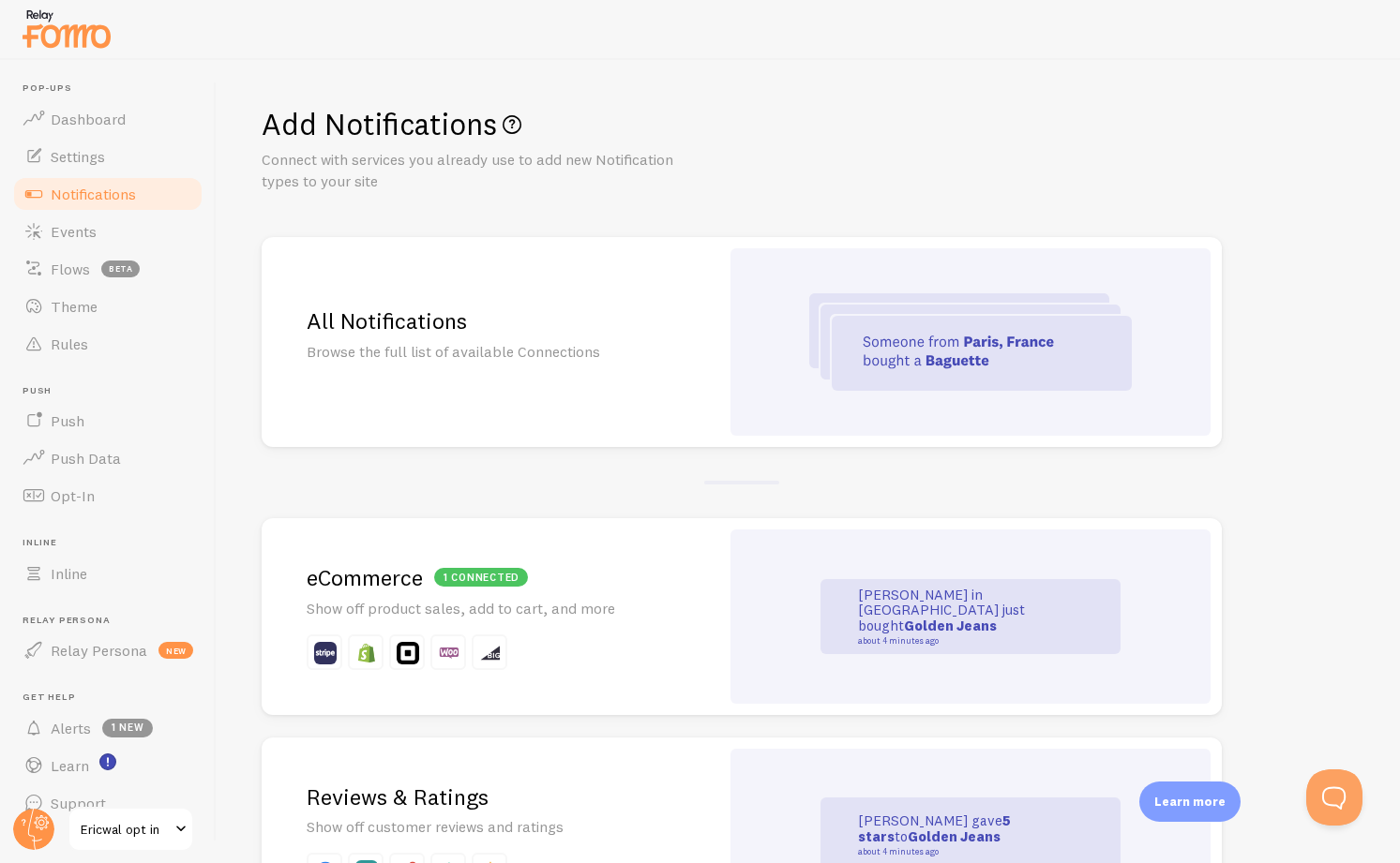
click at [513, 579] on div "1 connected" at bounding box center [481, 578] width 94 height 19
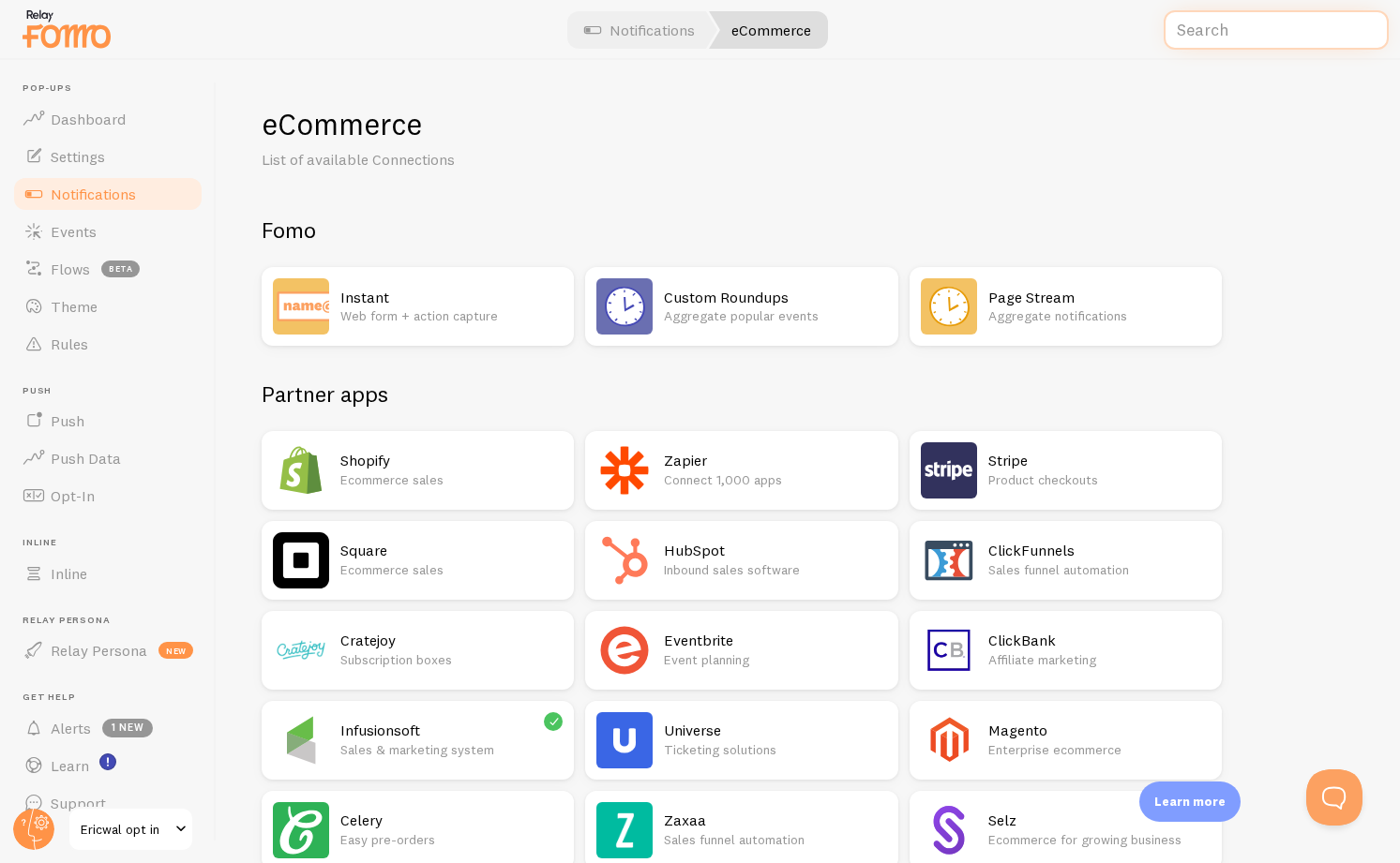
click at [1252, 35] on input "text" at bounding box center [1276, 31] width 225 height 40
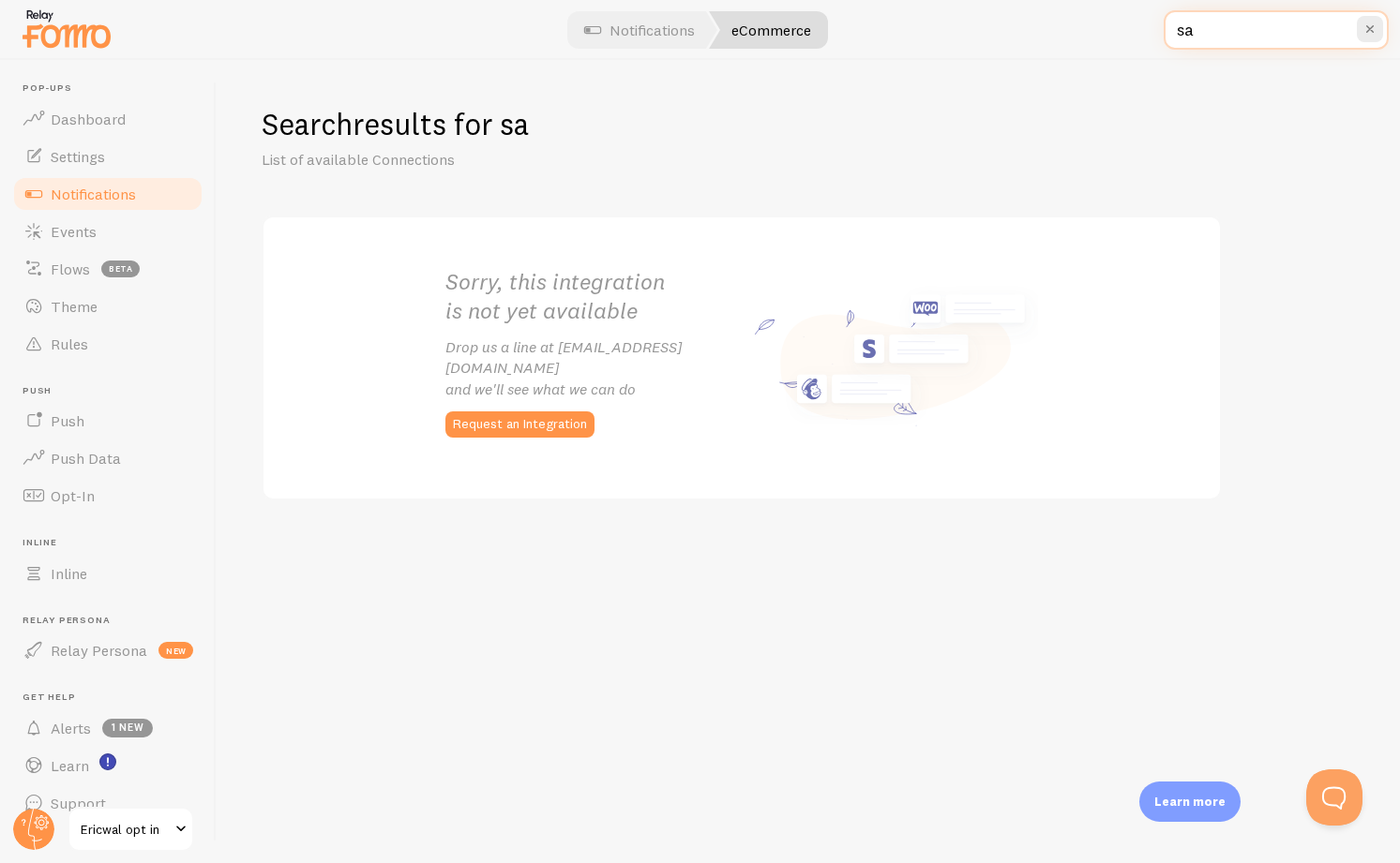
type input "s"
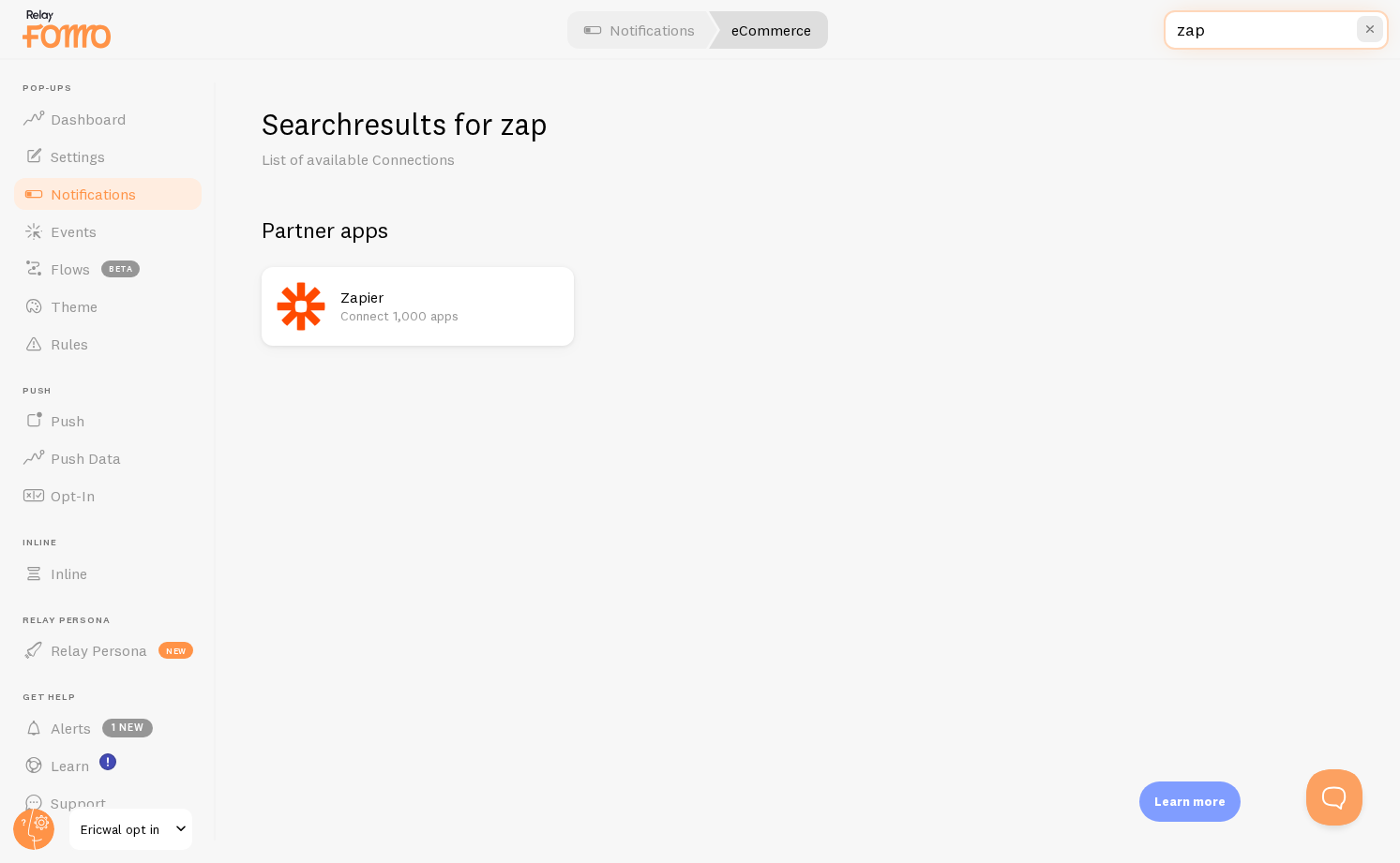
type input "zap"
click at [304, 321] on img at bounding box center [301, 306] width 56 height 56
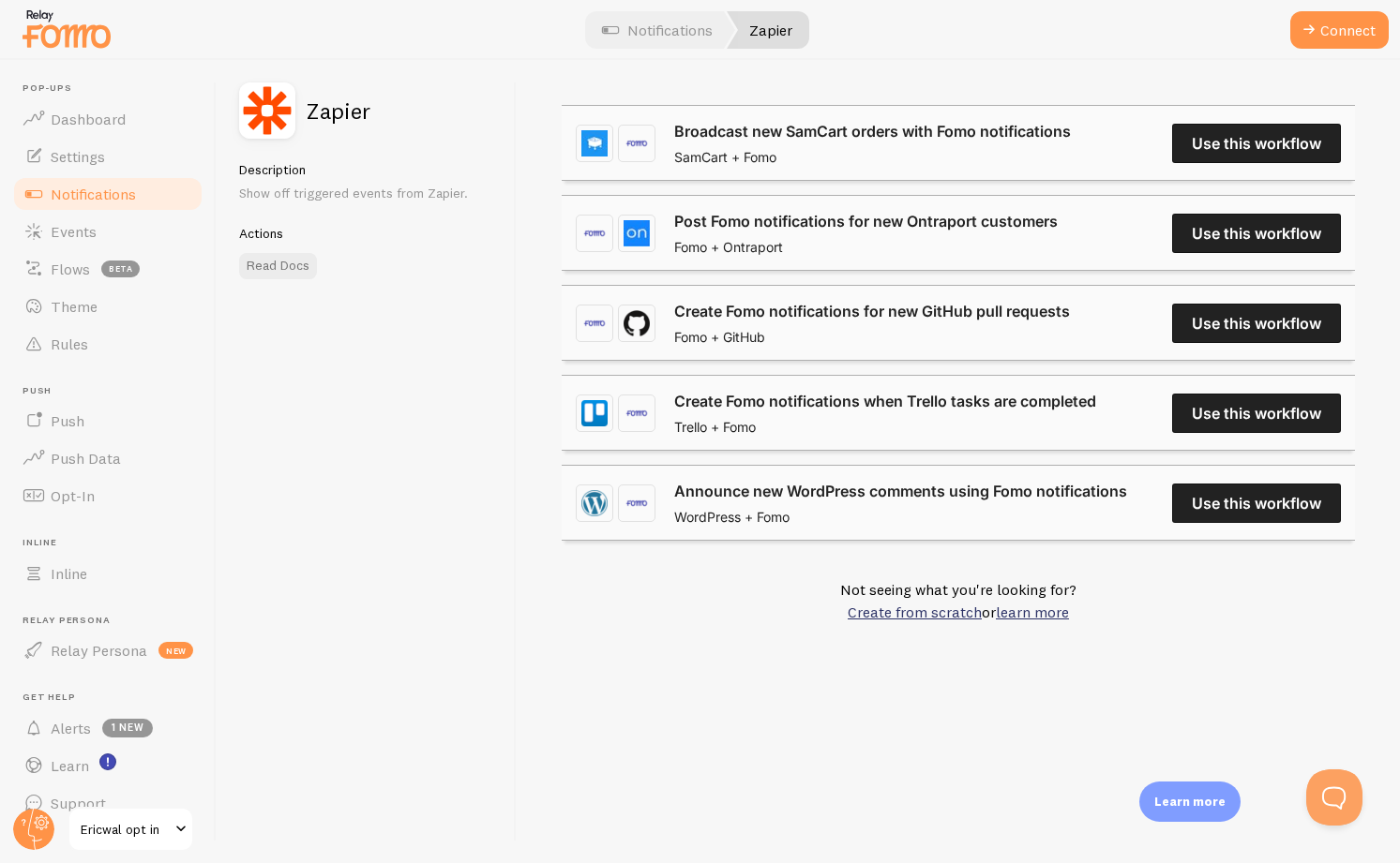
click at [1071, 142] on link "Broadcast new SamCart orders with Fomo notifications" at bounding box center [872, 132] width 396 height 23
click at [926, 615] on link "Create from scratch" at bounding box center [915, 612] width 134 height 19
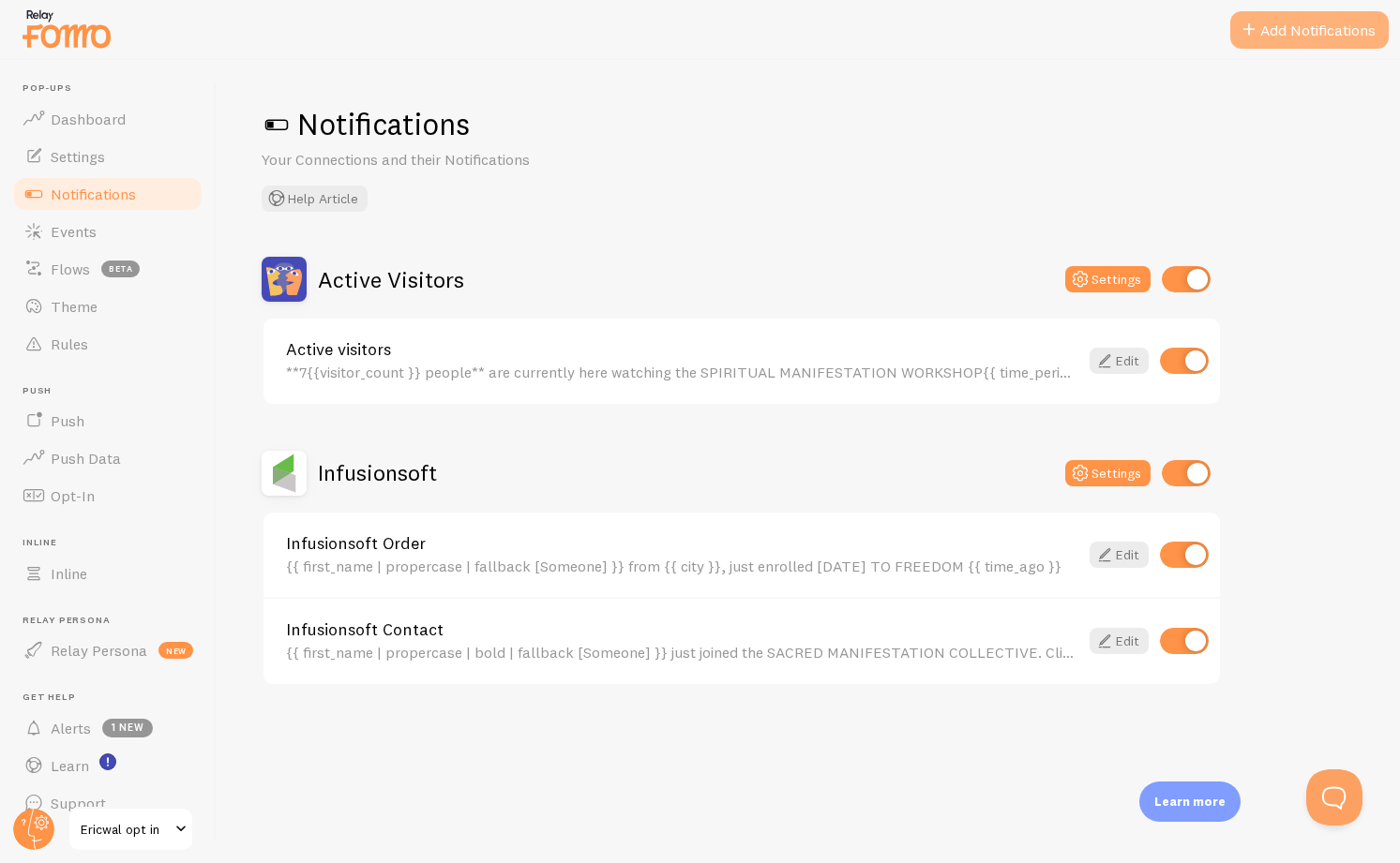
click at [1315, 26] on button "Add Notifications" at bounding box center [1309, 30] width 159 height 37
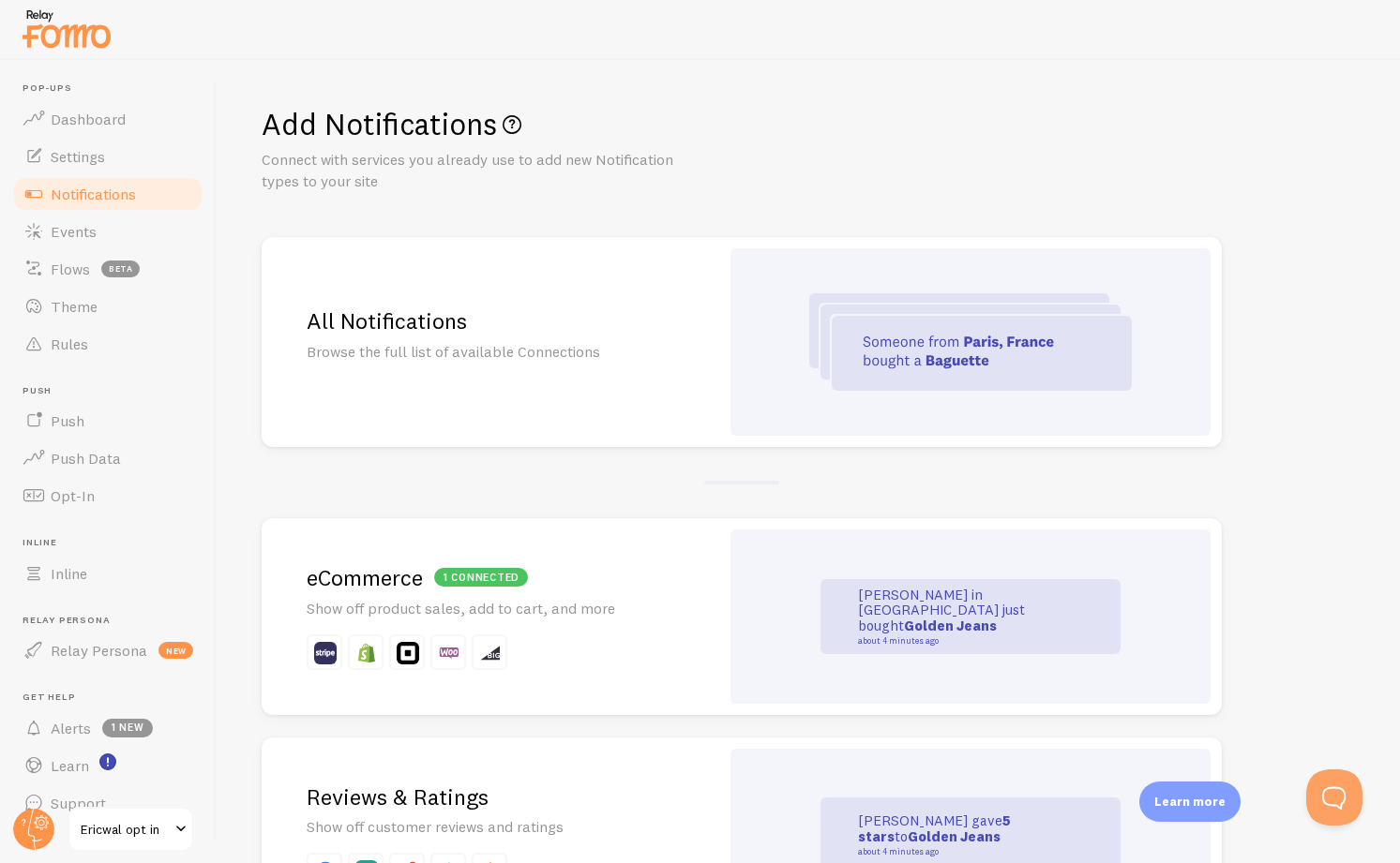
click at [647, 355] on p "Browse the full list of available Connections" at bounding box center [490, 351] width 368 height 22
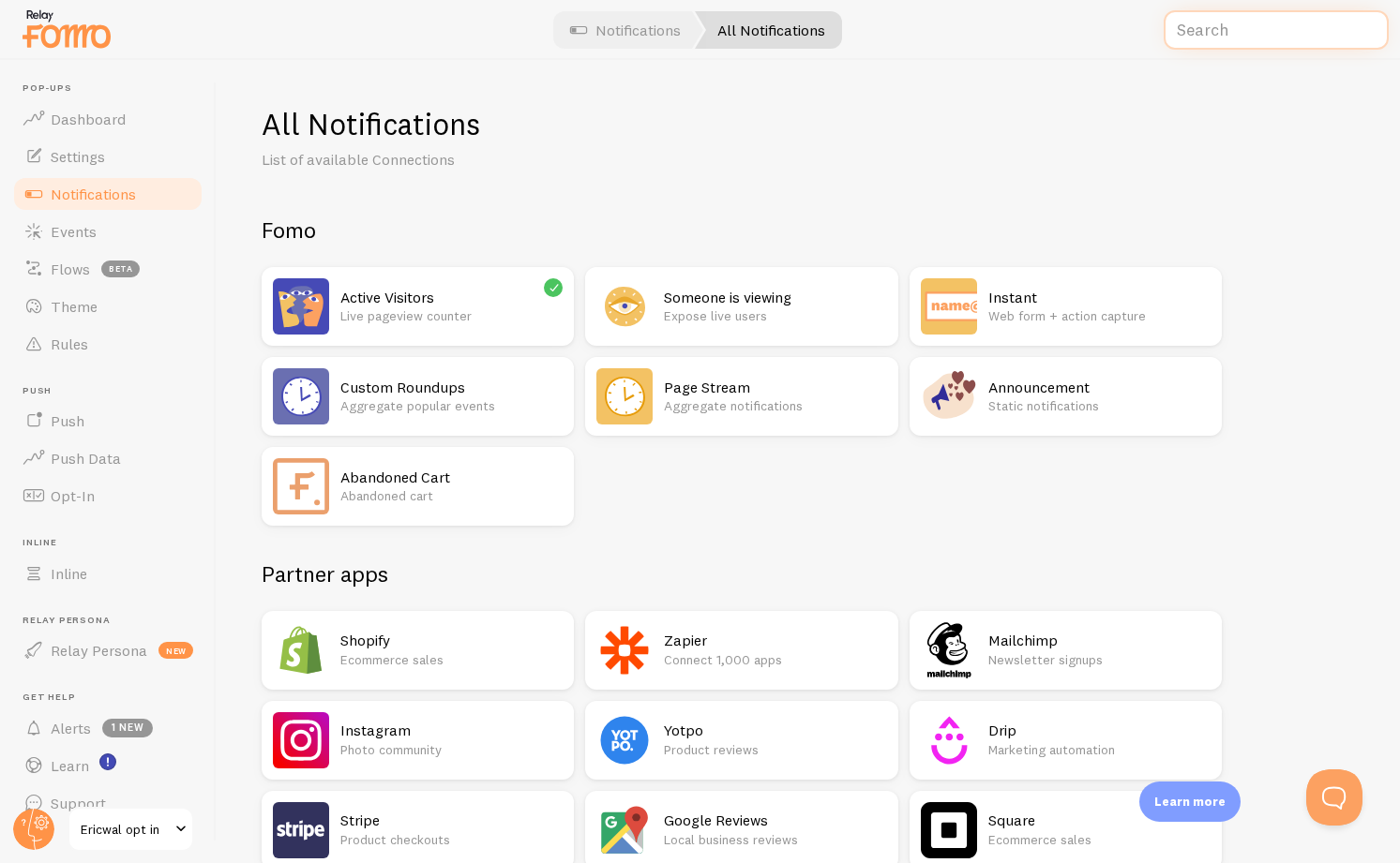
click at [1270, 35] on input "text" at bounding box center [1276, 31] width 225 height 40
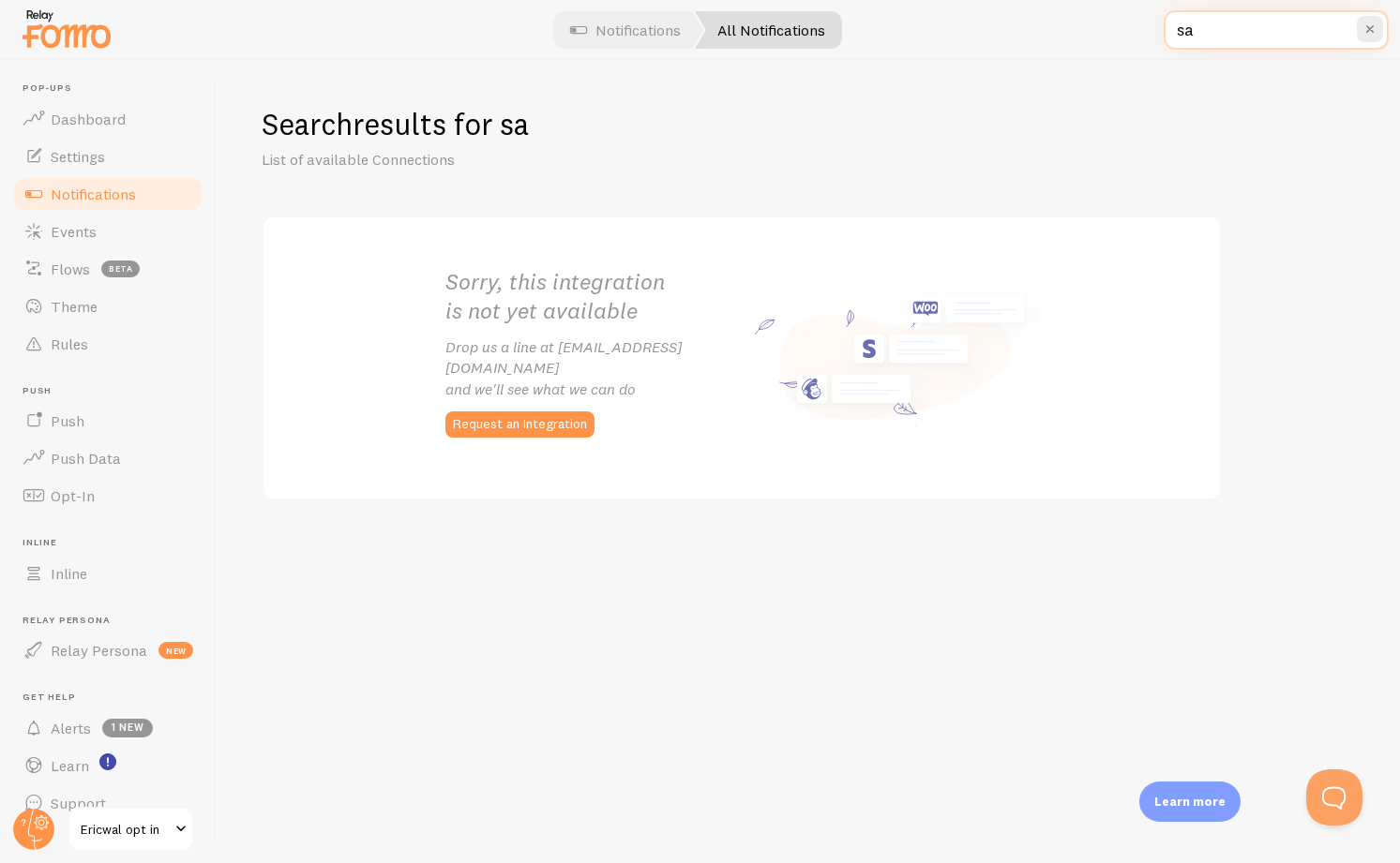
type input "s"
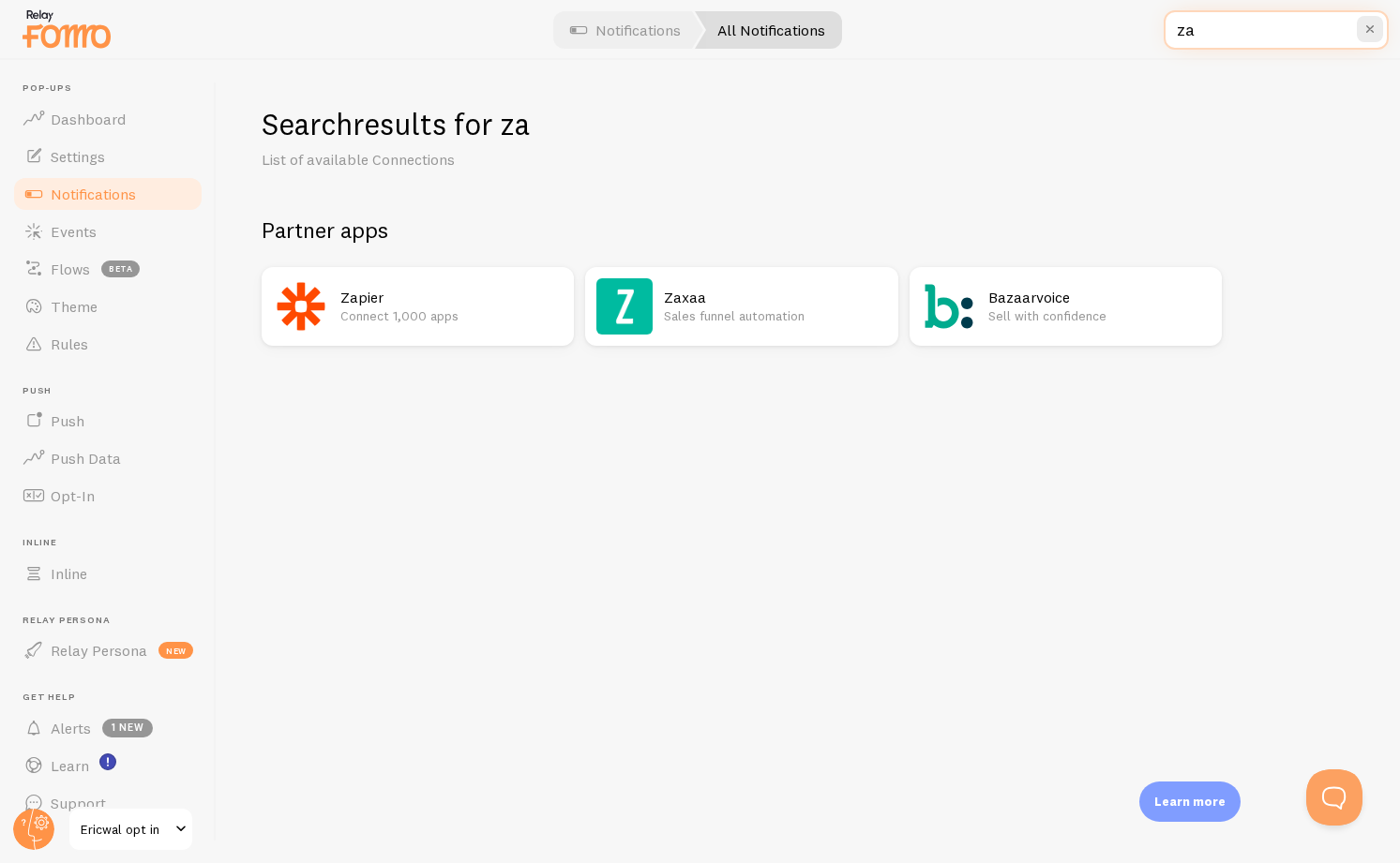
type input "za"
click at [470, 326] on div "Zapier Connect 1,000 apps" at bounding box center [451, 306] width 223 height 56
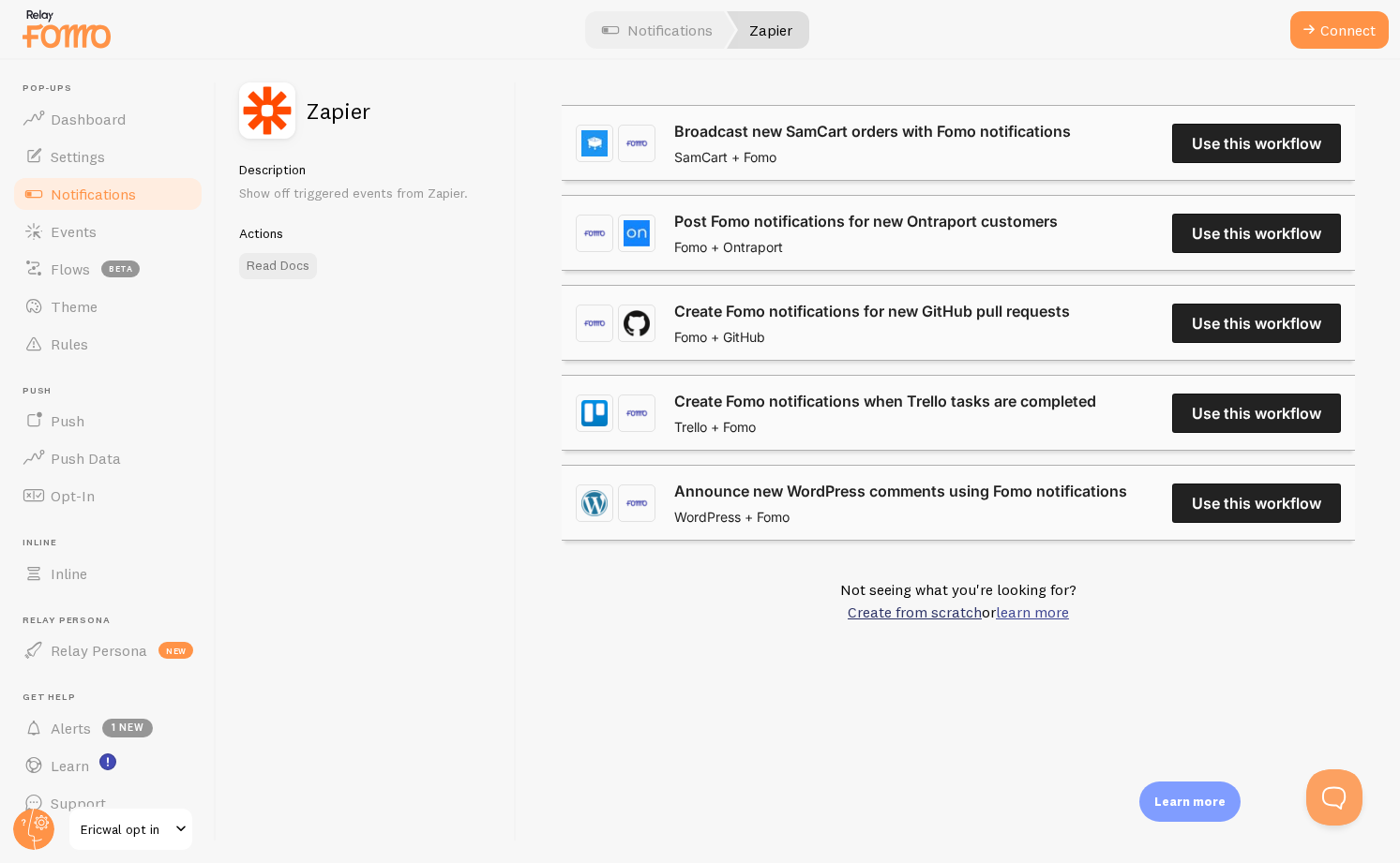
click at [1025, 613] on link "learn more" at bounding box center [1032, 612] width 74 height 19
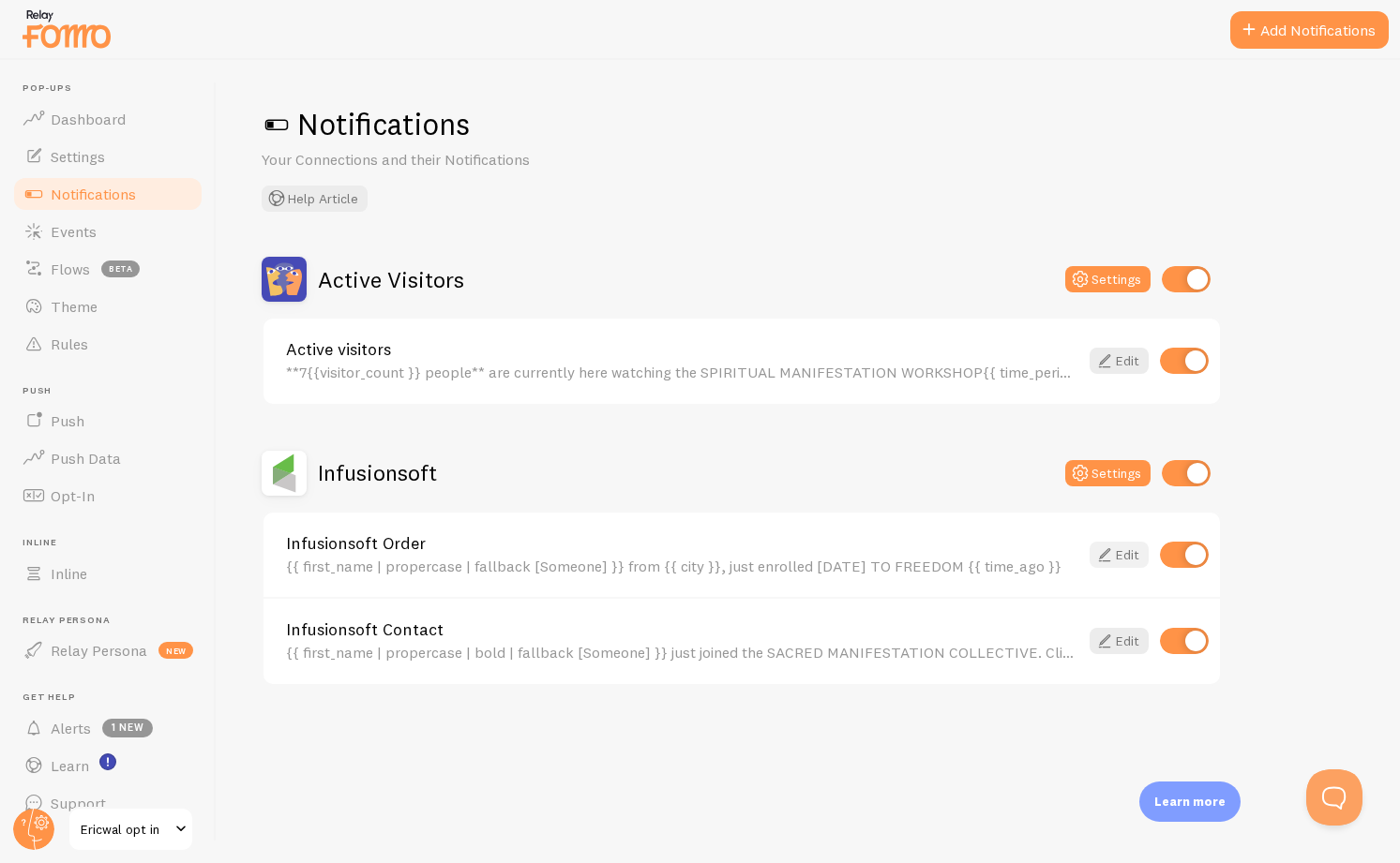
click at [1117, 559] on link "Edit" at bounding box center [1119, 554] width 59 height 26
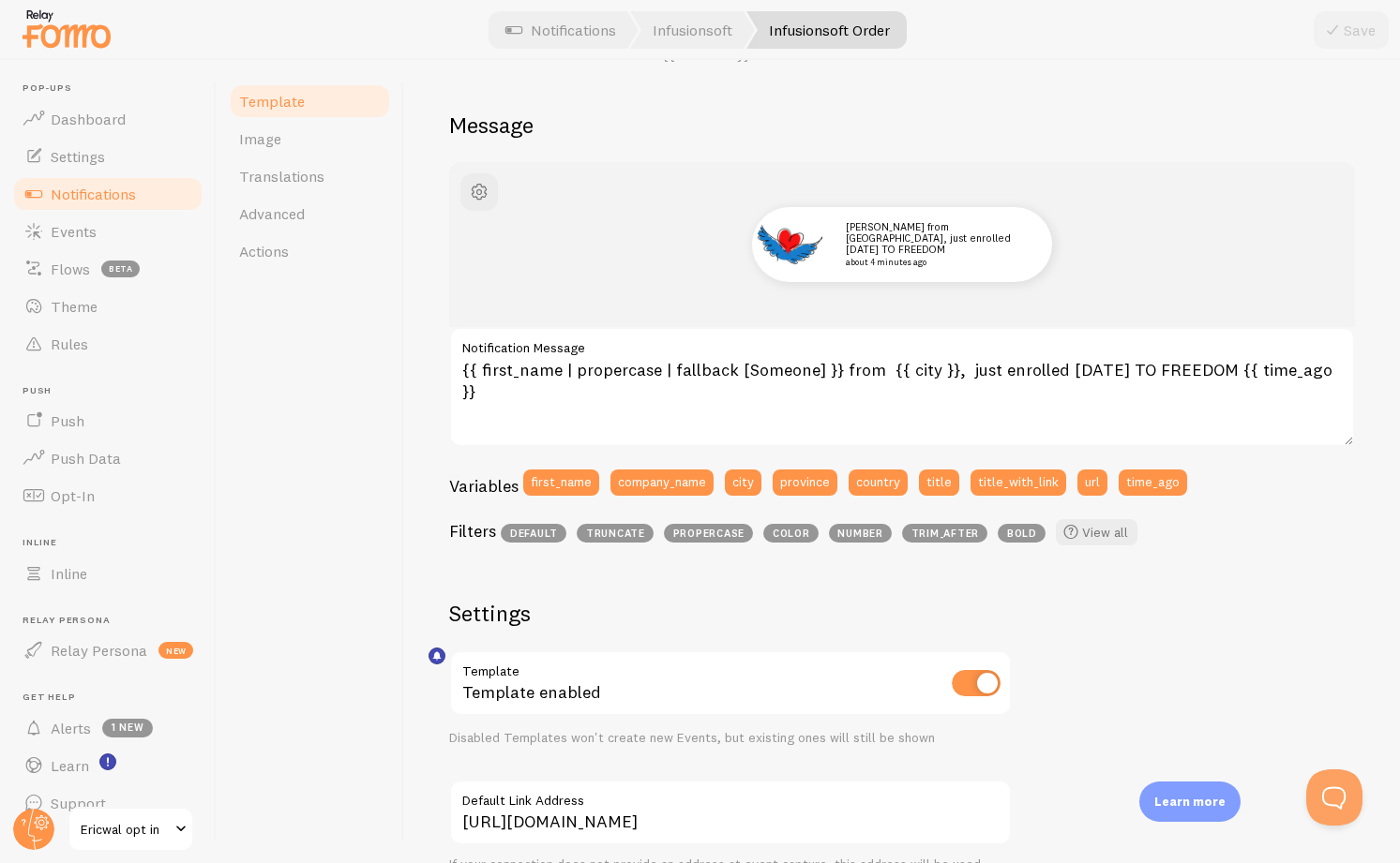
scroll to position [284, 0]
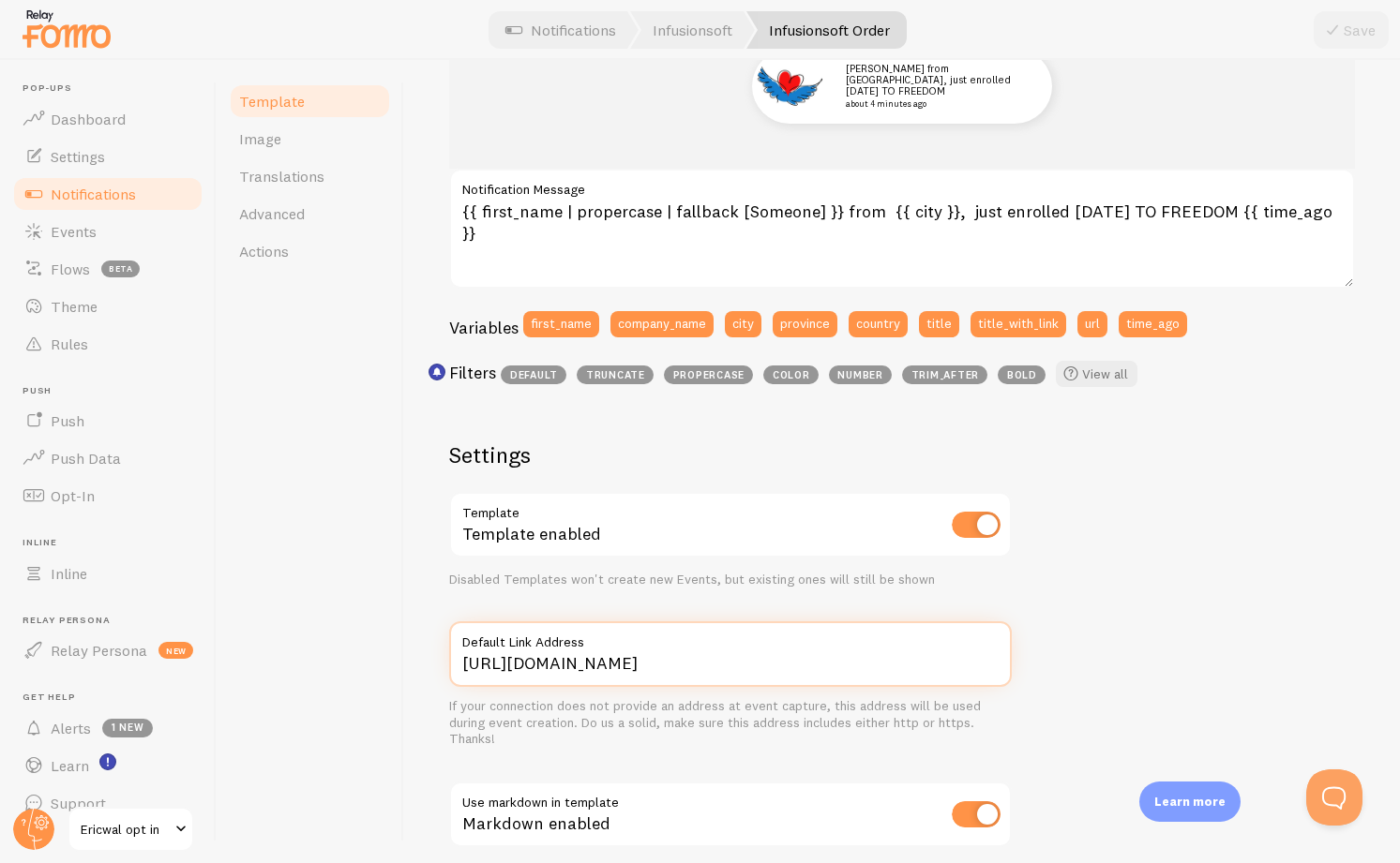
drag, startPoint x: 655, startPoint y: 663, endPoint x: 743, endPoint y: 663, distance: 88.0
click at [742, 663] on input "[URL][DOMAIN_NAME]" at bounding box center [730, 654] width 562 height 66
type input "[URL][DOMAIN_NAME]"
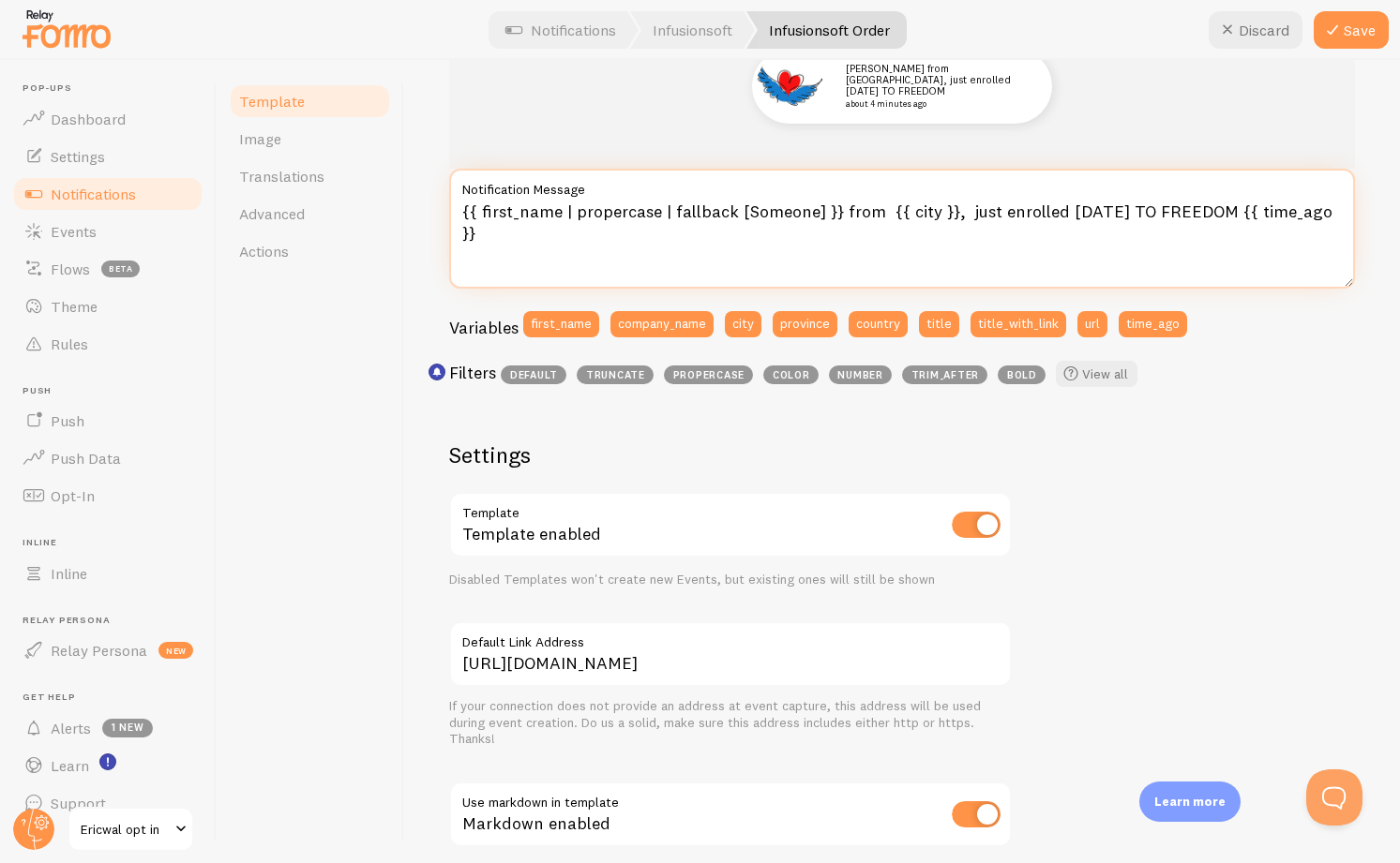
click at [1120, 232] on textarea "{{ first_name | propercase | fallback [Someone] }} from {{ city }}, just enroll…" at bounding box center [902, 229] width 905 height 120
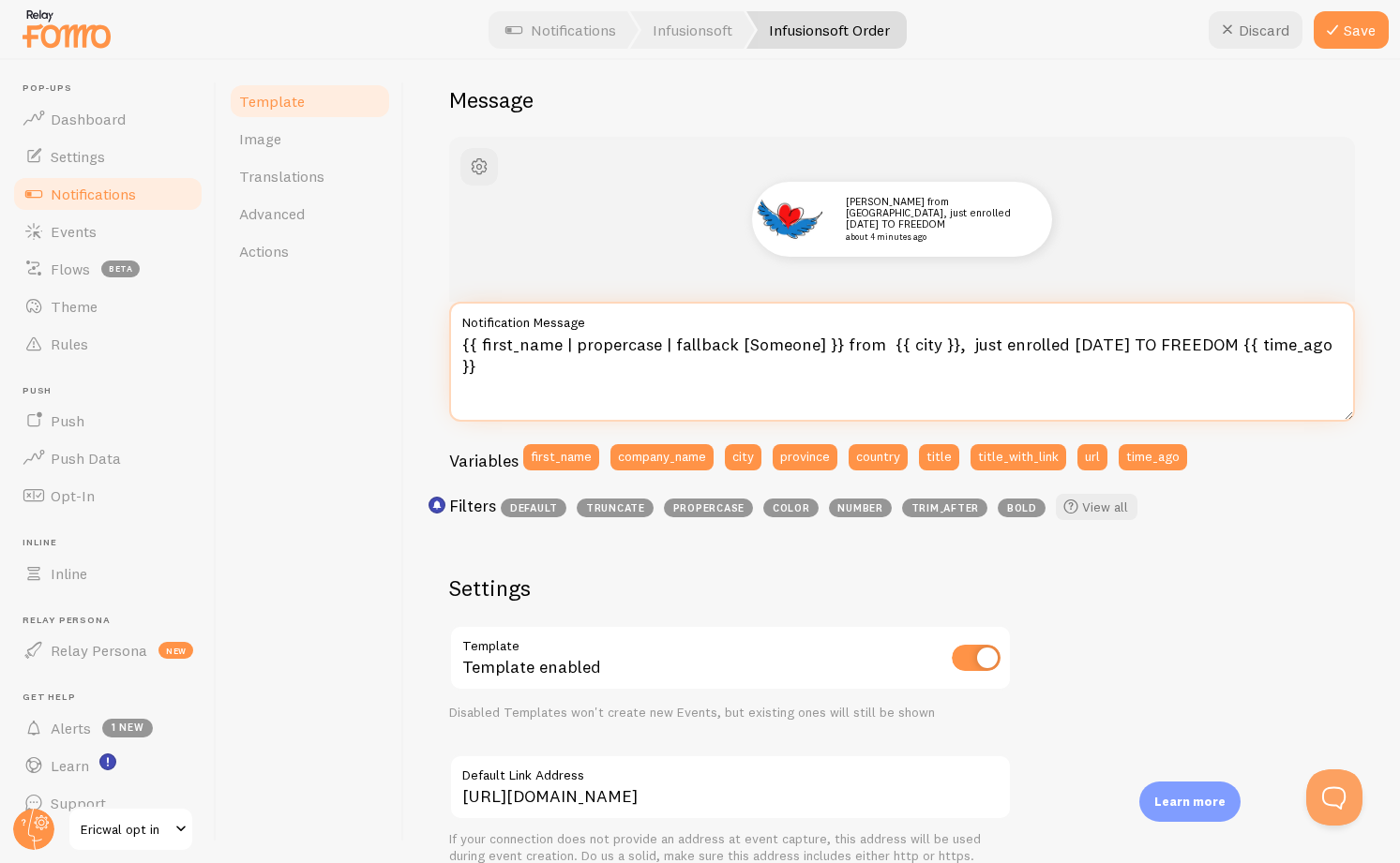
scroll to position [154, 0]
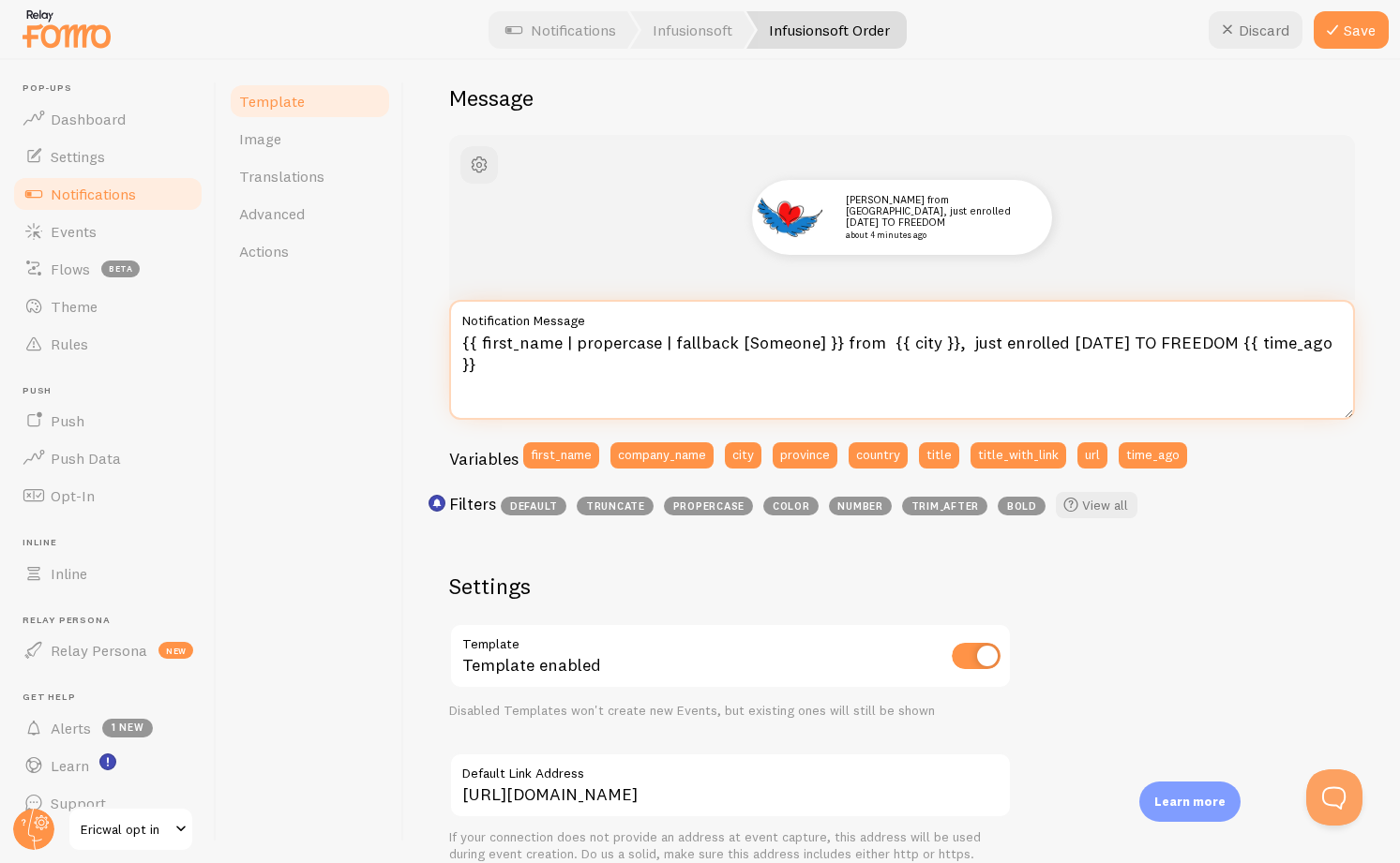
click at [1019, 347] on textarea "{{ first_name | propercase | fallback [Someone] }} from {{ city }}, just enroll…" at bounding box center [902, 360] width 905 height 120
click at [1018, 347] on textarea "{{ first_name | propercase | fallback [Someone] }} from {{ city }}, just enroll…" at bounding box center [902, 360] width 905 height 120
type textarea "{{ first_name | propercase | fallback [Someone] }} from {{ city }}, just joined…"
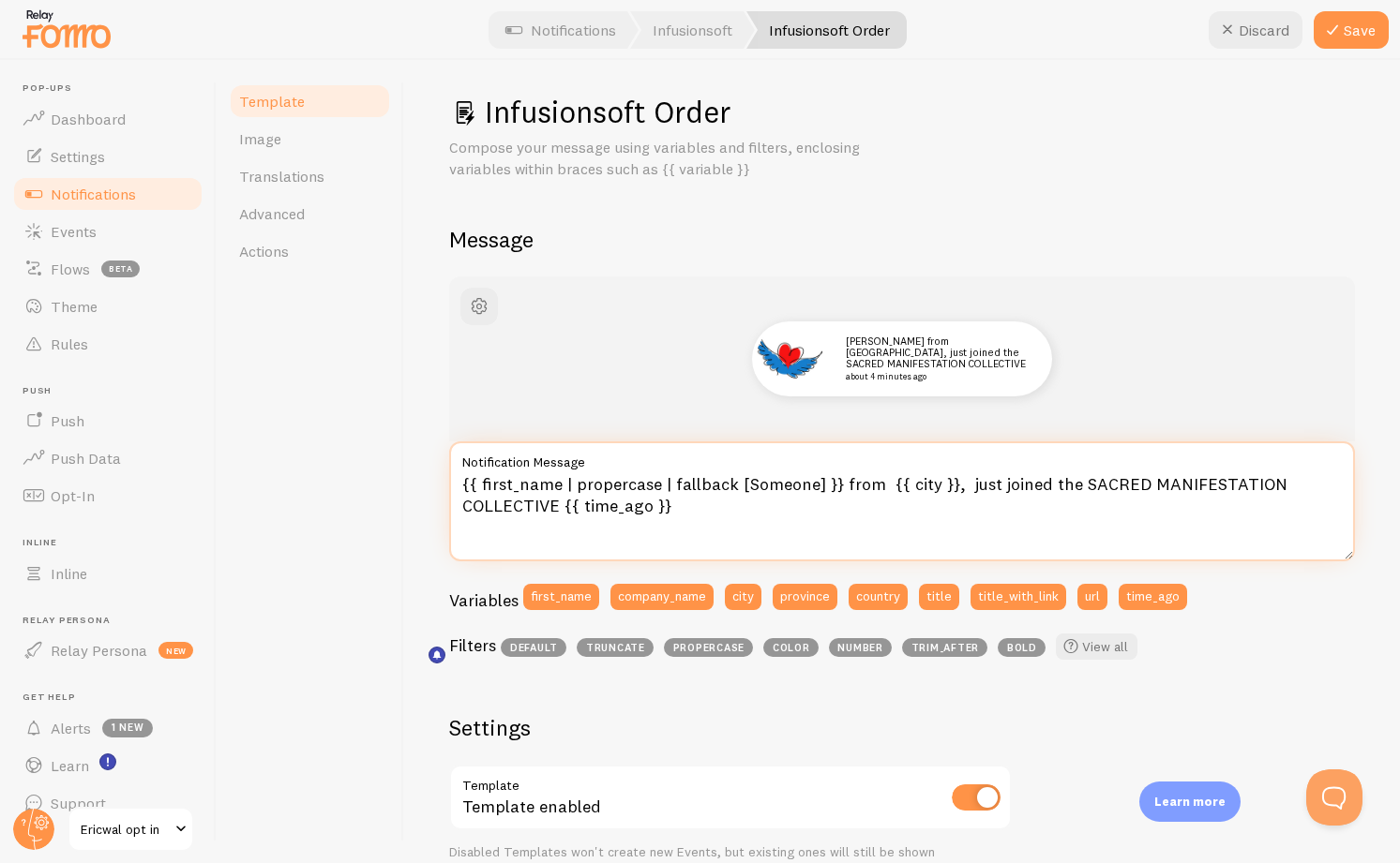
scroll to position [0, 0]
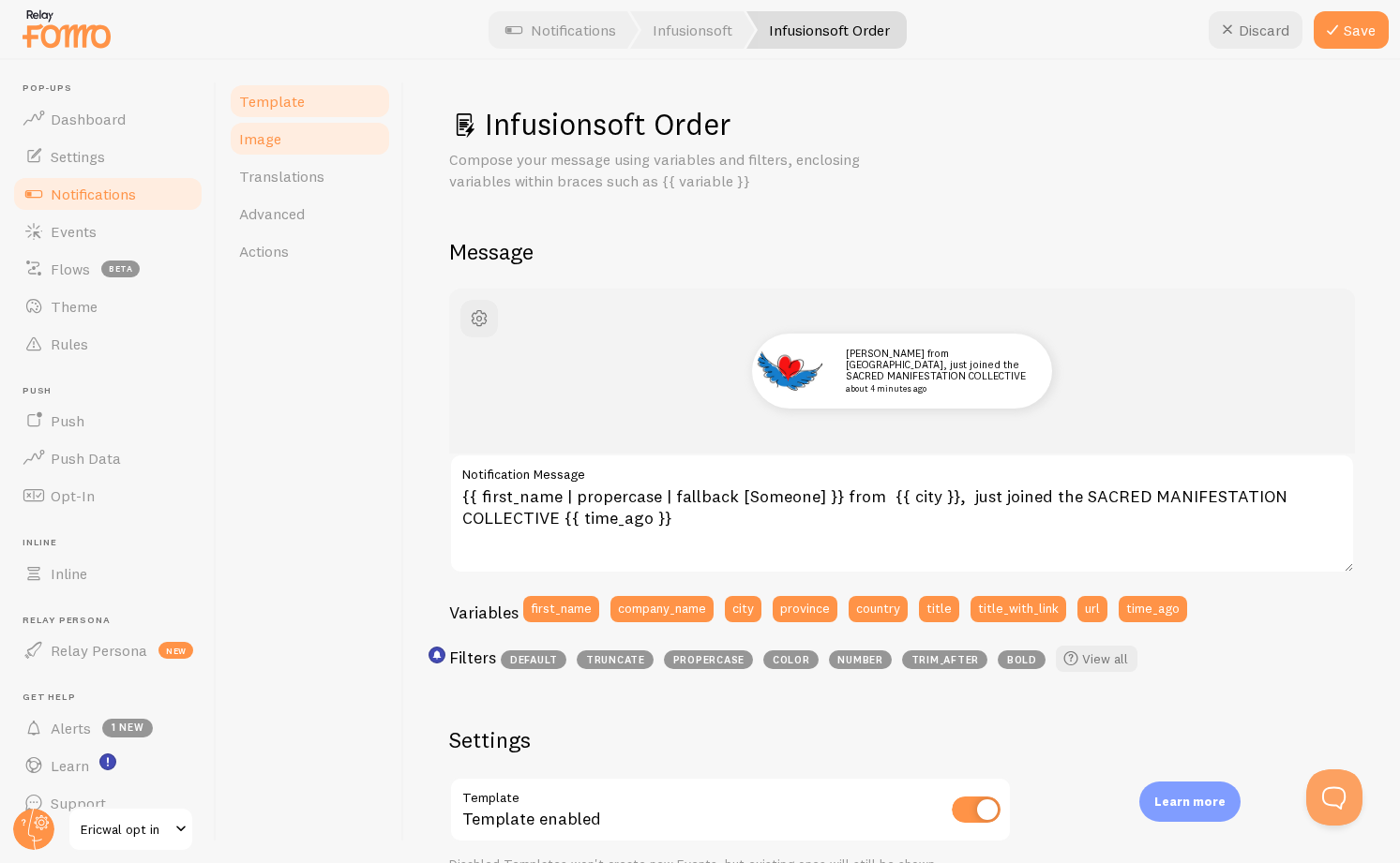
click at [260, 136] on span "Image" at bounding box center [260, 138] width 42 height 19
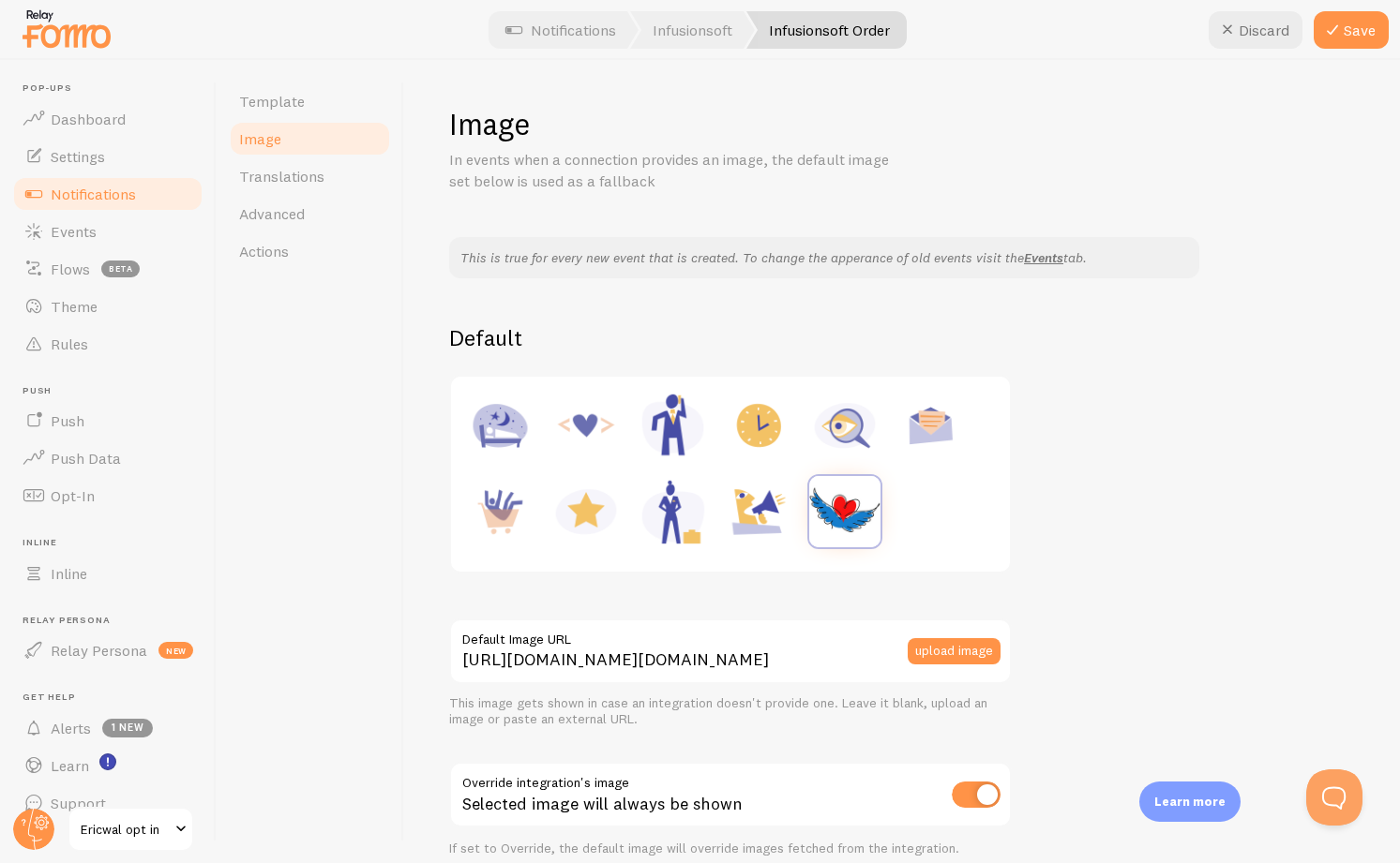
click at [822, 516] on img at bounding box center [844, 512] width 72 height 72
click at [915, 647] on button "upload image" at bounding box center [953, 651] width 93 height 26
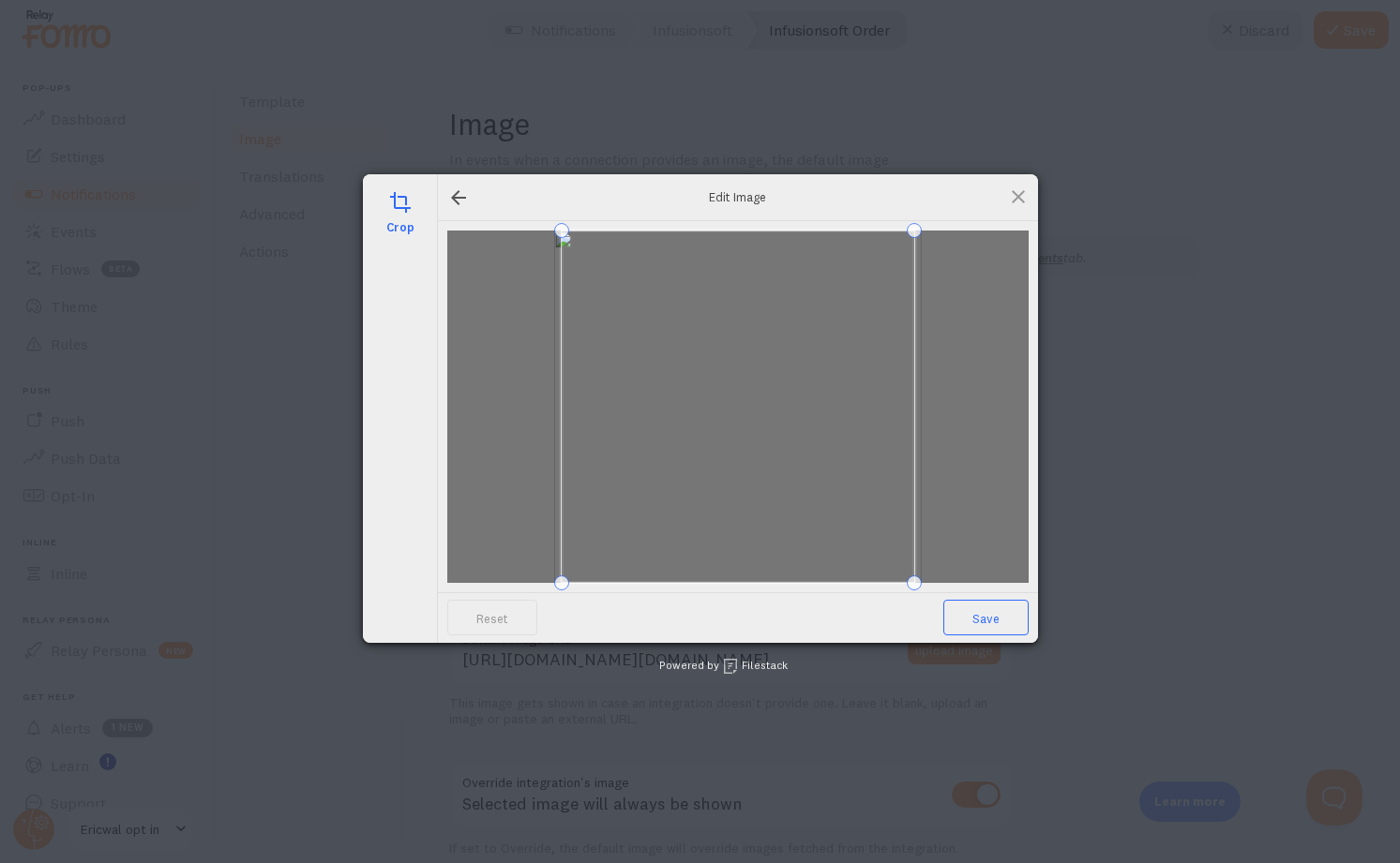
click at [976, 615] on span "Save" at bounding box center [986, 617] width 85 height 35
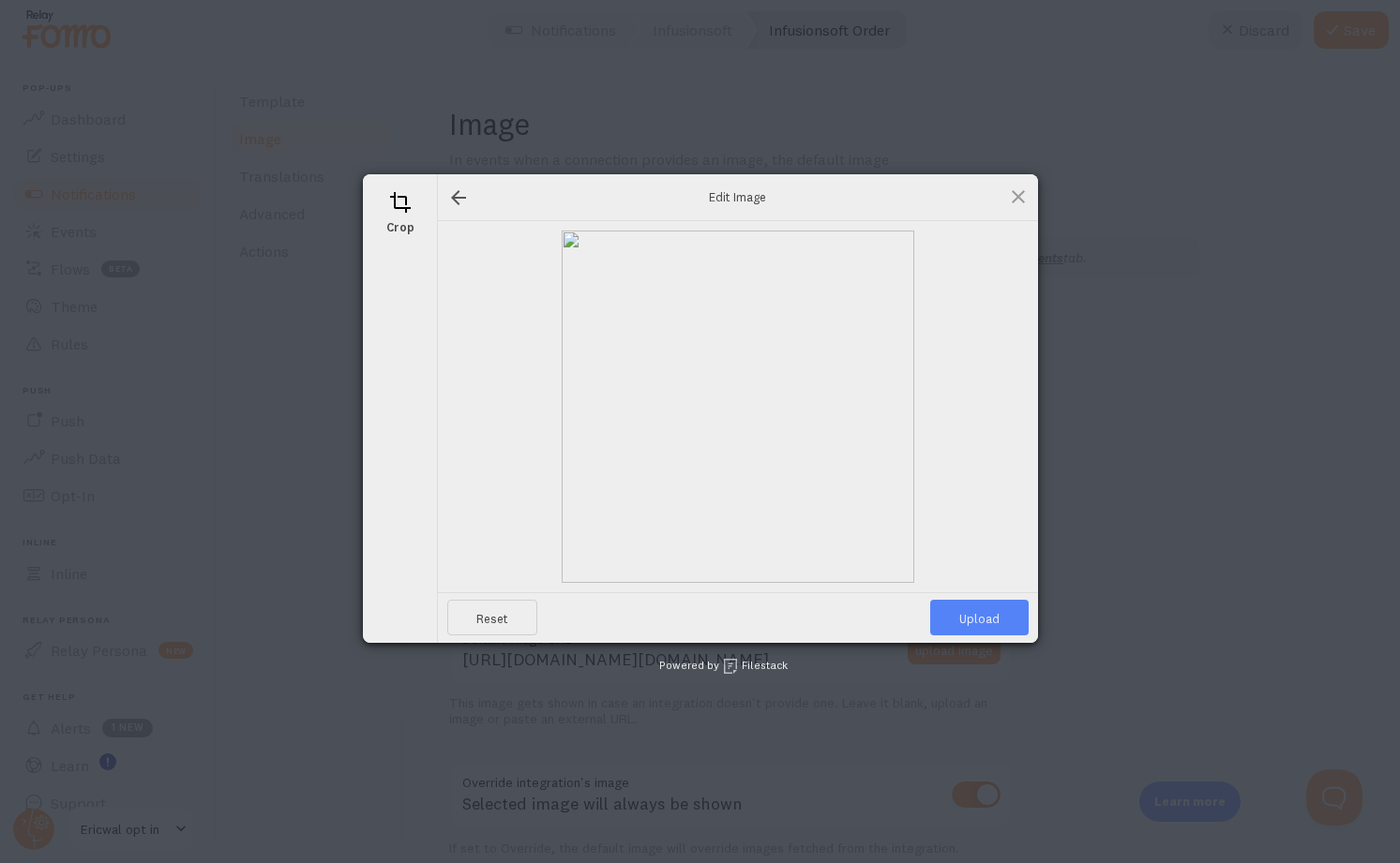
click at [977, 615] on span "Upload" at bounding box center [979, 617] width 98 height 35
type input "[URL][DOMAIN_NAME][DOMAIN_NAME]"
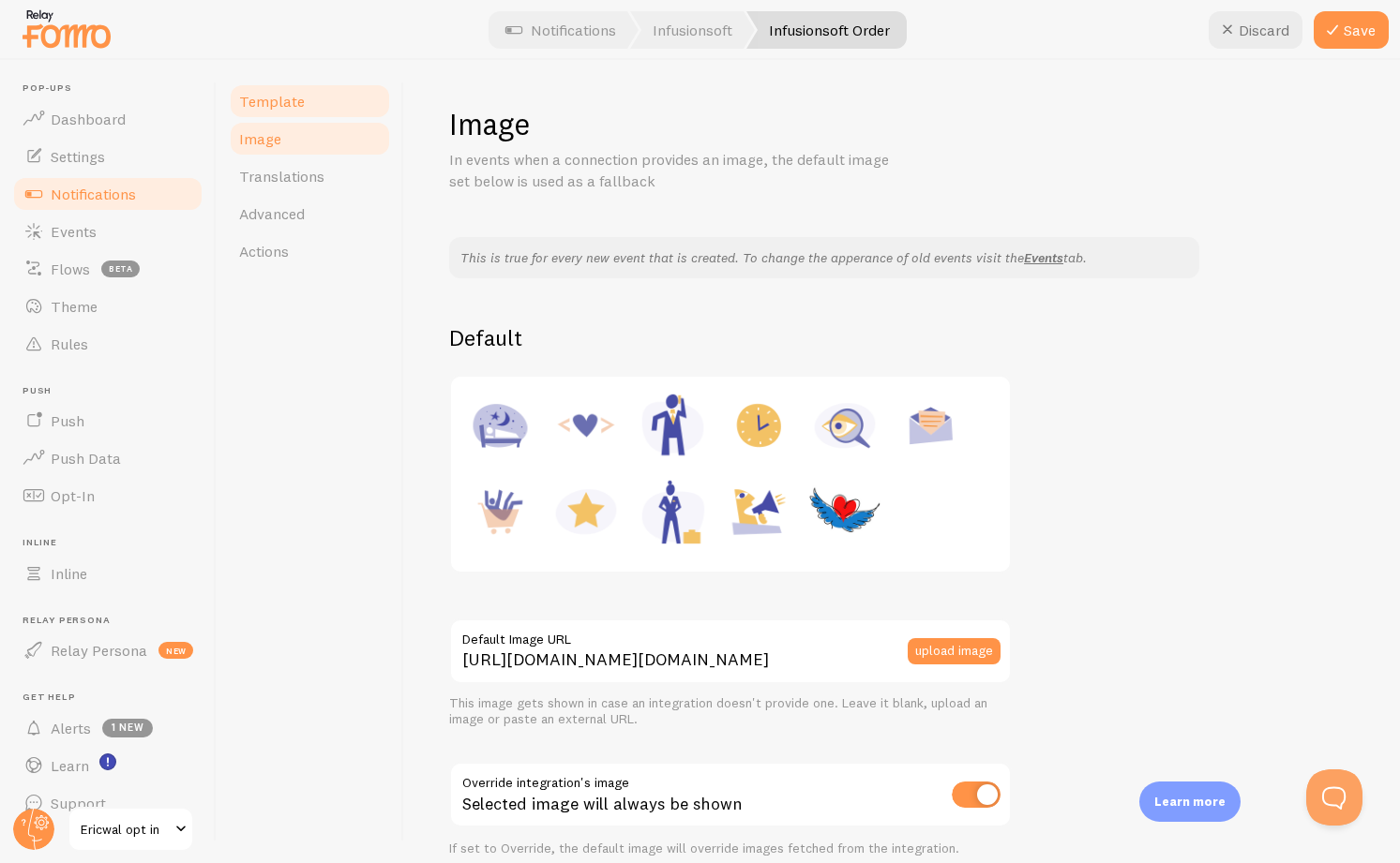
click at [273, 111] on link "Template" at bounding box center [310, 100] width 164 height 37
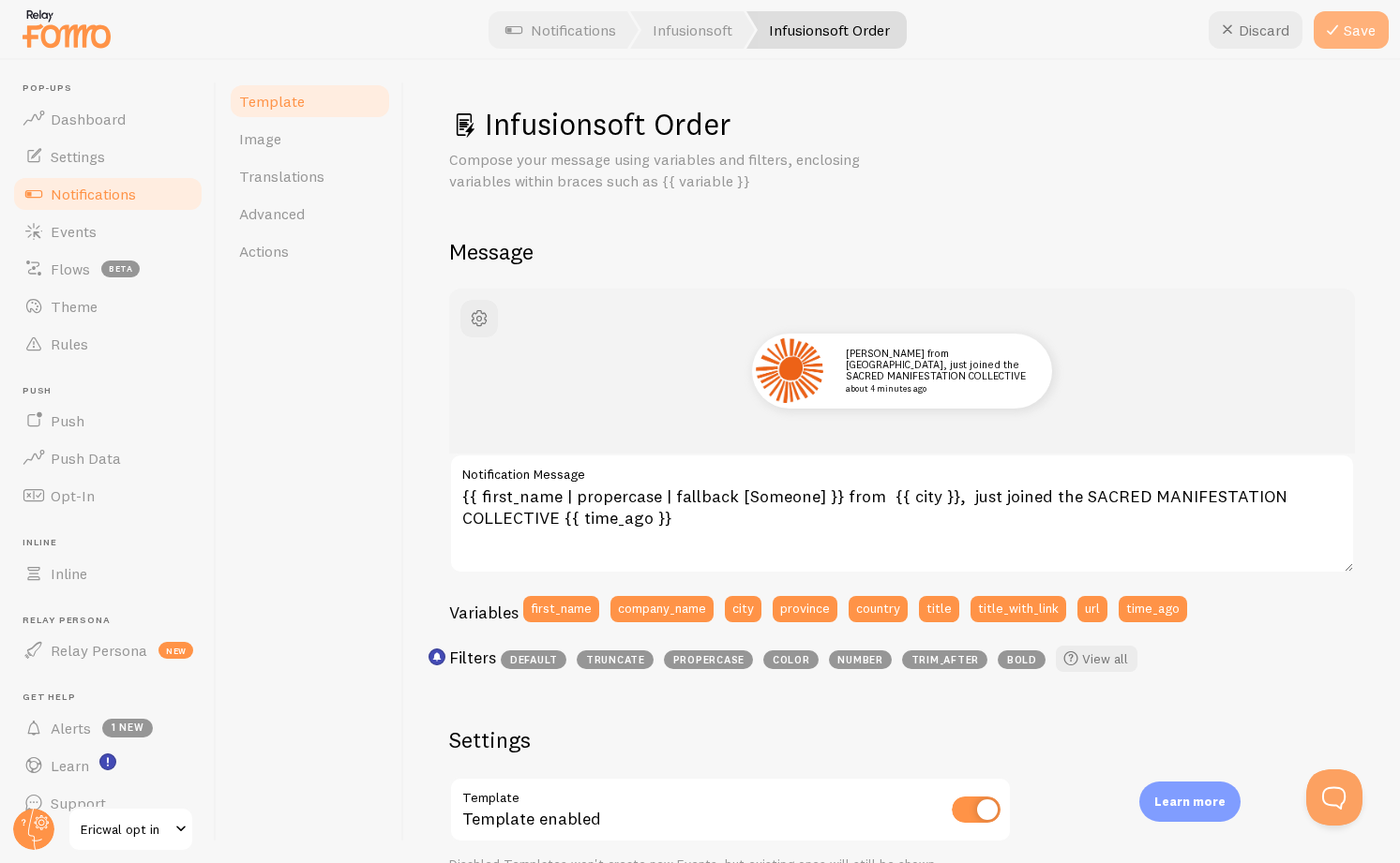
click at [1346, 42] on button "Save" at bounding box center [1351, 30] width 75 height 37
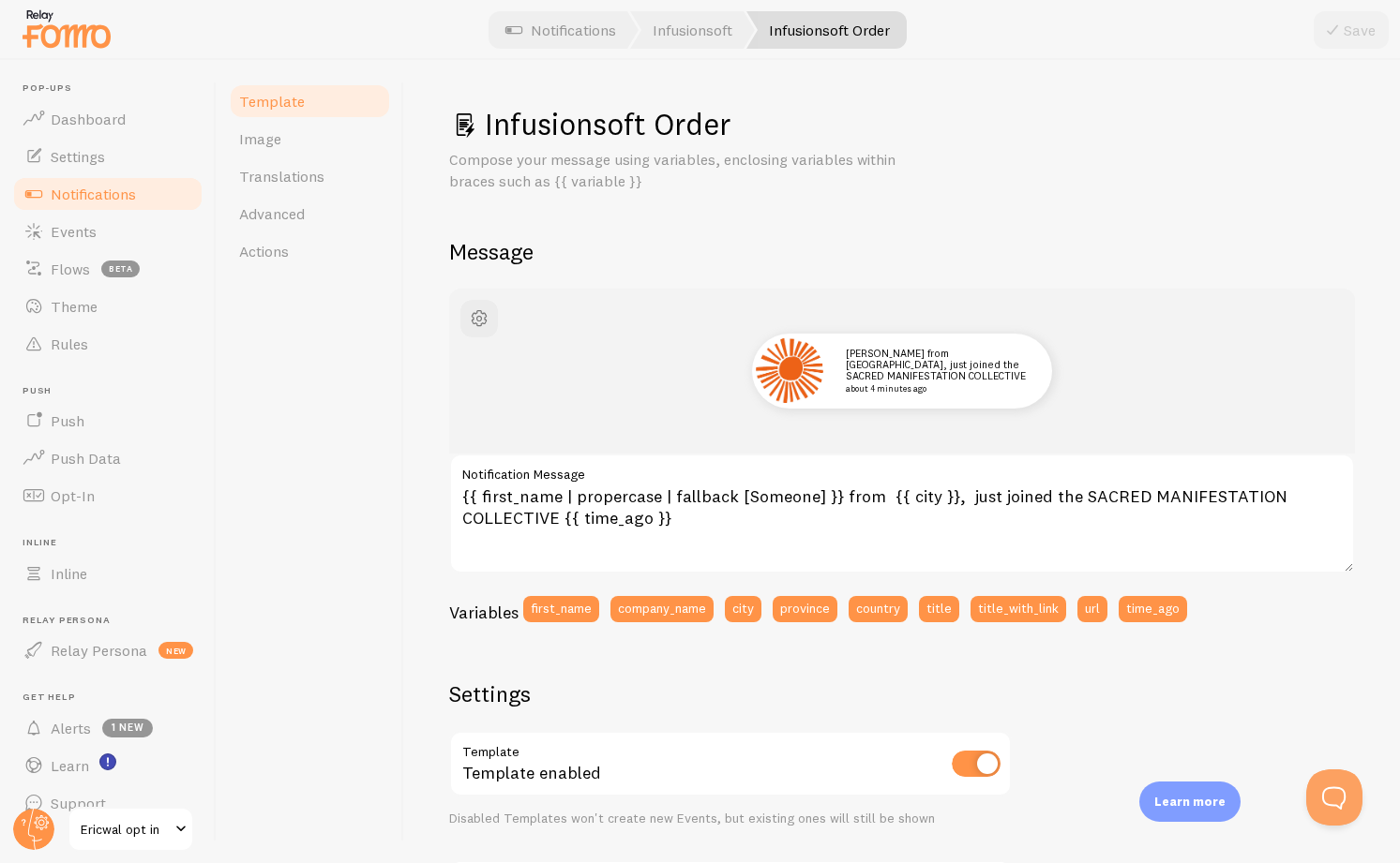
click at [109, 194] on span "Notifications" at bounding box center [93, 194] width 85 height 19
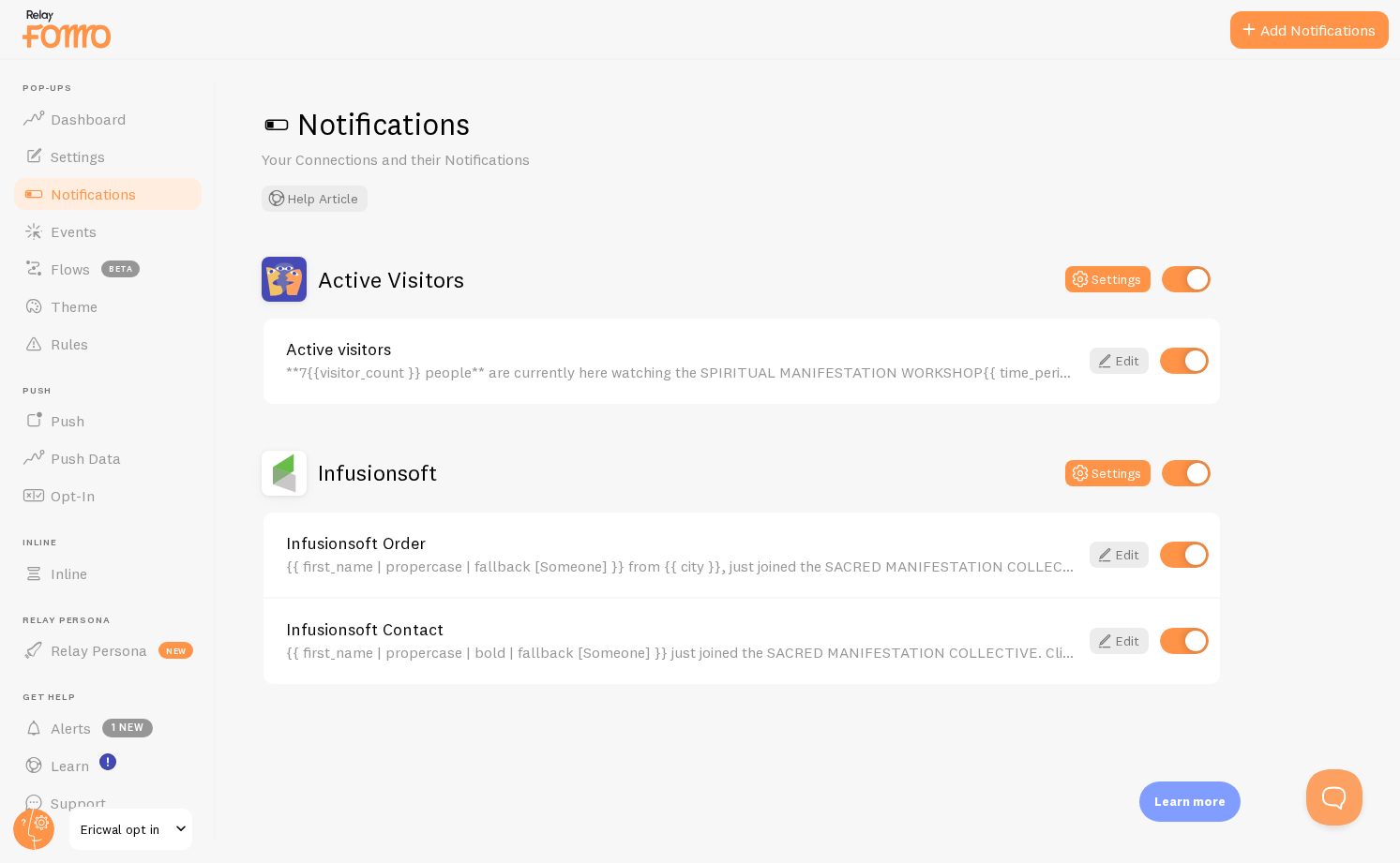
click at [1271, 34] on button "Add Notifications" at bounding box center [1309, 30] width 159 height 37
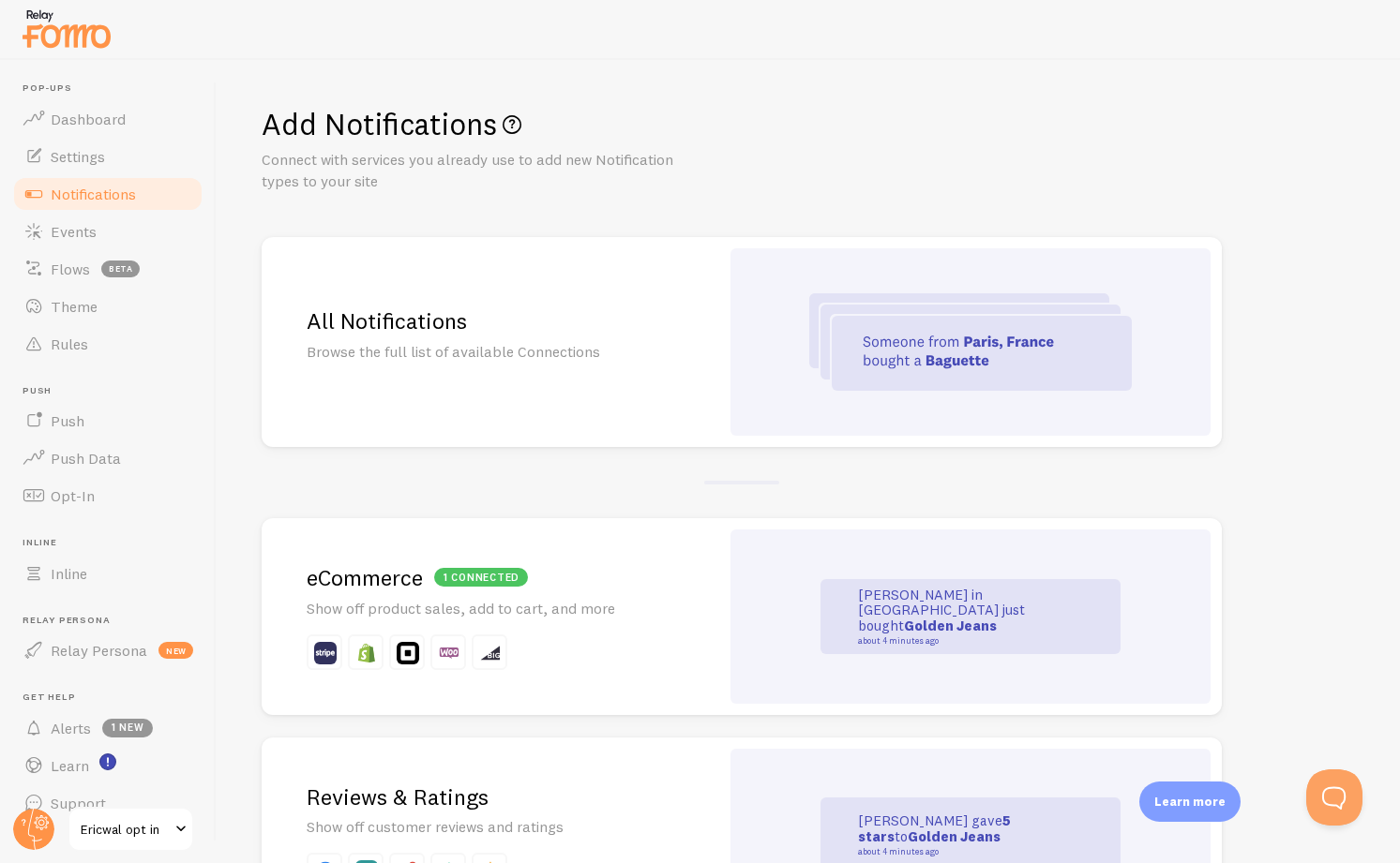
click at [601, 320] on h2 "All Notifications" at bounding box center [490, 321] width 368 height 29
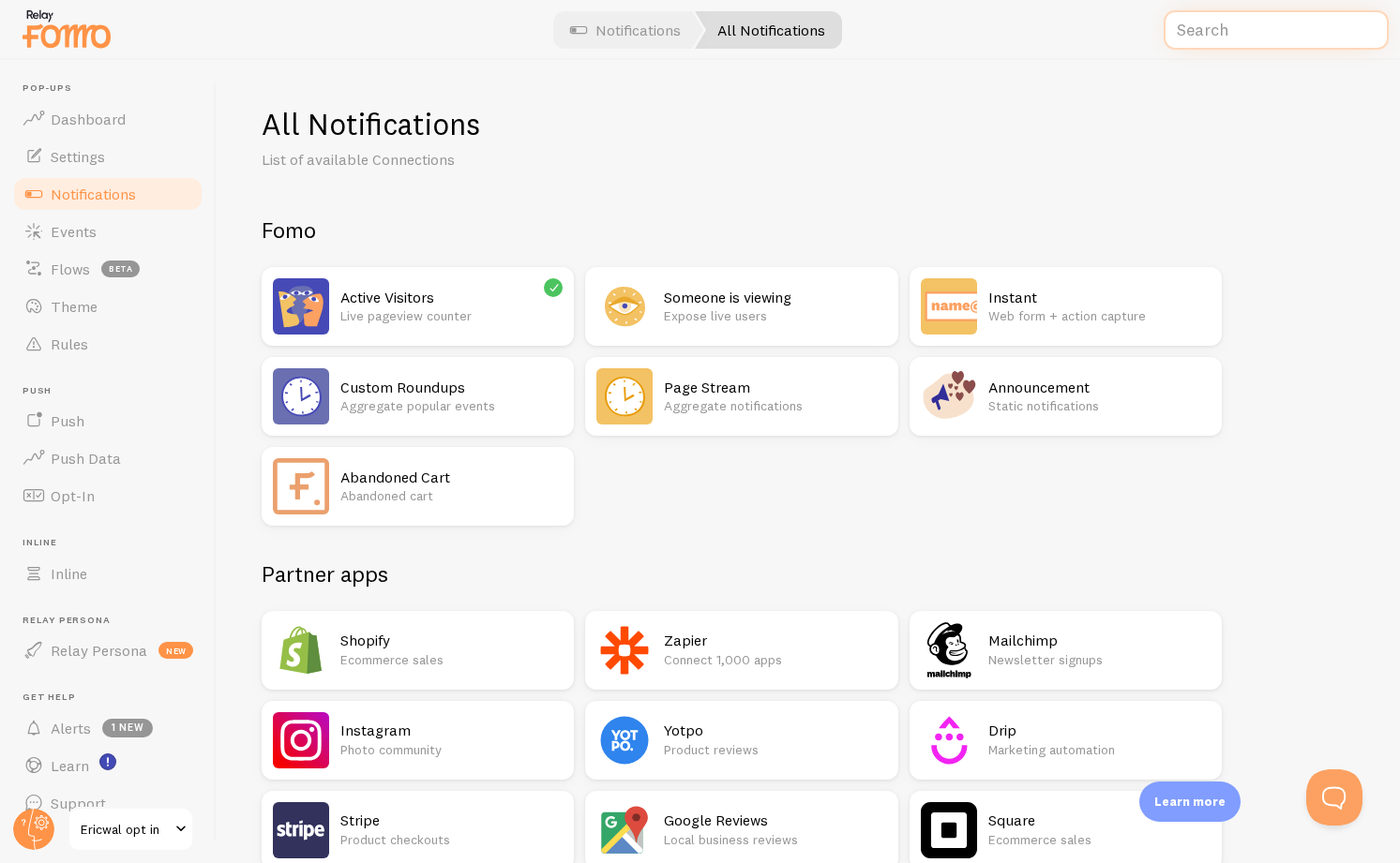
click at [1270, 26] on input "text" at bounding box center [1276, 31] width 225 height 40
type input "a"
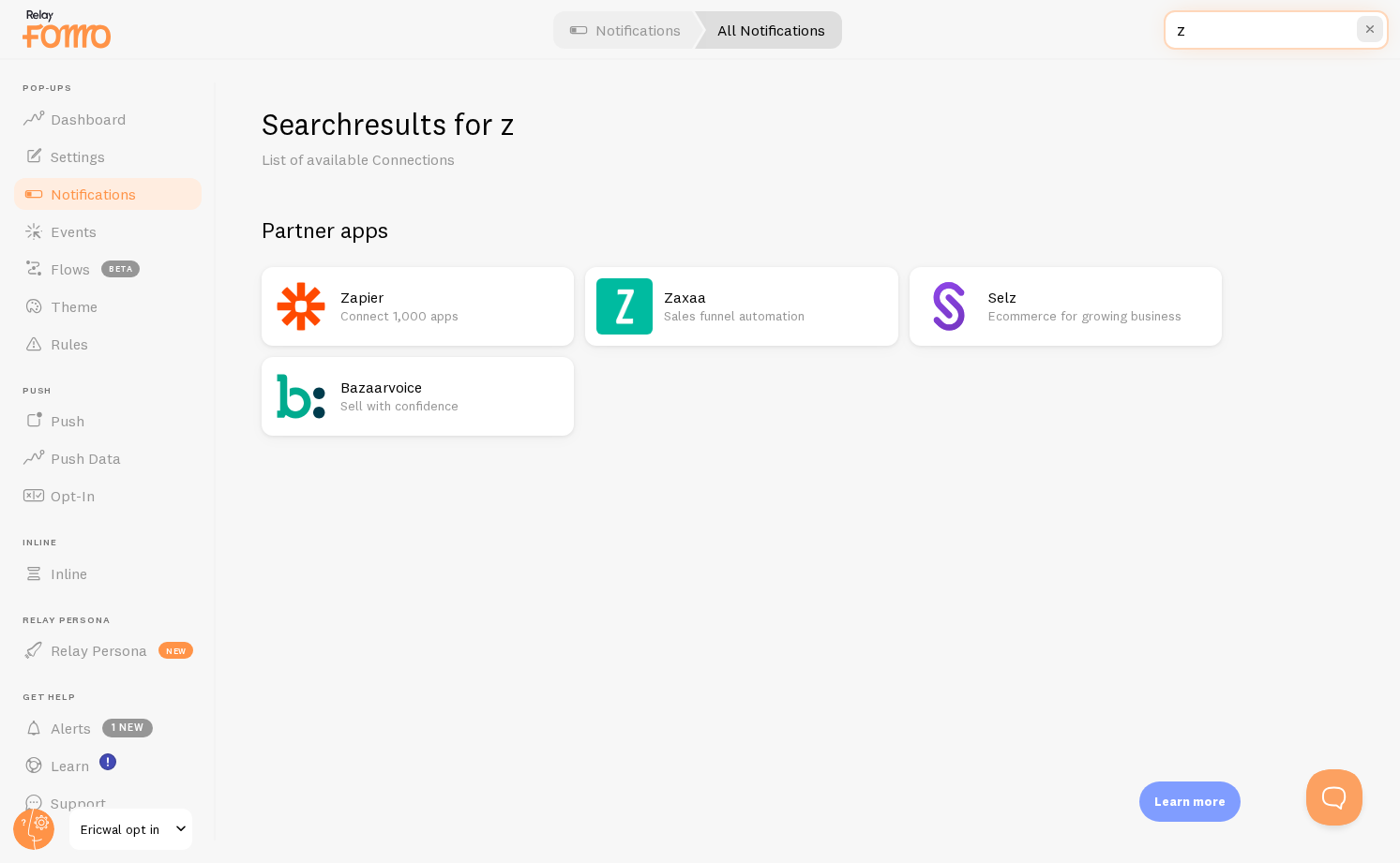
type input "z"
click at [362, 309] on p "Connect 1,000 apps" at bounding box center [451, 316] width 223 height 19
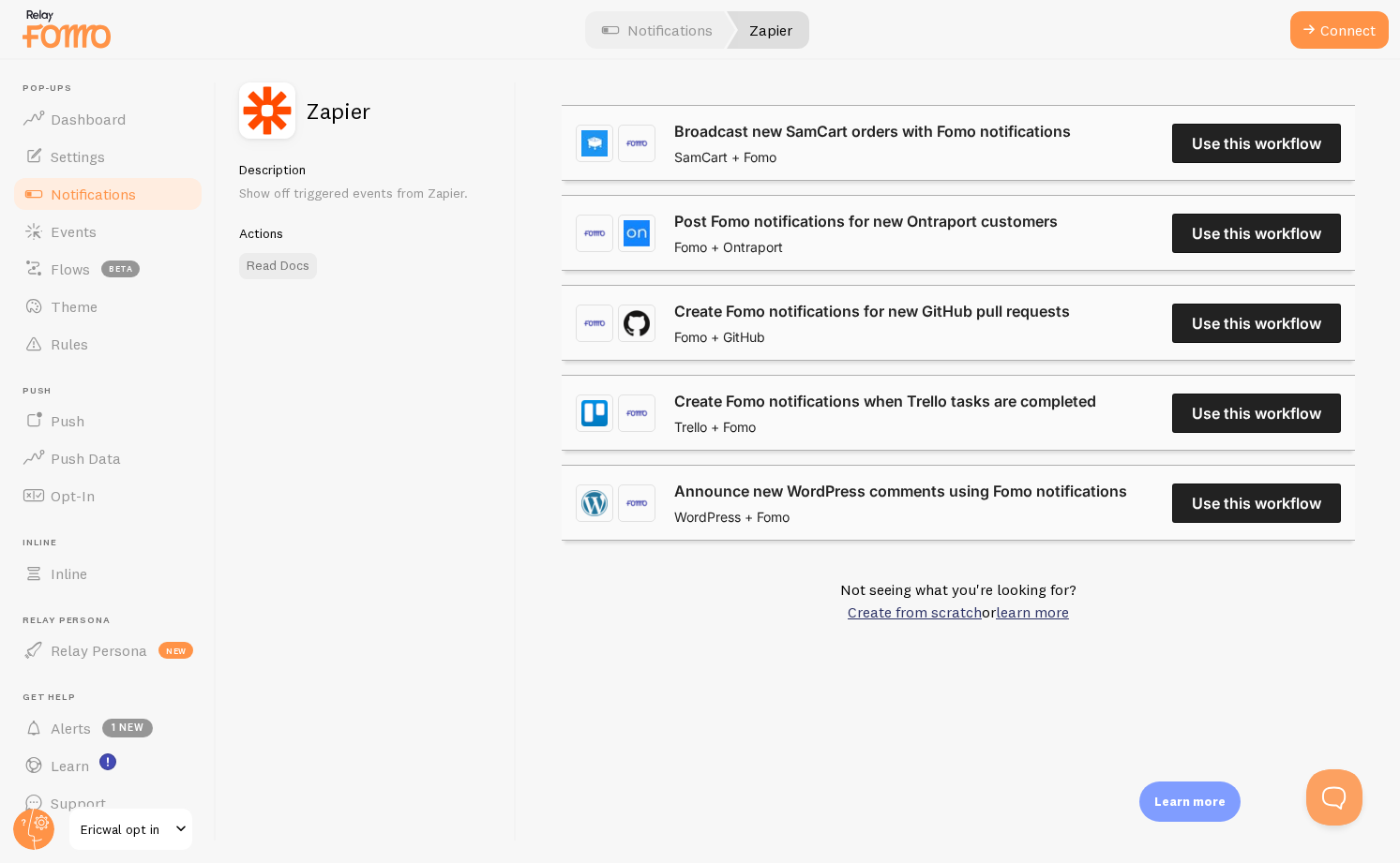
click at [1071, 142] on link "Broadcast new SamCart orders with Fomo notifications" at bounding box center [872, 132] width 396 height 23
click at [1338, 795] on button "Open Beacon popover" at bounding box center [1330, 793] width 56 height 56
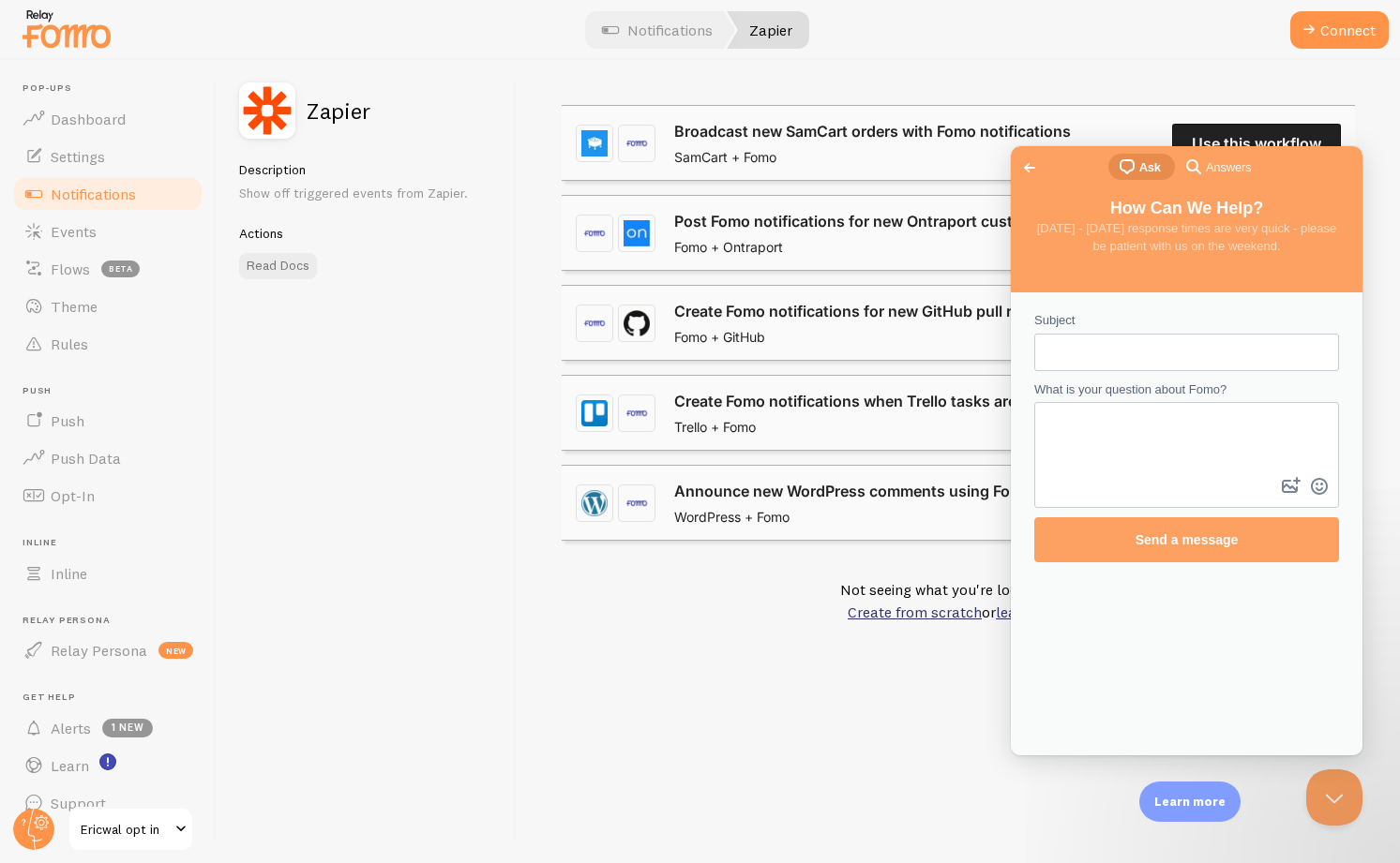
click at [1092, 427] on textarea "What is your question about Fomo?" at bounding box center [1186, 438] width 301 height 70
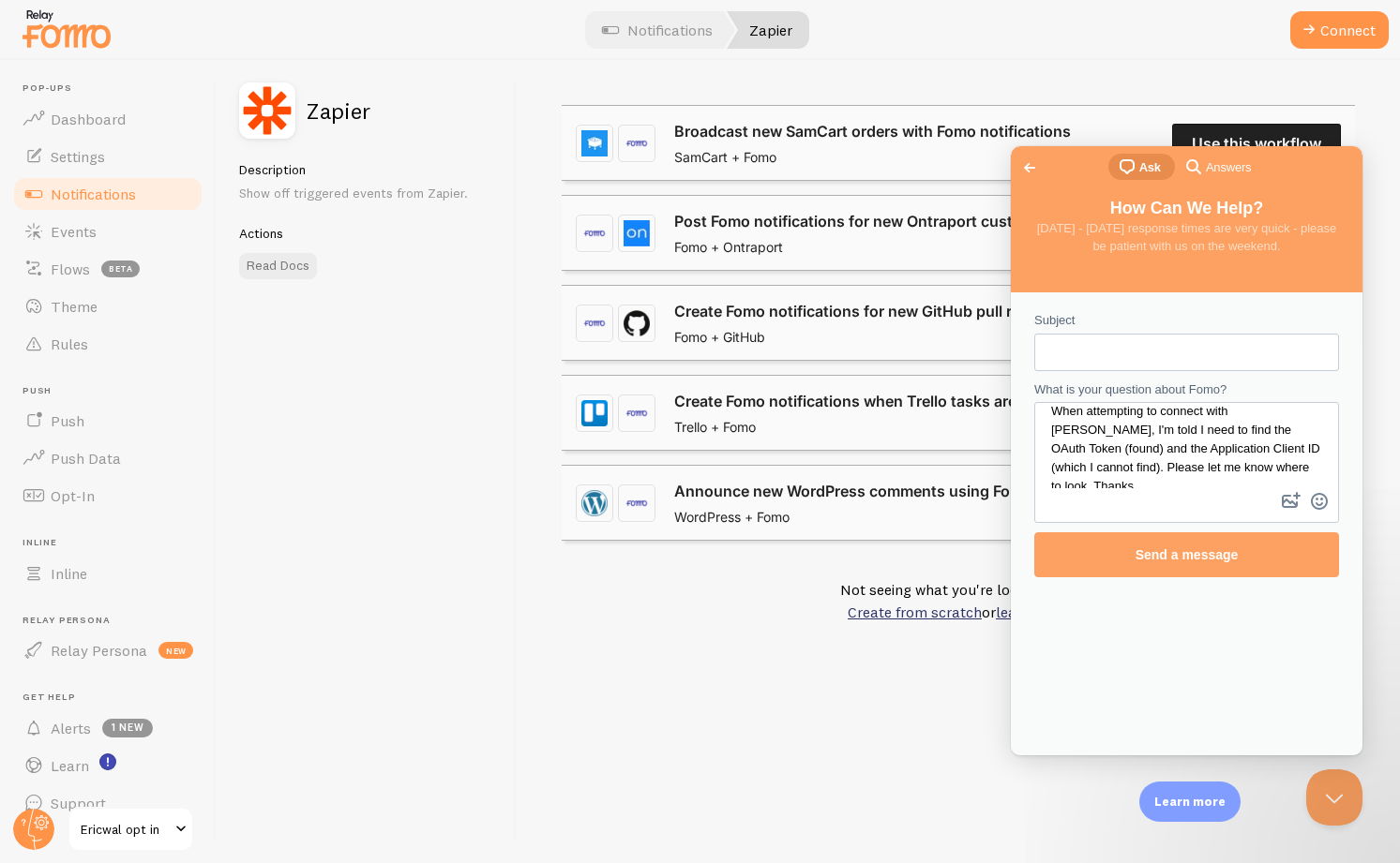
type textarea "When attempting to connect with [PERSON_NAME], I'm told I need to find the OAut…"
click at [1074, 351] on input "Subject" at bounding box center [1187, 351] width 275 height 33
type input "Zapier"
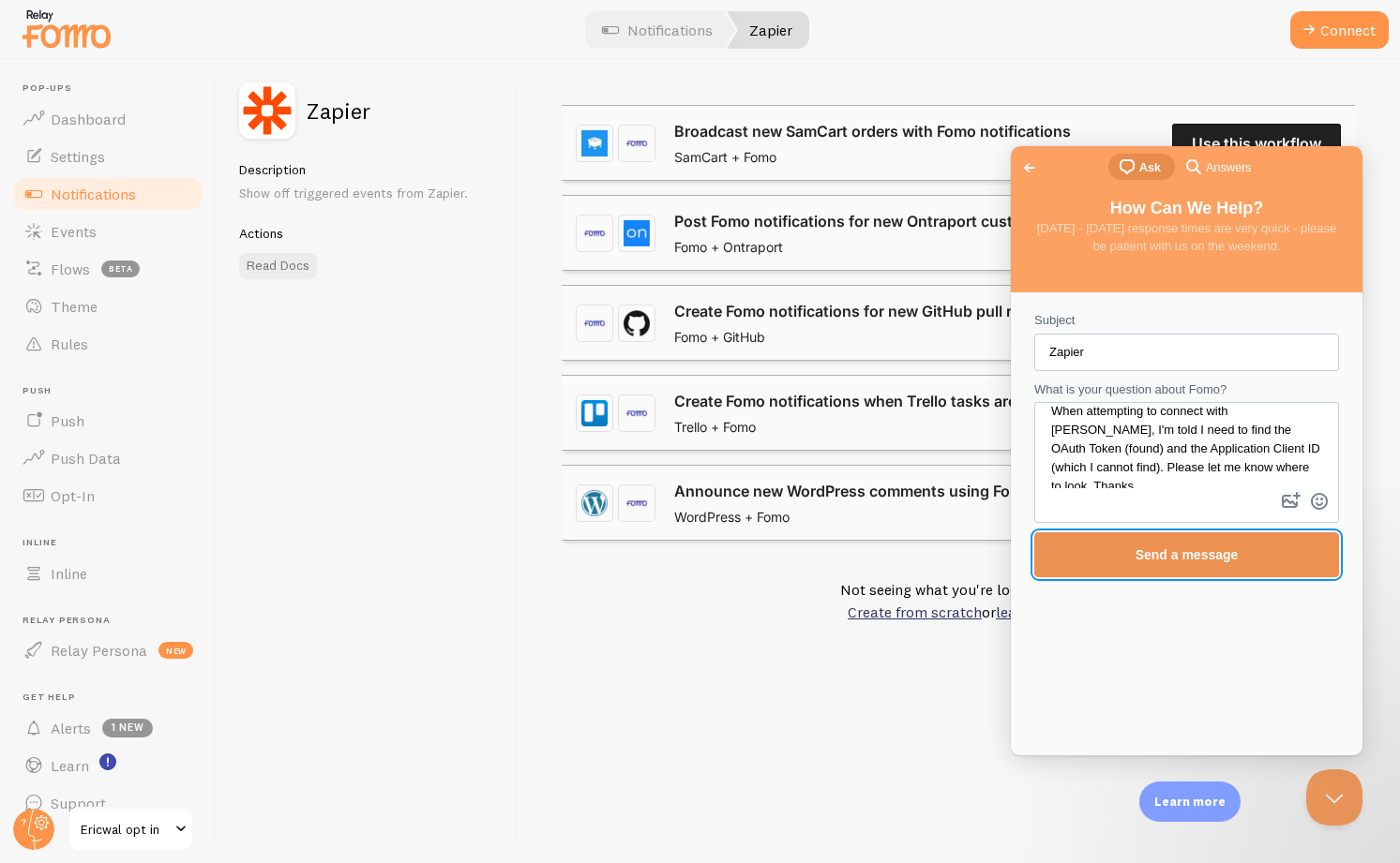
click at [1166, 561] on span "Send a message" at bounding box center [1187, 555] width 103 height 15
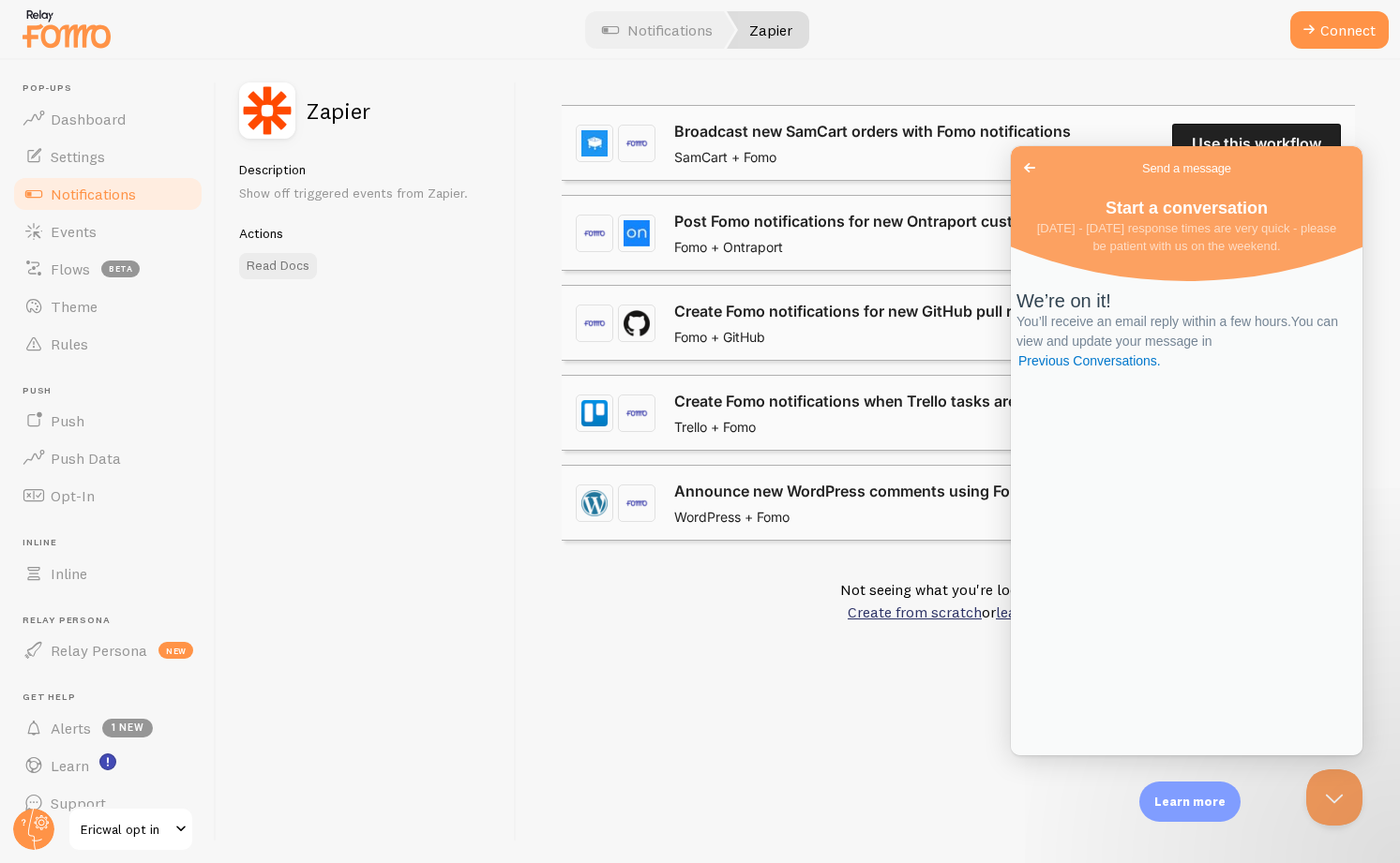
click at [490, 225] on h5 "Actions" at bounding box center [366, 234] width 254 height 17
